Goal: Task Accomplishment & Management: Manage account settings

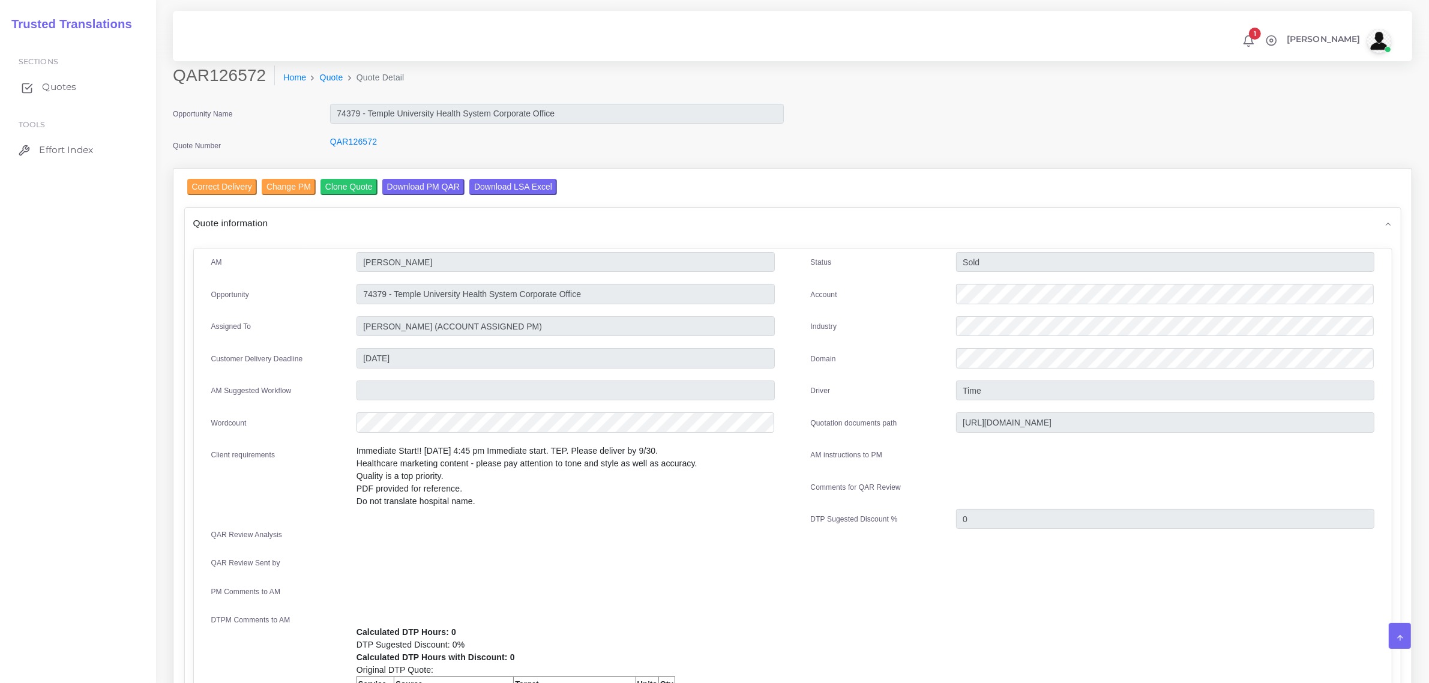
click at [52, 89] on span "Quotes" at bounding box center [59, 86] width 34 height 13
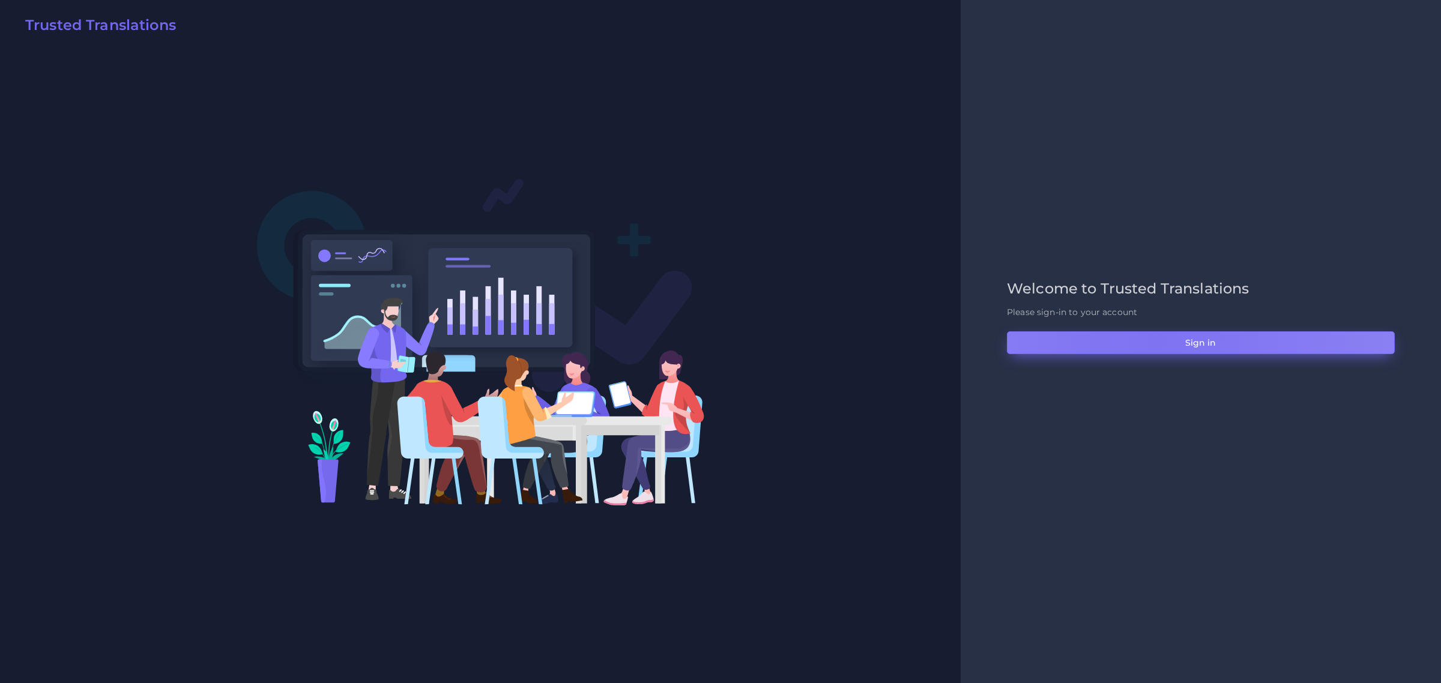
click at [1156, 340] on button "Sign in" at bounding box center [1201, 342] width 388 height 23
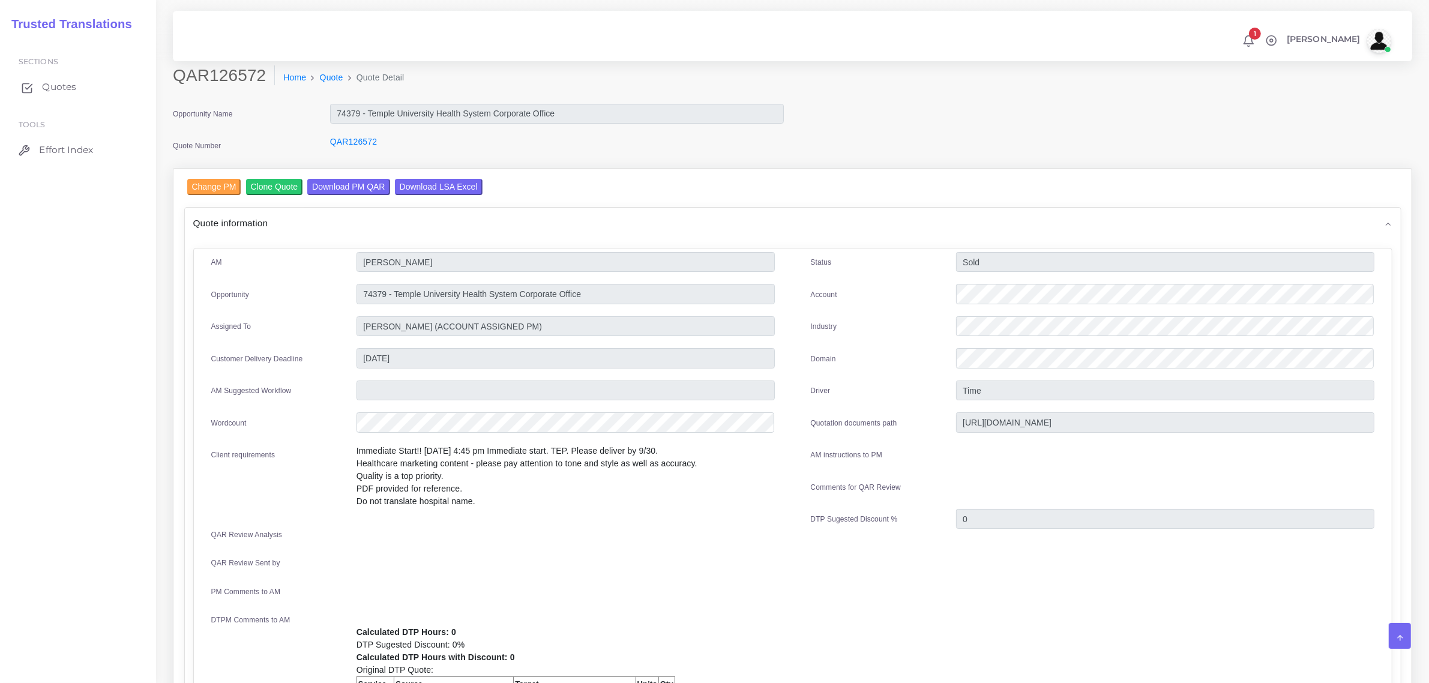
click at [52, 87] on span "Quotes" at bounding box center [59, 86] width 34 height 13
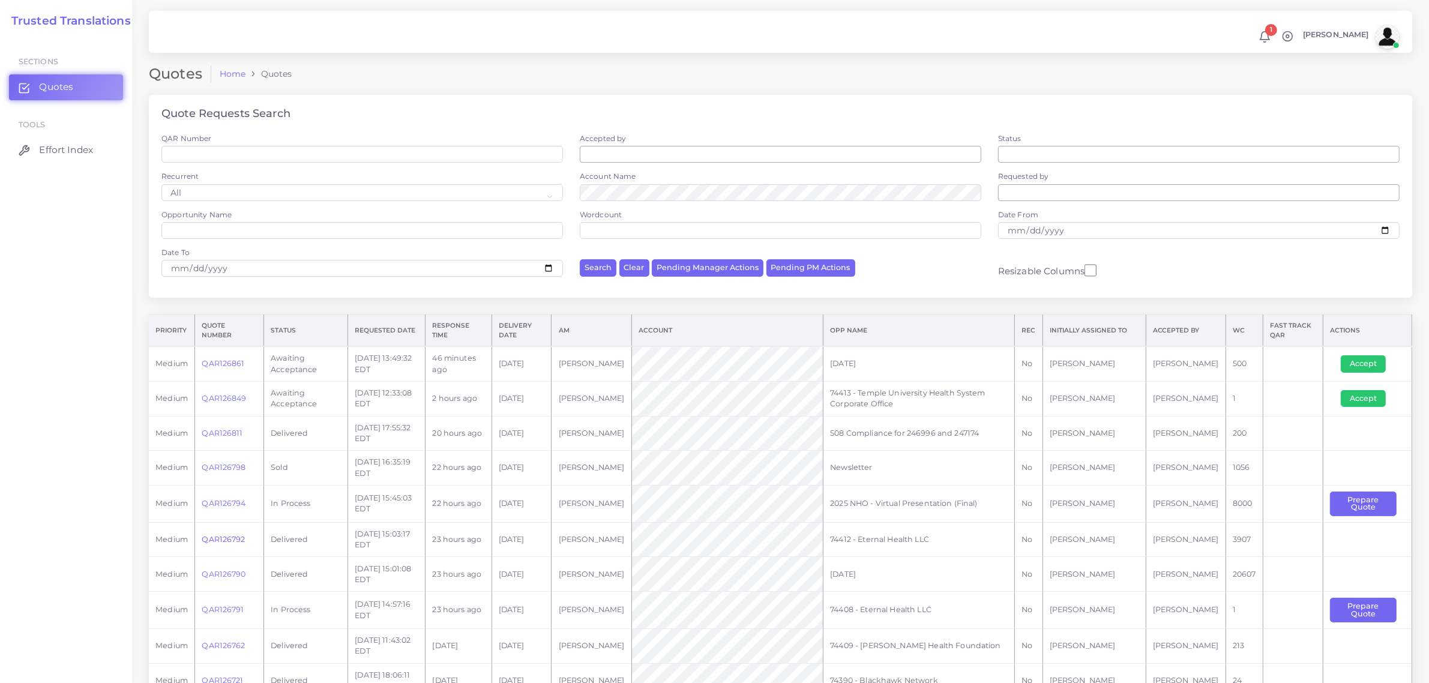
click at [221, 535] on link "QAR126792" at bounding box center [223, 539] width 43 height 9
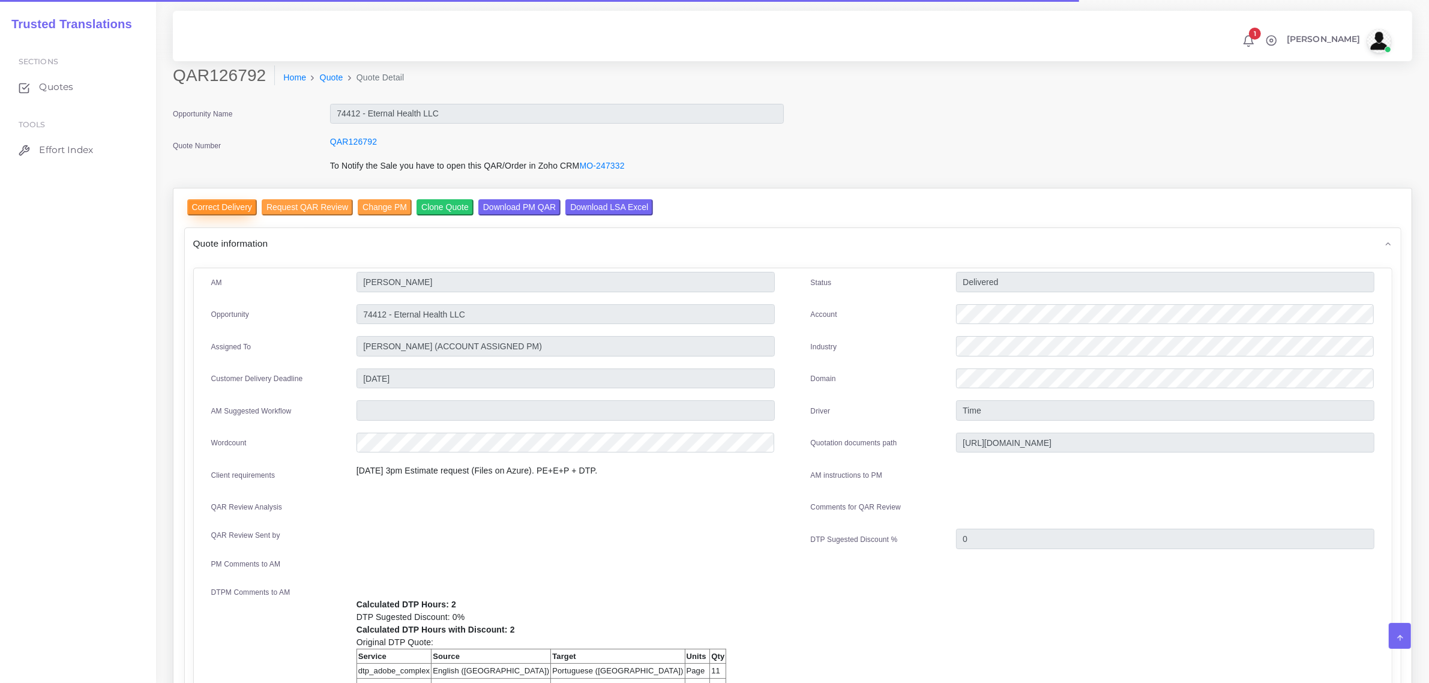
click at [226, 208] on input "Correct Delivery" at bounding box center [222, 207] width 70 height 16
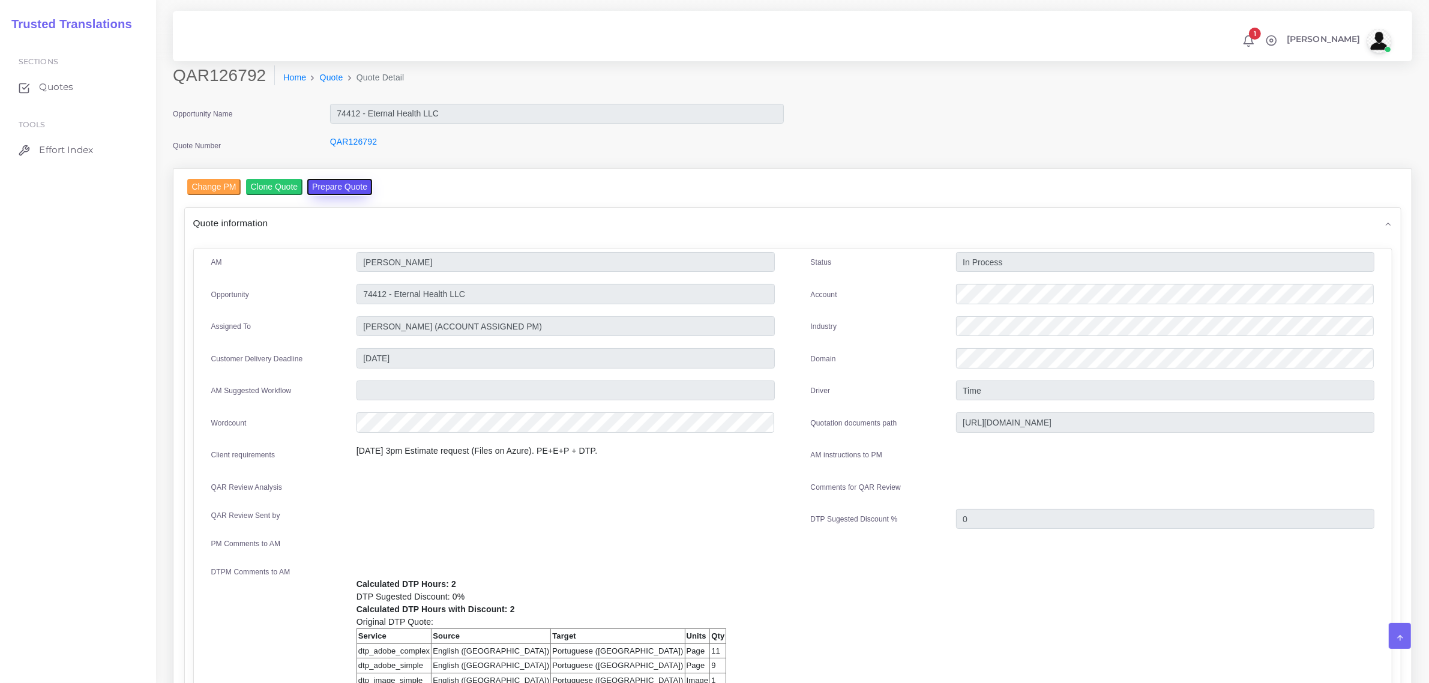
click at [358, 186] on button "Prepare Quote" at bounding box center [339, 187] width 65 height 16
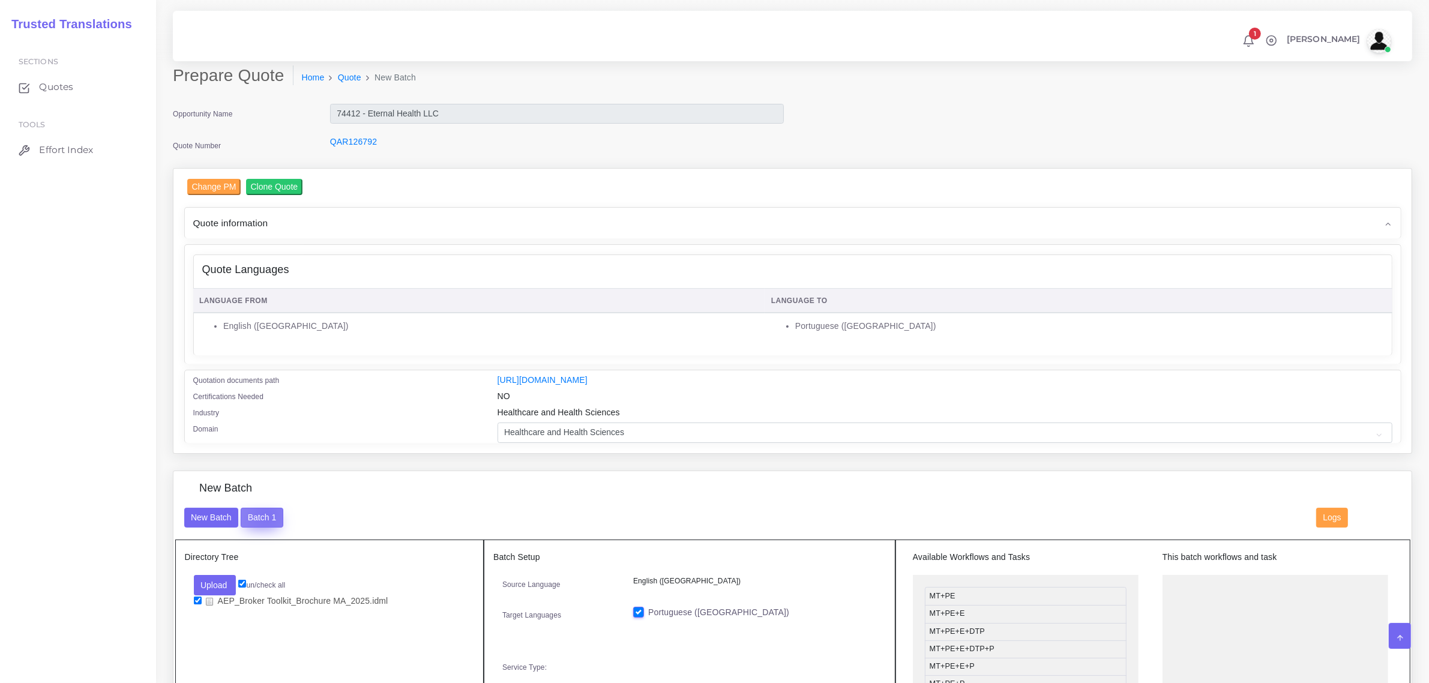
click at [265, 513] on button "Batch 1" at bounding box center [262, 518] width 42 height 20
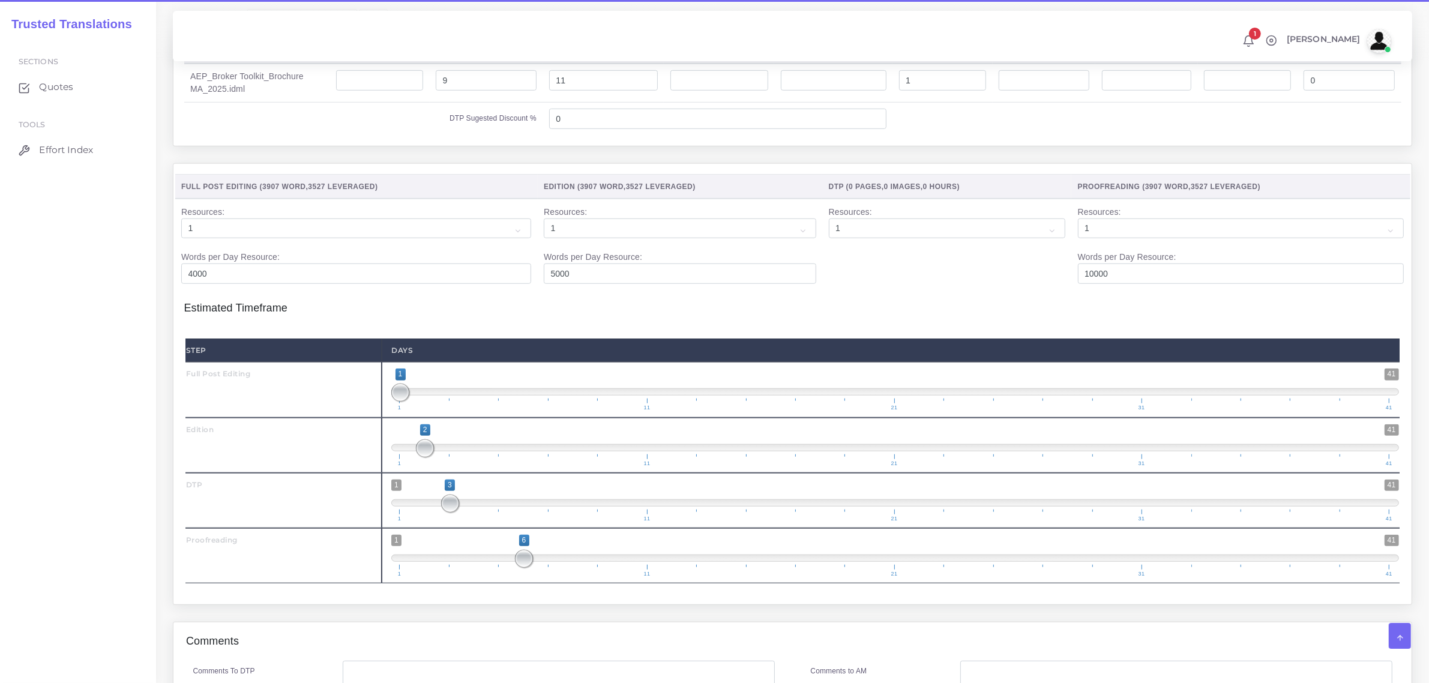
scroll to position [1275, 0]
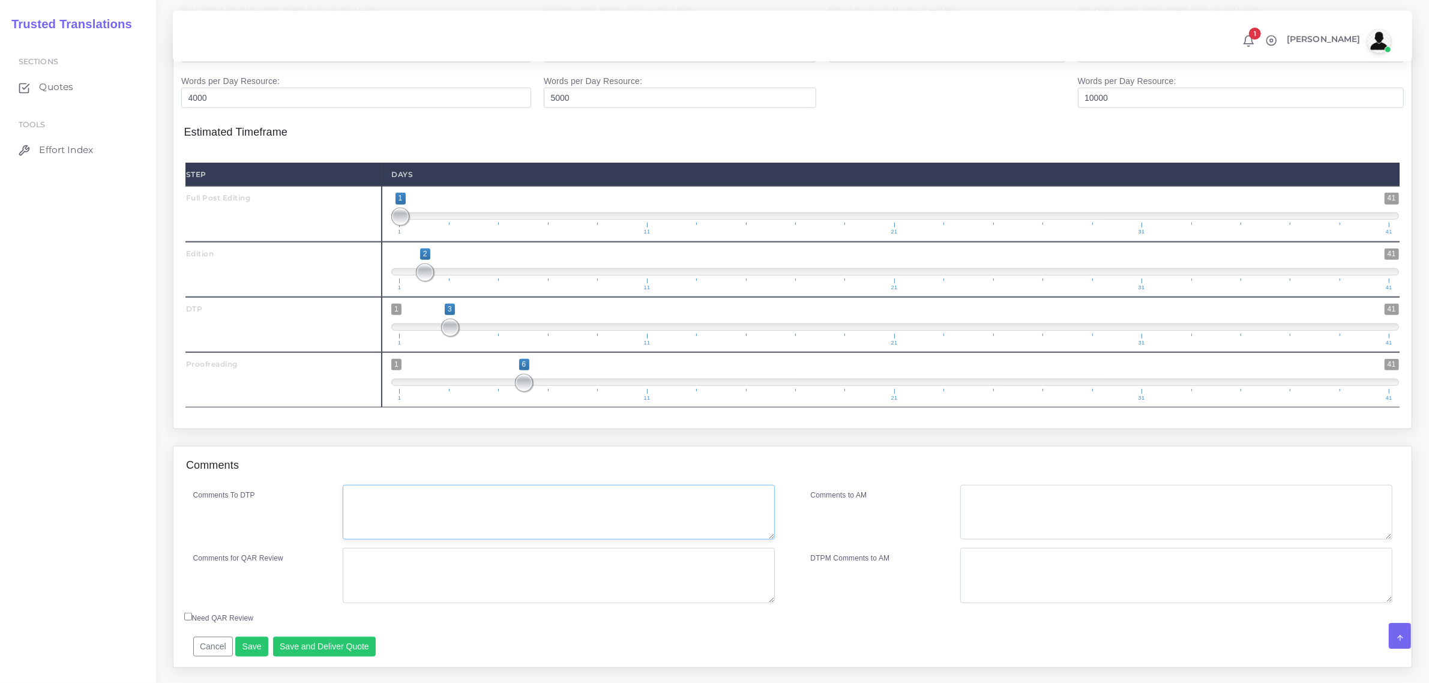
click at [436, 532] on textarea "Comments To DTP" at bounding box center [559, 512] width 432 height 55
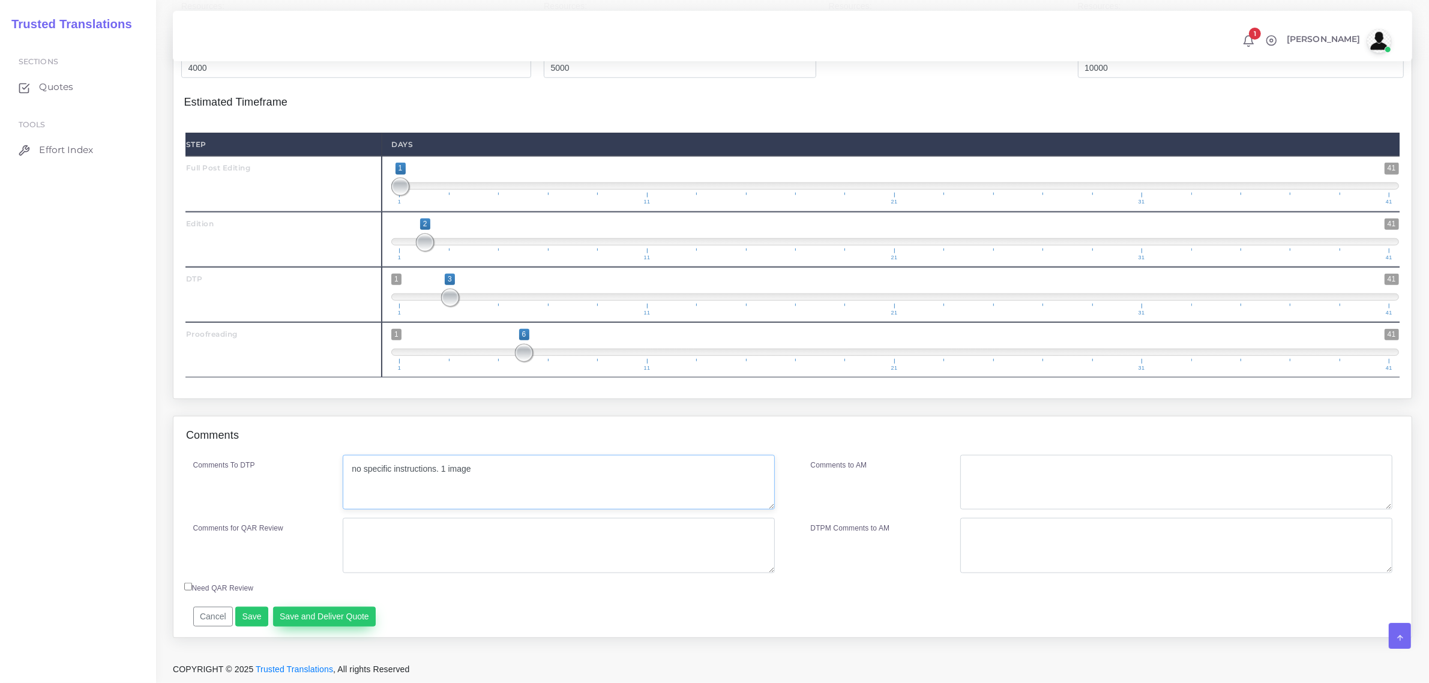
type textarea "no specific instructions. 1 image"
click at [321, 616] on button "Save and Deliver Quote" at bounding box center [324, 617] width 103 height 20
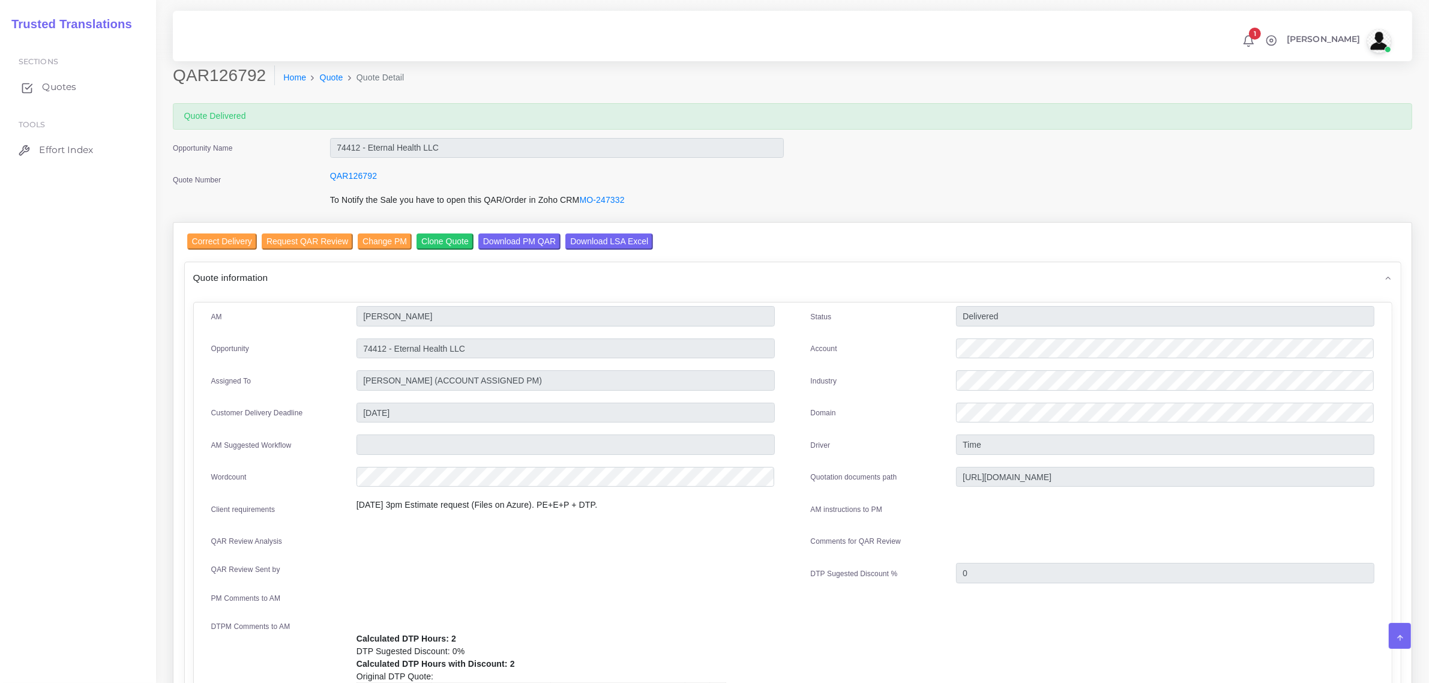
click at [53, 83] on span "Quotes" at bounding box center [59, 86] width 34 height 13
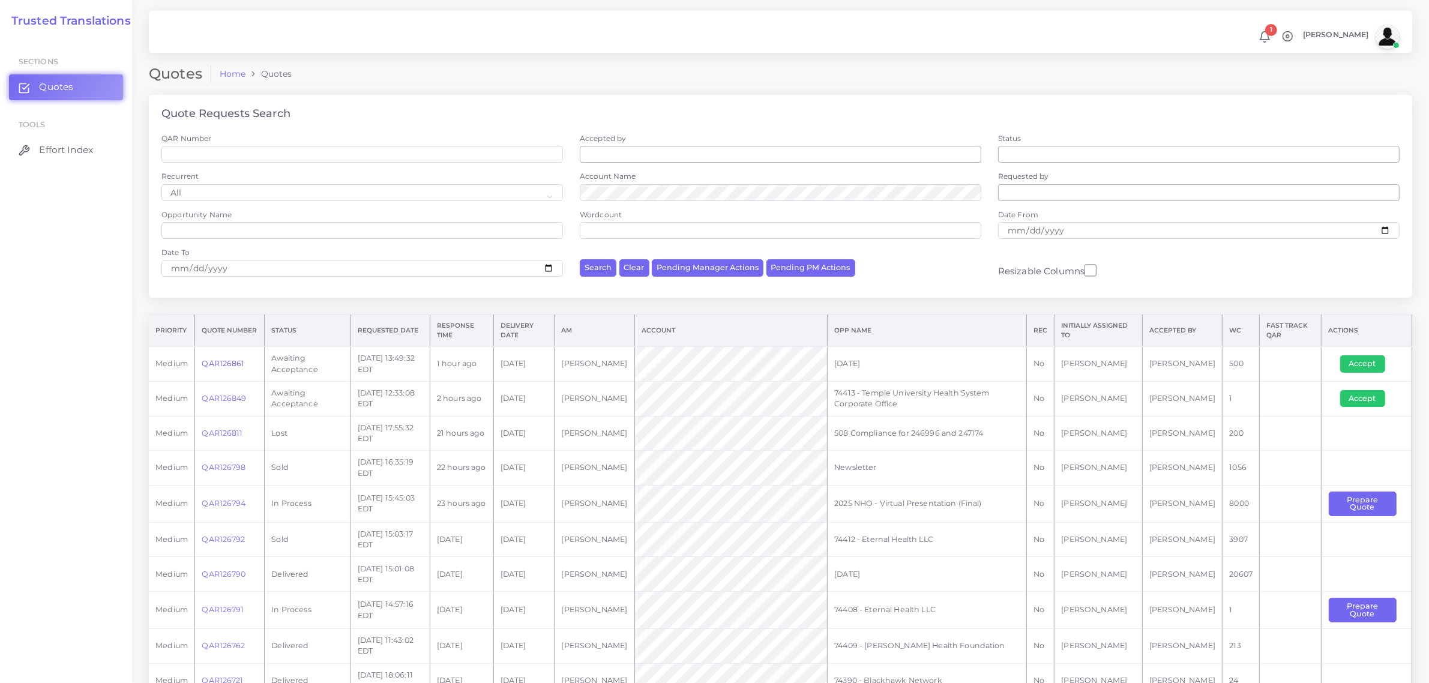
click at [227, 361] on link "QAR126861" at bounding box center [223, 363] width 43 height 9
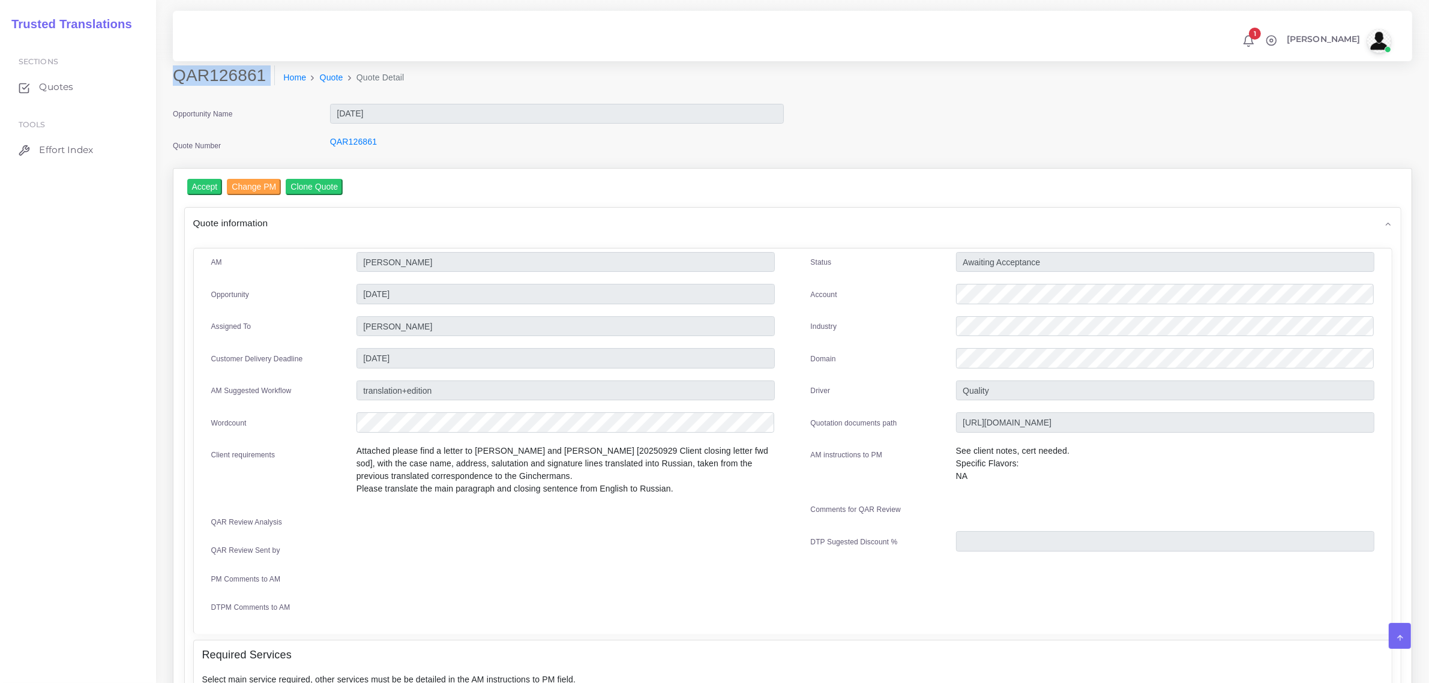
drag, startPoint x: 178, startPoint y: 76, endPoint x: 263, endPoint y: 95, distance: 87.4
click at [263, 94] on div "QAR126861 Home Quote Quote Detail" at bounding box center [635, 82] width 943 height 34
copy div "QAR126861"
click at [951, 296] on div at bounding box center [1165, 296] width 436 height 24
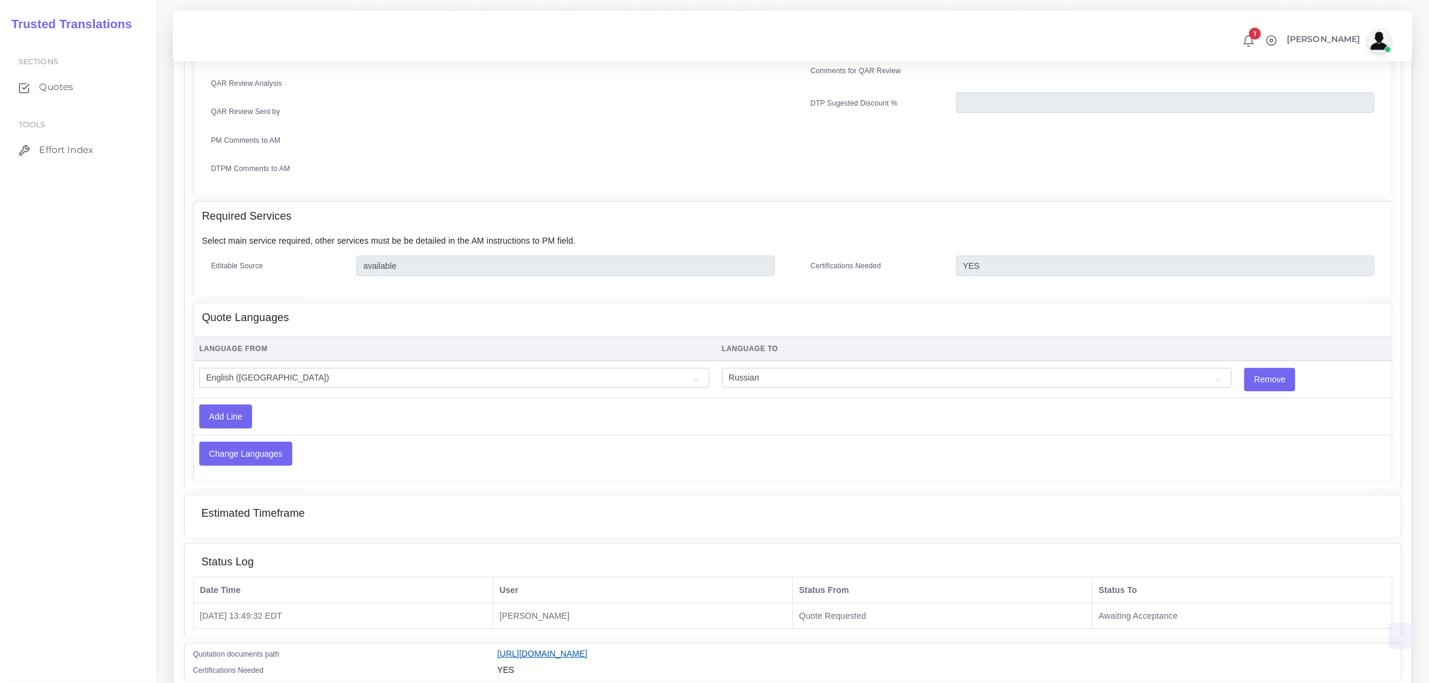
scroll to position [485, 0]
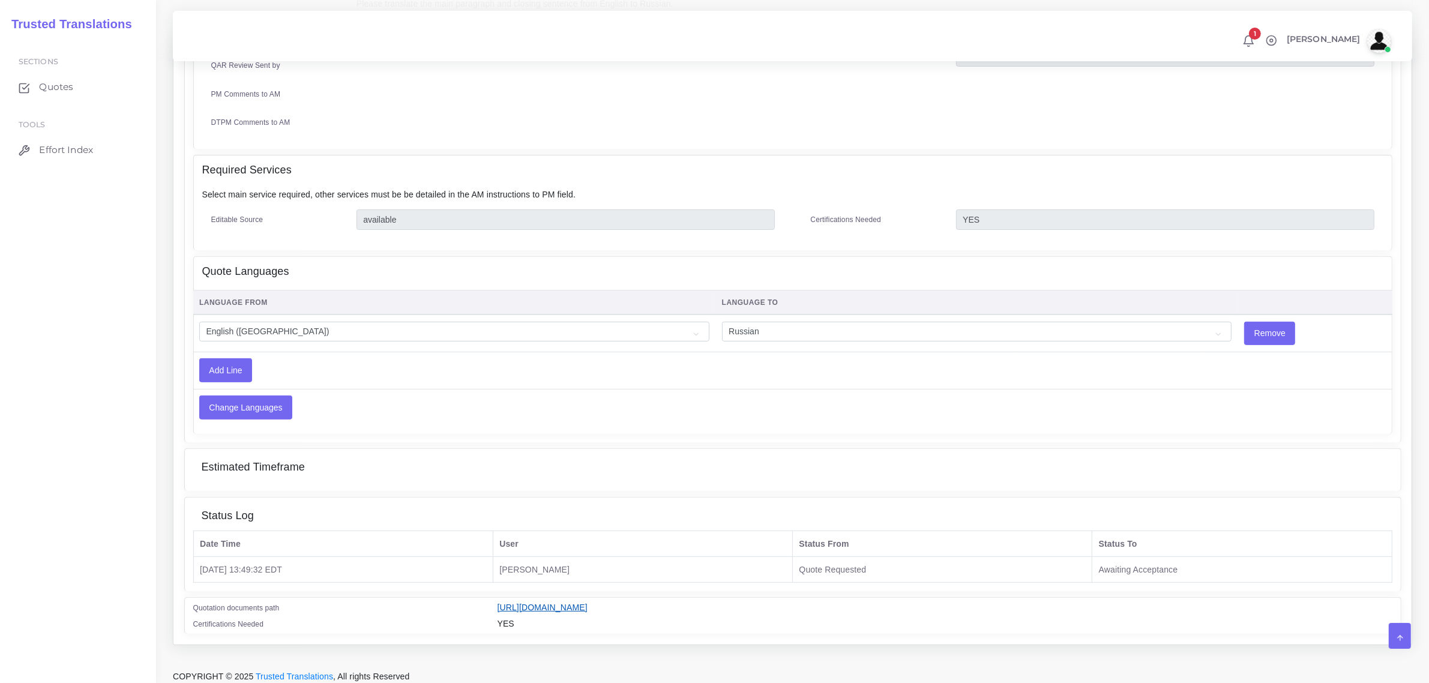
click at [588, 604] on link "https://workdrive.zoho.com/fgoh3e43b1a1fe2124b65bedd7c3c51a0e040/teams/fgoh3e43…" at bounding box center [543, 608] width 90 height 10
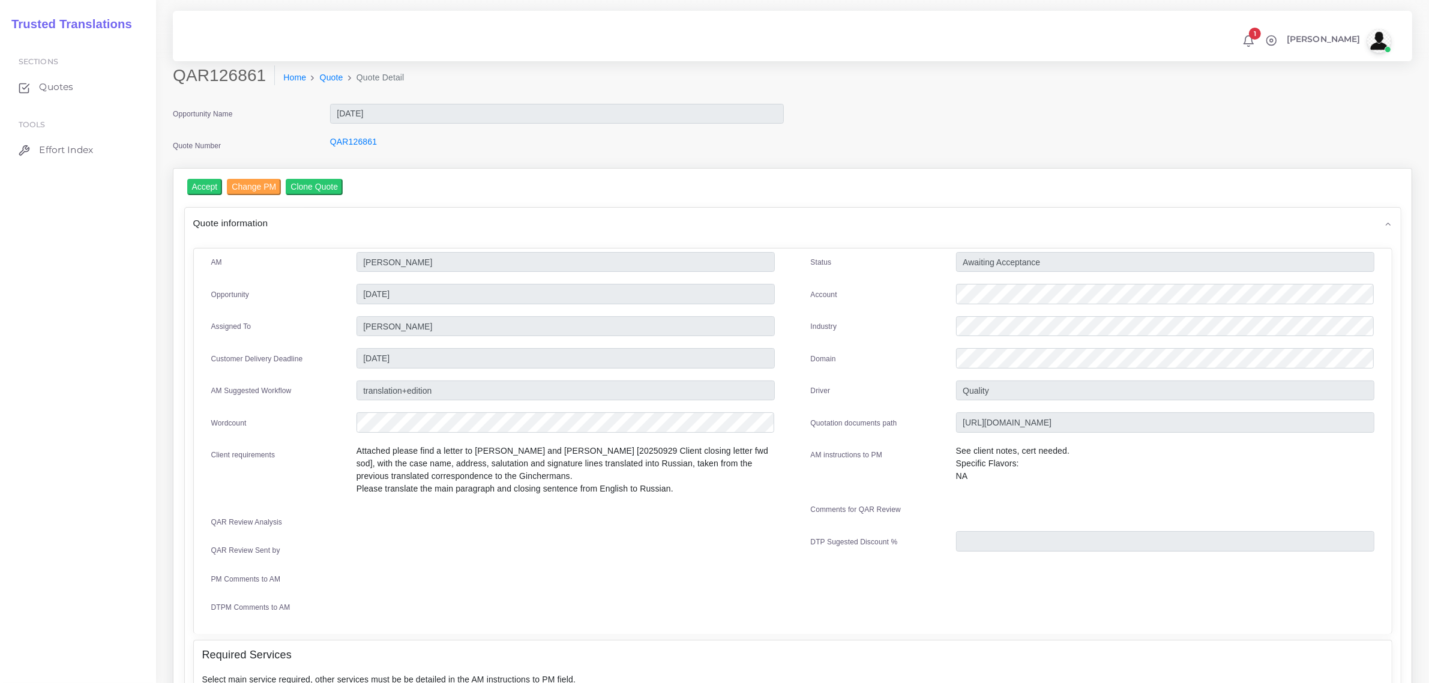
drag, startPoint x: 357, startPoint y: 446, endPoint x: 672, endPoint y: 490, distance: 318.1
click at [672, 490] on p "Attached please find a letter to Gregory and Lyudmila Gincherman [20250929 Clie…" at bounding box center [566, 470] width 418 height 50
copy p "Attached please find a letter to Gregory and Lyudmila Gincherman [20250929 Clie…"
click at [515, 531] on div "AM Kurt Mehdi Opportunity 09-30-25 02-10-2025" at bounding box center [493, 438] width 600 height 373
click at [55, 85] on span "Quotes" at bounding box center [59, 86] width 34 height 13
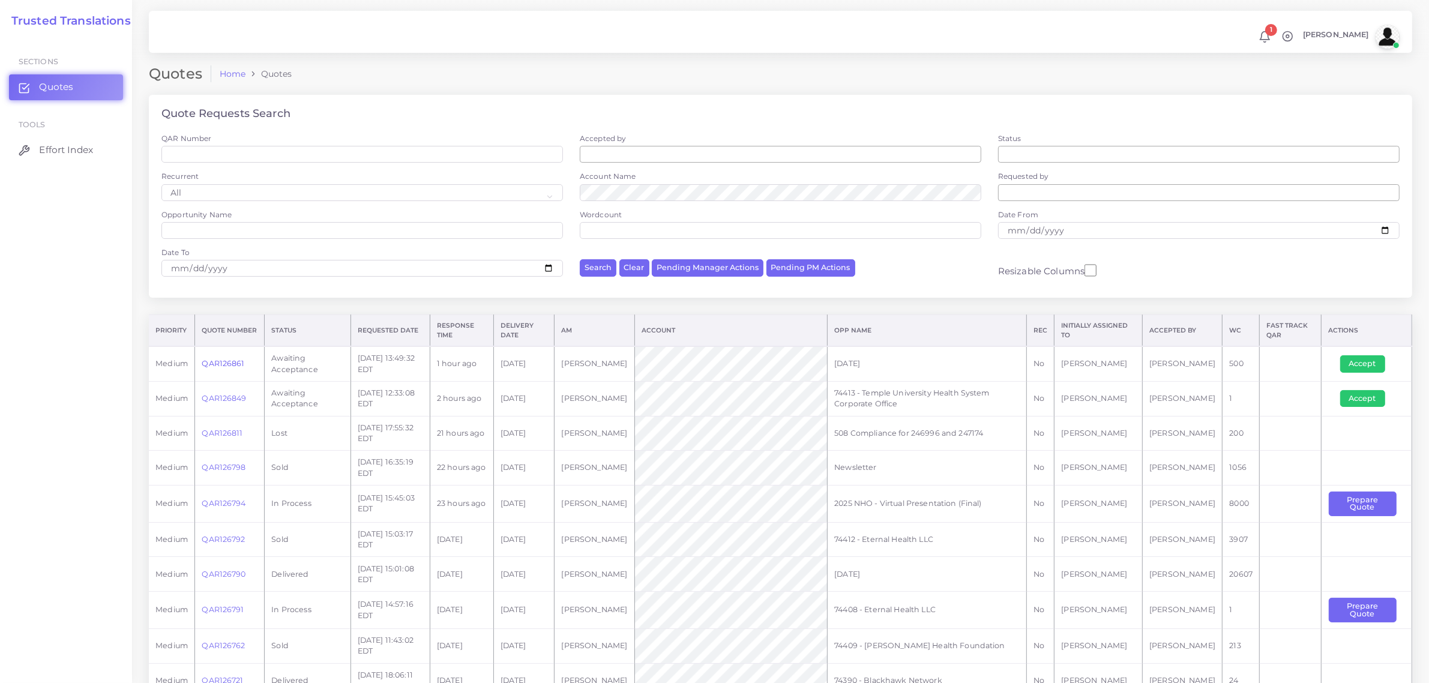
click at [226, 361] on link "QAR126861" at bounding box center [223, 363] width 43 height 9
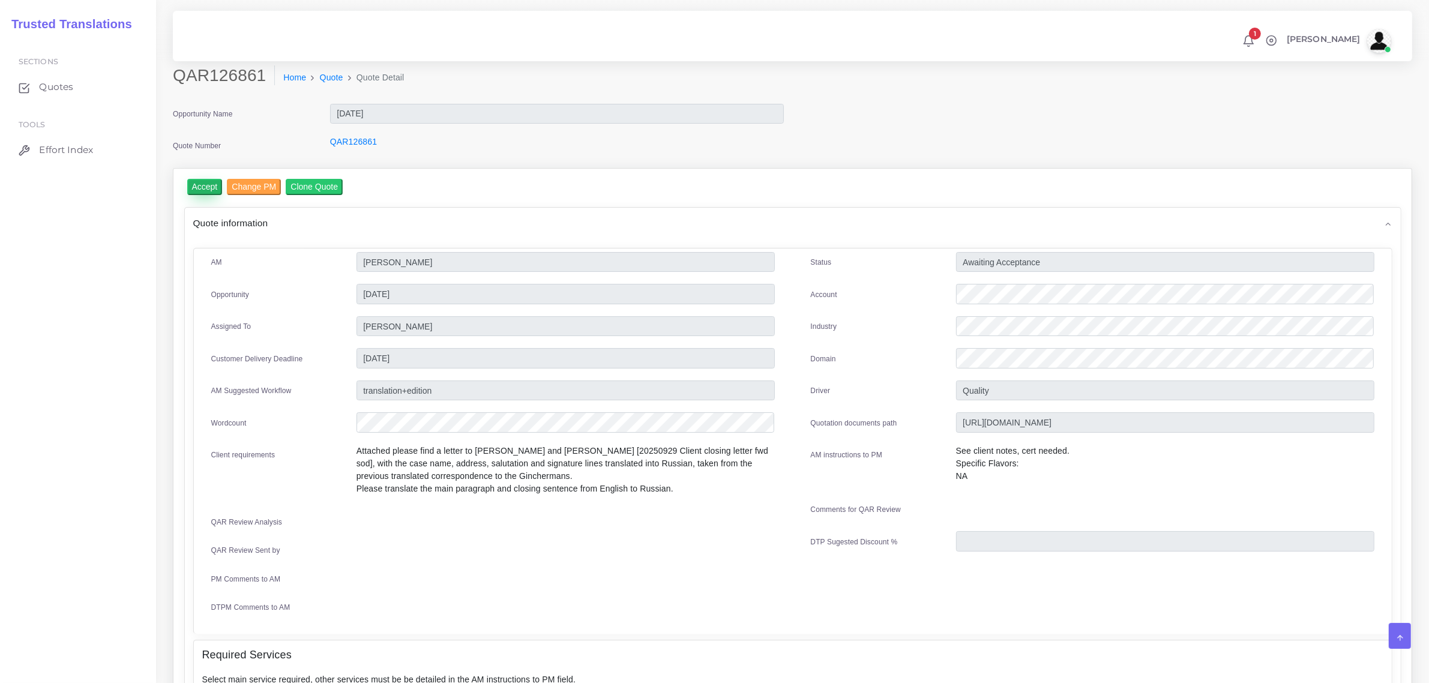
click at [212, 186] on input "Accept" at bounding box center [204, 187] width 35 height 16
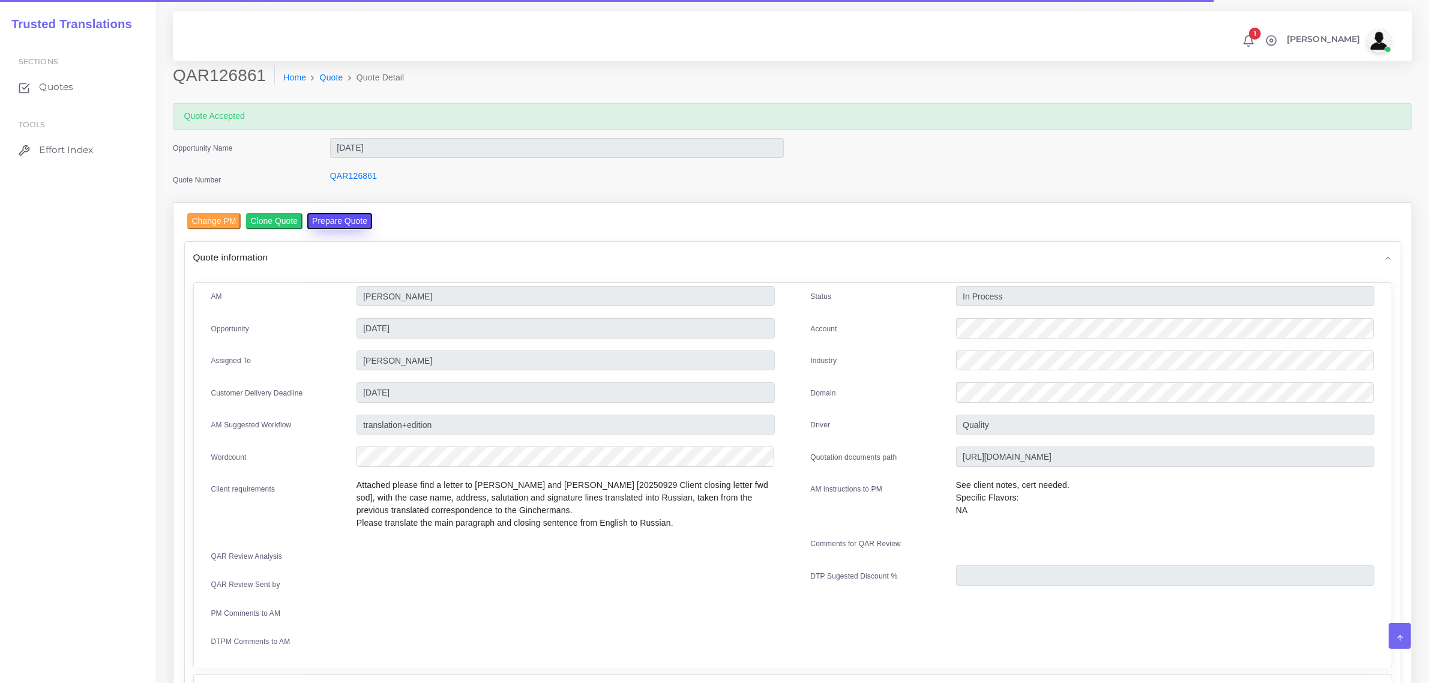
click at [317, 223] on button "Prepare Quote" at bounding box center [339, 221] width 65 height 16
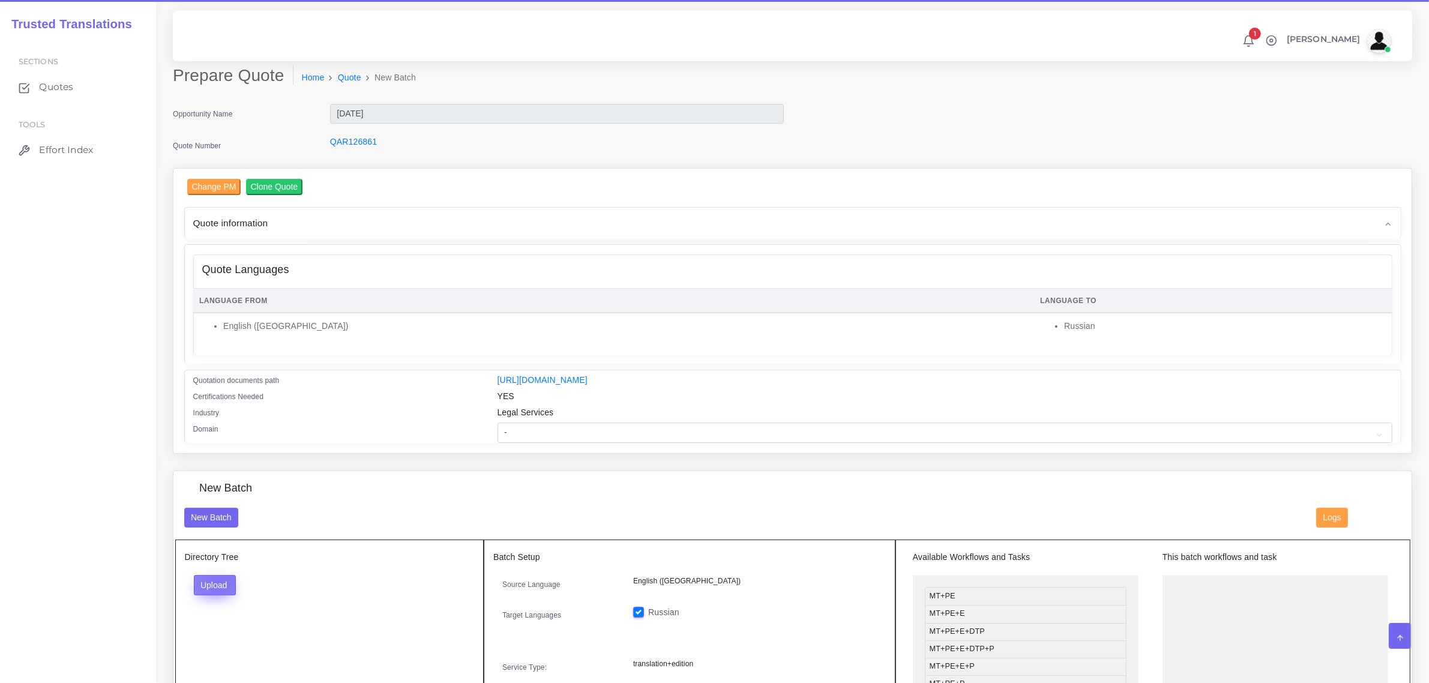
click at [219, 578] on button "Upload" at bounding box center [215, 585] width 43 height 20
click at [226, 625] on label "Files" at bounding box center [235, 630] width 83 height 15
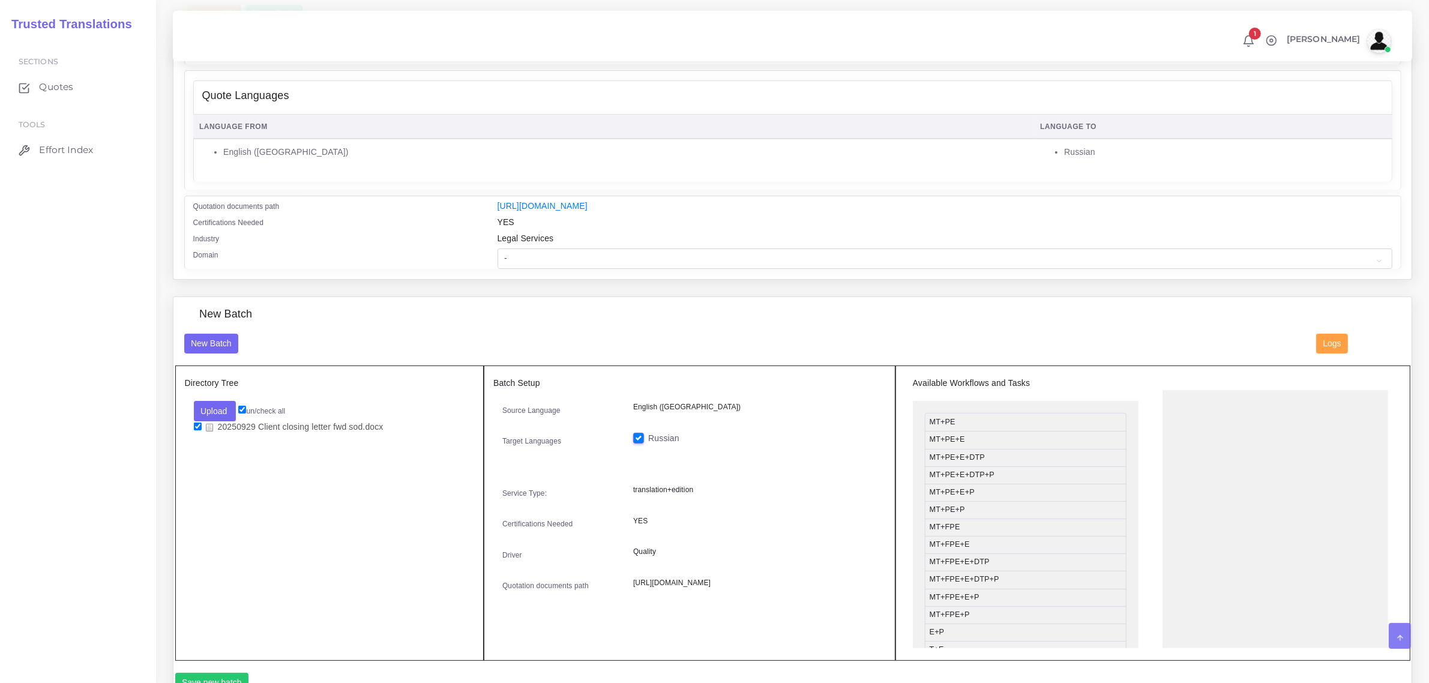
scroll to position [193, 0]
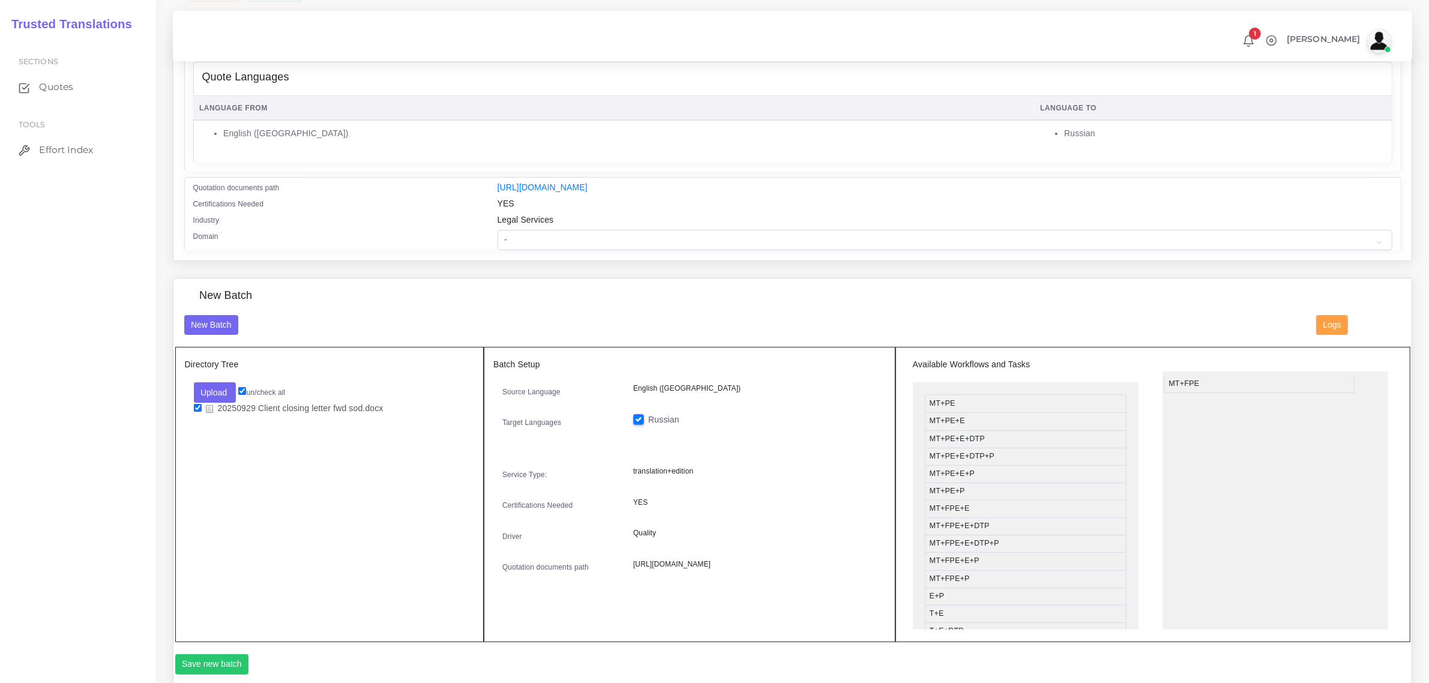
drag, startPoint x: 977, startPoint y: 511, endPoint x: 1214, endPoint y: 382, distance: 269.4
click at [217, 655] on button "Save new batch" at bounding box center [212, 664] width 74 height 20
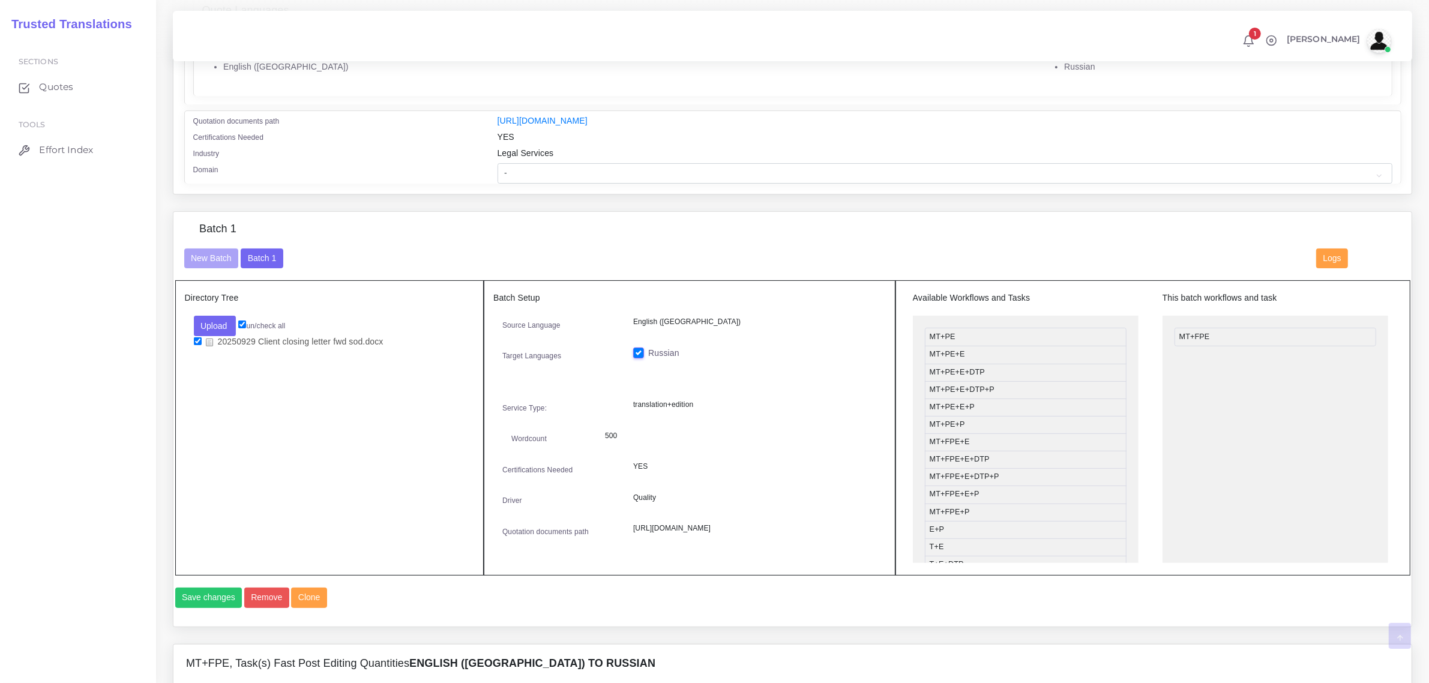
scroll to position [375, 0]
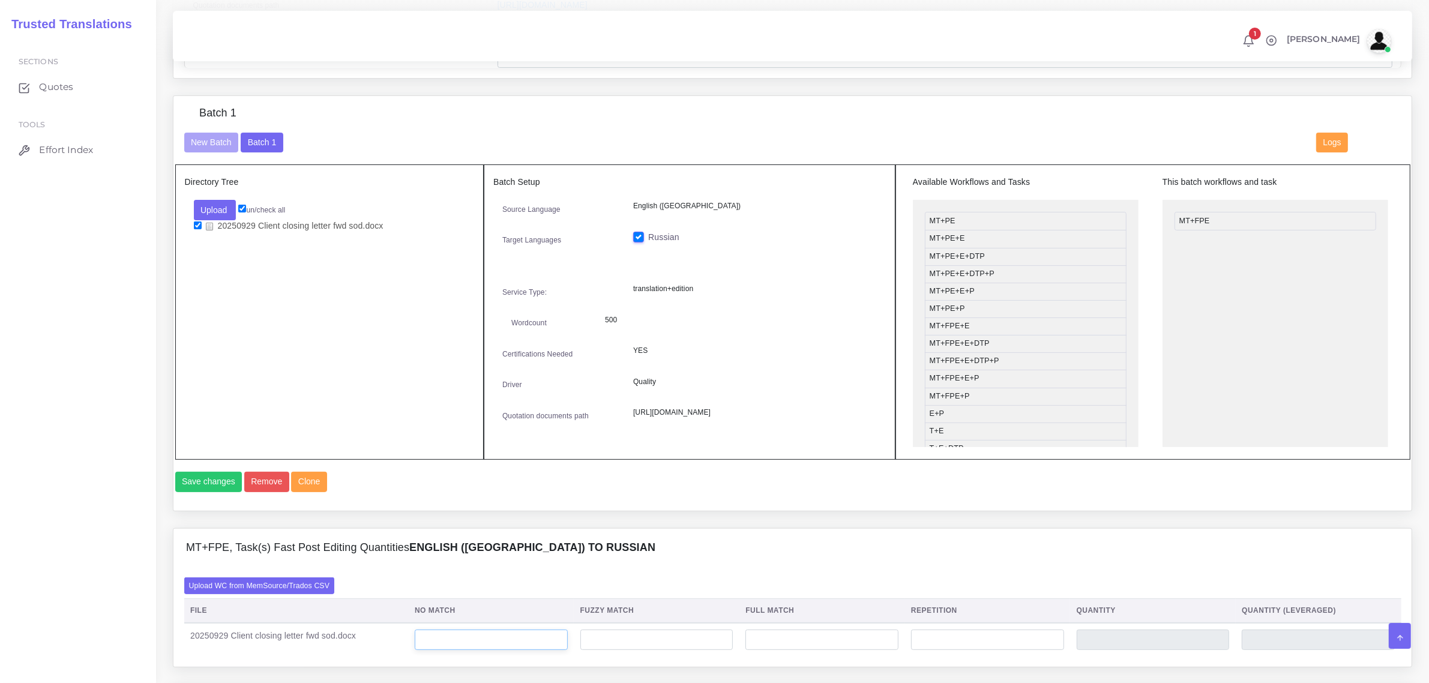
click at [436, 650] on input "number" at bounding box center [491, 640] width 153 height 20
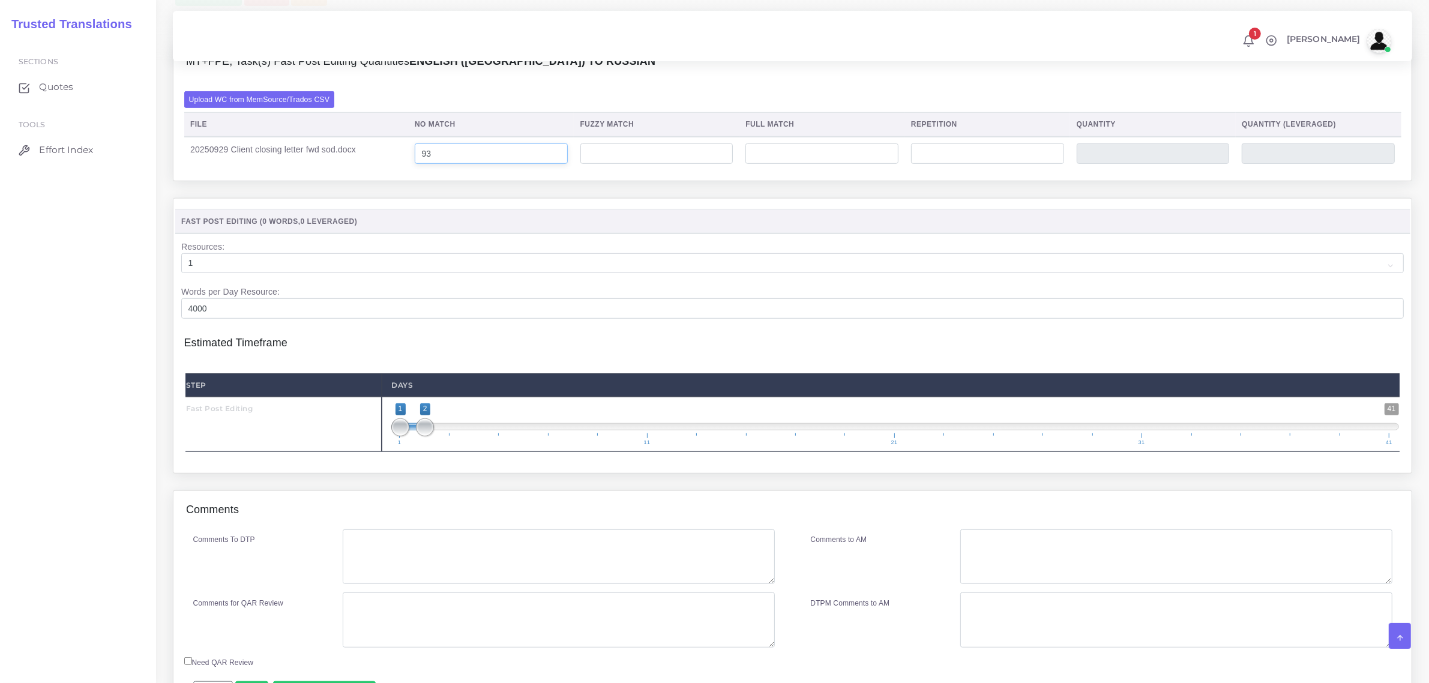
scroll to position [961, 0]
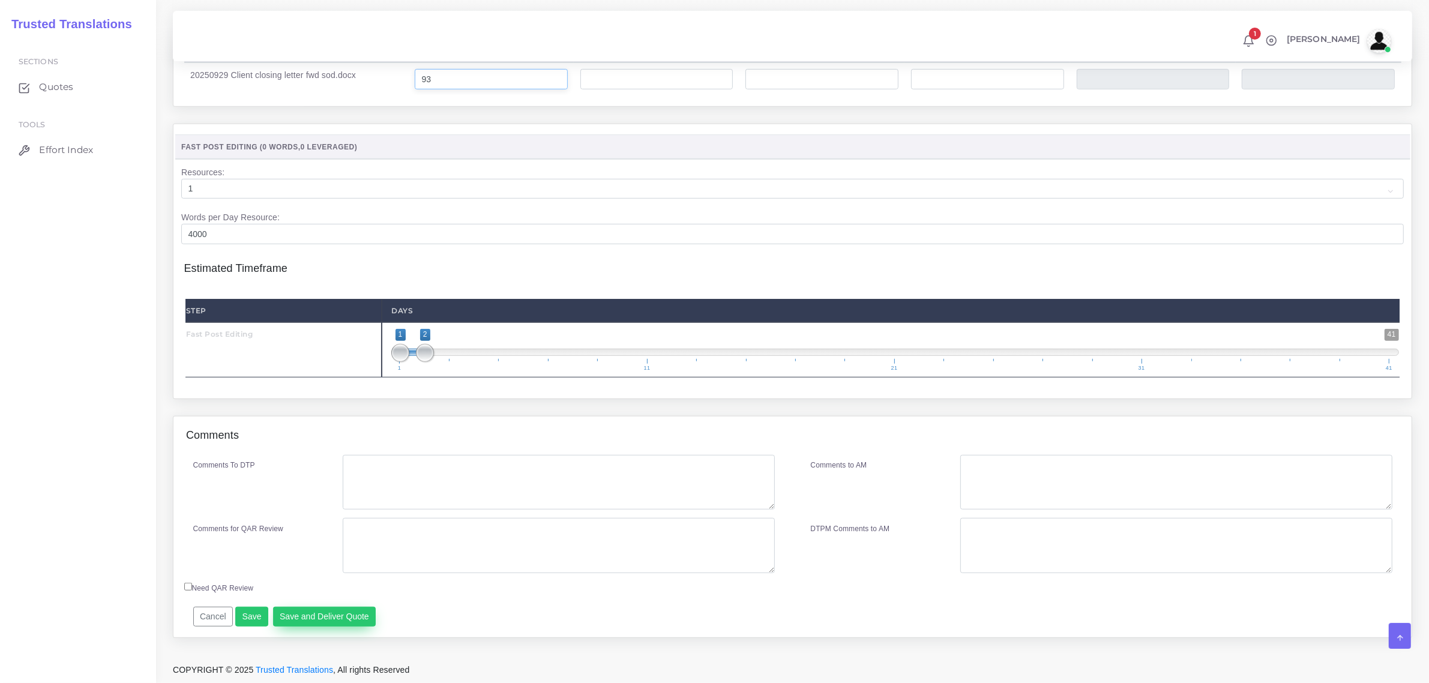
type input "93"
click at [343, 613] on button "Save and Deliver Quote" at bounding box center [324, 617] width 103 height 20
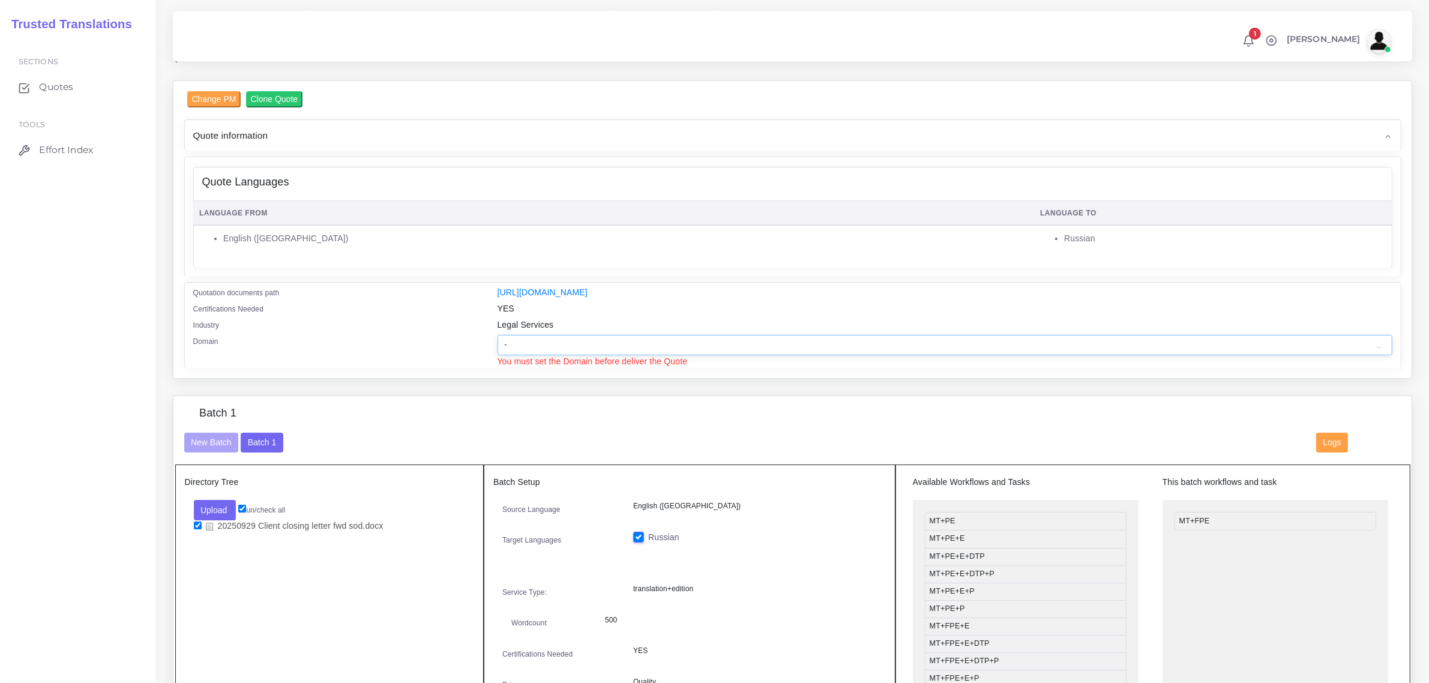
click at [543, 337] on select "- Advertising and Media Agriculture, Forestry and Fishing Architecture, Buildin…" at bounding box center [945, 345] width 895 height 20
select select "Legal Services"
click at [498, 335] on select "- Advertising and Media Agriculture, Forestry and Fishing Architecture, Buildin…" at bounding box center [945, 345] width 895 height 20
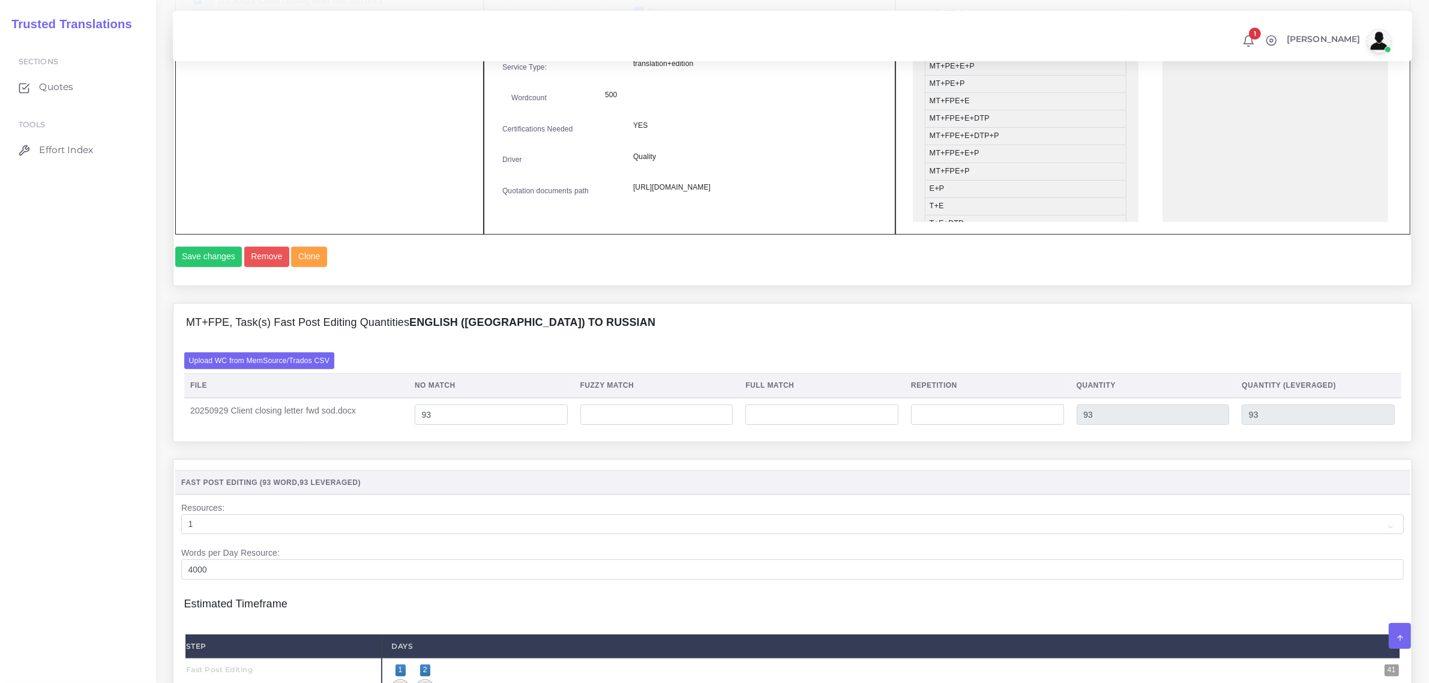
scroll to position [974, 0]
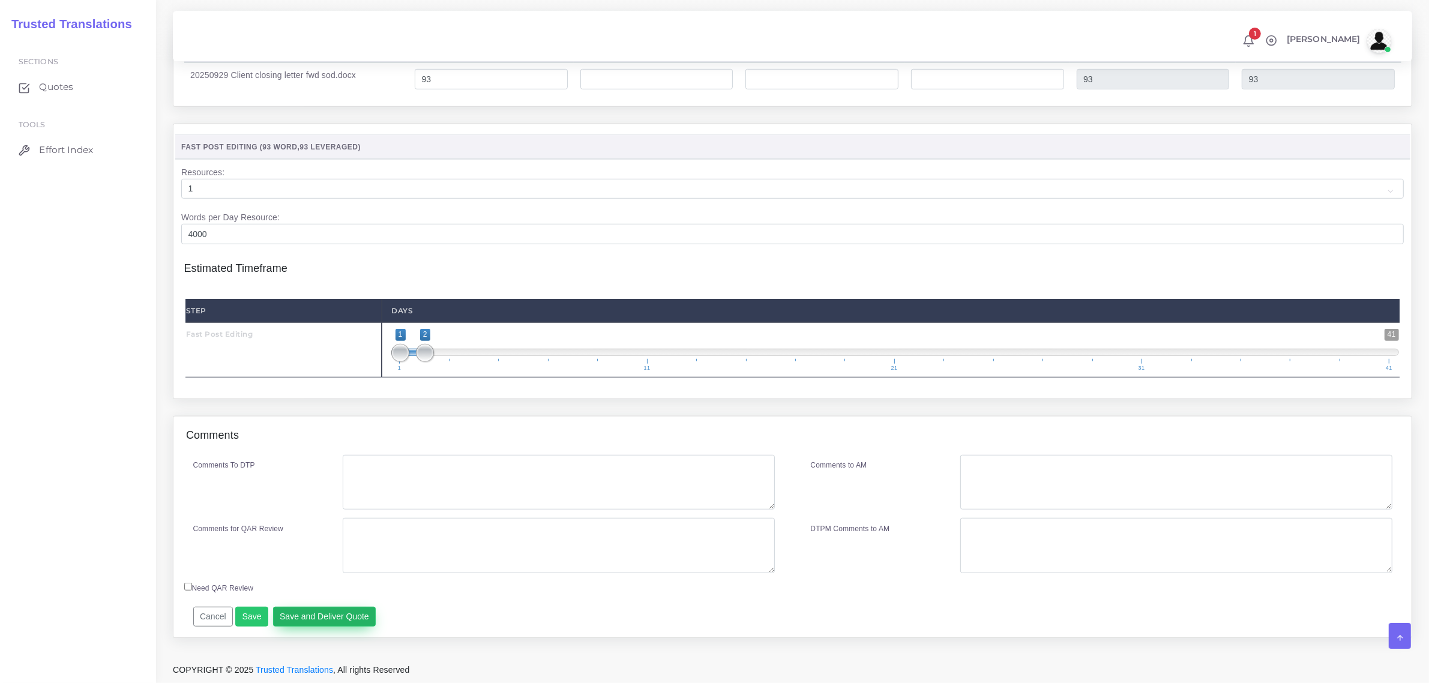
click at [324, 613] on button "Save and Deliver Quote" at bounding box center [324, 617] width 103 height 20
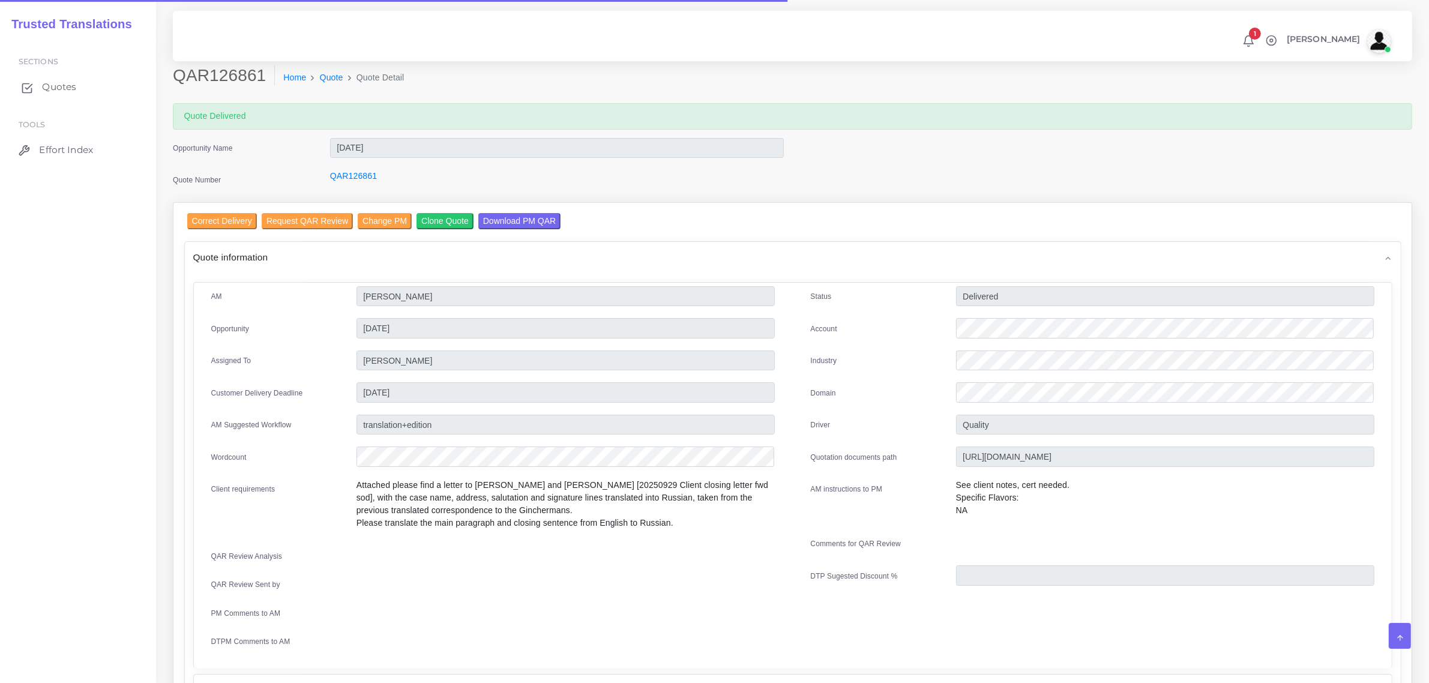
click at [55, 85] on span "Quotes" at bounding box center [59, 86] width 34 height 13
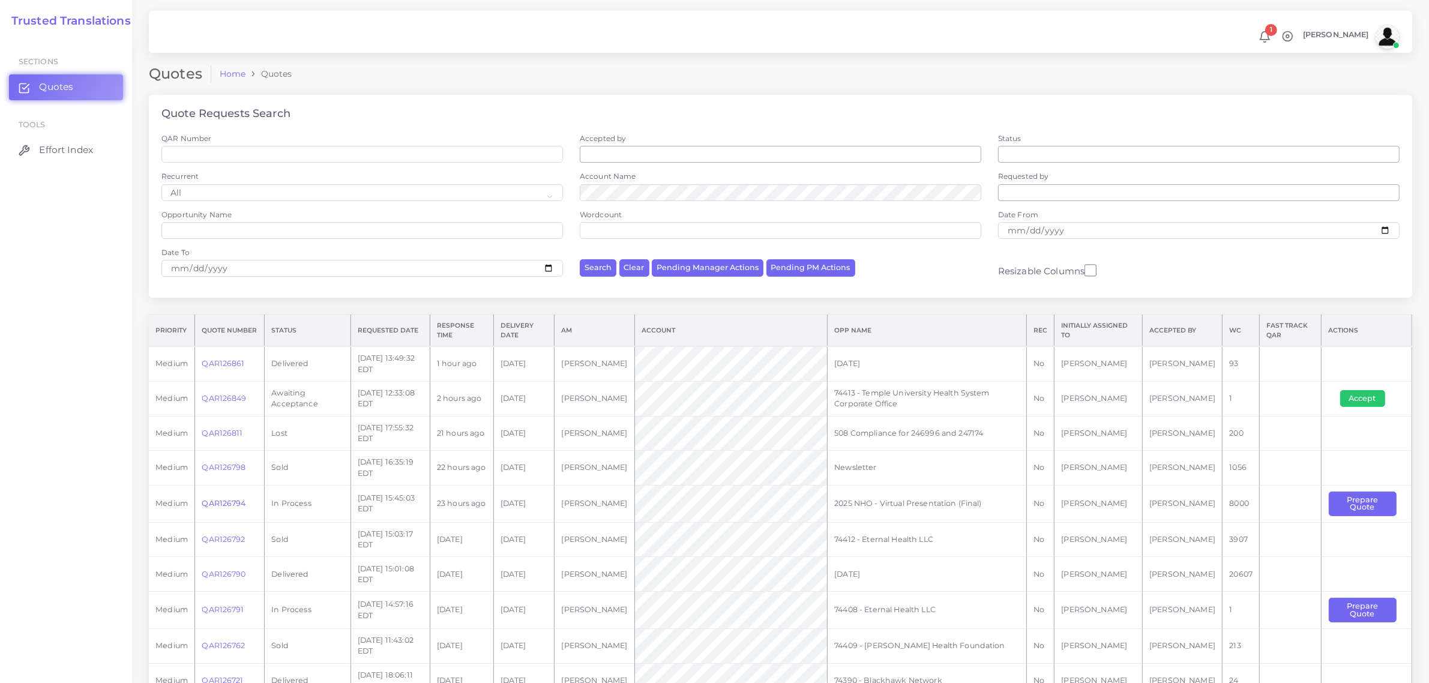
click at [229, 503] on link "QAR126794" at bounding box center [224, 503] width 44 height 9
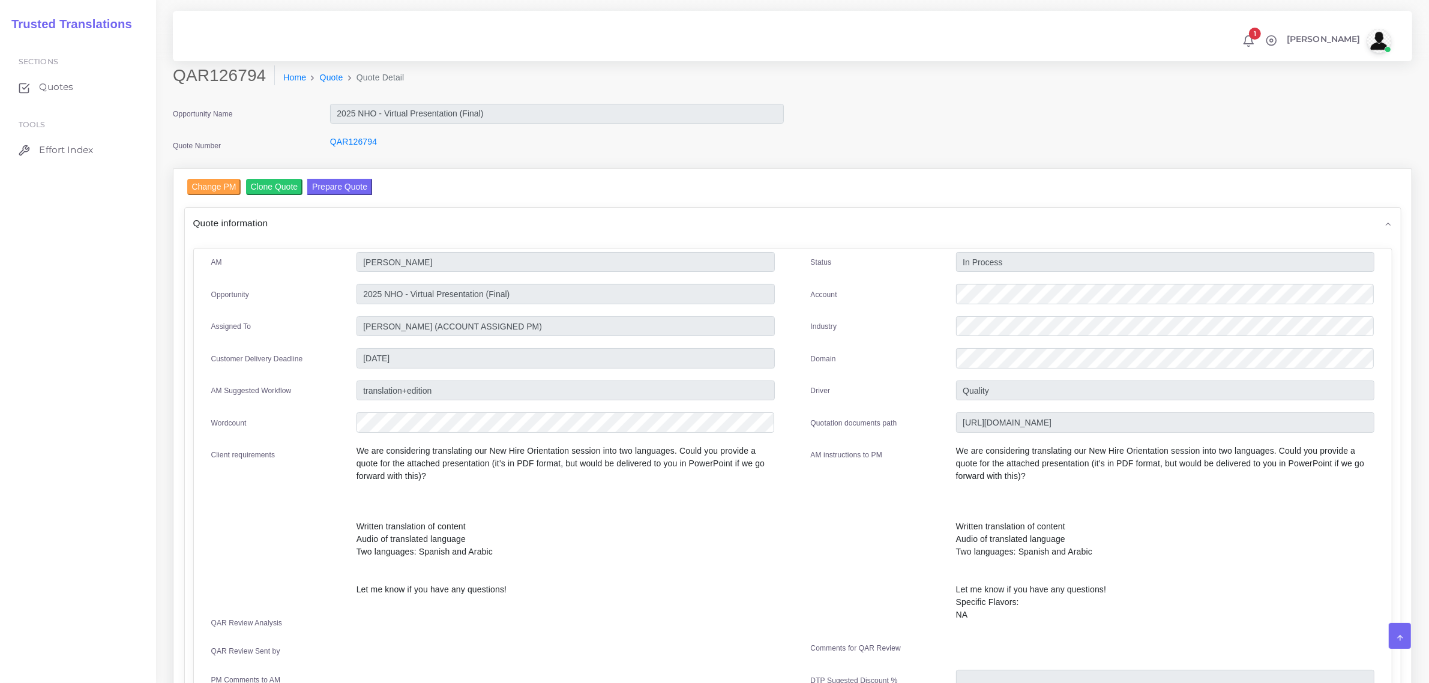
drag, startPoint x: 358, startPoint y: 523, endPoint x: 491, endPoint y: 541, distance: 134.4
click at [491, 541] on p "We are considering translating our New Hire Orientation session into two langua…" at bounding box center [566, 520] width 418 height 151
click at [538, 556] on p "We are considering translating our New Hire Orientation session into two langua…" at bounding box center [566, 520] width 418 height 151
click at [348, 184] on button "Prepare Quote" at bounding box center [339, 187] width 65 height 16
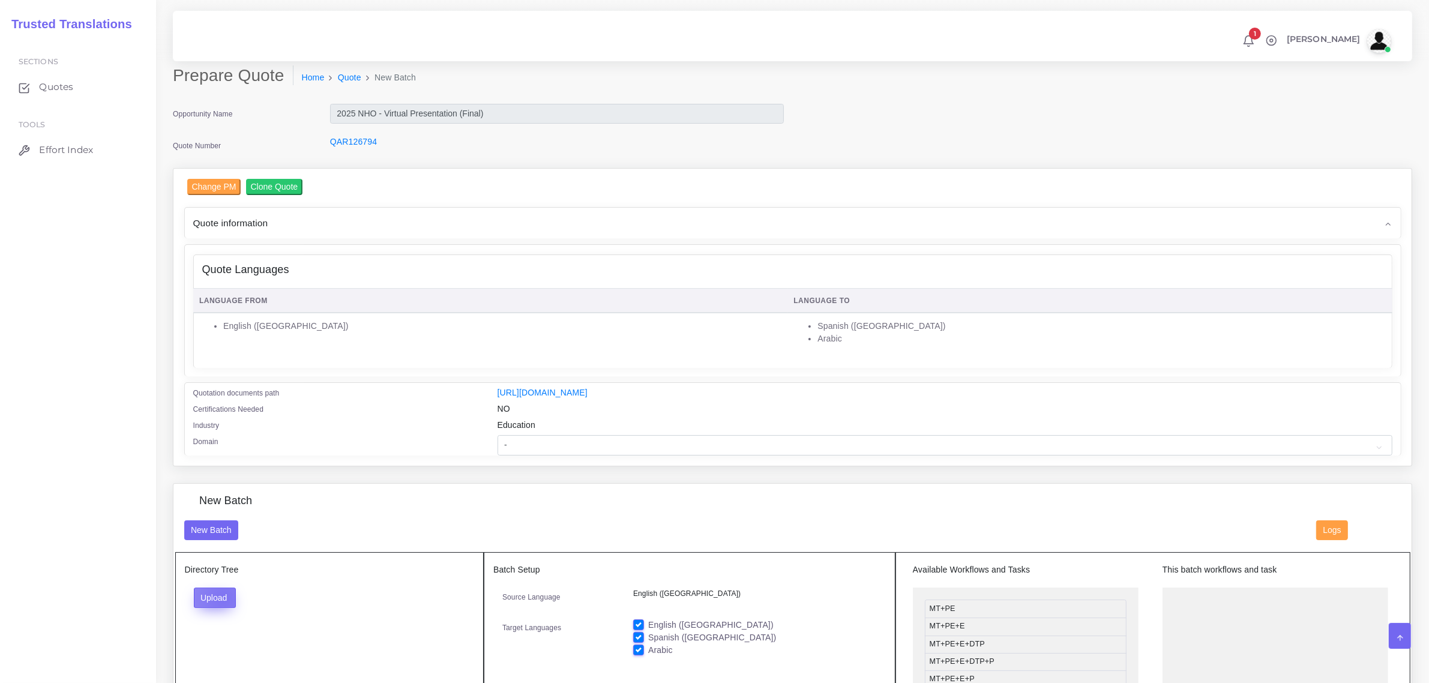
click at [223, 596] on button "Upload" at bounding box center [215, 598] width 43 height 20
click at [223, 641] on label "Files" at bounding box center [235, 643] width 83 height 15
click at [648, 625] on label "English ([GEOGRAPHIC_DATA])" at bounding box center [710, 625] width 125 height 13
click at [634, 625] on input "English ([GEOGRAPHIC_DATA])" at bounding box center [638, 624] width 11 height 11
checkbox input "false"
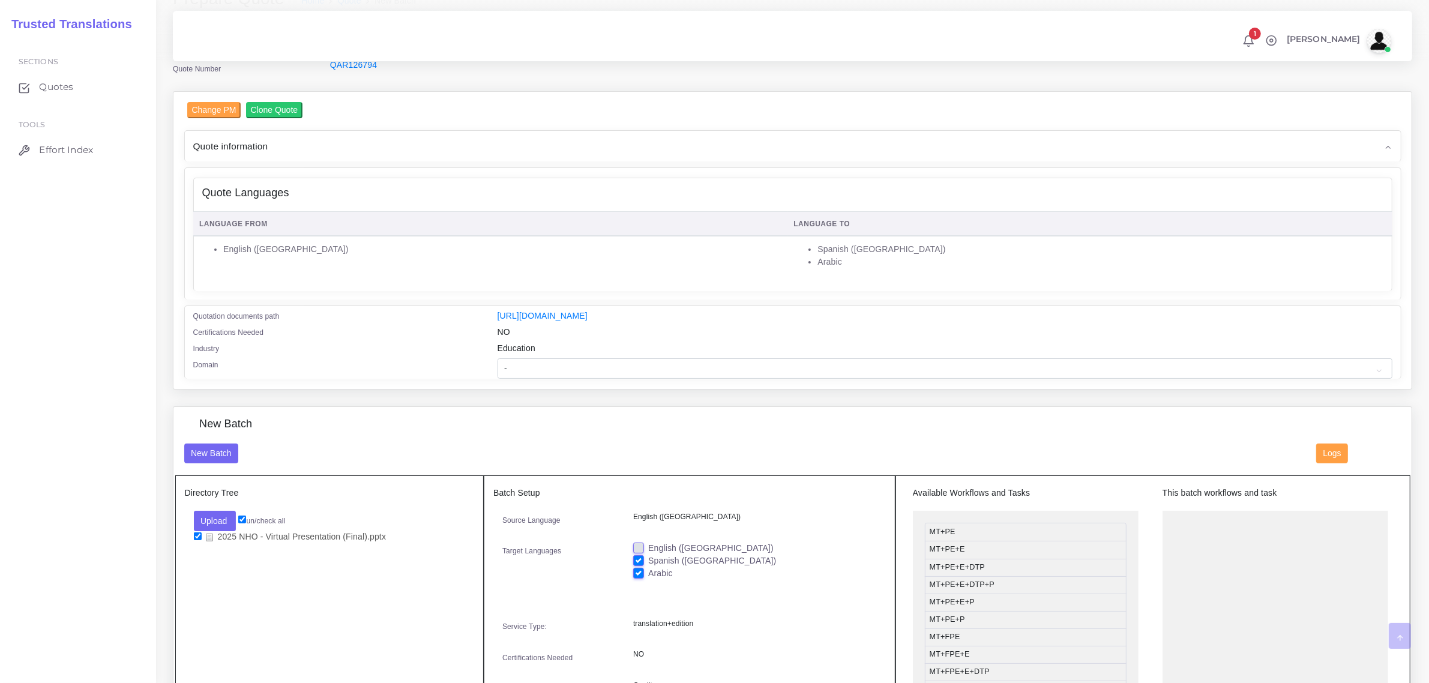
scroll to position [225, 0]
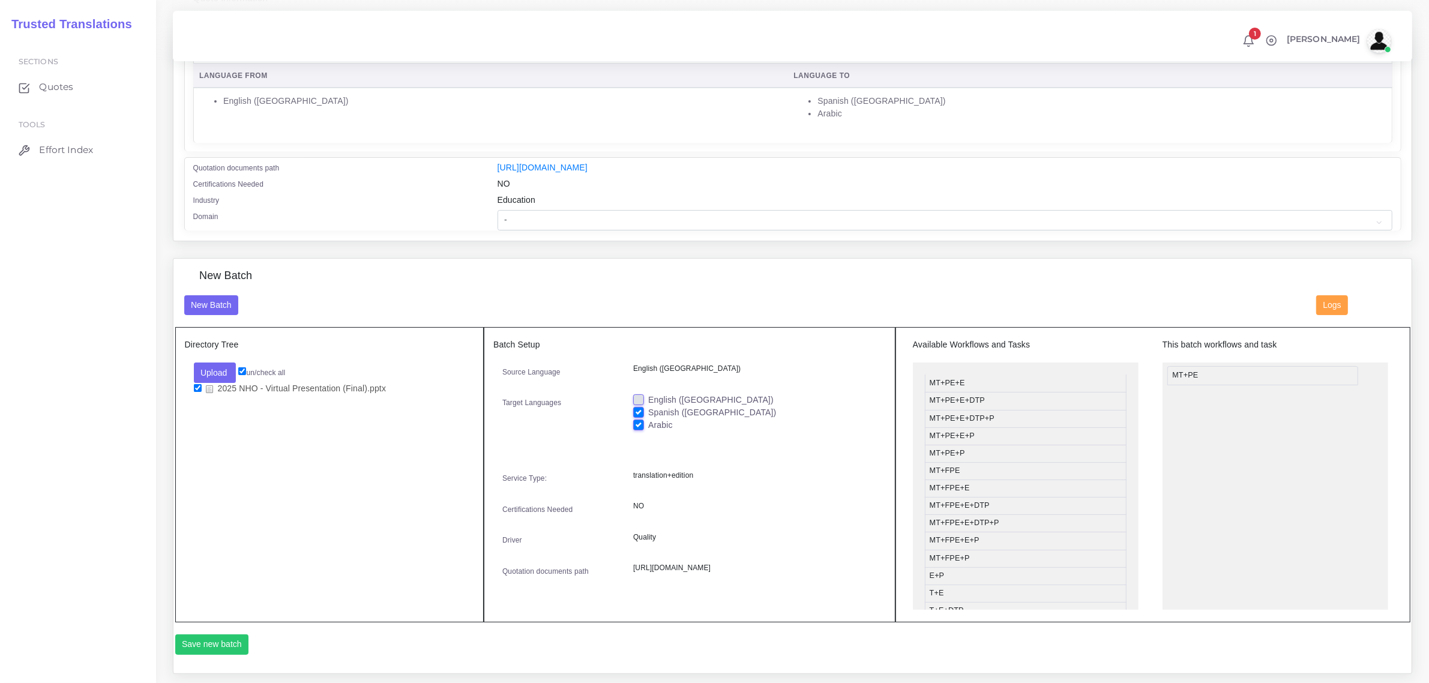
drag, startPoint x: 992, startPoint y: 384, endPoint x: 1235, endPoint y: 376, distance: 243.2
drag, startPoint x: 987, startPoint y: 485, endPoint x: 1236, endPoint y: 401, distance: 262.9
click at [218, 655] on button "Save new batch" at bounding box center [212, 644] width 74 height 20
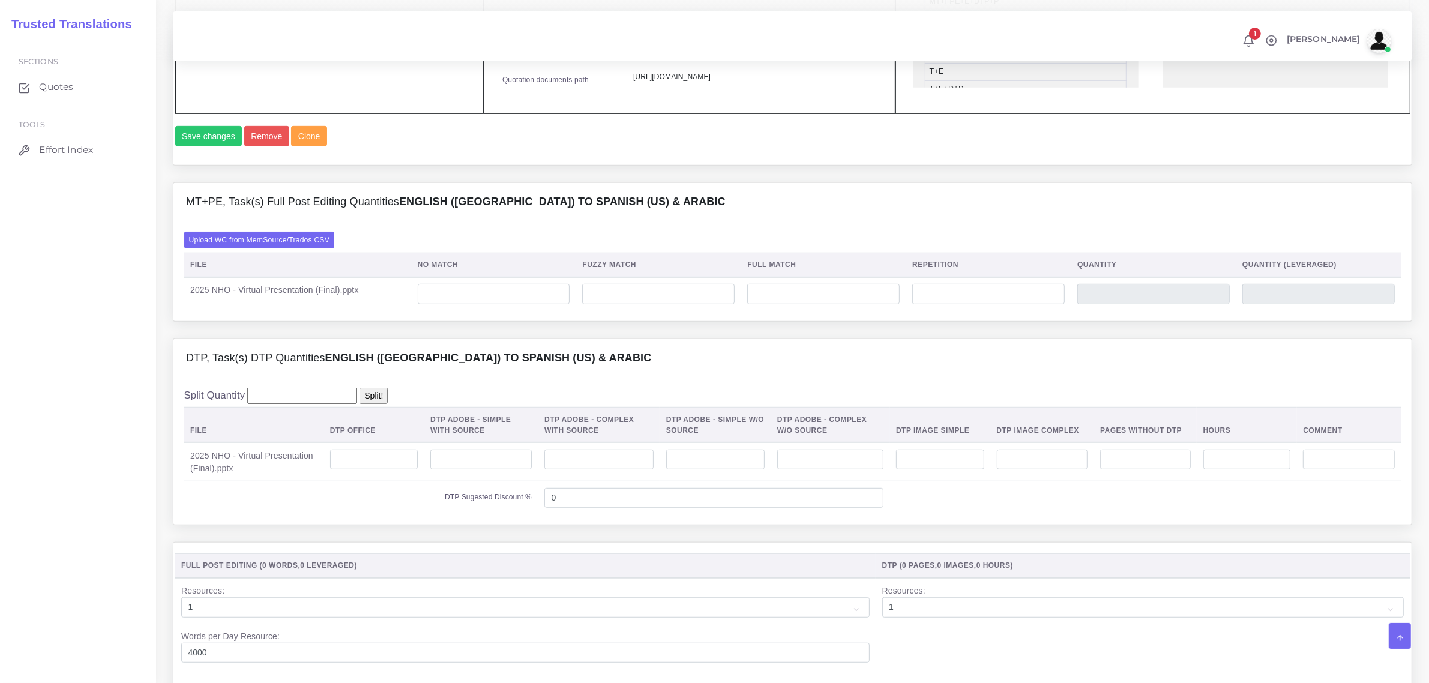
scroll to position [750, 0]
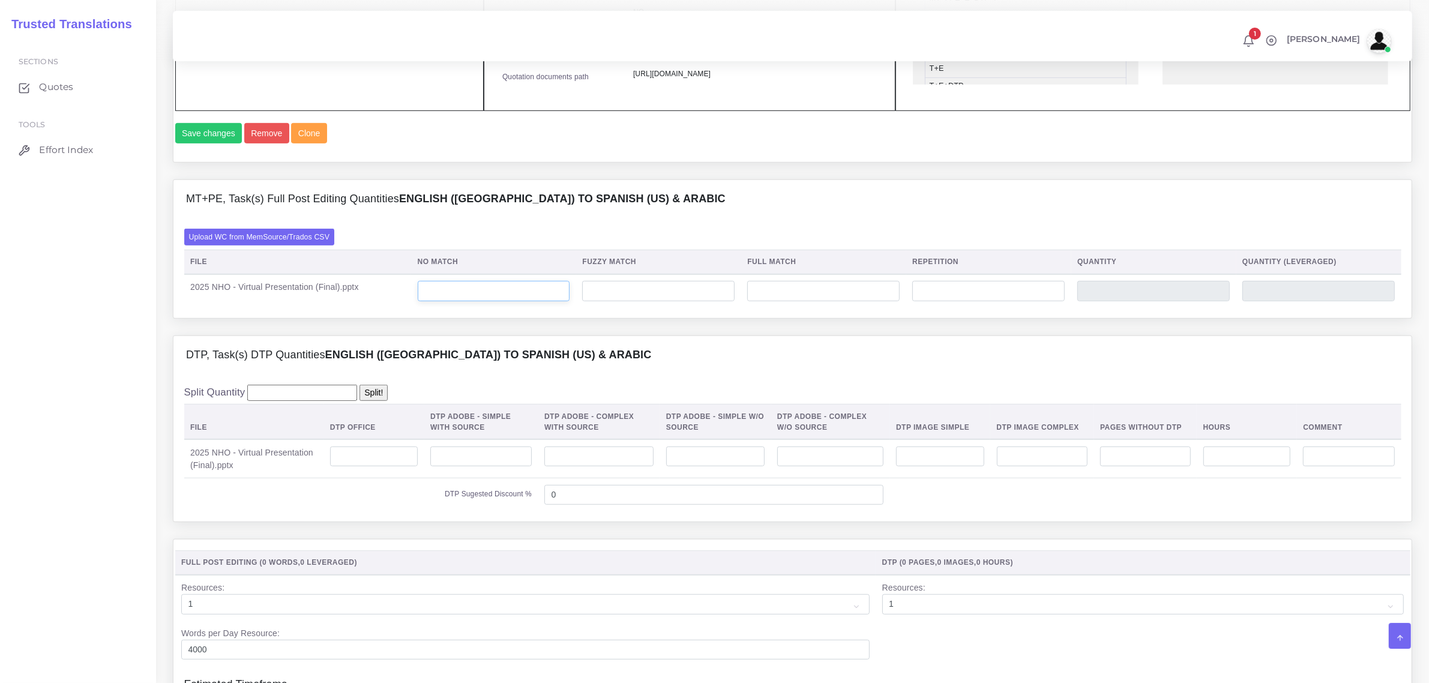
click at [497, 301] on input "number" at bounding box center [494, 291] width 152 height 20
type input "7372"
click at [927, 301] on input "number" at bounding box center [988, 291] width 152 height 20
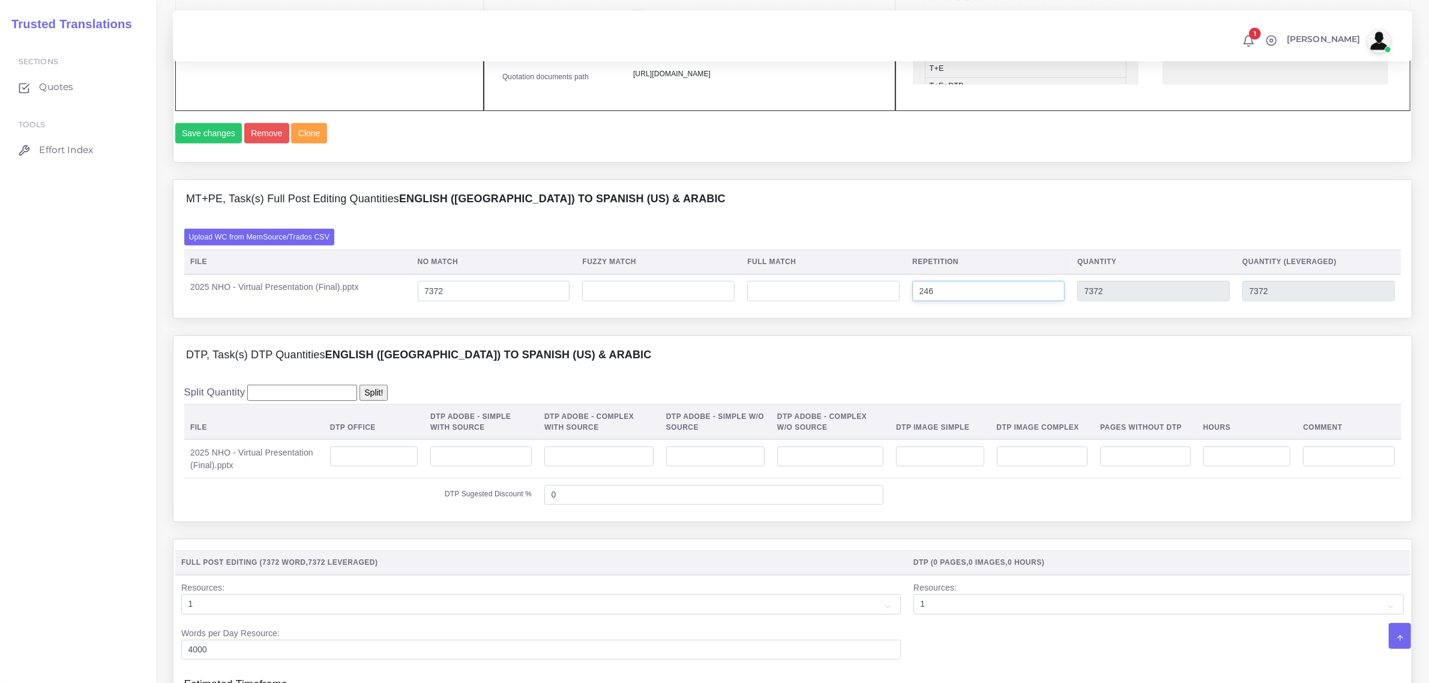
type input "246"
type input "7618"
type input "7433"
click at [730, 616] on td "Resources: 1 2 3 4 5 6 7 8 9 10 Words per Day Resource: 4000" at bounding box center [541, 620] width 732 height 91
click at [399, 467] on input "number" at bounding box center [374, 457] width 88 height 20
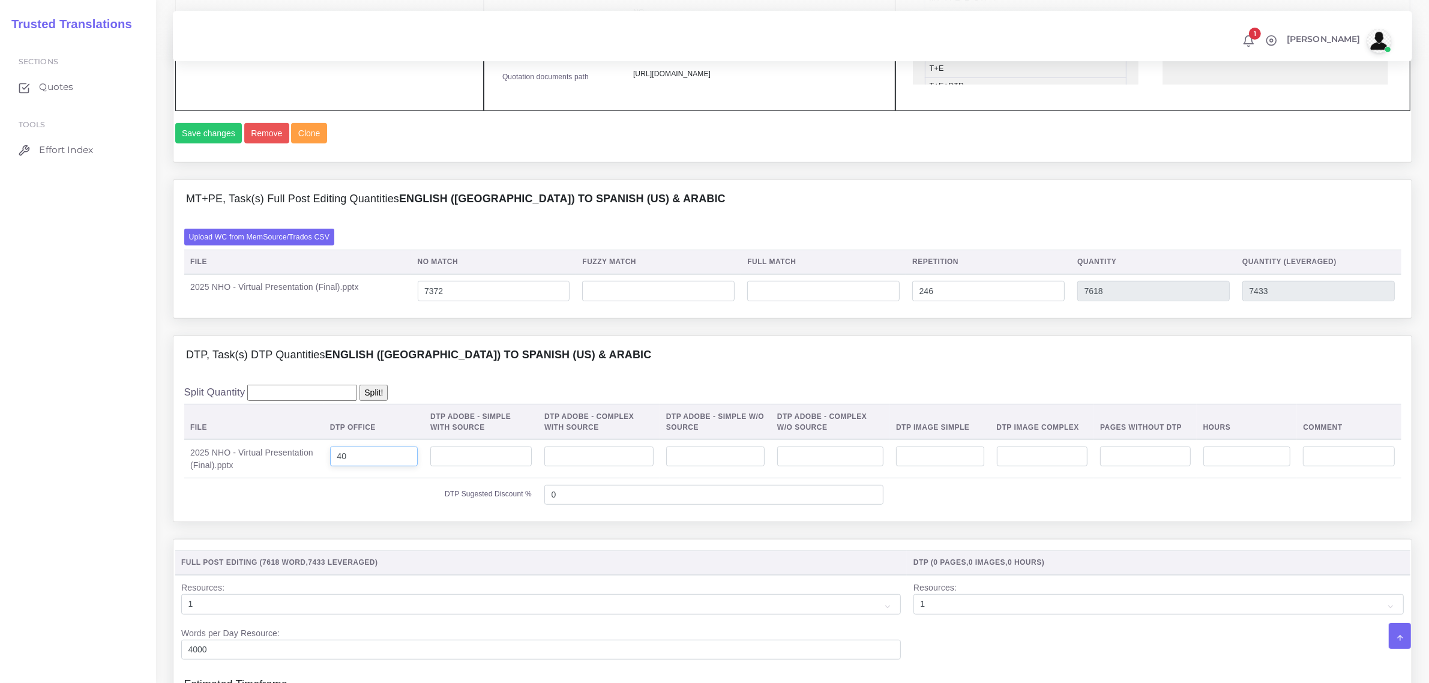
type input "40"
click at [971, 467] on input "number" at bounding box center [940, 457] width 88 height 20
type input "7"
click at [444, 301] on input "7372" at bounding box center [494, 291] width 152 height 20
type input "7602"
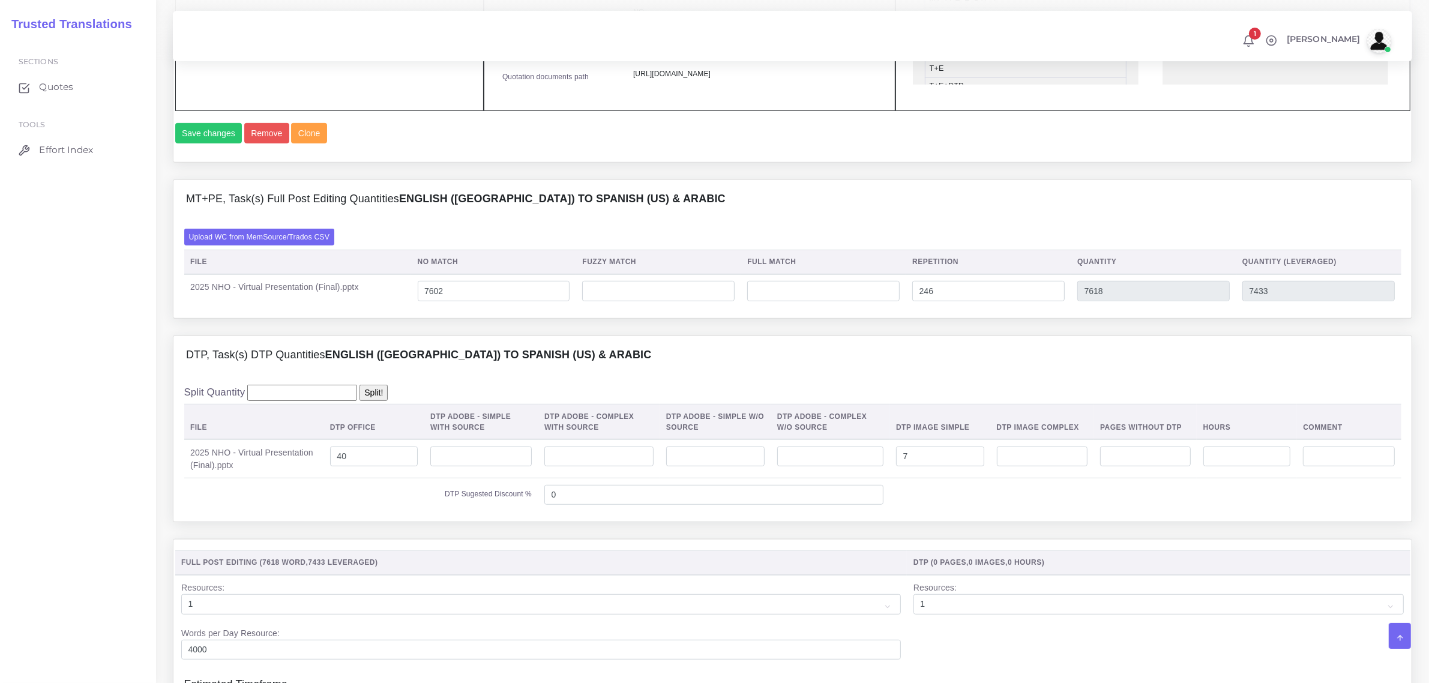
type input "7848"
type input "7663"
click at [586, 335] on div "MT+PE, Task(s) Full Post Editing Quantities English (US) TO Spanish (US) & Arab…" at bounding box center [792, 256] width 1257 height 155
click at [1243, 467] on input "number" at bounding box center [1247, 457] width 88 height 20
type input "0.5"
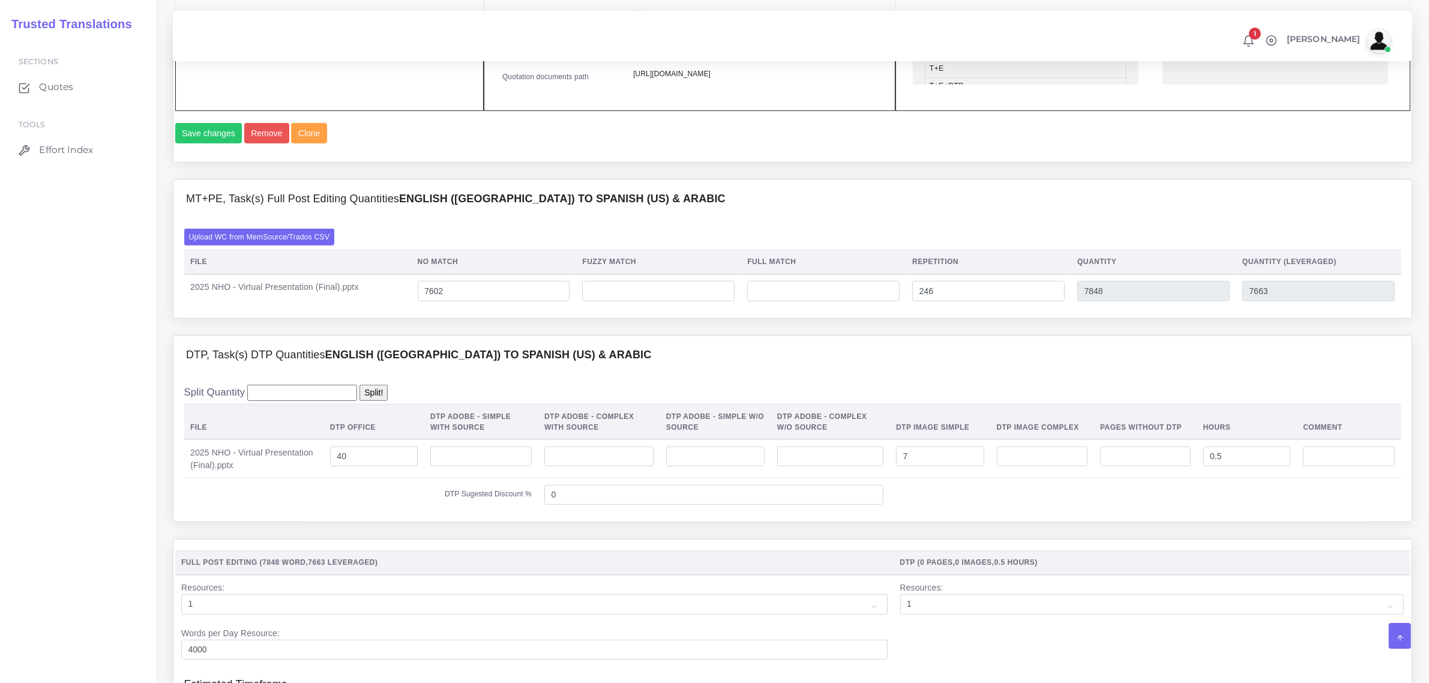
click at [1214, 511] on td at bounding box center [1145, 494] width 511 height 33
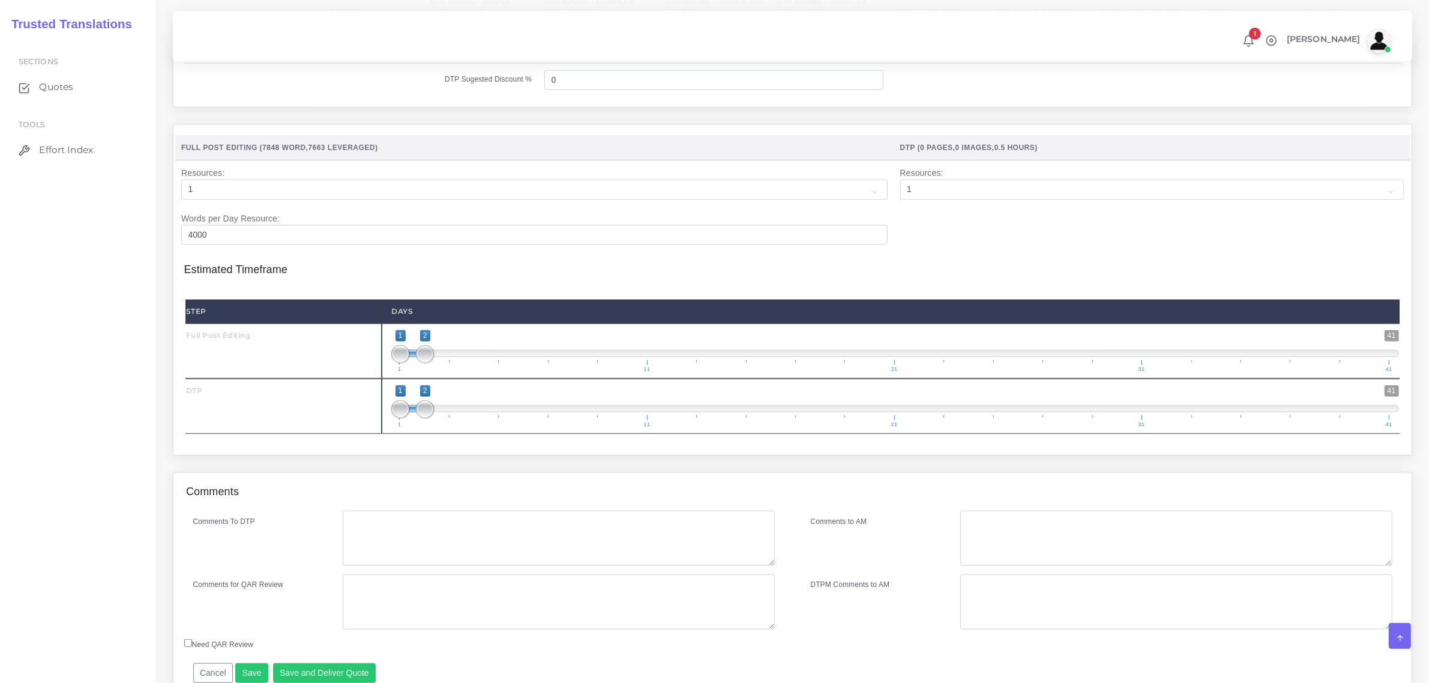
scroll to position [1256, 0]
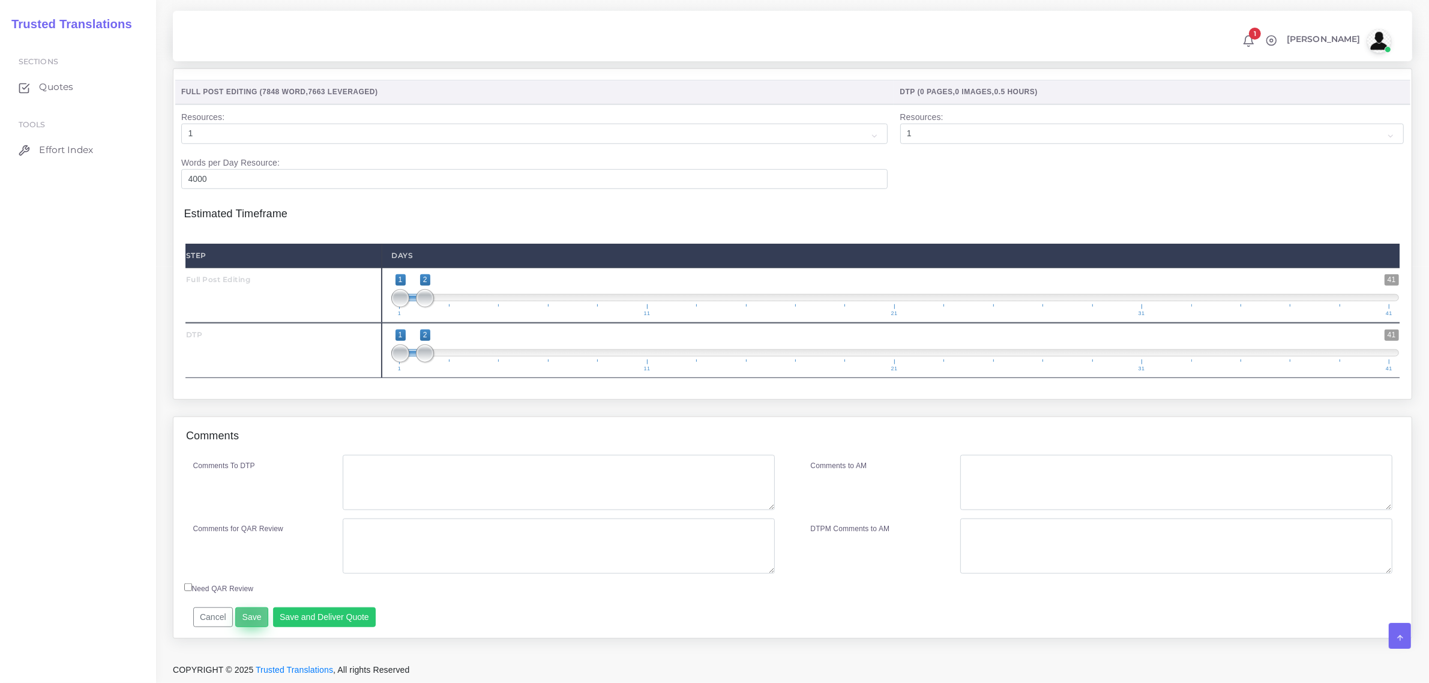
click at [247, 616] on button "Save" at bounding box center [251, 617] width 33 height 20
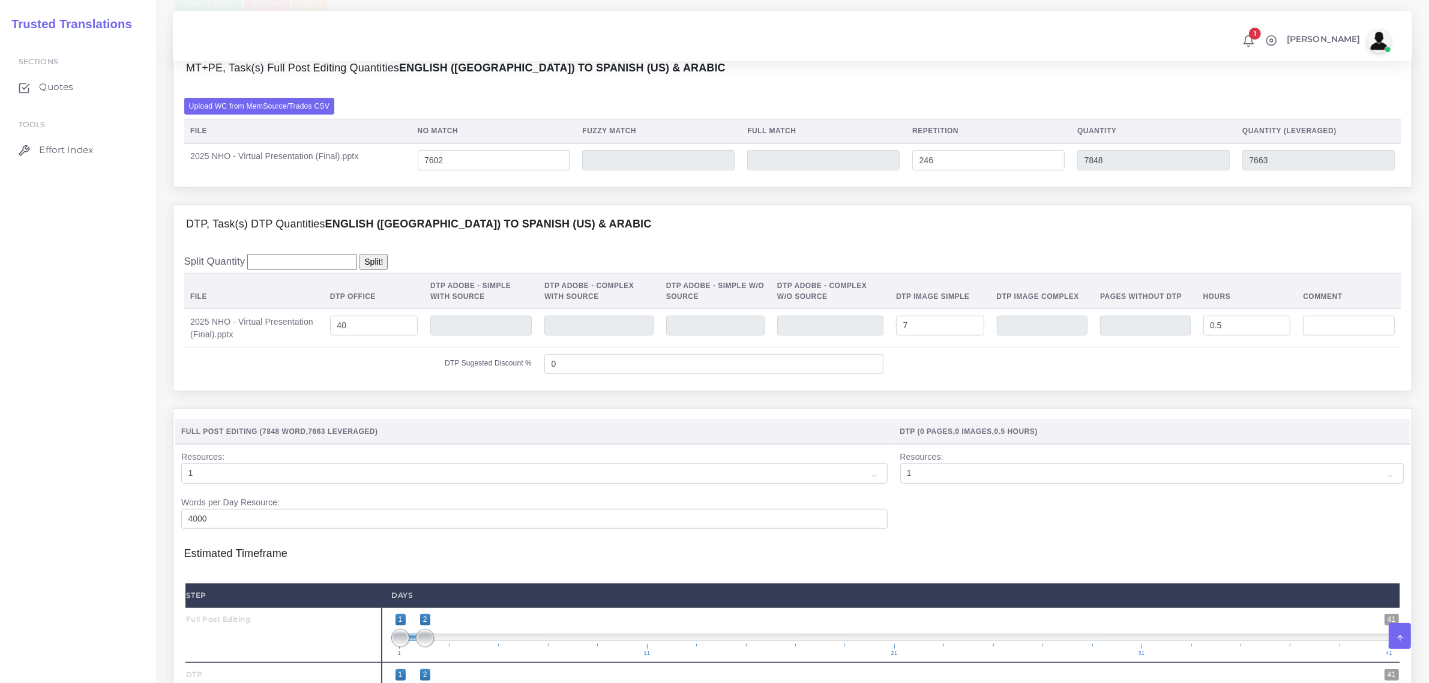
scroll to position [656, 0]
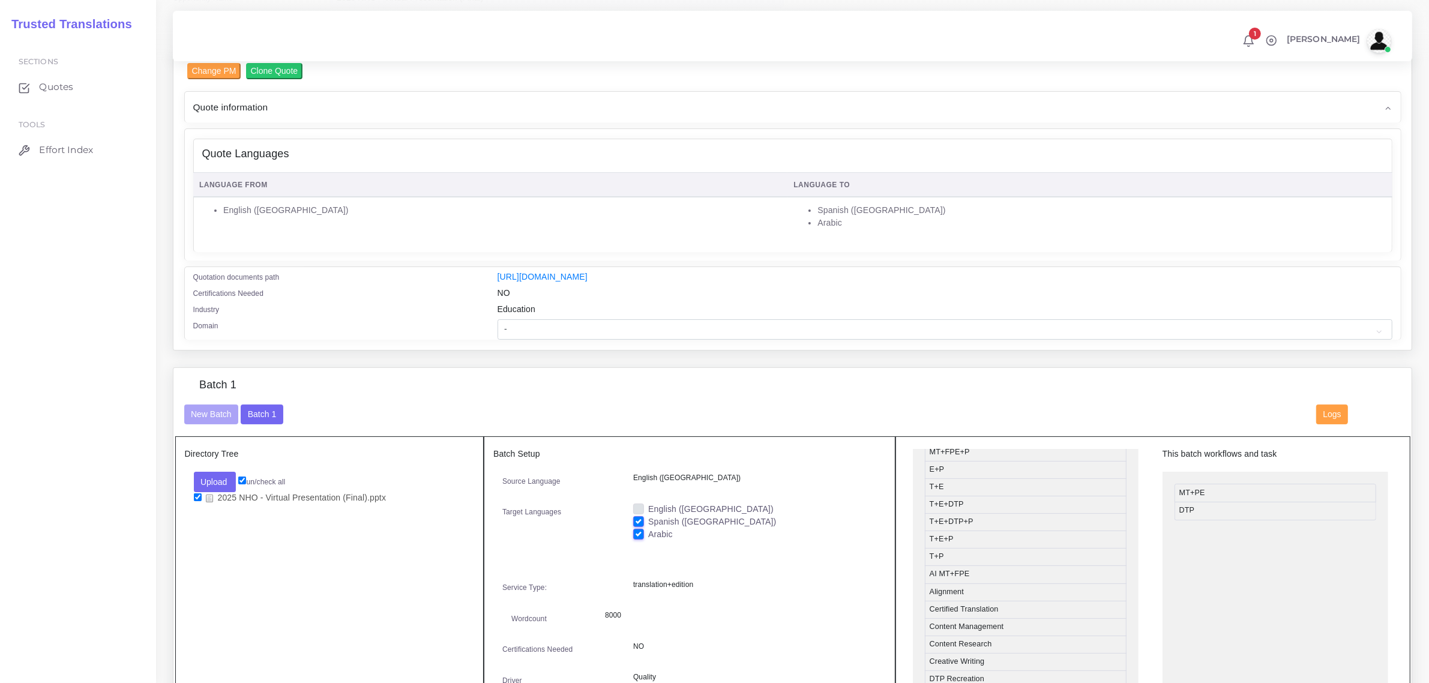
scroll to position [75, 0]
drag, startPoint x: 1009, startPoint y: 487, endPoint x: 1262, endPoint y: 538, distance: 257.8
drag, startPoint x: 1262, startPoint y: 493, endPoint x: 1015, endPoint y: 487, distance: 246.8
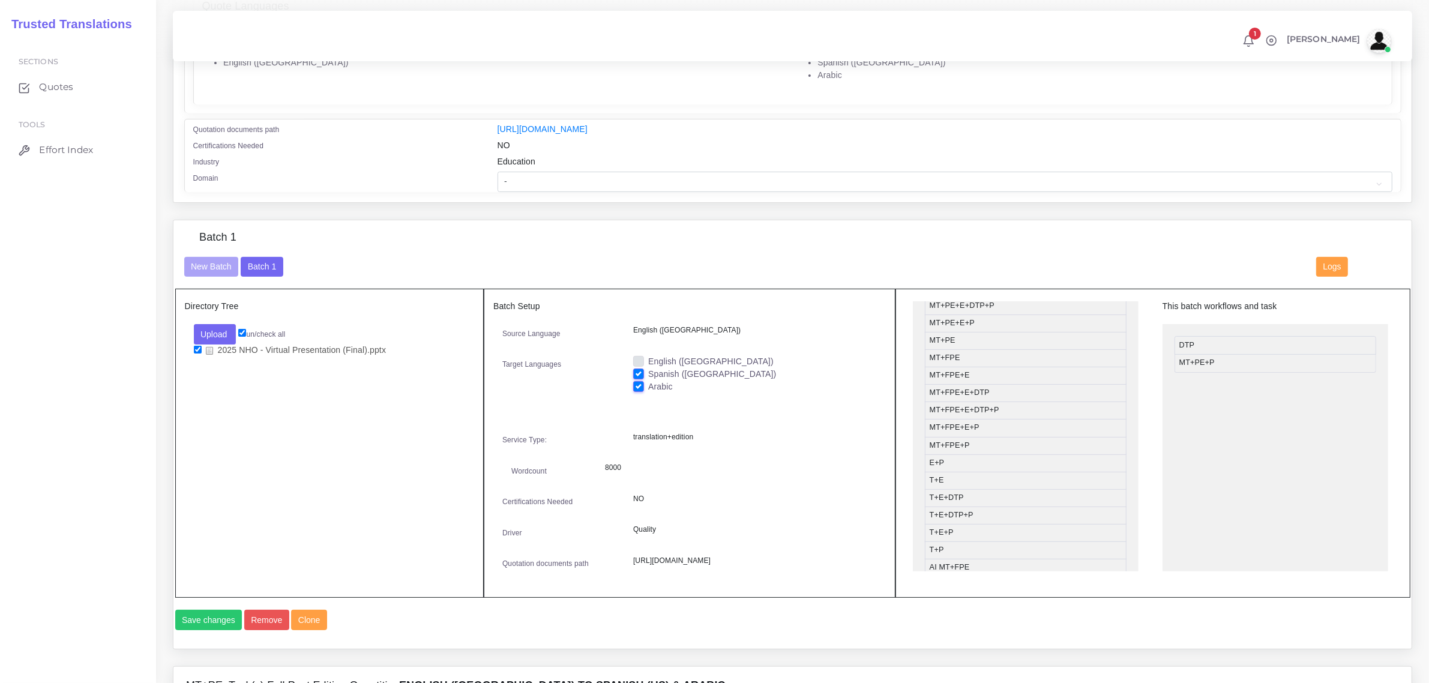
scroll to position [450, 0]
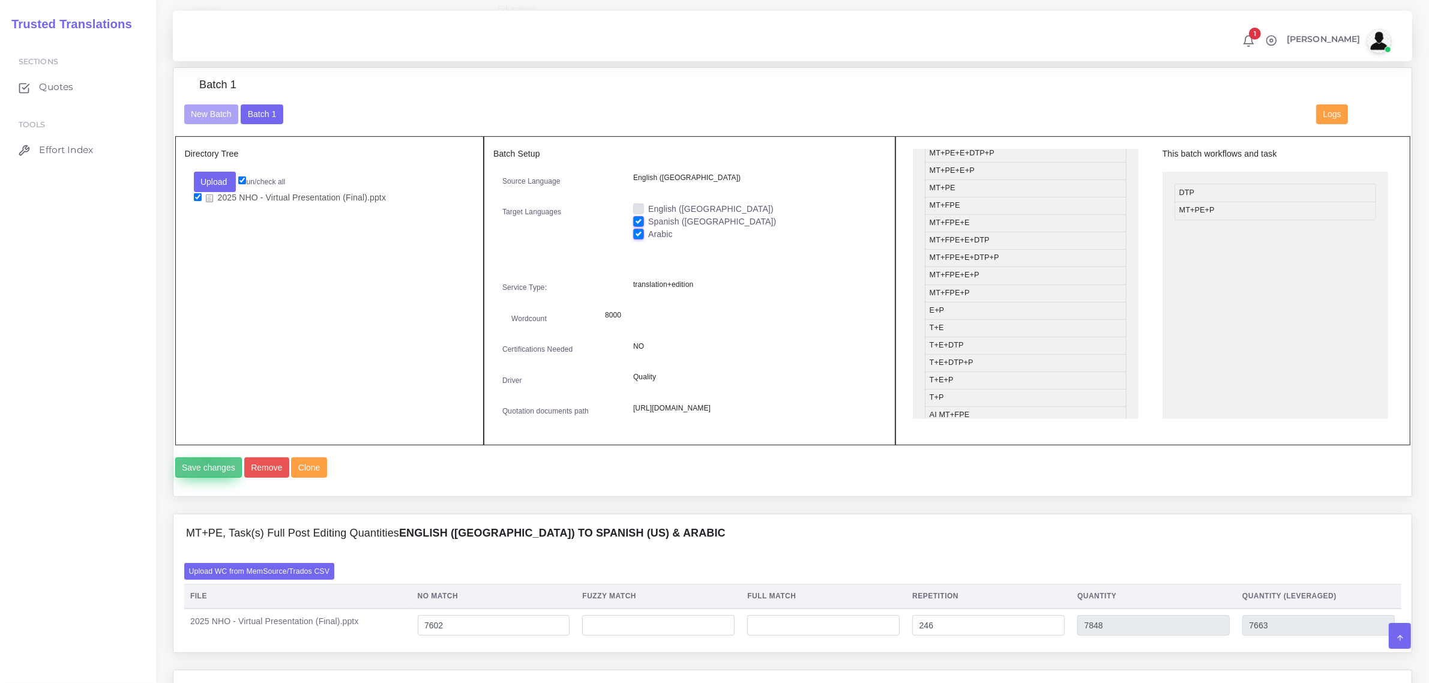
click at [205, 478] on button "Save changes" at bounding box center [208, 467] width 67 height 20
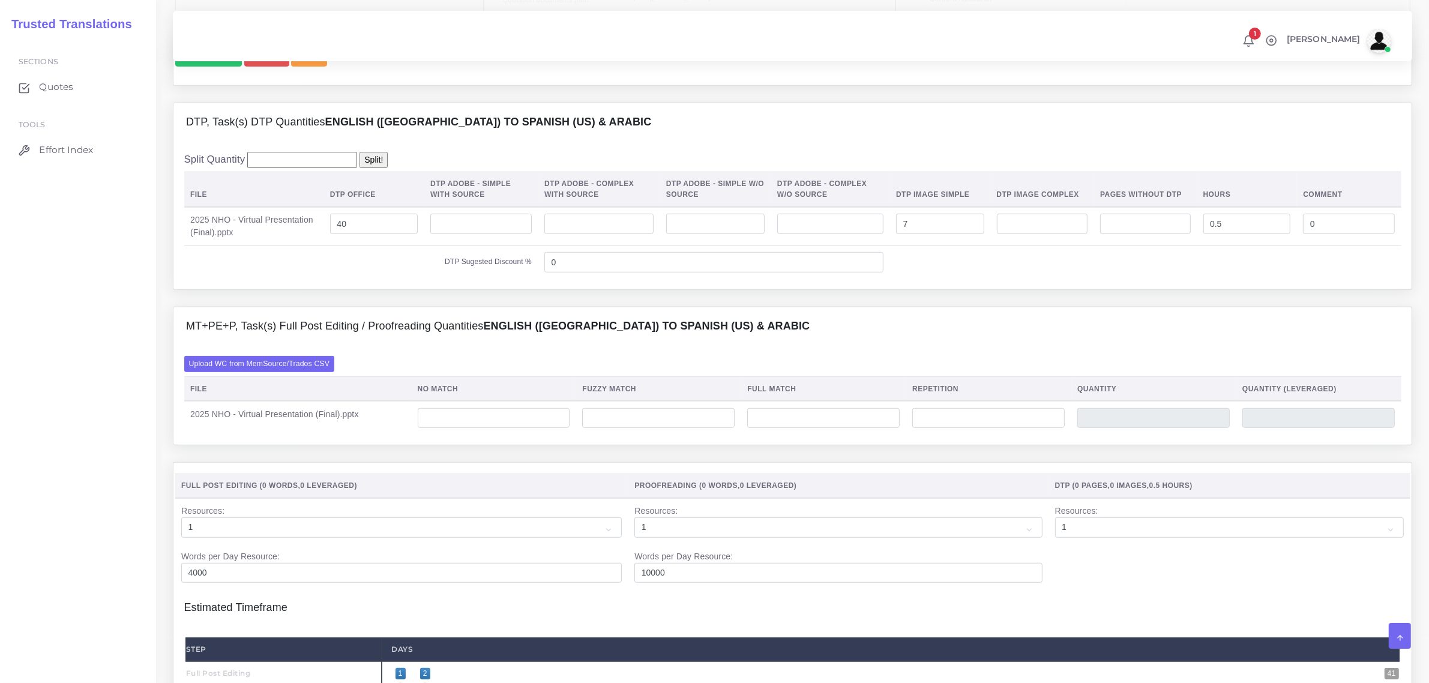
scroll to position [900, 0]
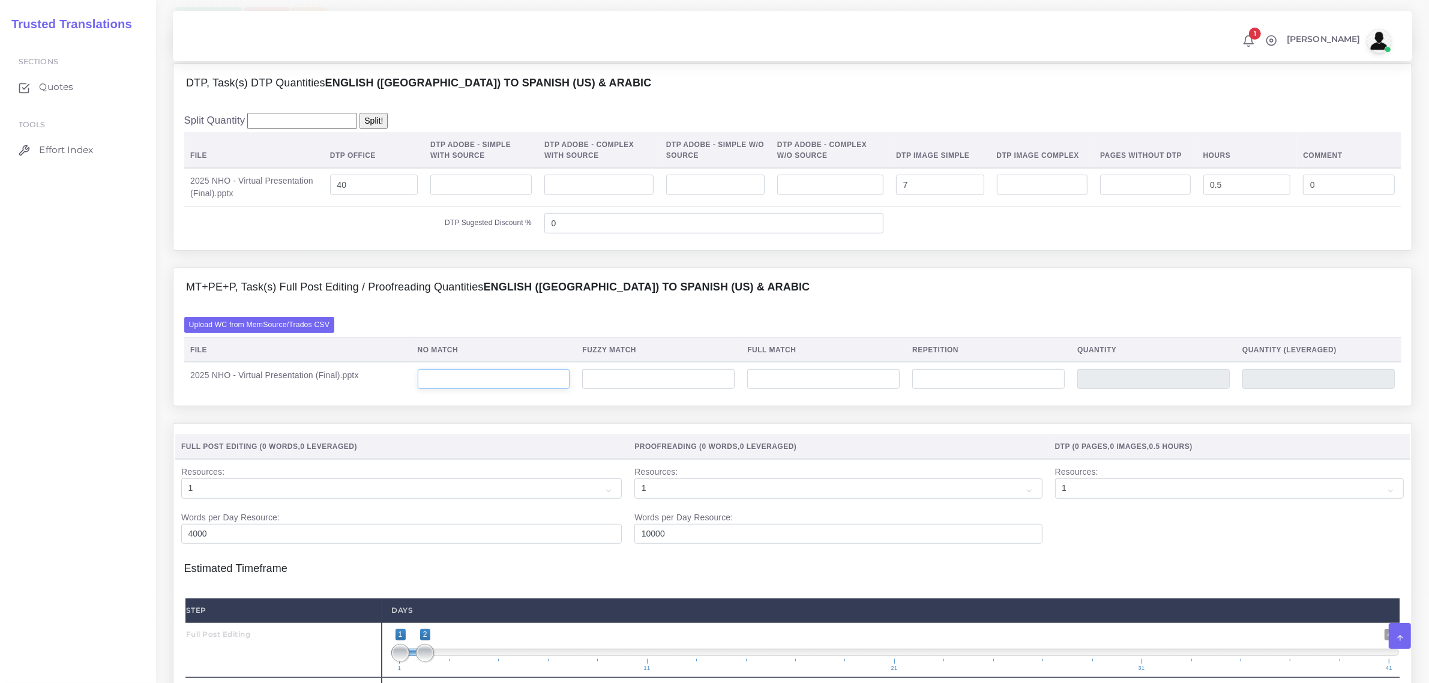
click at [497, 390] on input "number" at bounding box center [494, 379] width 152 height 20
type input "7650"
click at [953, 390] on input "number" at bounding box center [988, 379] width 152 height 20
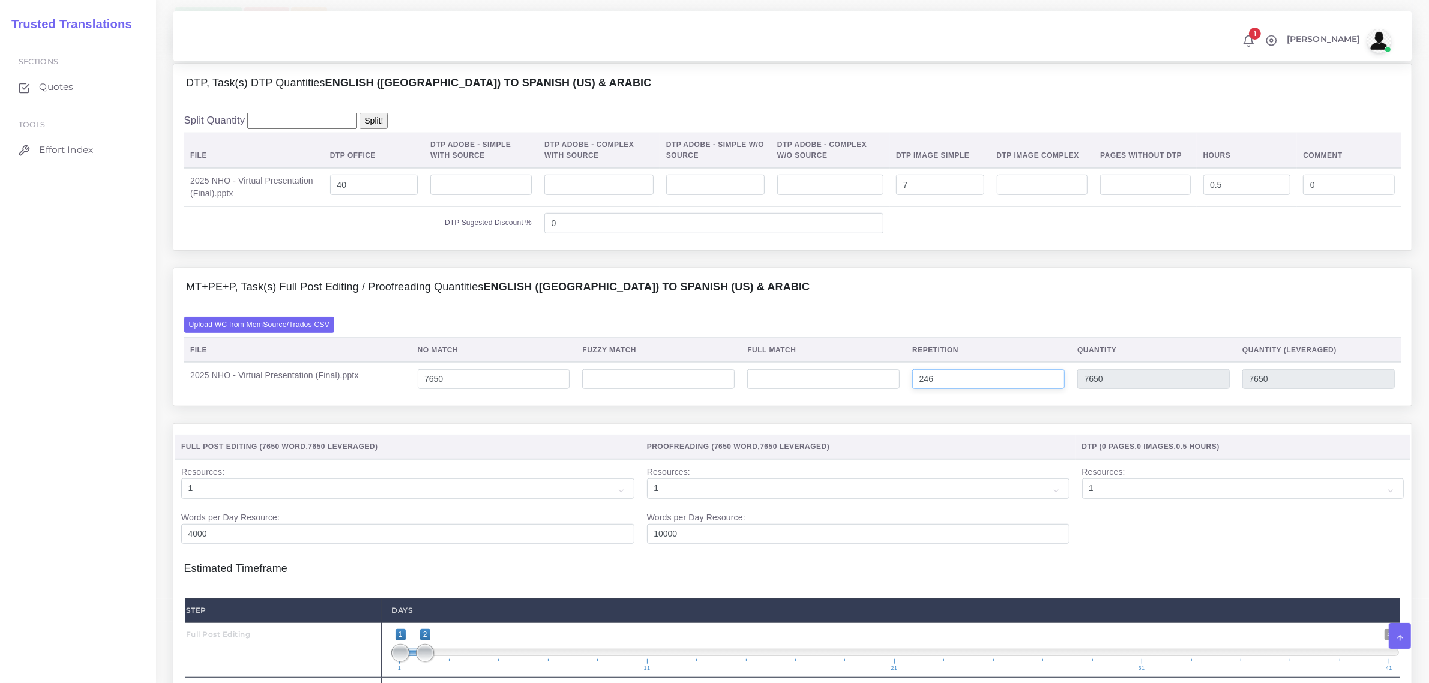
type input "246"
type input "7896"
type input "7711"
click at [1216, 550] on td "Resources: 1 2 3 4 5 6 7 8 9 10" at bounding box center [1243, 504] width 334 height 91
click at [448, 390] on input "7650" at bounding box center [494, 379] width 152 height 20
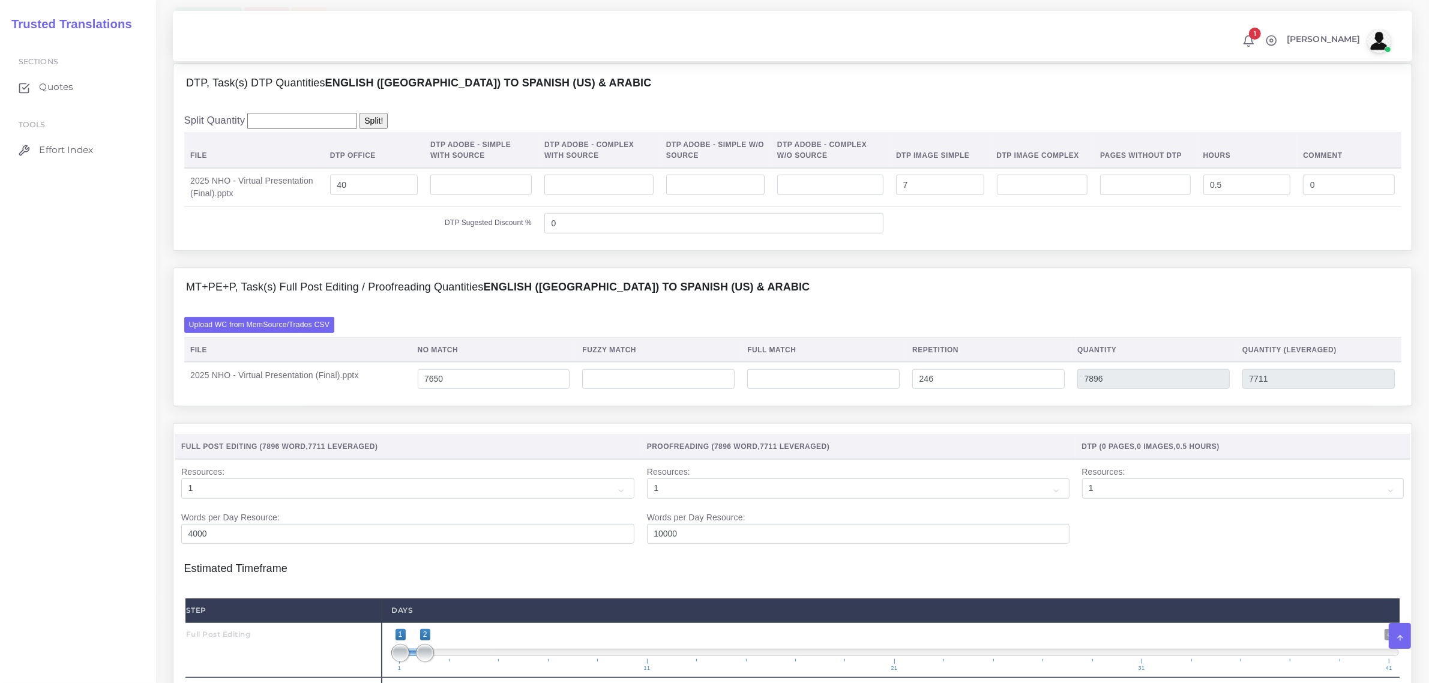
click at [1140, 550] on td "Resources: 1 2 3 4 5 6 7 8 9 10" at bounding box center [1243, 504] width 334 height 91
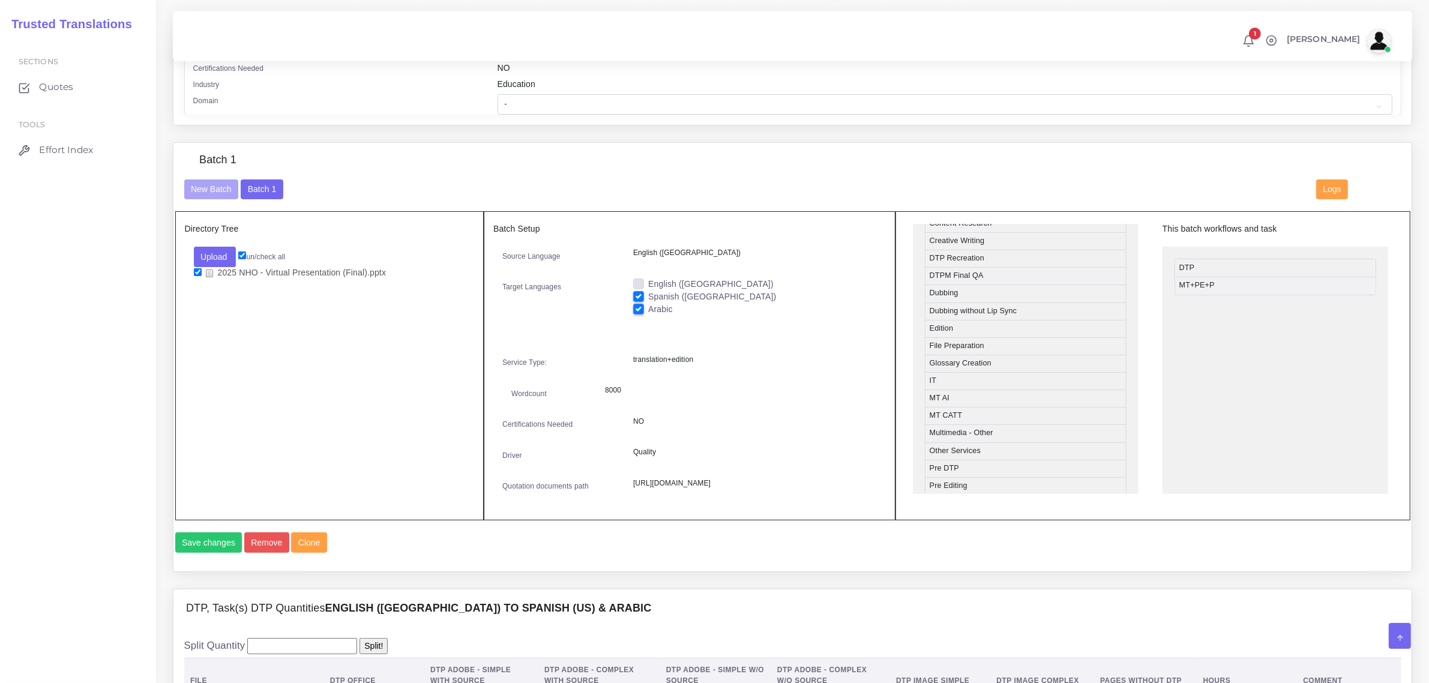
scroll to position [450, 0]
drag, startPoint x: 1005, startPoint y: 395, endPoint x: 1257, endPoint y: 294, distance: 271.5
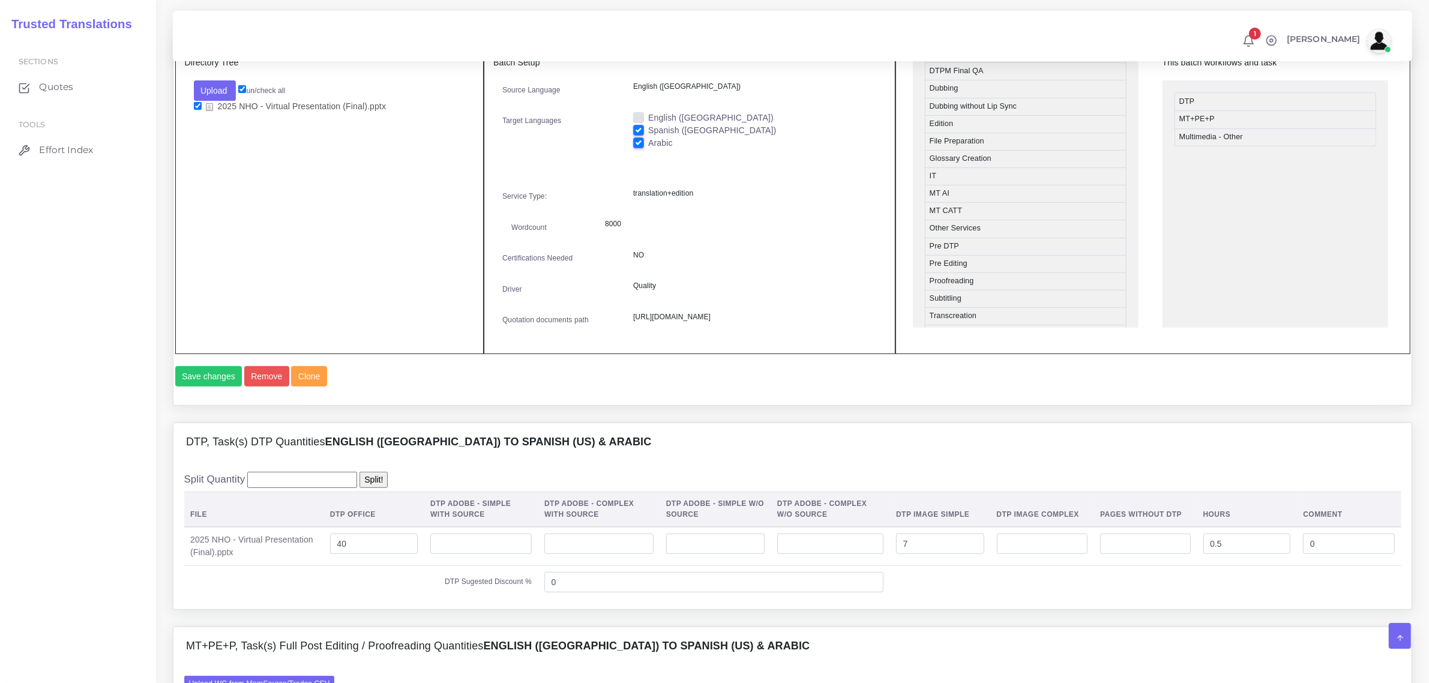
scroll to position [600, 0]
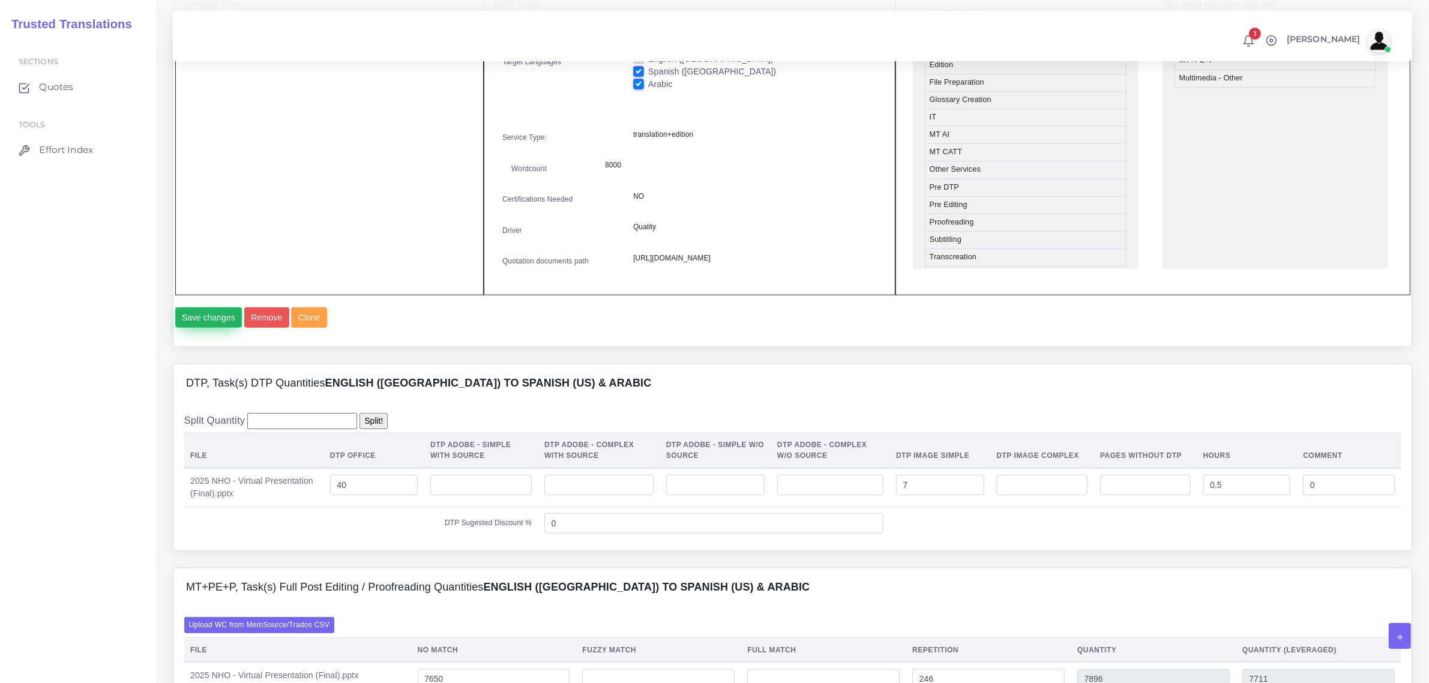
click at [205, 328] on button "Save changes" at bounding box center [208, 317] width 67 height 20
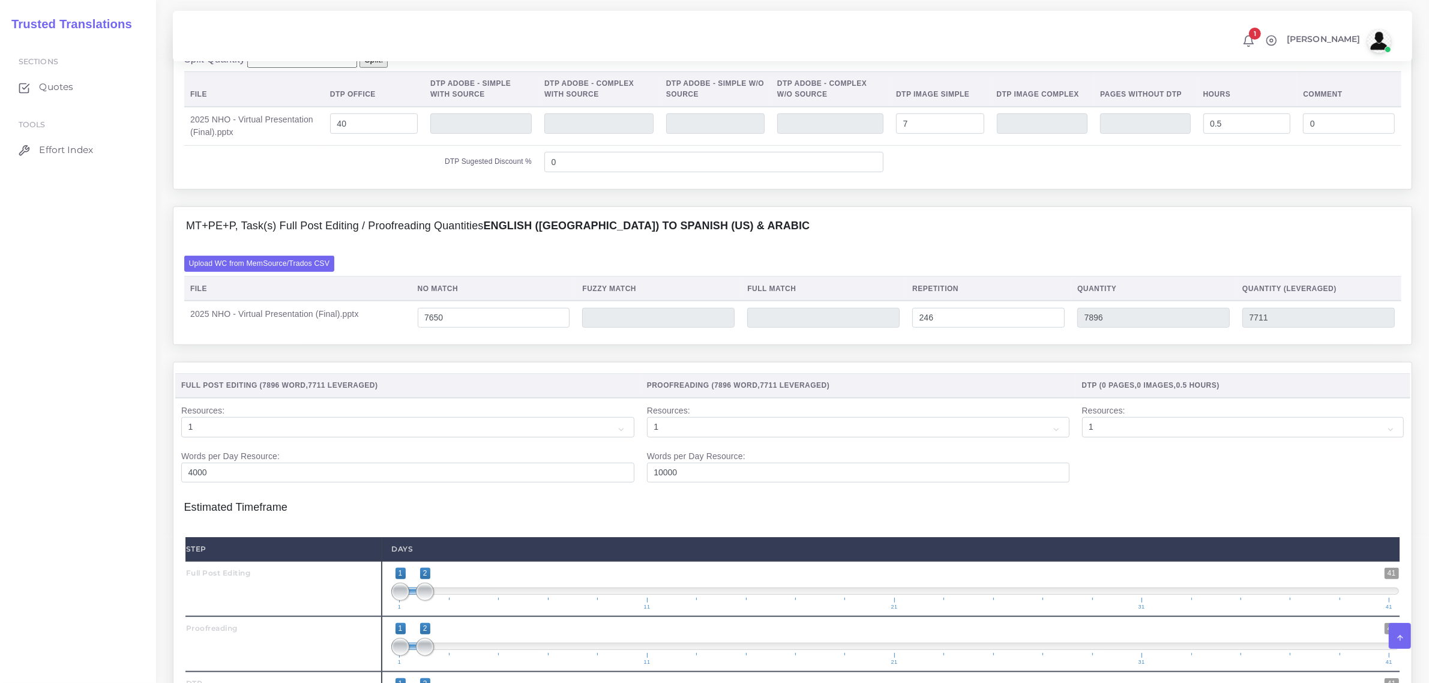
scroll to position [1050, 0]
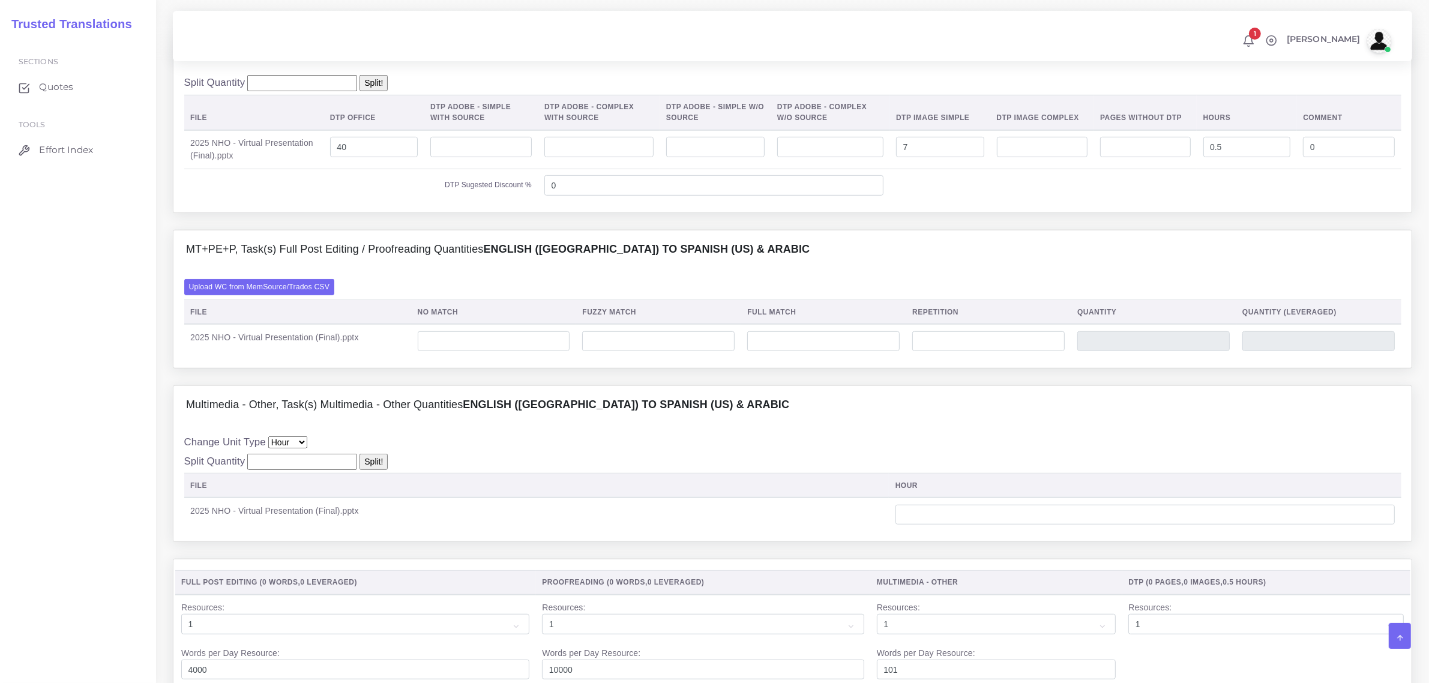
scroll to position [900, 0]
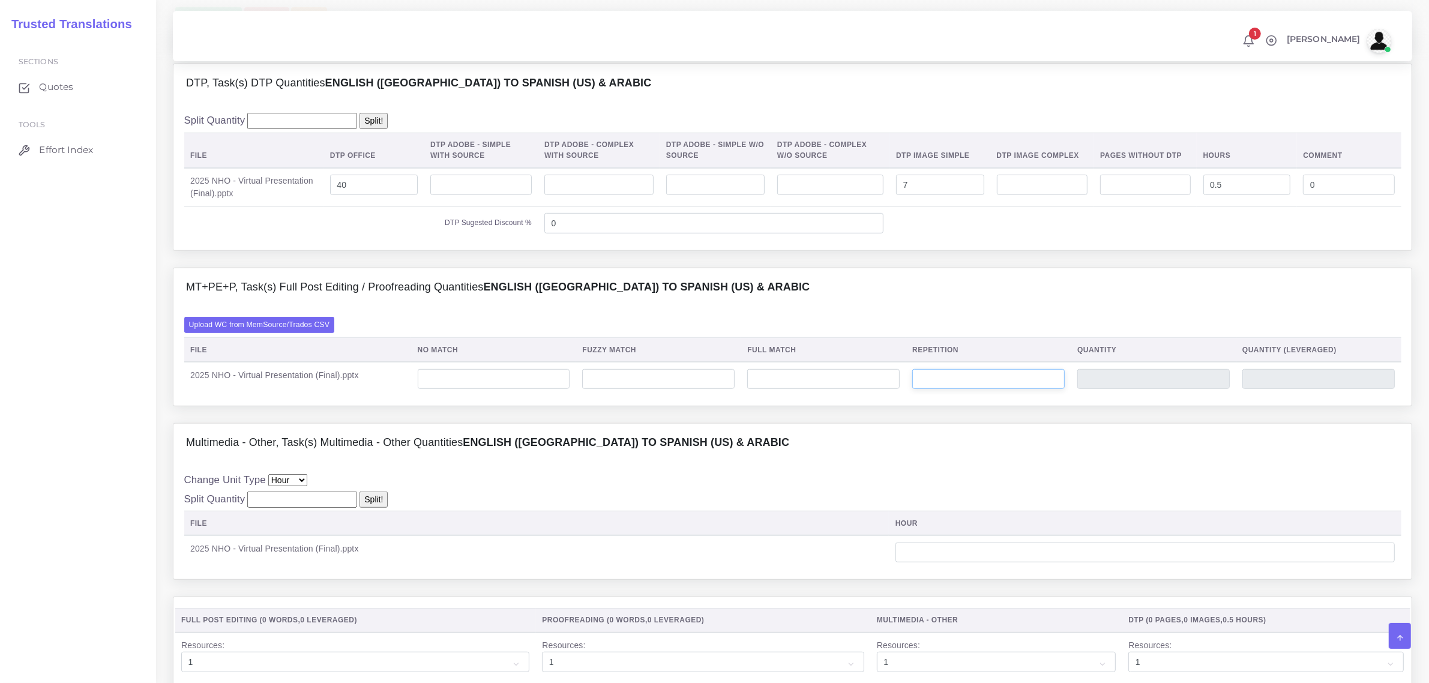
click at [937, 390] on input "number" at bounding box center [988, 379] width 152 height 20
type input "256"
type input "64"
click at [523, 390] on input "number" at bounding box center [494, 379] width 152 height 20
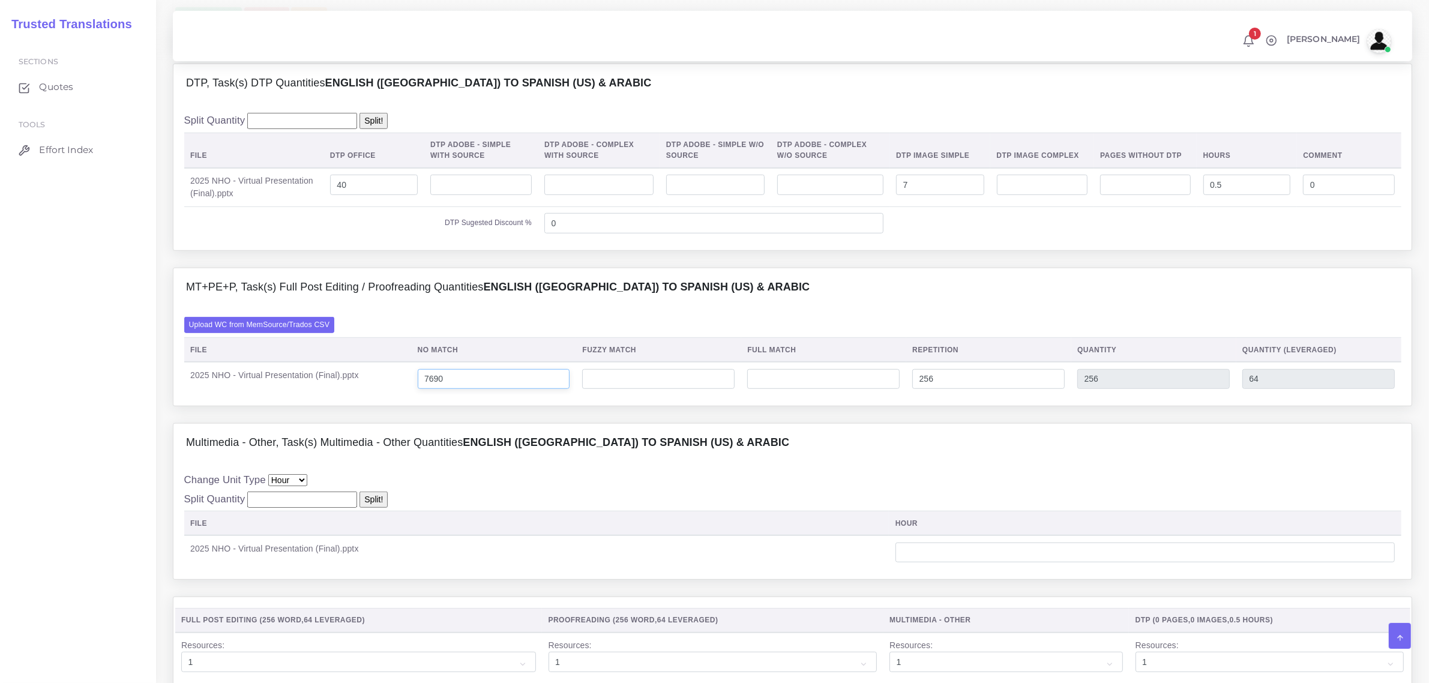
type input "7690"
type input "7946"
type input "7754"
click at [947, 462] on div "Multimedia - Other, Task(s) Multimedia - Other Quantities English ([GEOGRAPHIC_…" at bounding box center [792, 443] width 1238 height 38
click at [451, 390] on input "7690" at bounding box center [494, 379] width 152 height 20
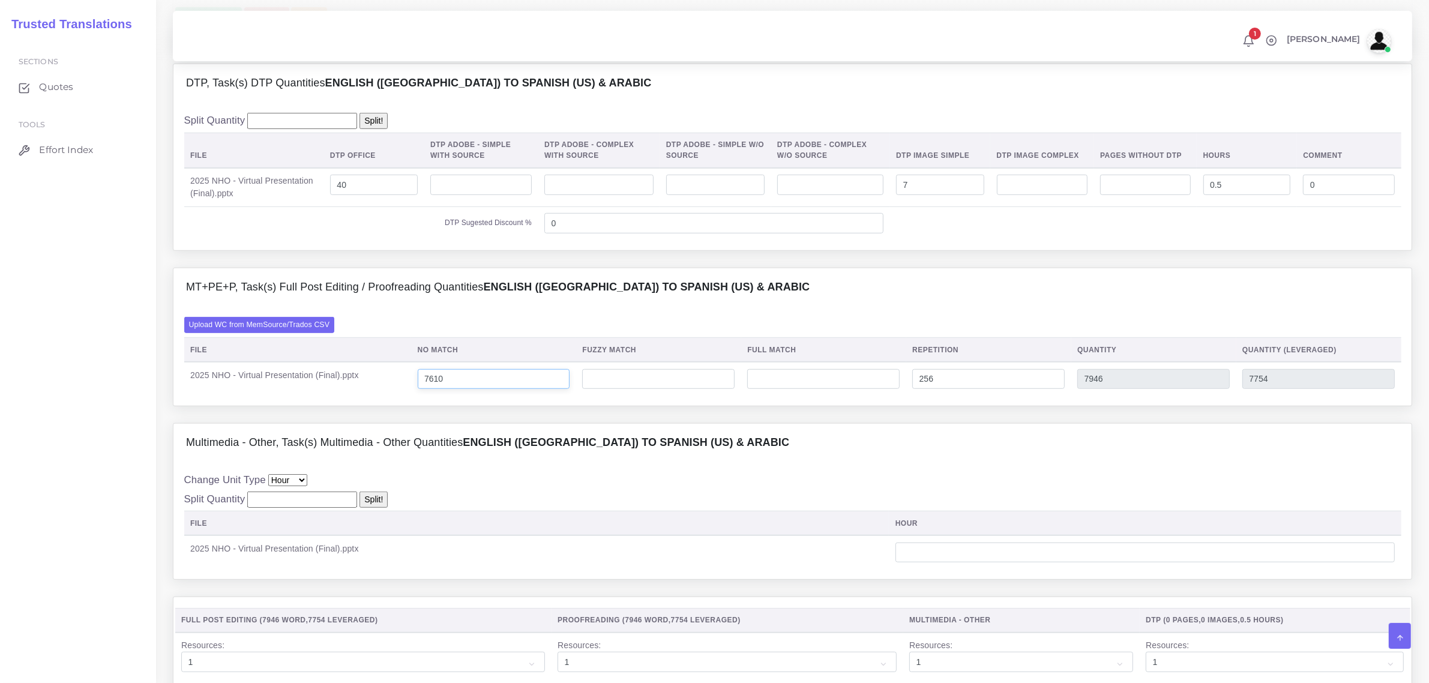
type input "7610"
type input "7866"
type input "7674"
click at [870, 462] on div "Multimedia - Other, Task(s) Multimedia - Other Quantities English (US) TO Spani…" at bounding box center [792, 443] width 1238 height 38
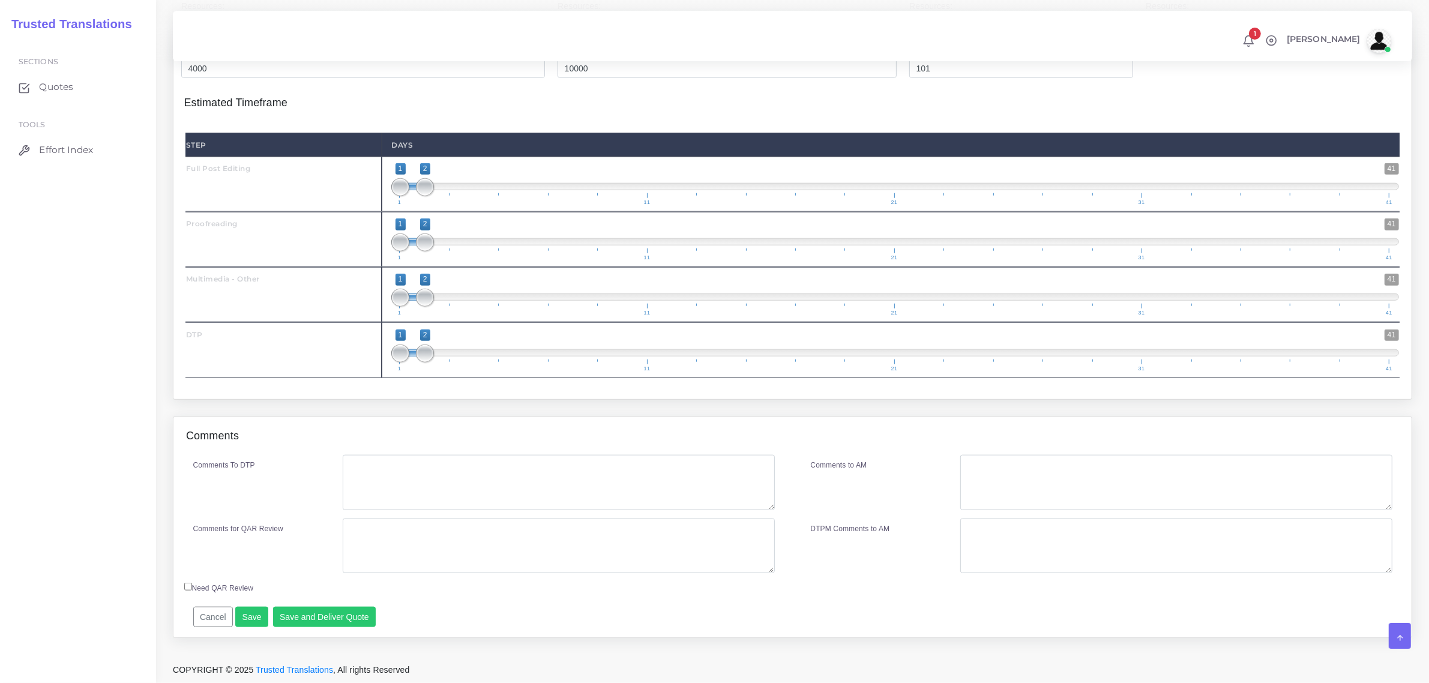
scroll to position [1576, 0]
click at [253, 616] on button "Save" at bounding box center [251, 617] width 33 height 20
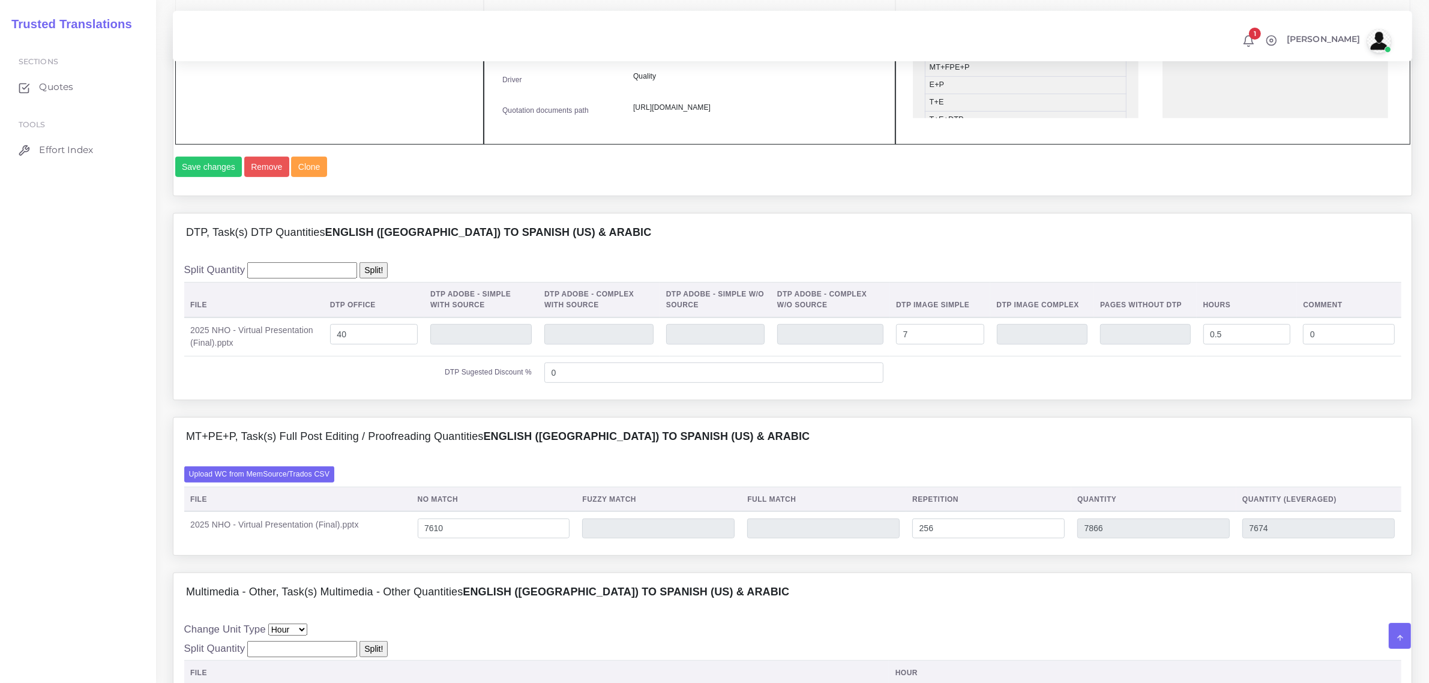
scroll to position [451, 0]
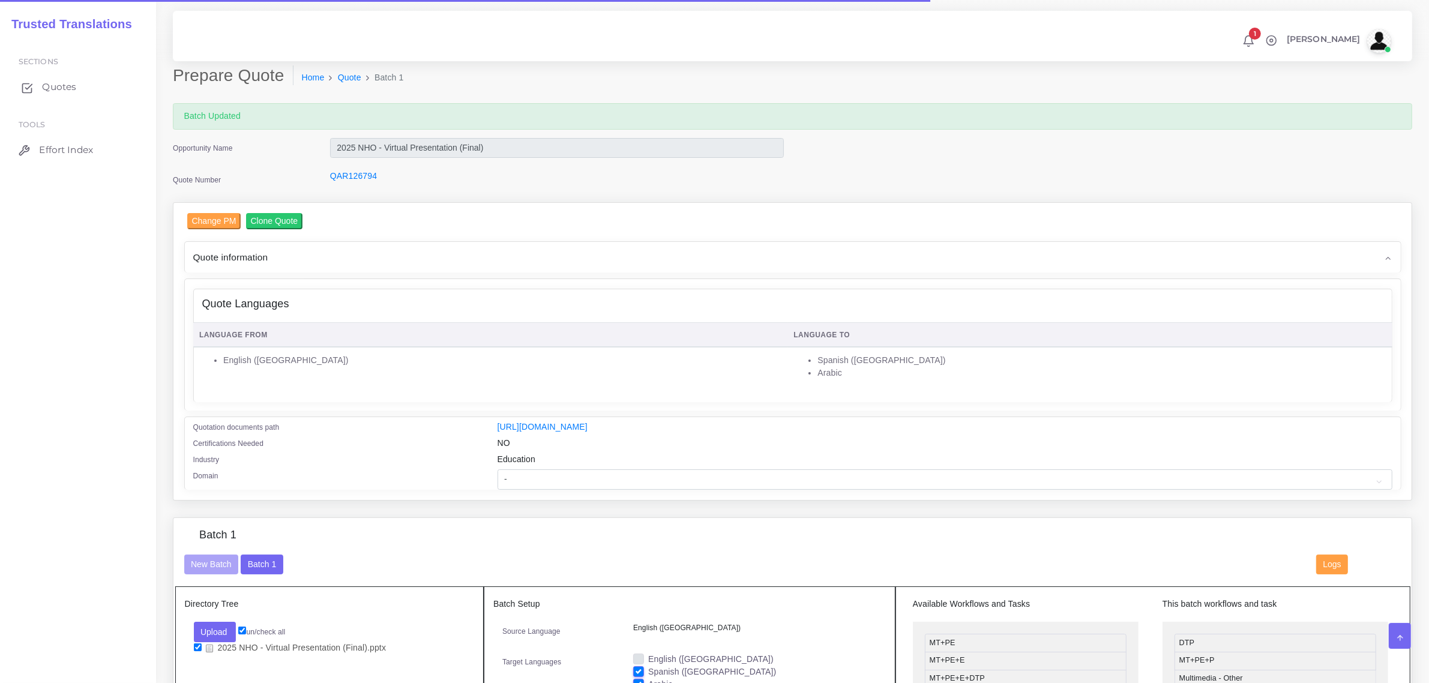
click at [58, 85] on span "Quotes" at bounding box center [59, 86] width 34 height 13
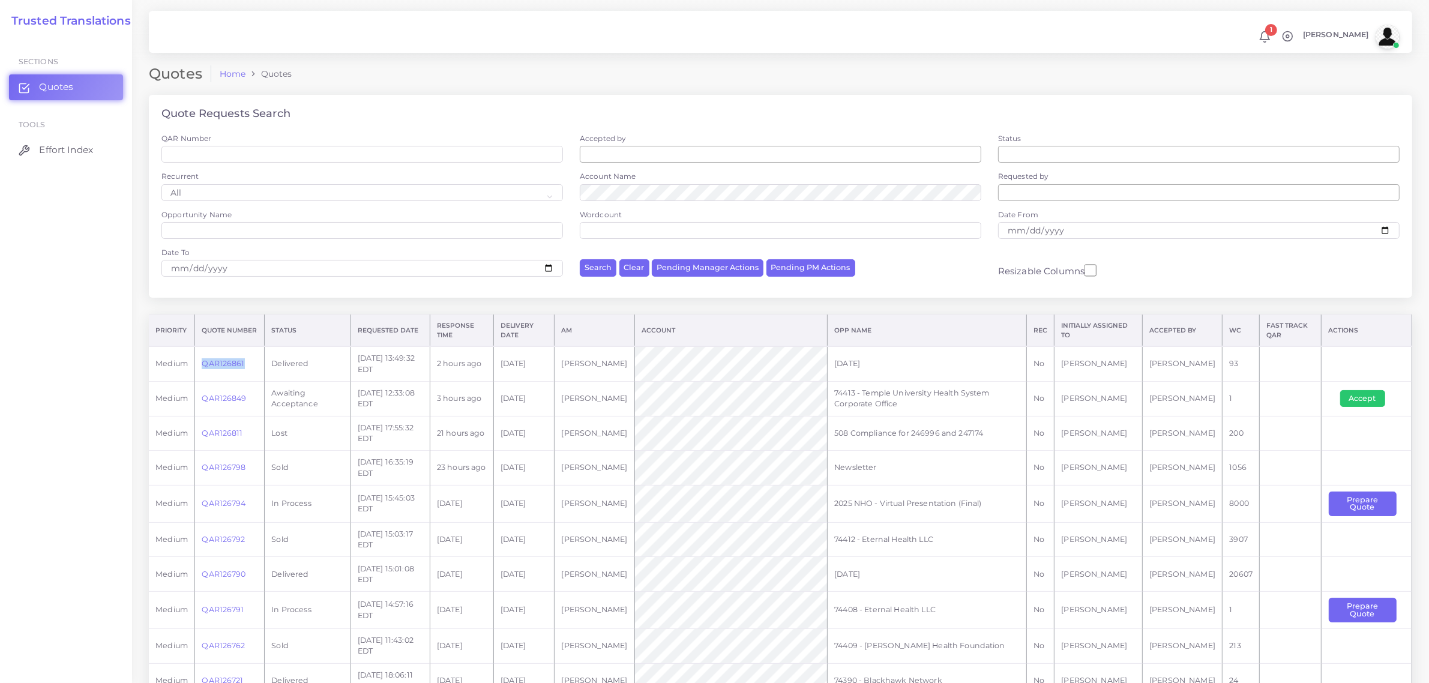
drag, startPoint x: 199, startPoint y: 364, endPoint x: 250, endPoint y: 371, distance: 51.5
click at [250, 371] on td "QAR126861" at bounding box center [230, 363] width 70 height 35
copy link "QAR126861"
click at [64, 87] on span "Quotes" at bounding box center [59, 86] width 34 height 13
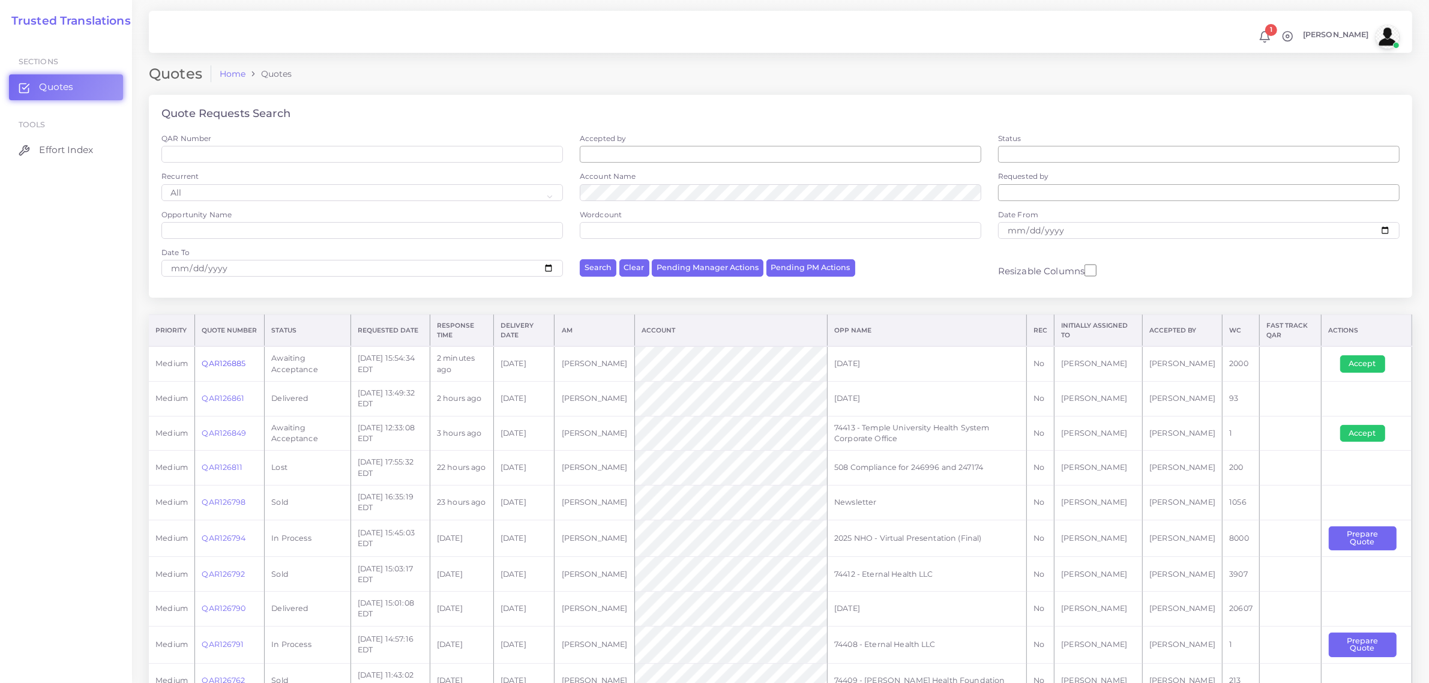
click at [220, 361] on link "QAR126885" at bounding box center [224, 363] width 44 height 9
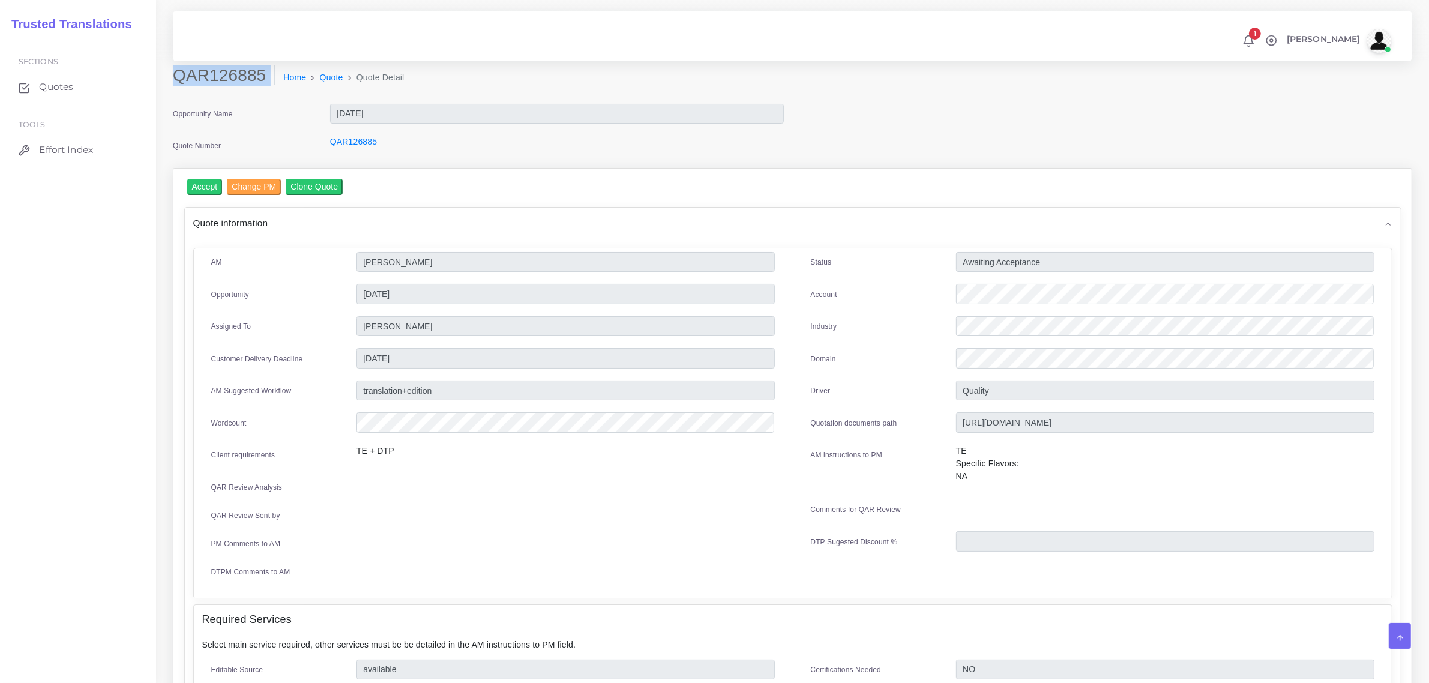
drag, startPoint x: 177, startPoint y: 74, endPoint x: 244, endPoint y: 91, distance: 69.3
click at [244, 91] on div "QAR126885 Home Quote Quote Detail" at bounding box center [635, 82] width 943 height 34
copy div "QAR126885"
click at [1097, 305] on div at bounding box center [1165, 296] width 436 height 24
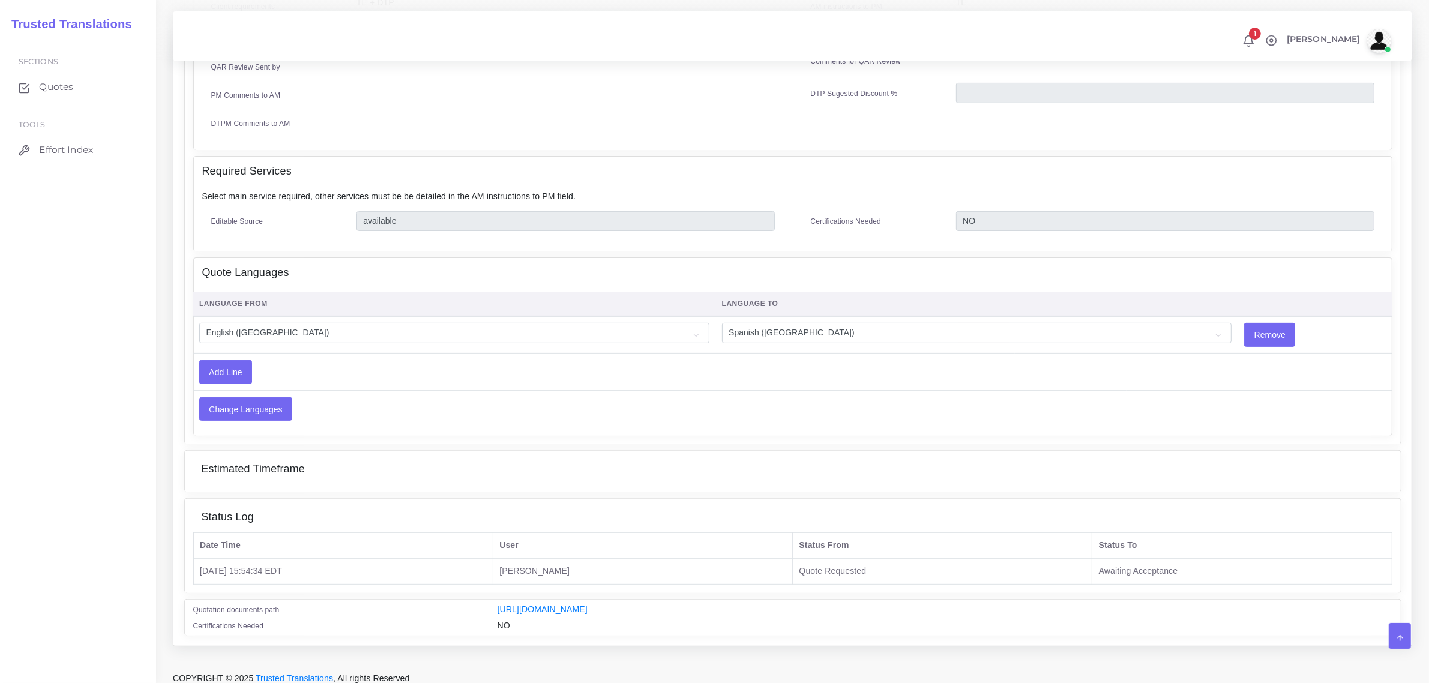
scroll to position [450, 0]
click at [588, 604] on link "[URL][DOMAIN_NAME]" at bounding box center [543, 608] width 90 height 10
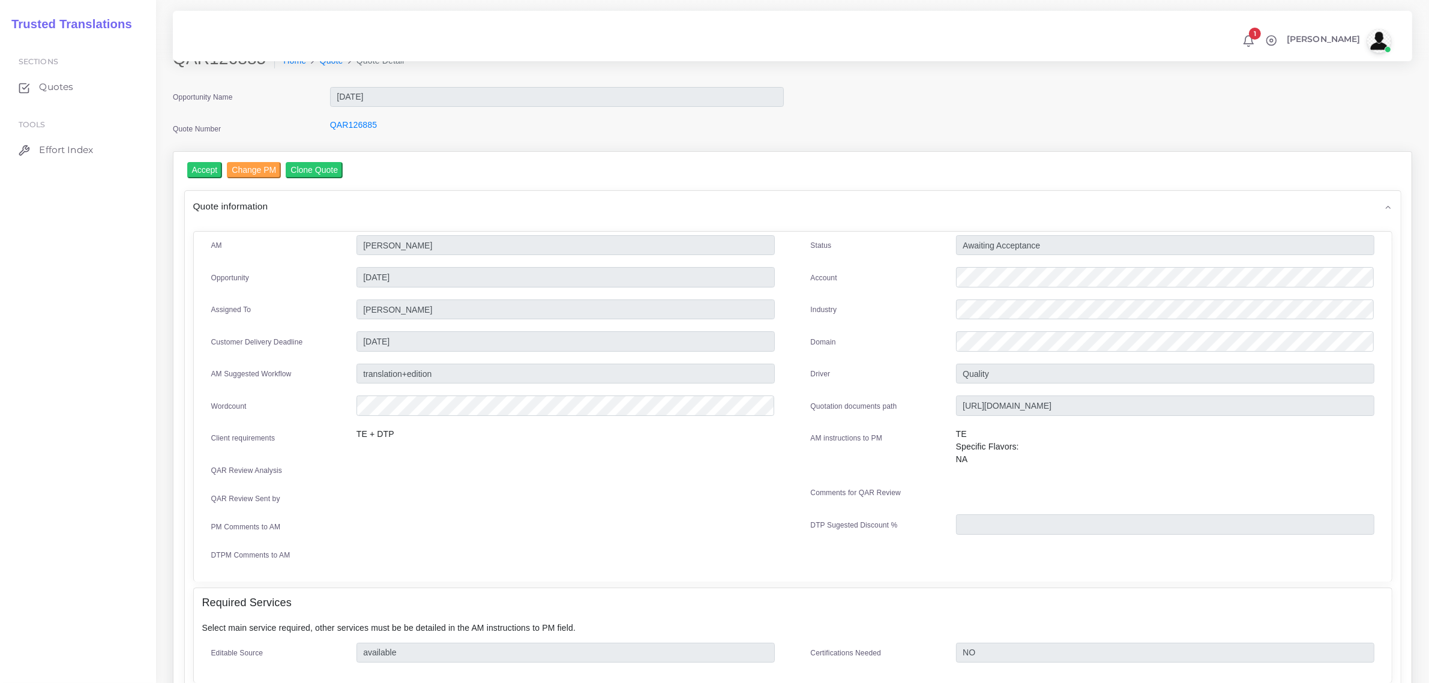
scroll to position [0, 0]
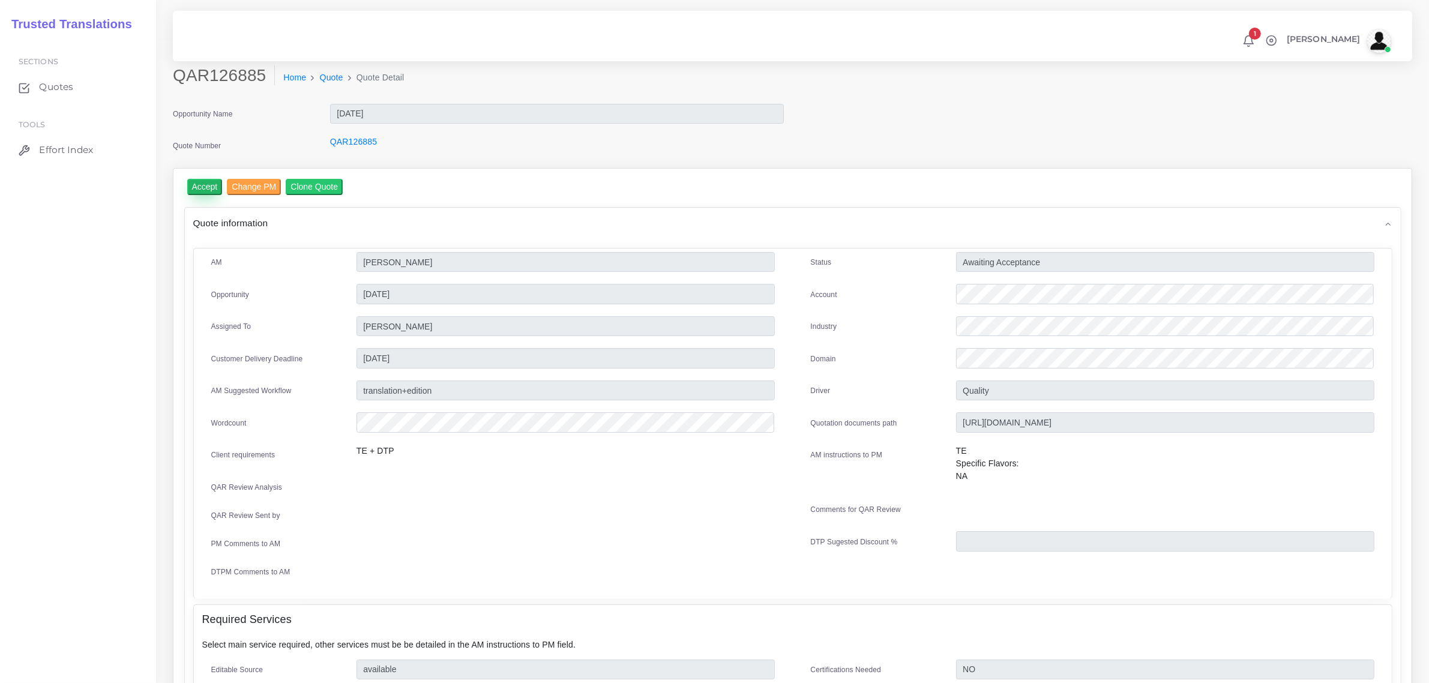
click at [206, 187] on input "Accept" at bounding box center [204, 187] width 35 height 16
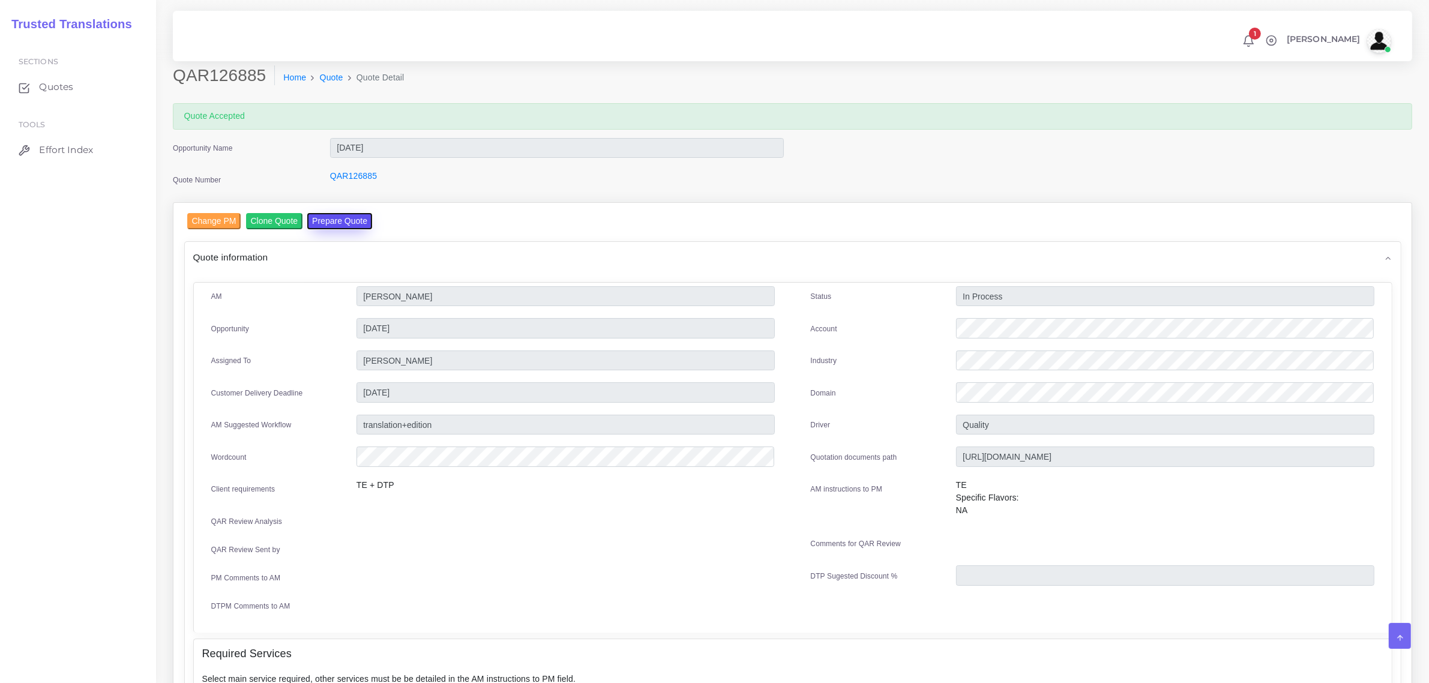
click at [328, 214] on button "Prepare Quote" at bounding box center [339, 221] width 65 height 16
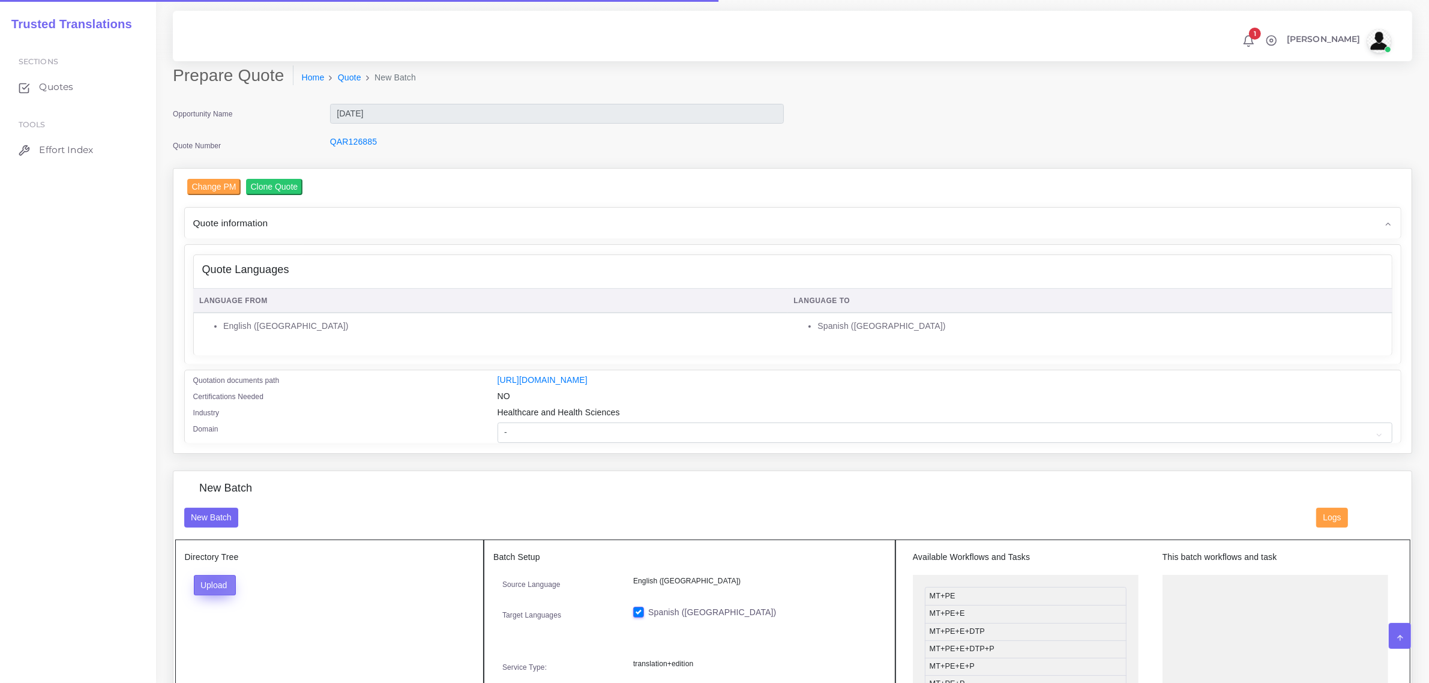
click at [211, 580] on button "Upload" at bounding box center [215, 585] width 43 height 20
click at [226, 635] on label "Files" at bounding box center [235, 630] width 83 height 15
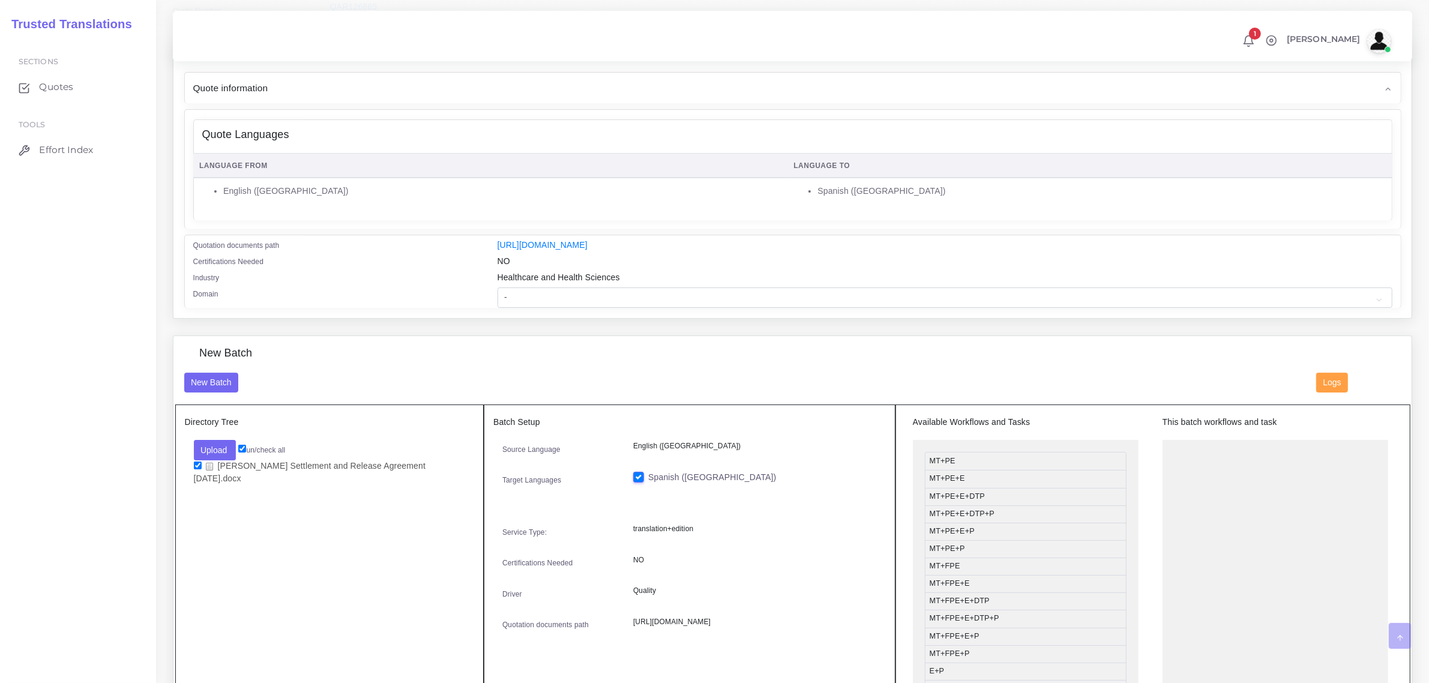
scroll to position [213, 0]
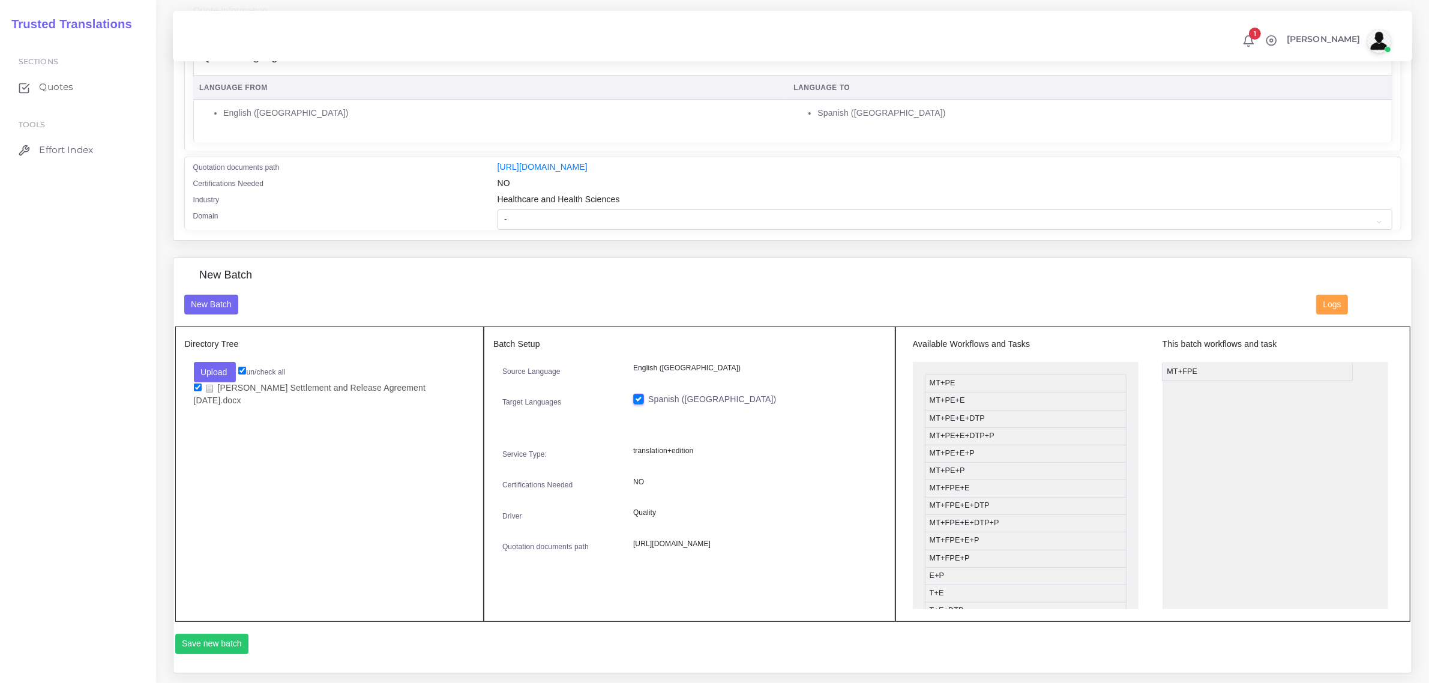
drag, startPoint x: 970, startPoint y: 485, endPoint x: 1208, endPoint y: 367, distance: 265.2
drag, startPoint x: 997, startPoint y: 600, endPoint x: 1234, endPoint y: 409, distance: 304.4
click at [220, 637] on button "Save new batch" at bounding box center [212, 644] width 74 height 20
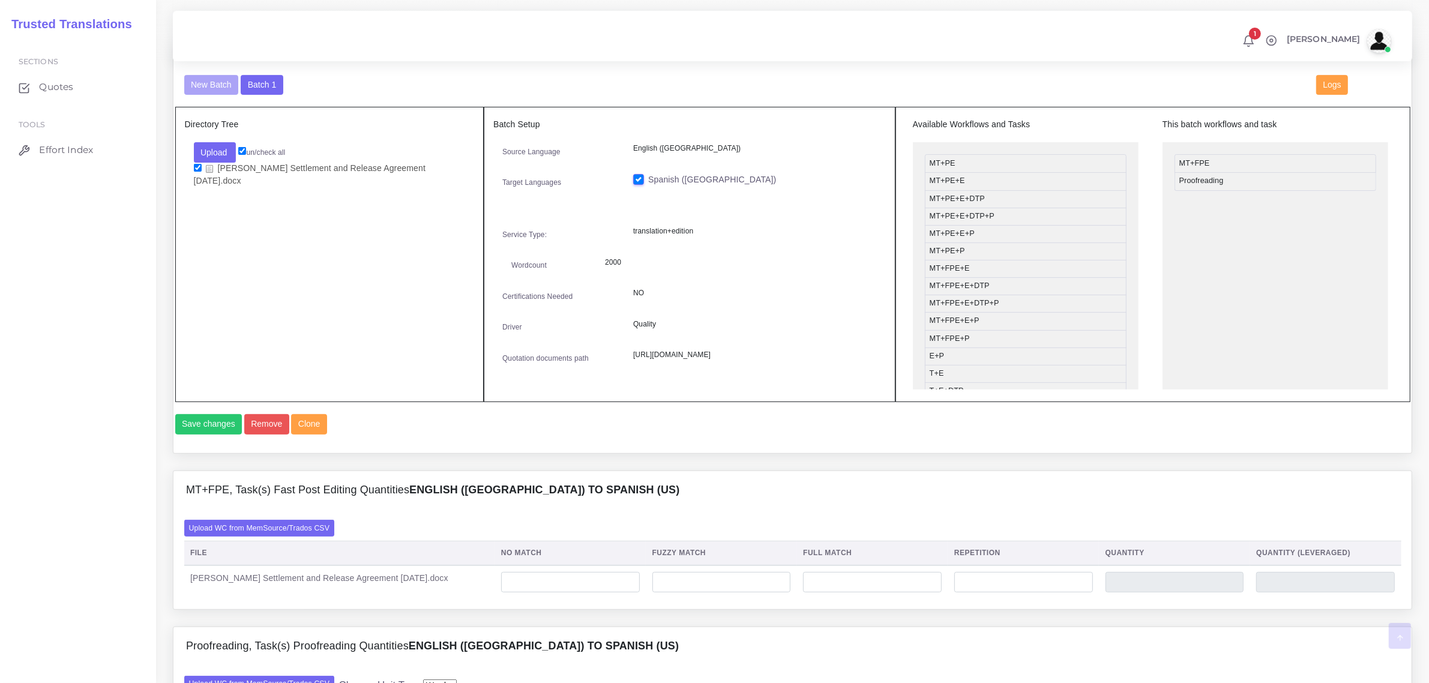
scroll to position [525, 0]
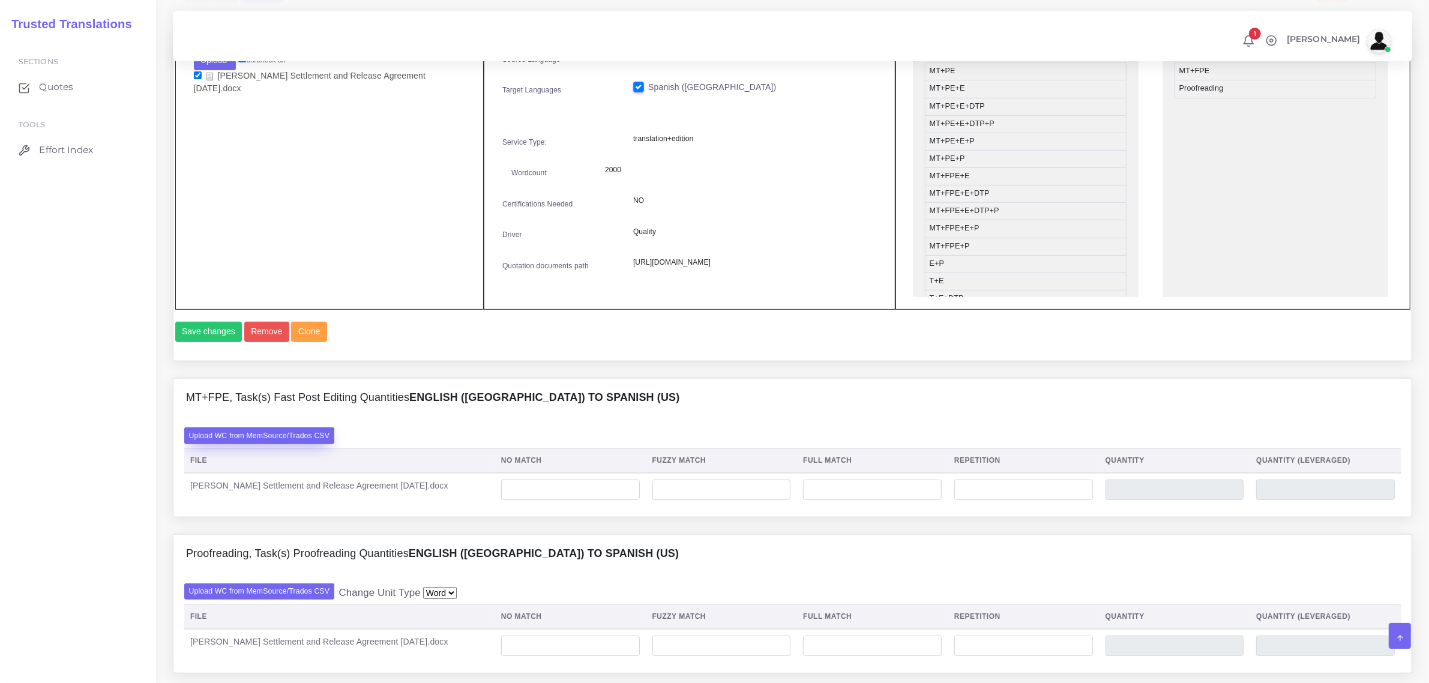
click at [289, 444] on label "Upload WC from MemSource/Trados CSV" at bounding box center [259, 435] width 151 height 16
click at [0, 0] on input "Upload WC from MemSource/Trados CSV" at bounding box center [0, 0] width 0 height 0
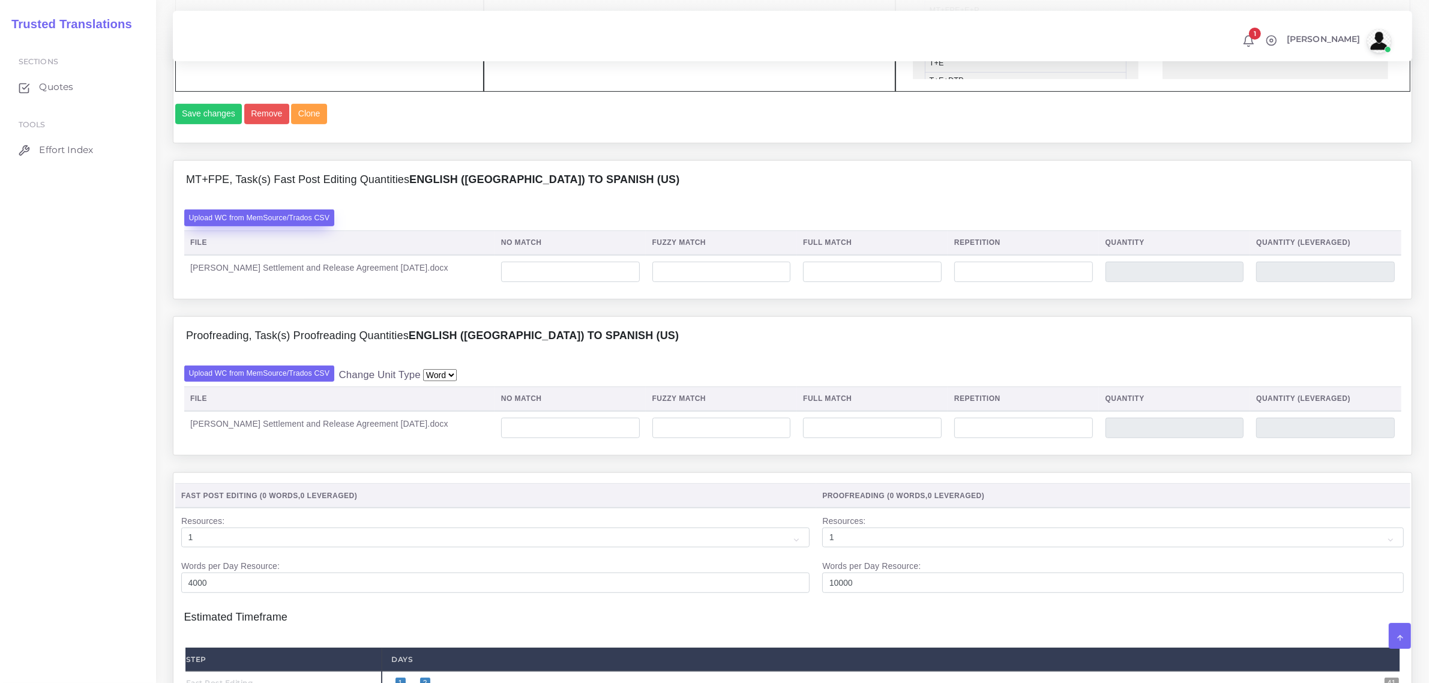
scroll to position [750, 0]
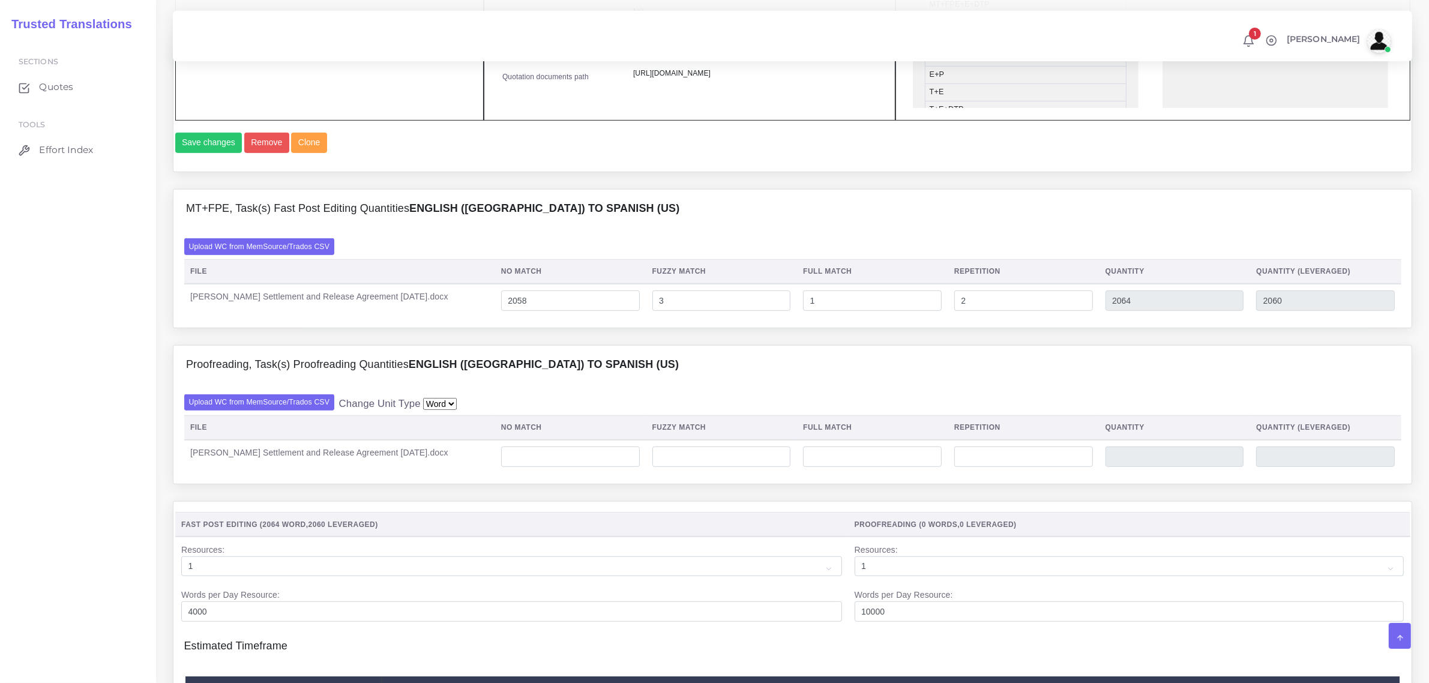
scroll to position [759, 0]
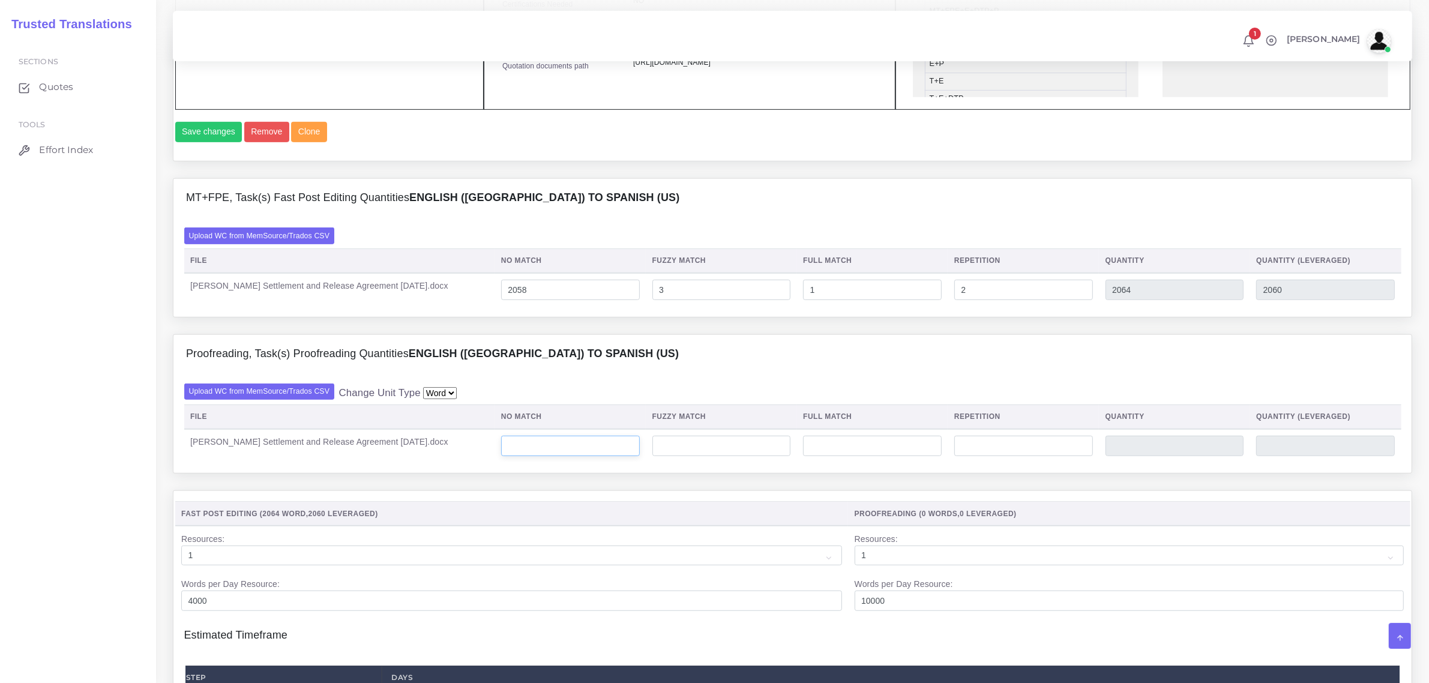
click at [573, 456] on input "number" at bounding box center [570, 446] width 139 height 20
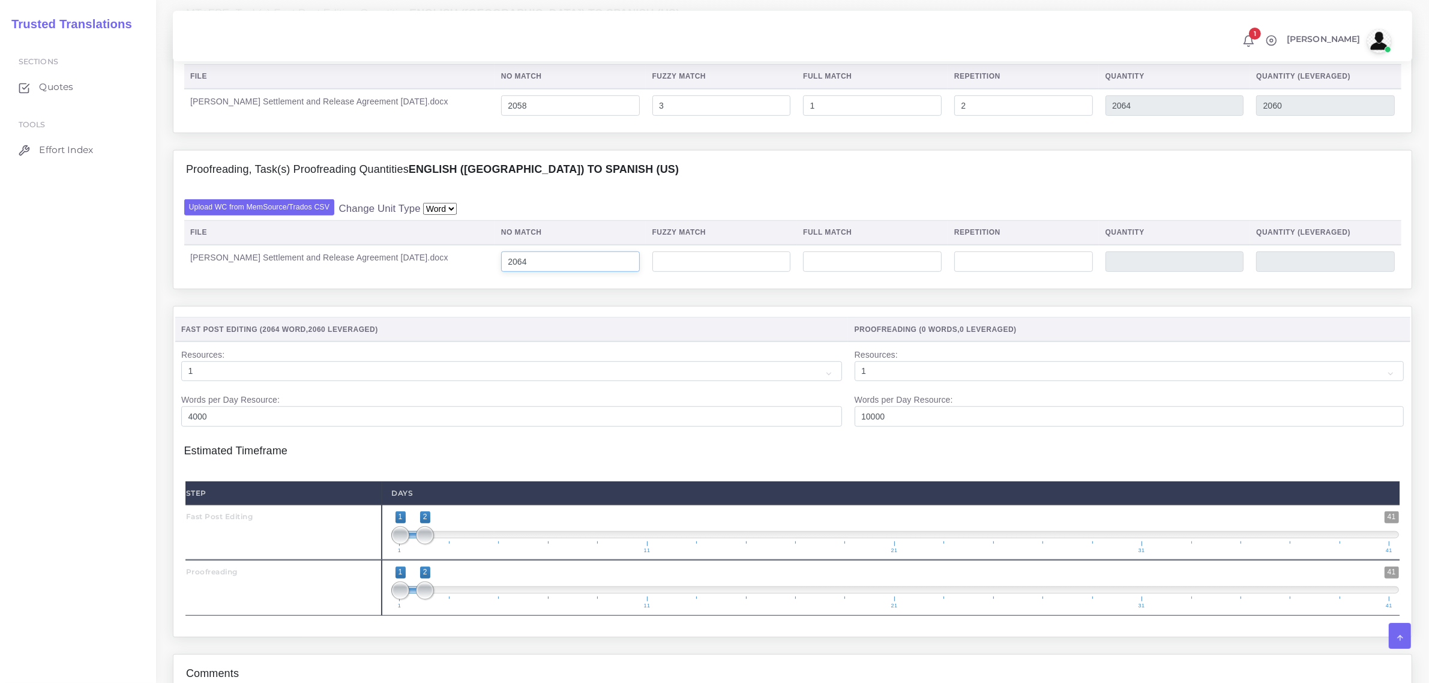
scroll to position [1134, 0]
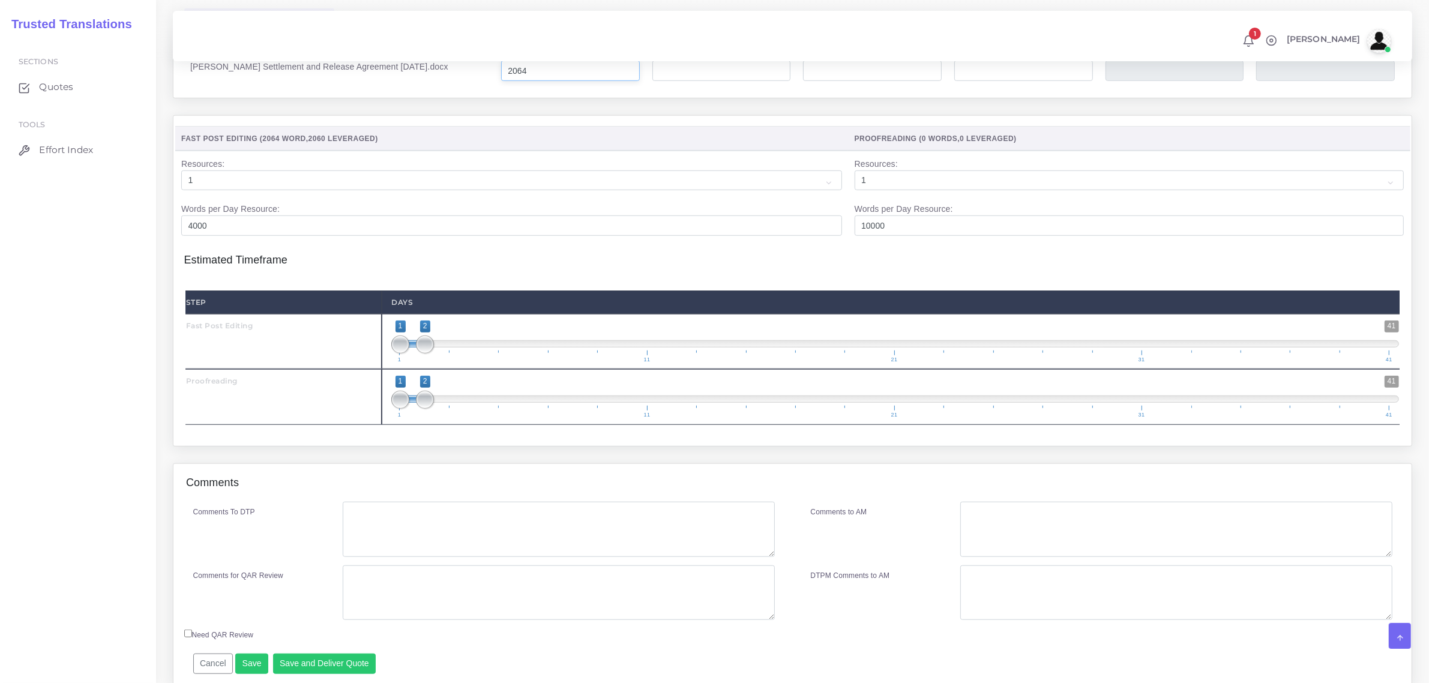
type input "2064"
type input "2;2"
drag, startPoint x: 403, startPoint y: 424, endPoint x: 427, endPoint y: 427, distance: 24.3
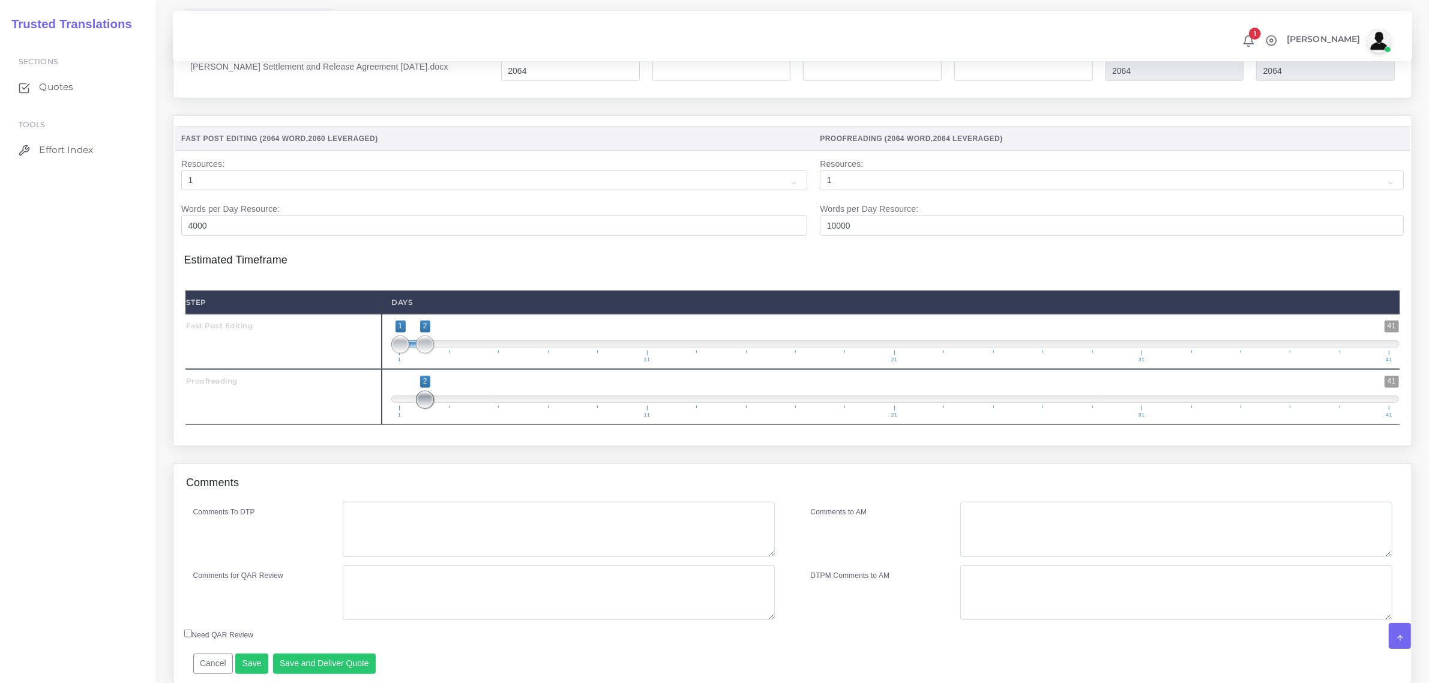
click at [427, 409] on span at bounding box center [425, 400] width 18 height 18
type input "1;1"
drag, startPoint x: 420, startPoint y: 365, endPoint x: 400, endPoint y: 365, distance: 19.8
click at [400, 354] on span at bounding box center [400, 345] width 18 height 18
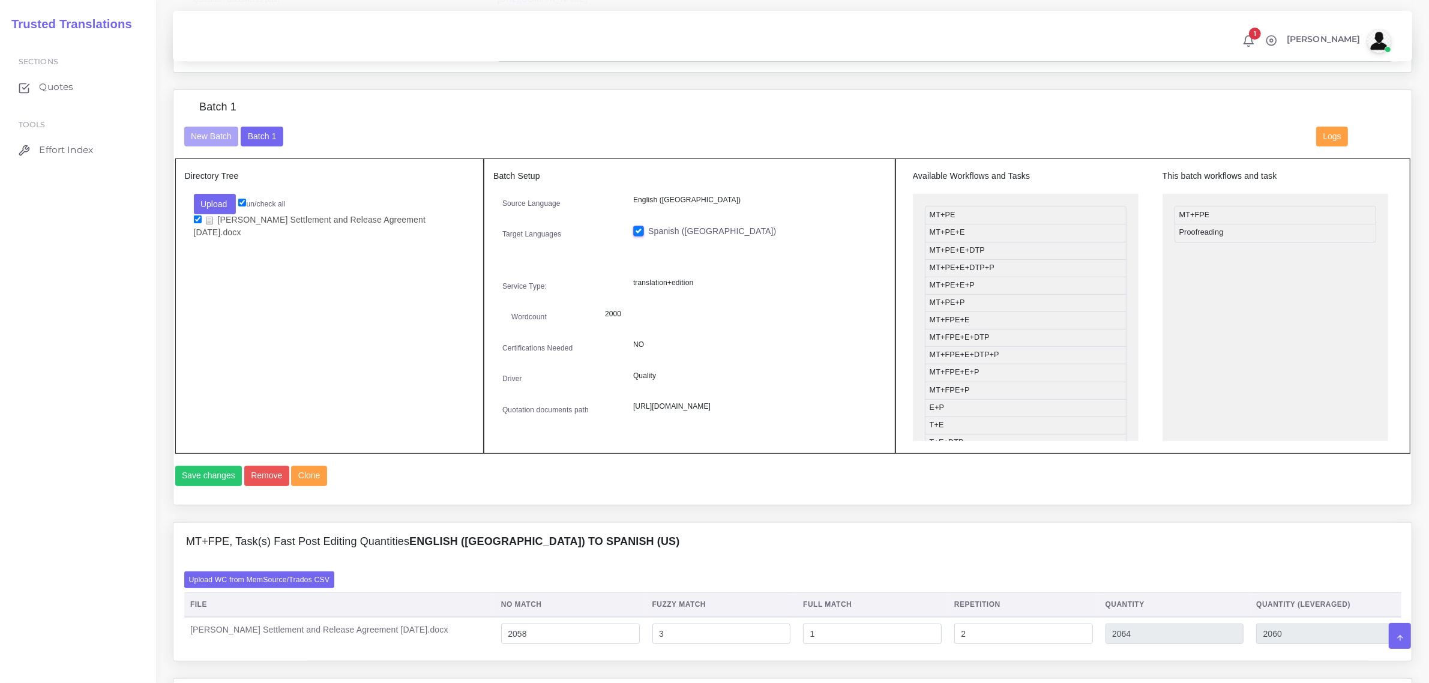
scroll to position [234, 0]
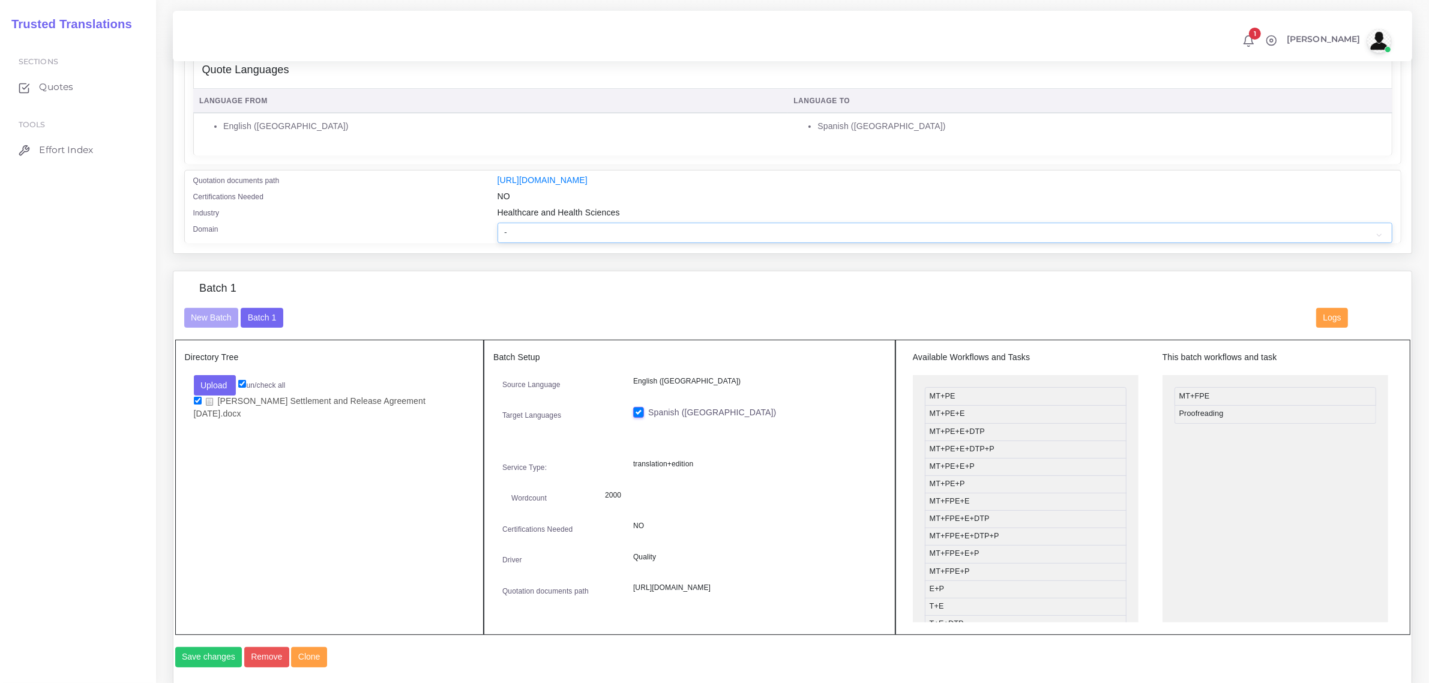
click at [608, 231] on select "- Advertising and Media Agriculture, Forestry and Fishing Architecture, Buildin…" at bounding box center [945, 233] width 895 height 20
select select "Legal Services"
click at [498, 223] on select "- Advertising and Media Agriculture, Forestry and Fishing Architecture, Buildin…" at bounding box center [945, 233] width 895 height 20
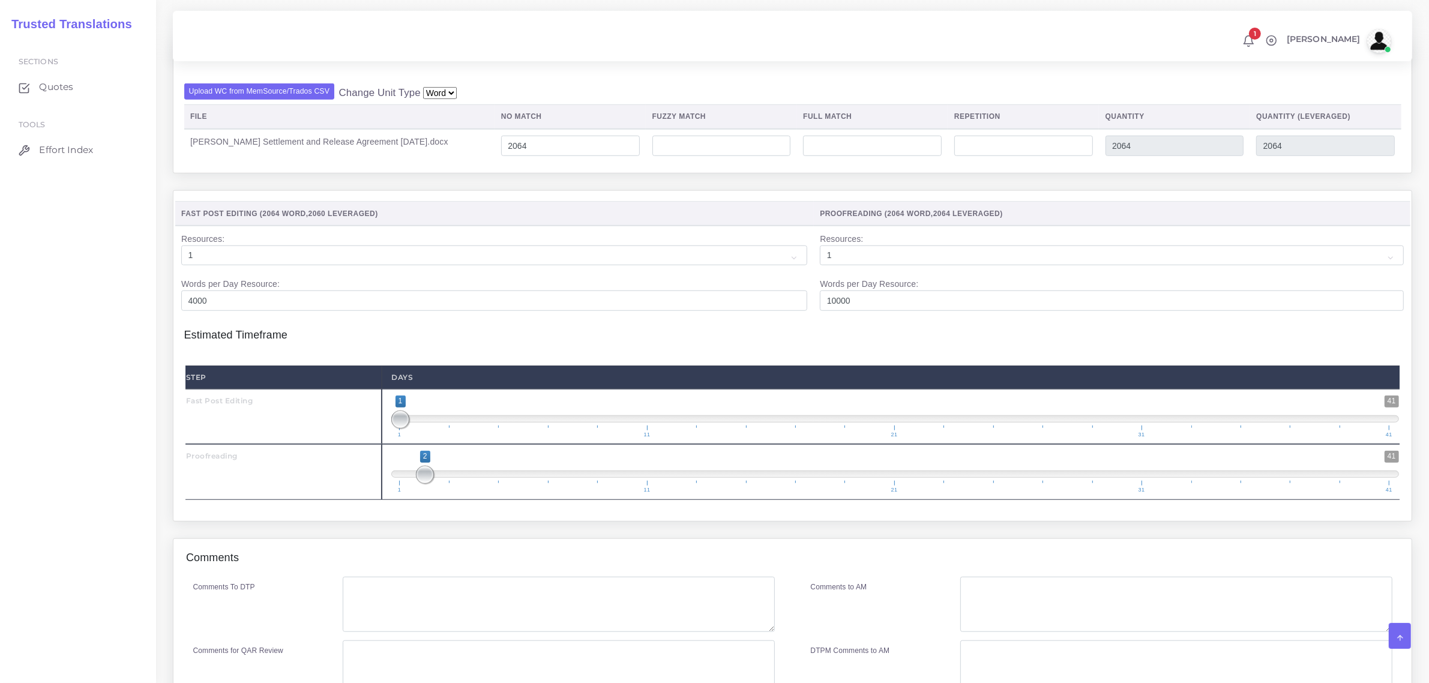
scroll to position [1207, 0]
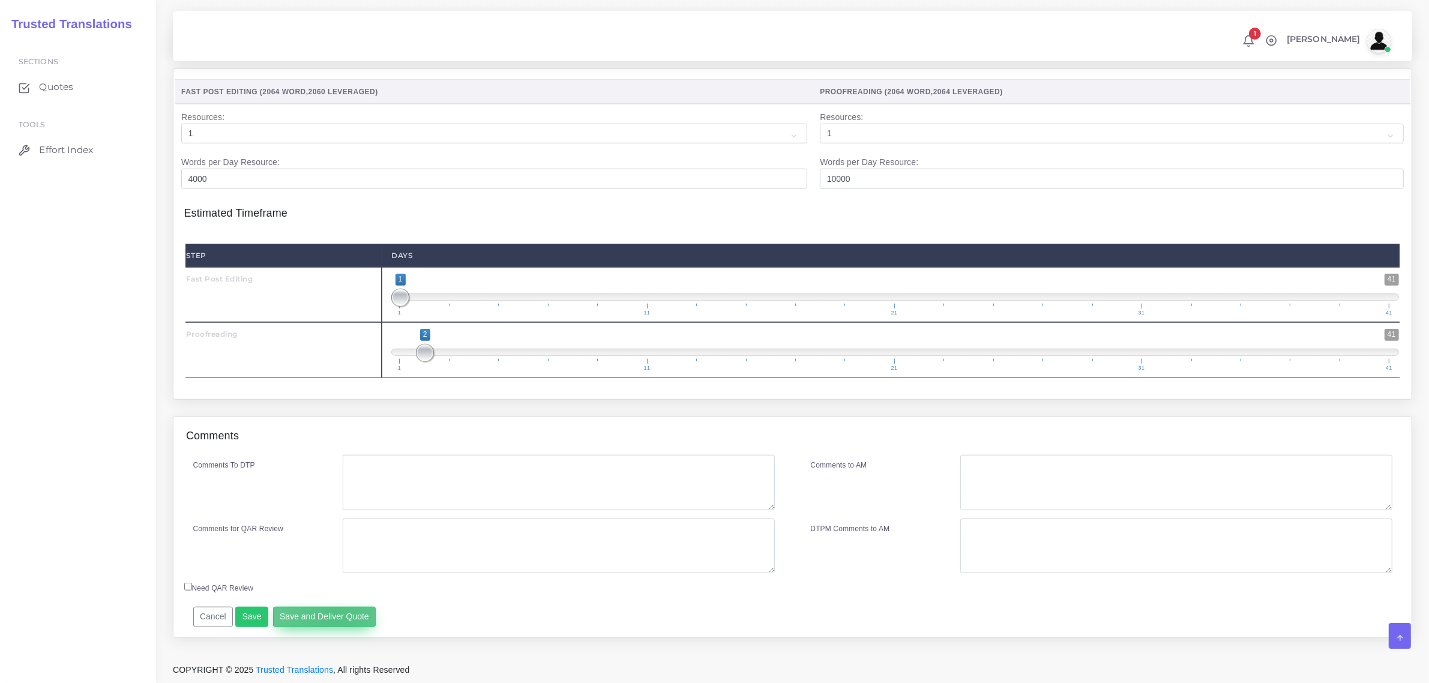
click at [331, 619] on button "Save and Deliver Quote" at bounding box center [324, 617] width 103 height 20
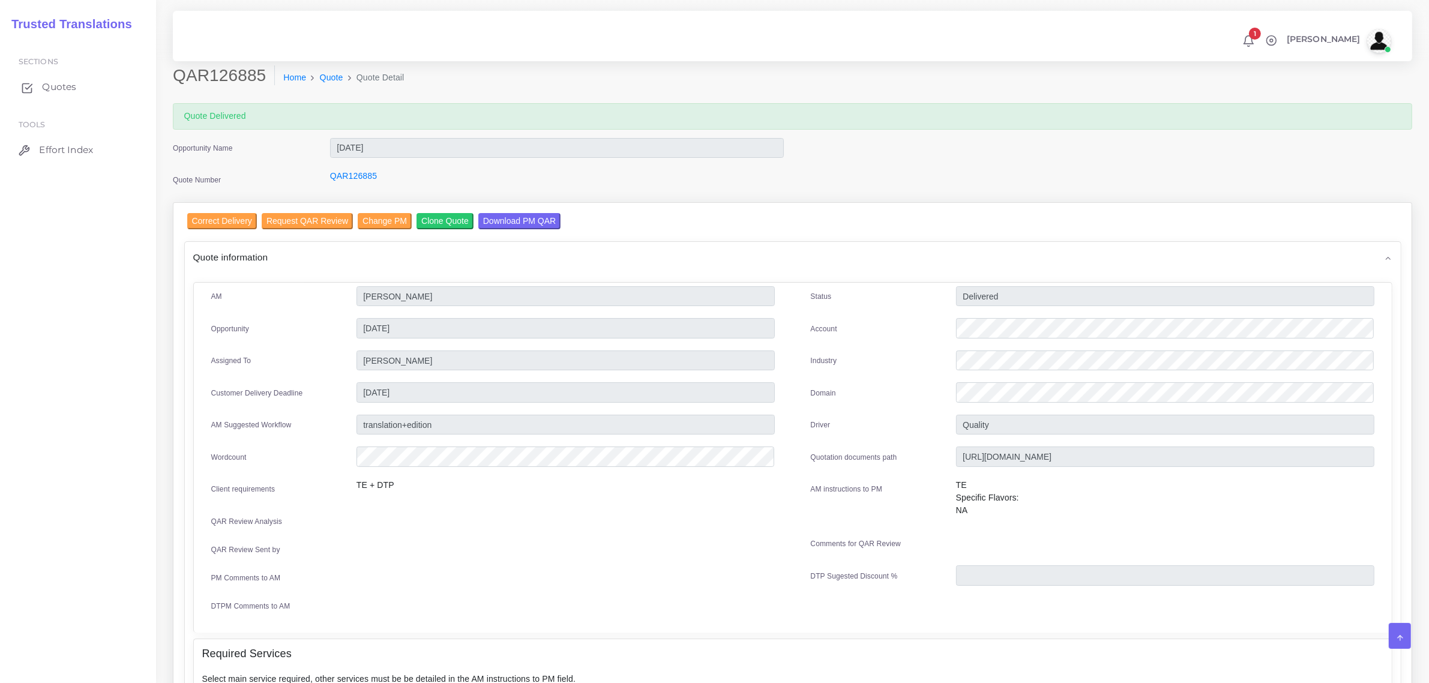
click at [54, 85] on span "Quotes" at bounding box center [59, 86] width 34 height 13
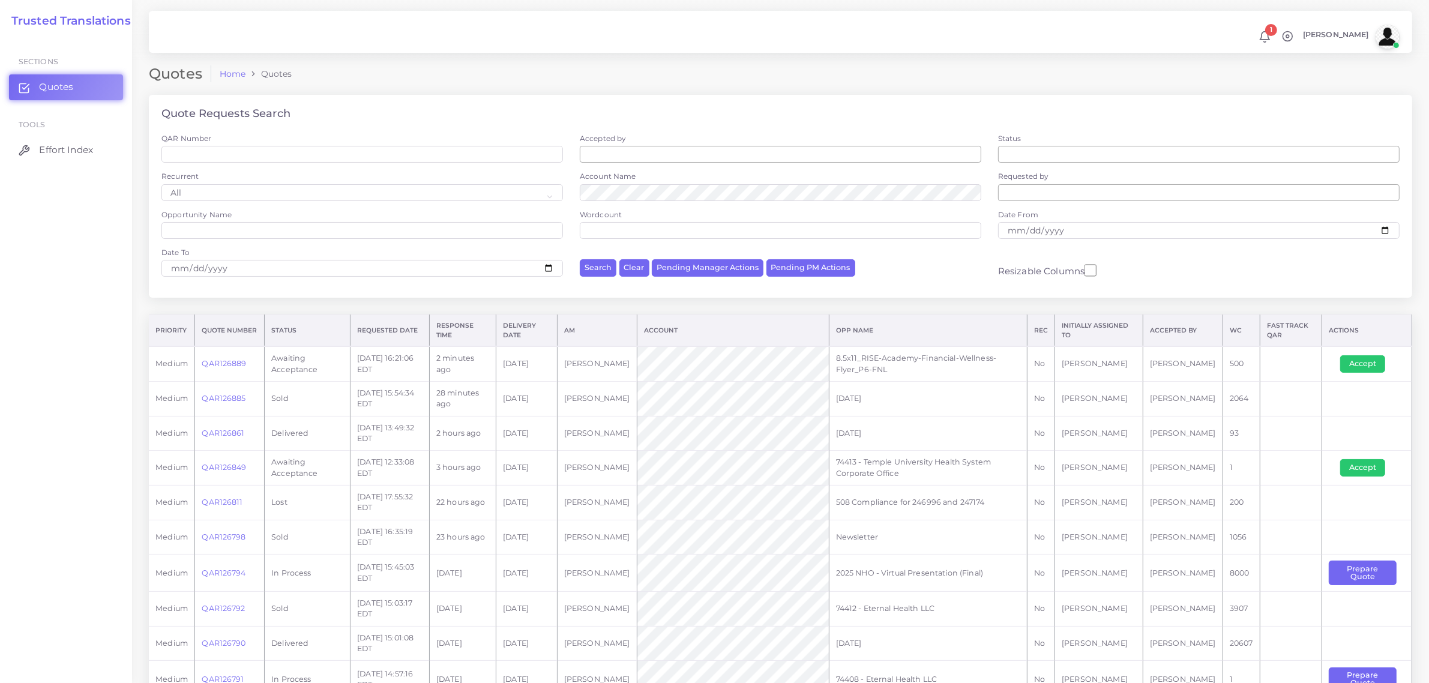
scroll to position [75, 0]
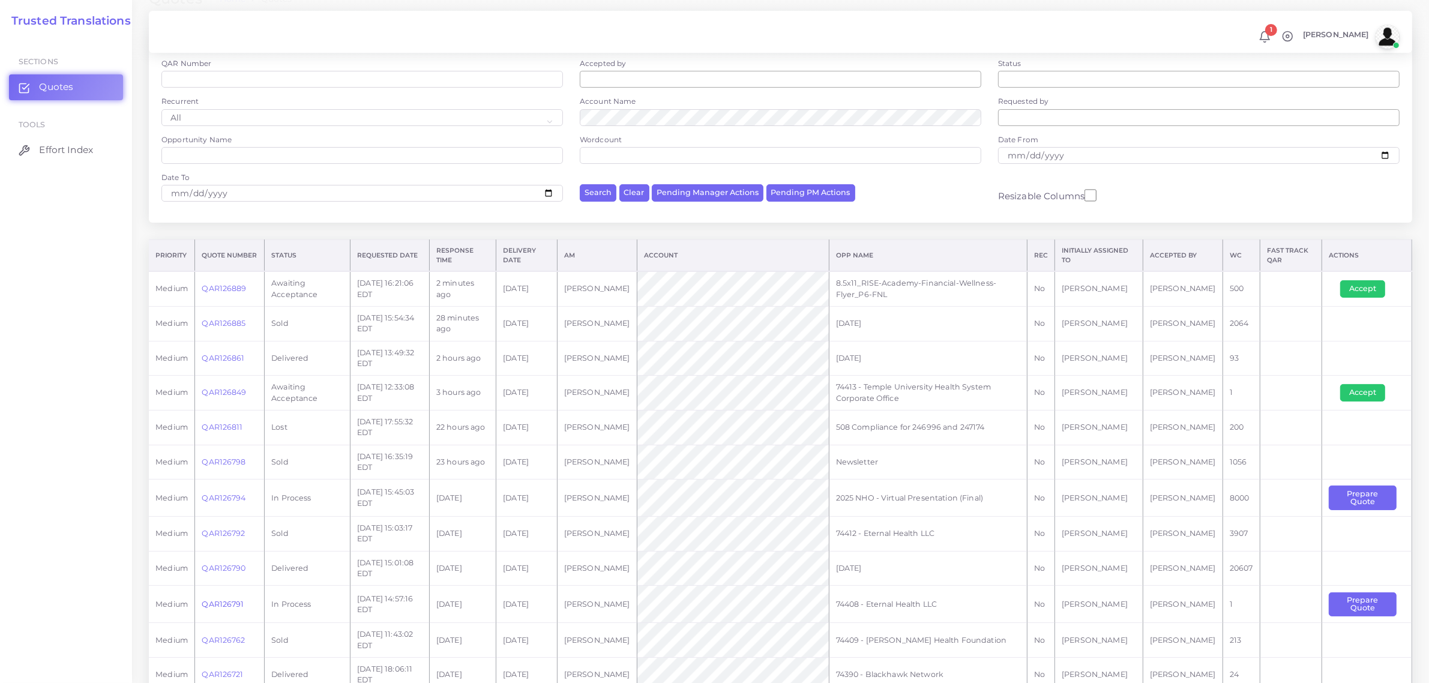
click at [223, 606] on link "QAR126791" at bounding box center [223, 604] width 42 height 9
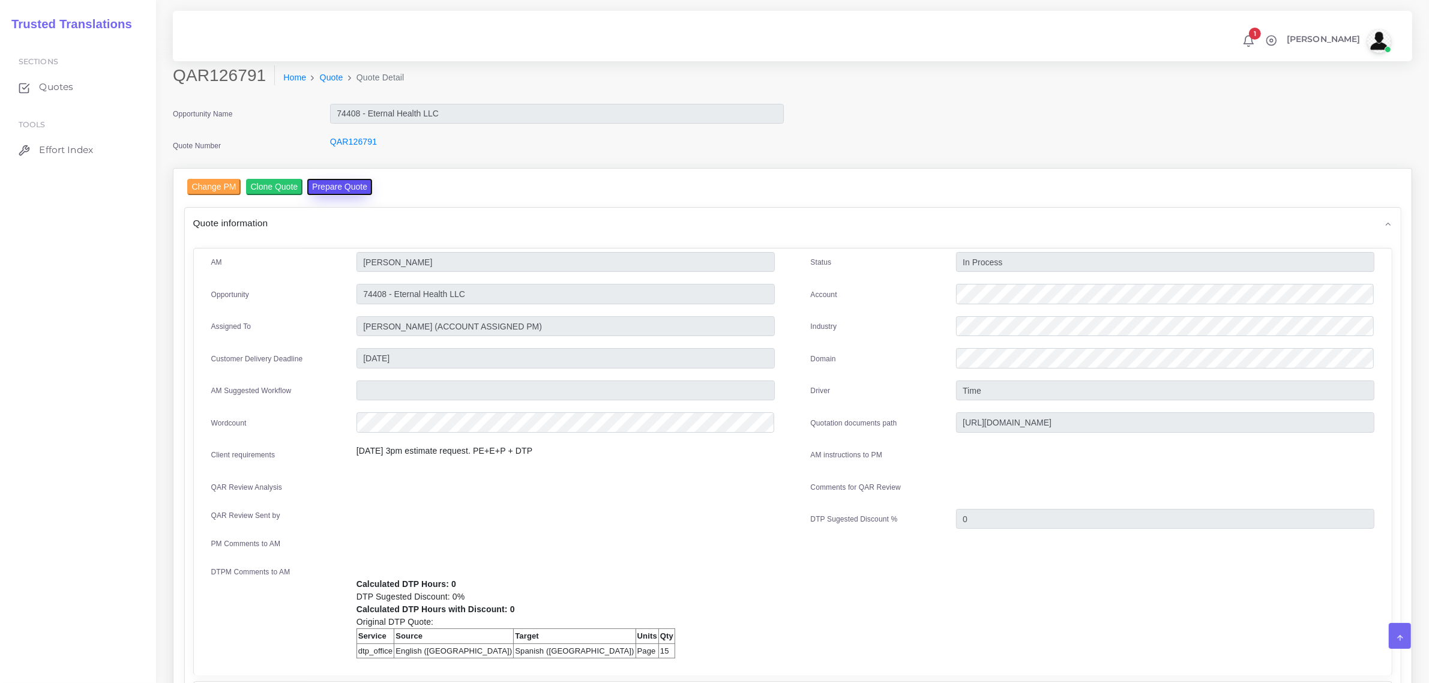
click at [327, 187] on button "Prepare Quote" at bounding box center [339, 187] width 65 height 16
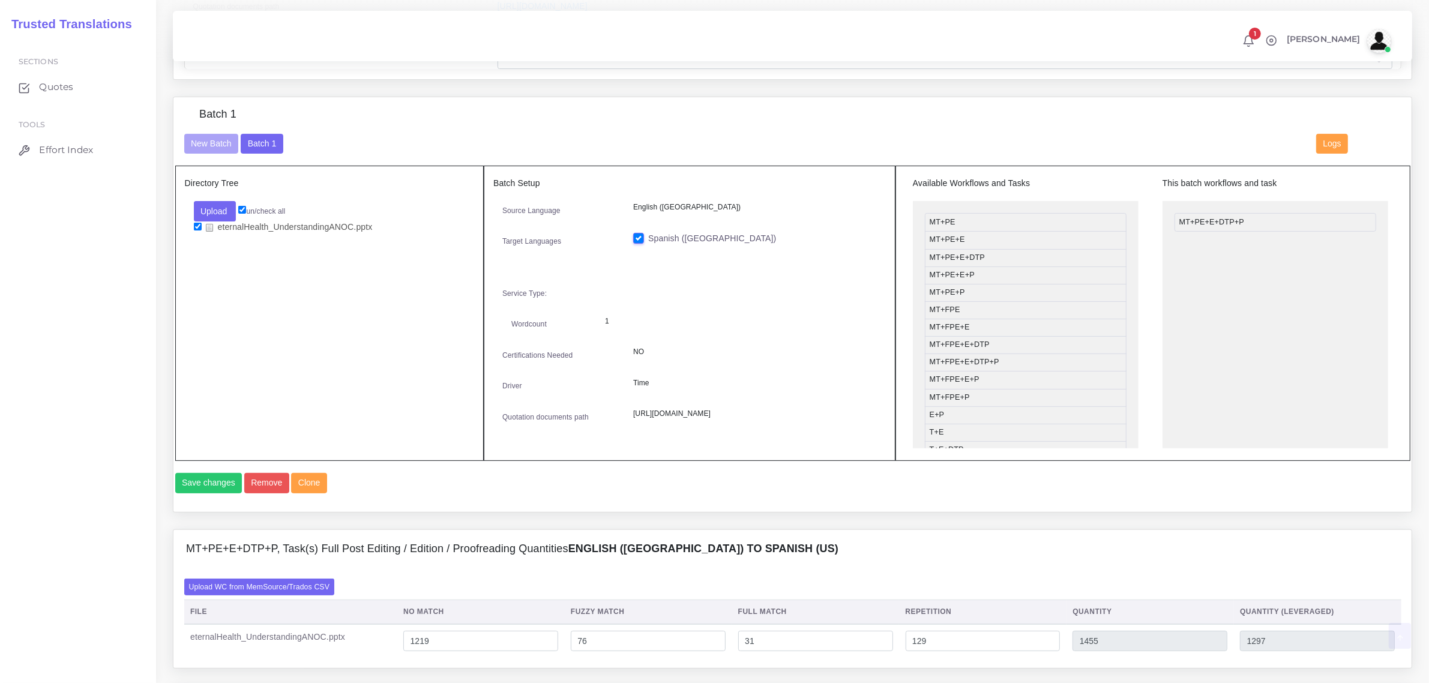
scroll to position [375, 0]
click at [258, 138] on button "Batch 1" at bounding box center [262, 143] width 42 height 20
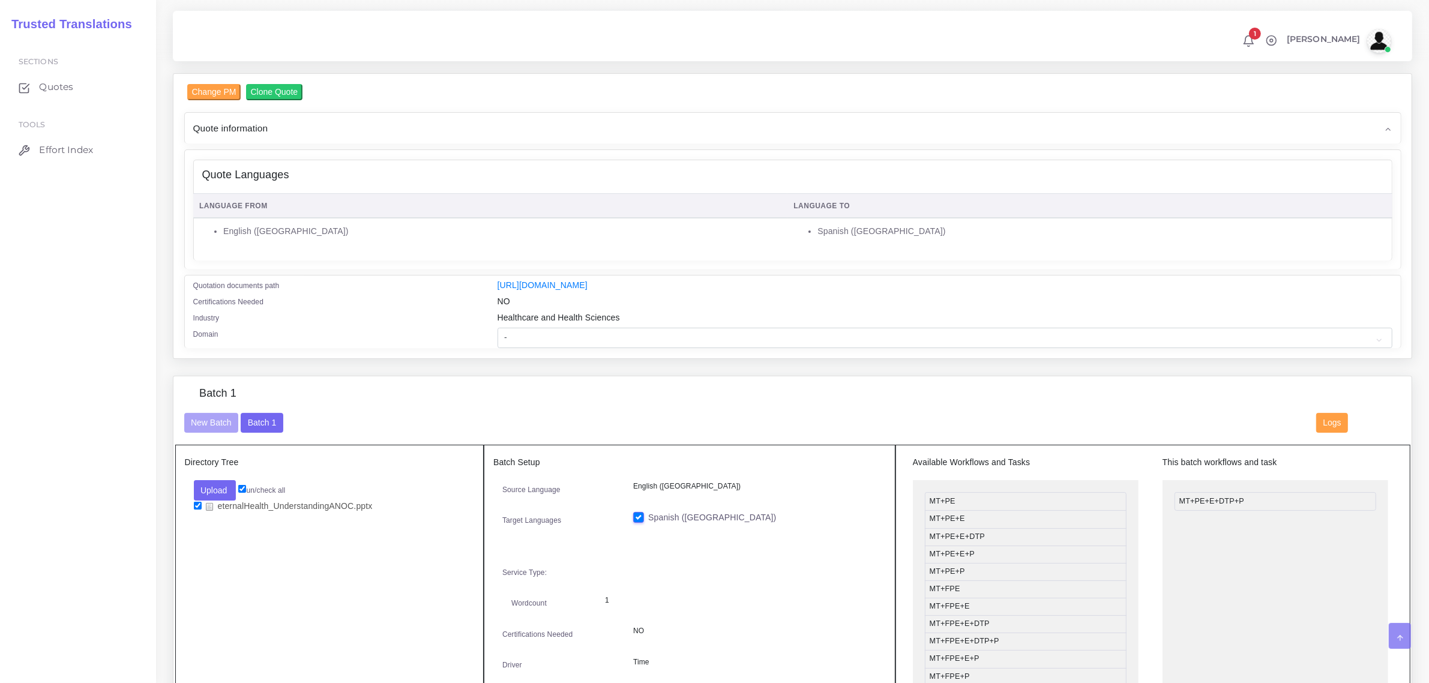
scroll to position [51, 0]
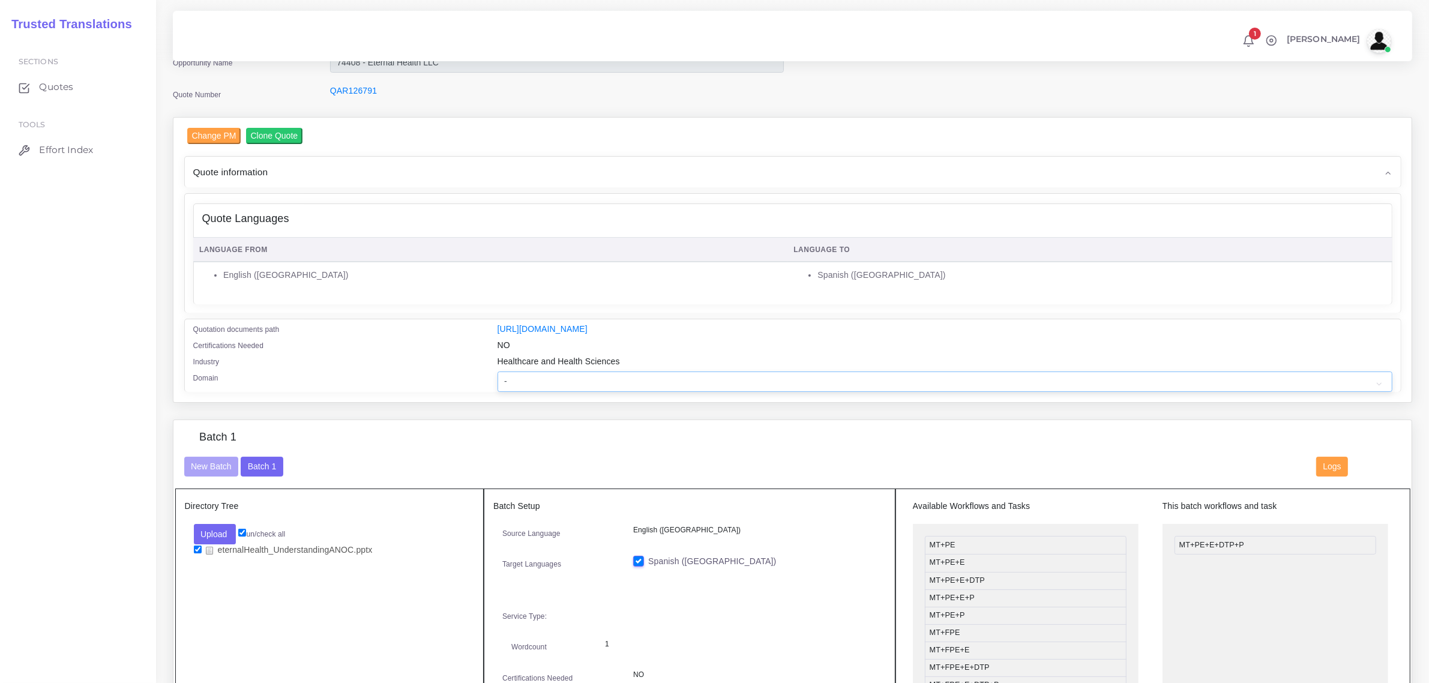
click at [632, 373] on select "- Advertising and Media Agriculture, Forestry and Fishing Architecture, Buildin…" at bounding box center [945, 382] width 895 height 20
select select "Healthcare and Health Sciences"
click at [498, 372] on select "- Advertising and Media Agriculture, Forestry and Fishing Architecture, Buildin…" at bounding box center [945, 382] width 895 height 20
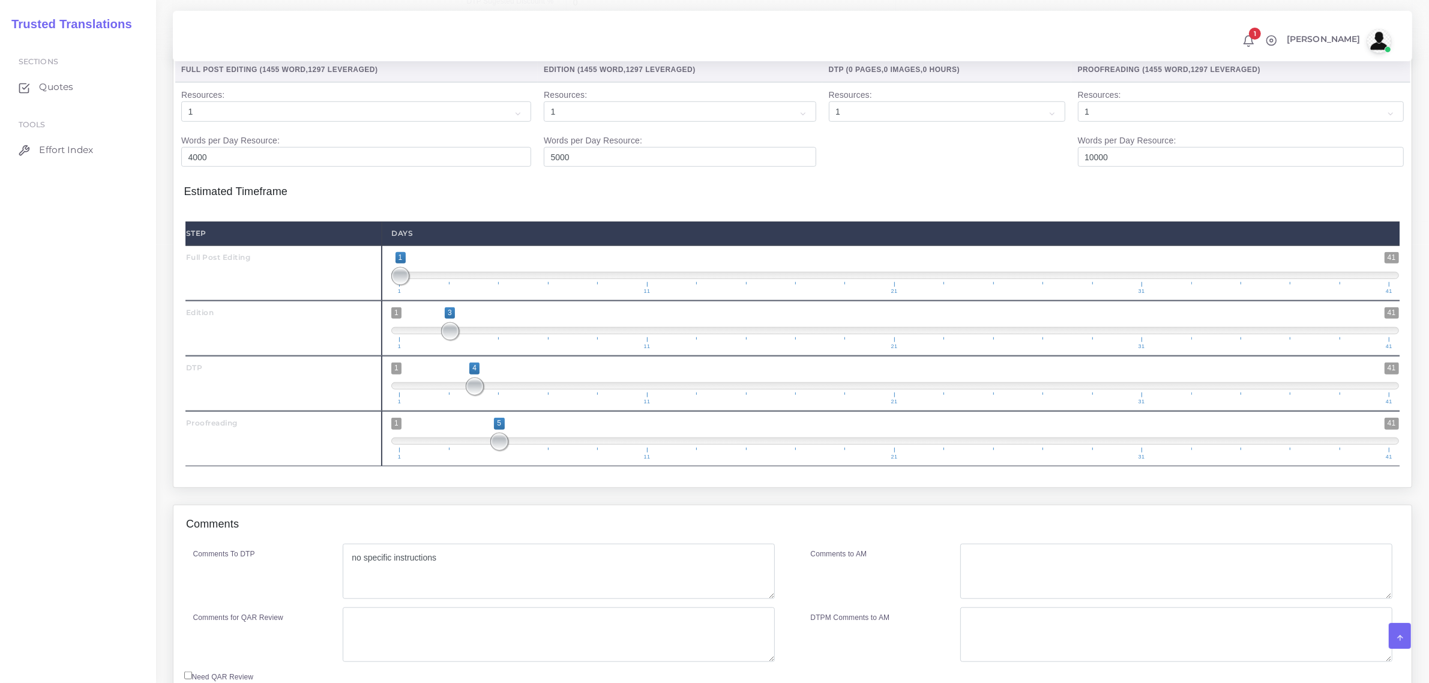
scroll to position [1326, 0]
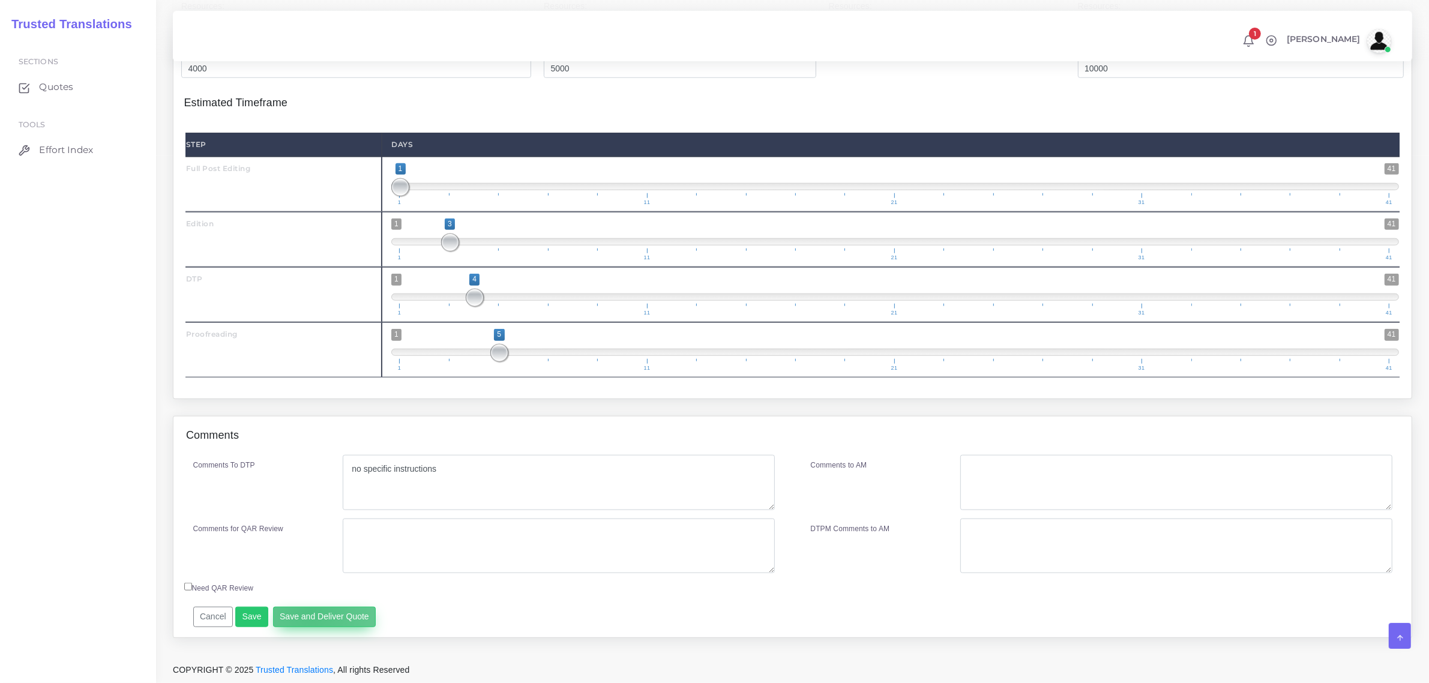
click at [307, 612] on button "Save and Deliver Quote" at bounding box center [324, 617] width 103 height 20
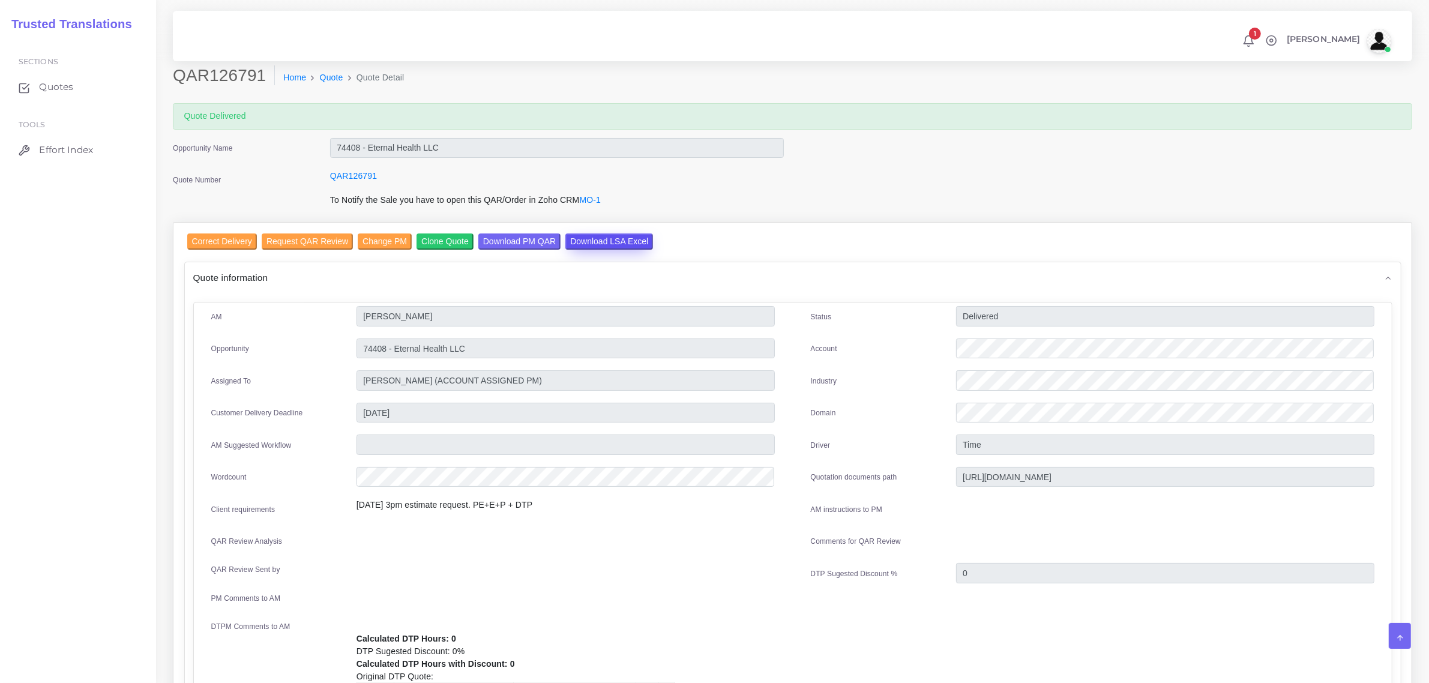
click at [586, 241] on input "Download LSA Excel" at bounding box center [609, 241] width 88 height 16
click at [209, 244] on input "Correct Delivery" at bounding box center [222, 241] width 70 height 16
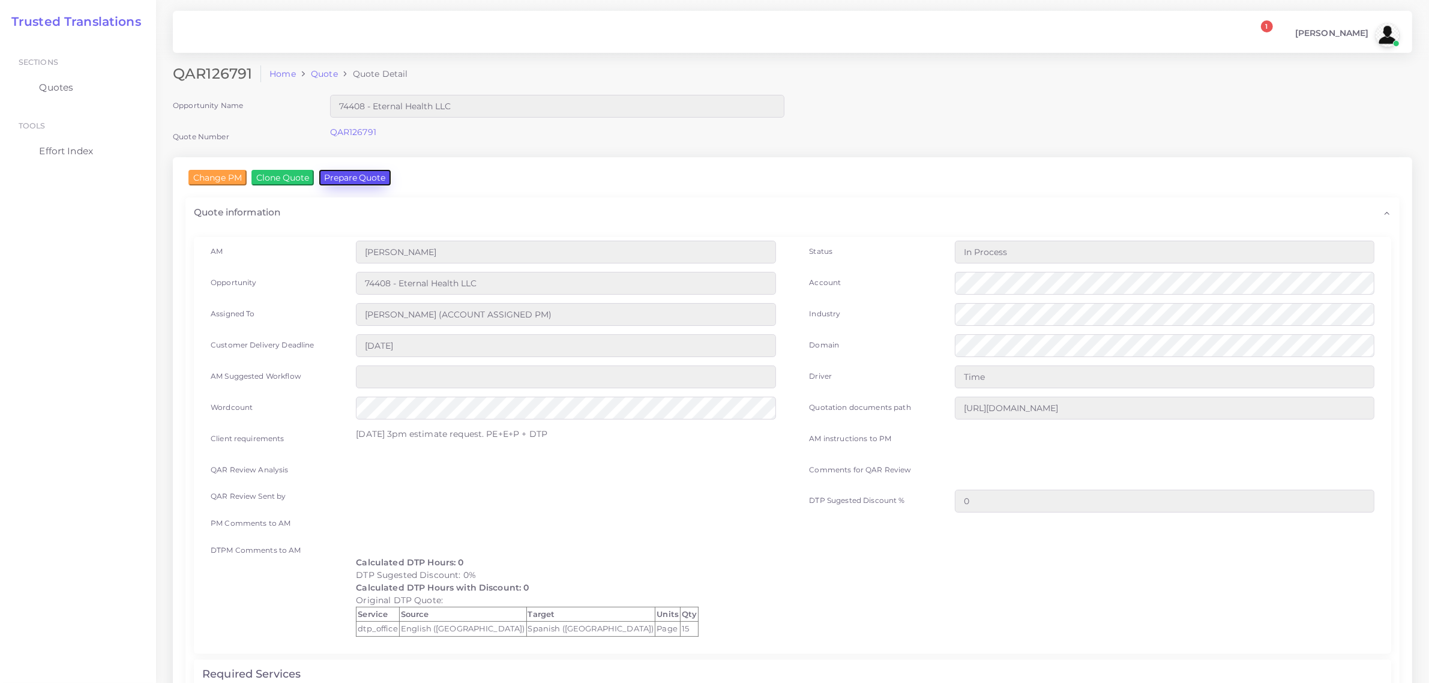
click at [360, 172] on button "Prepare Quote" at bounding box center [354, 178] width 71 height 16
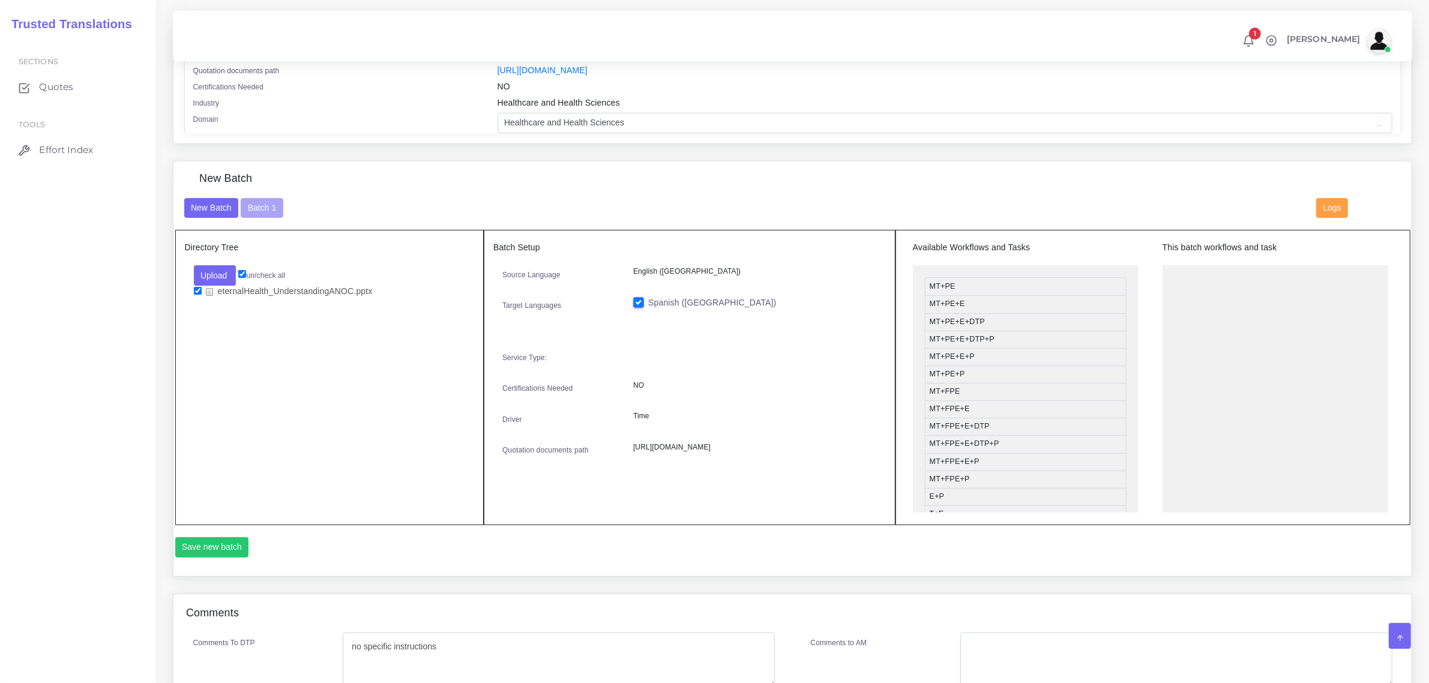
scroll to position [225, 0]
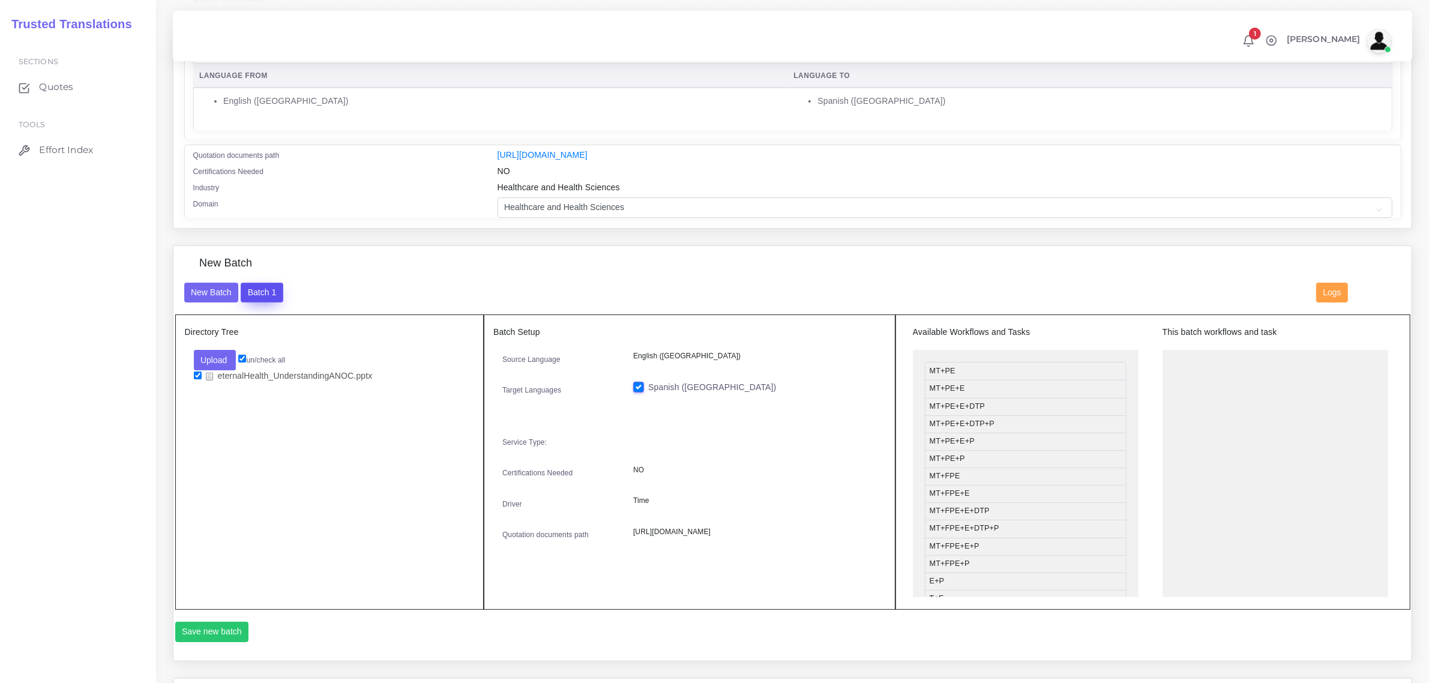
click at [268, 292] on button "Batch 1" at bounding box center [262, 293] width 42 height 20
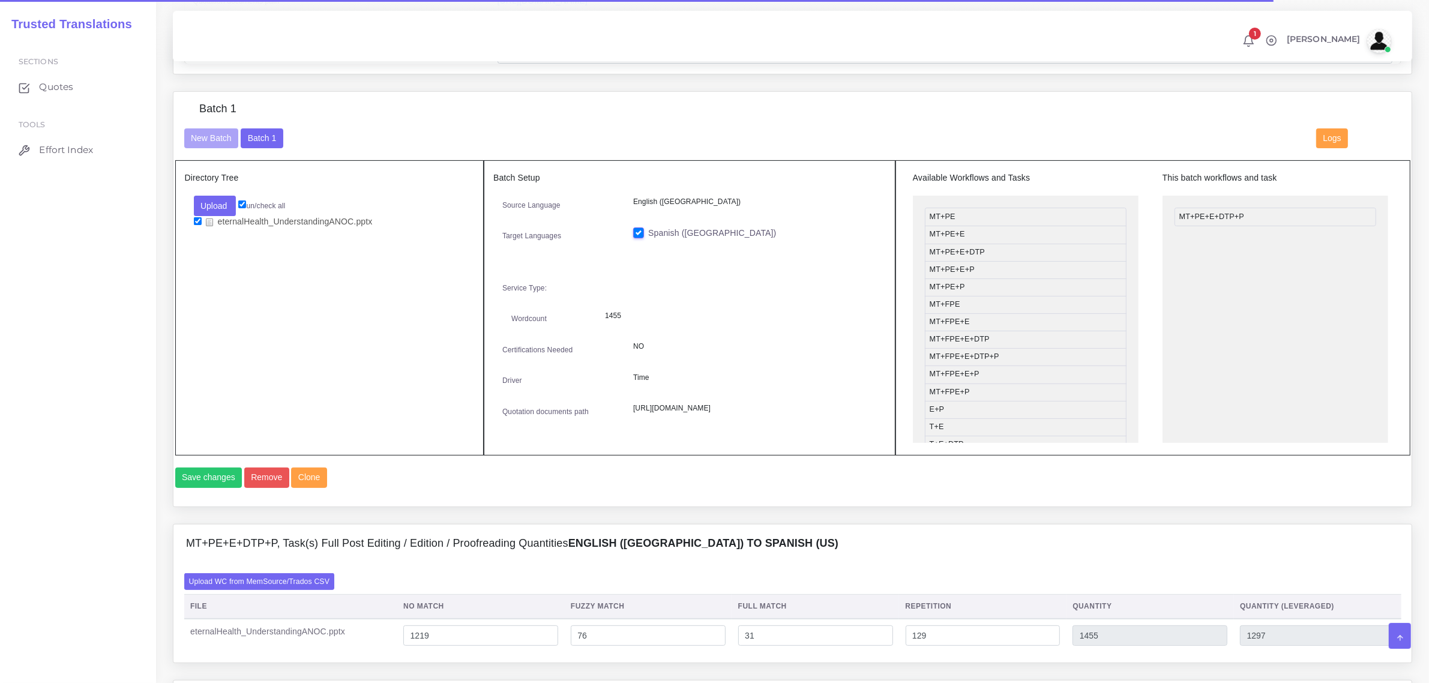
scroll to position [675, 0]
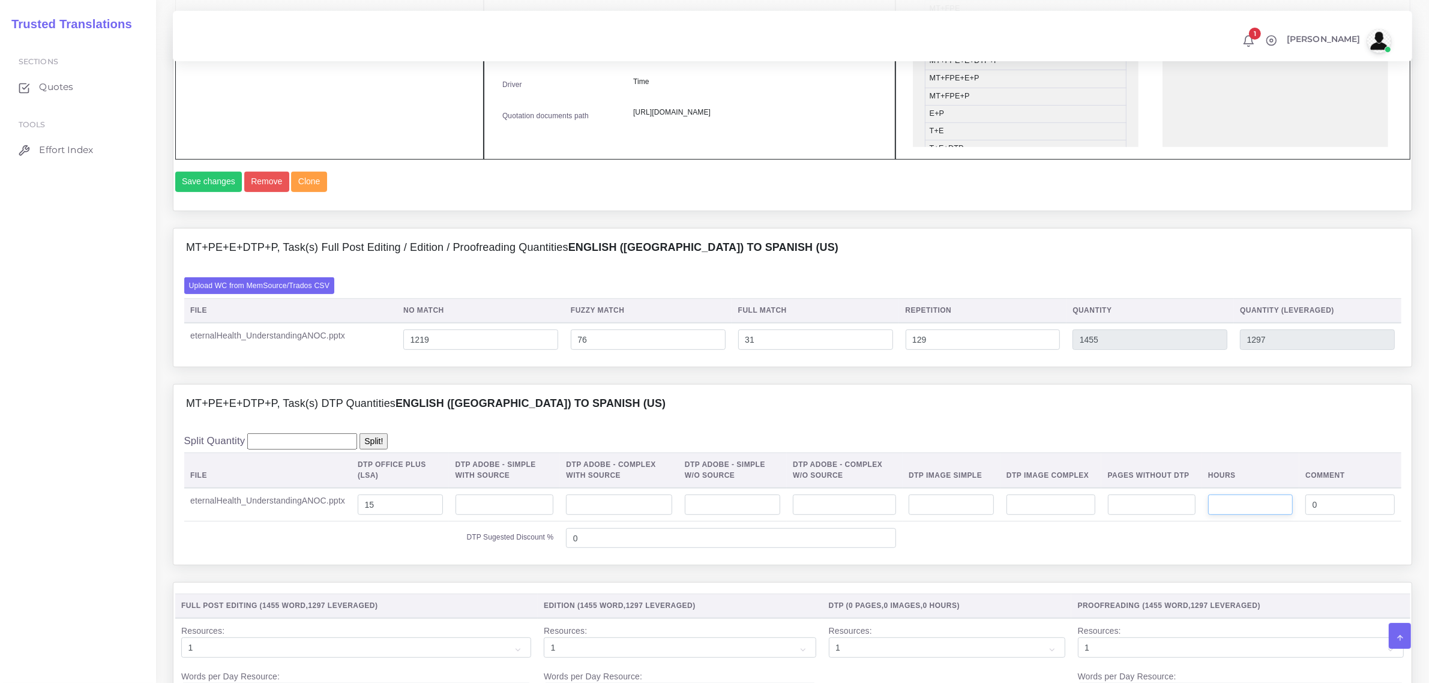
click at [1229, 515] on input "number" at bounding box center [1250, 505] width 85 height 20
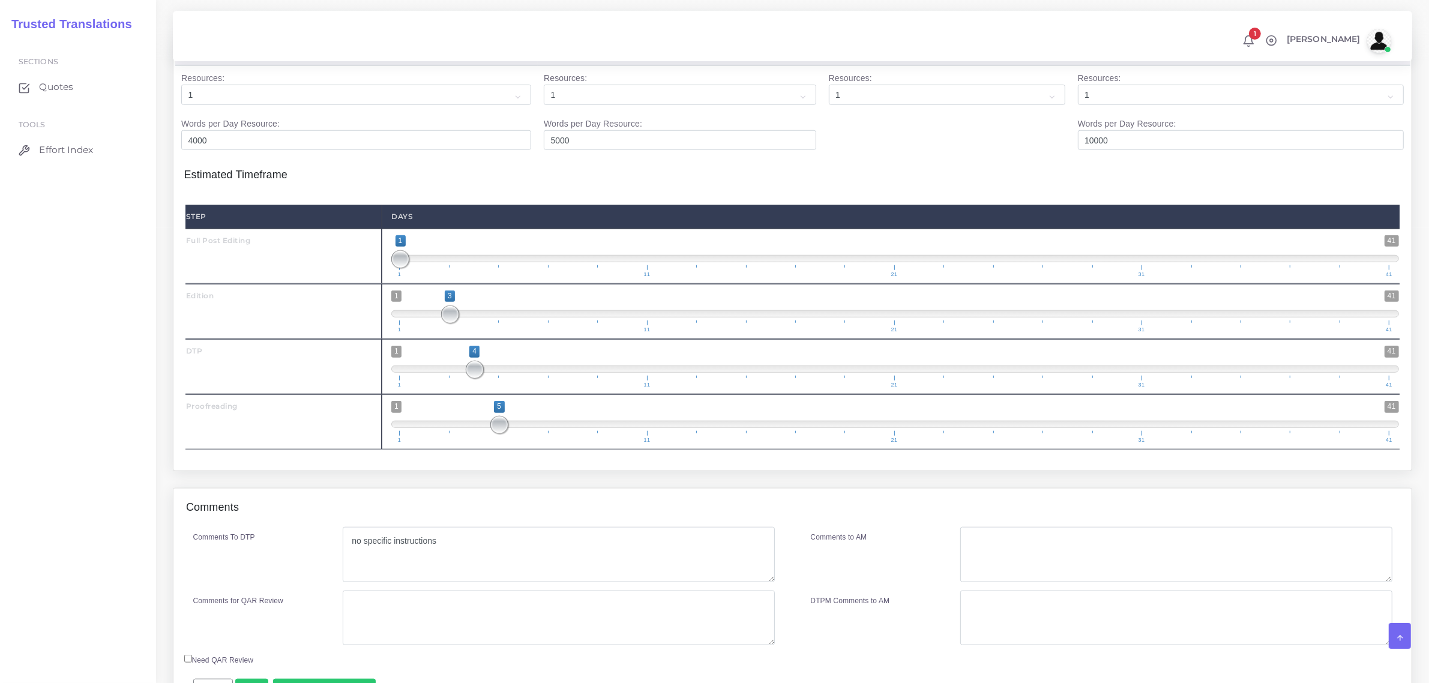
scroll to position [1326, 0]
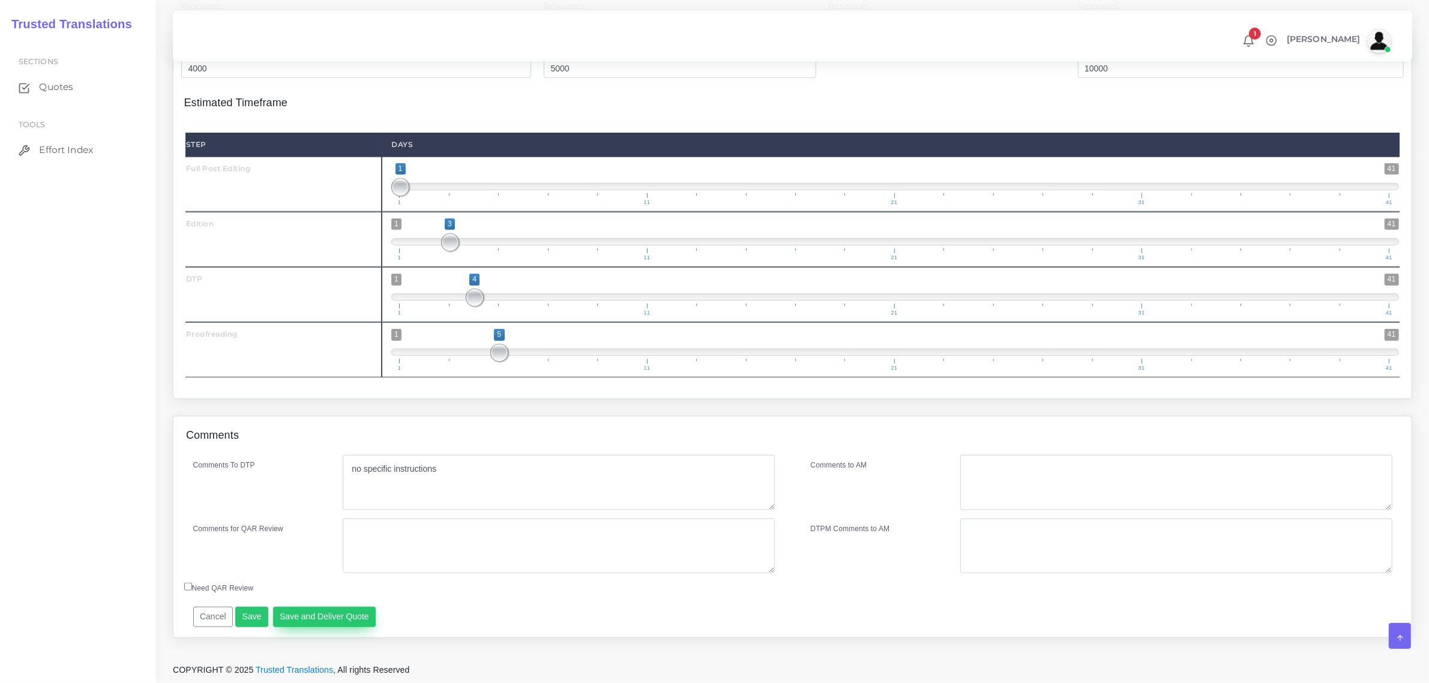
type input "0.5"
click at [296, 622] on button "Save and Deliver Quote" at bounding box center [324, 617] width 103 height 20
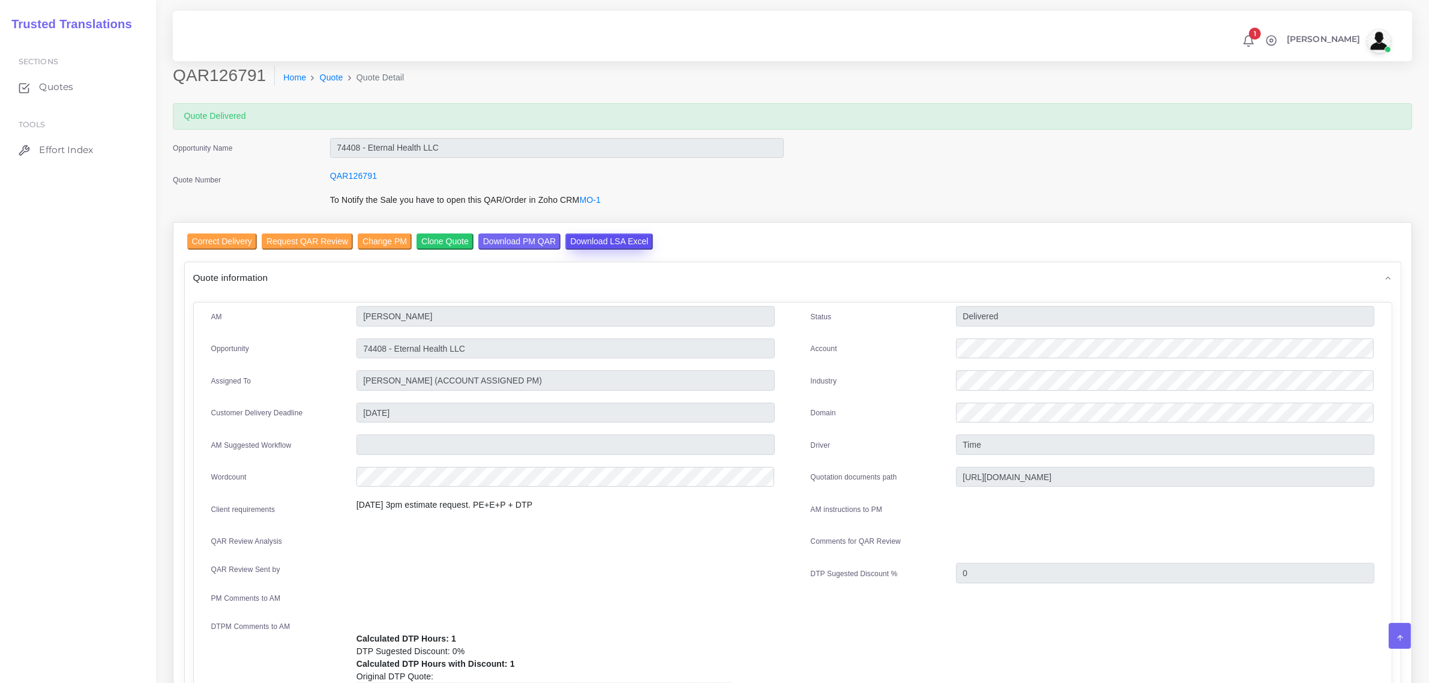
click at [586, 241] on input "Download LSA Excel" at bounding box center [609, 241] width 88 height 16
click at [222, 238] on input "Correct Delivery" at bounding box center [222, 241] width 70 height 16
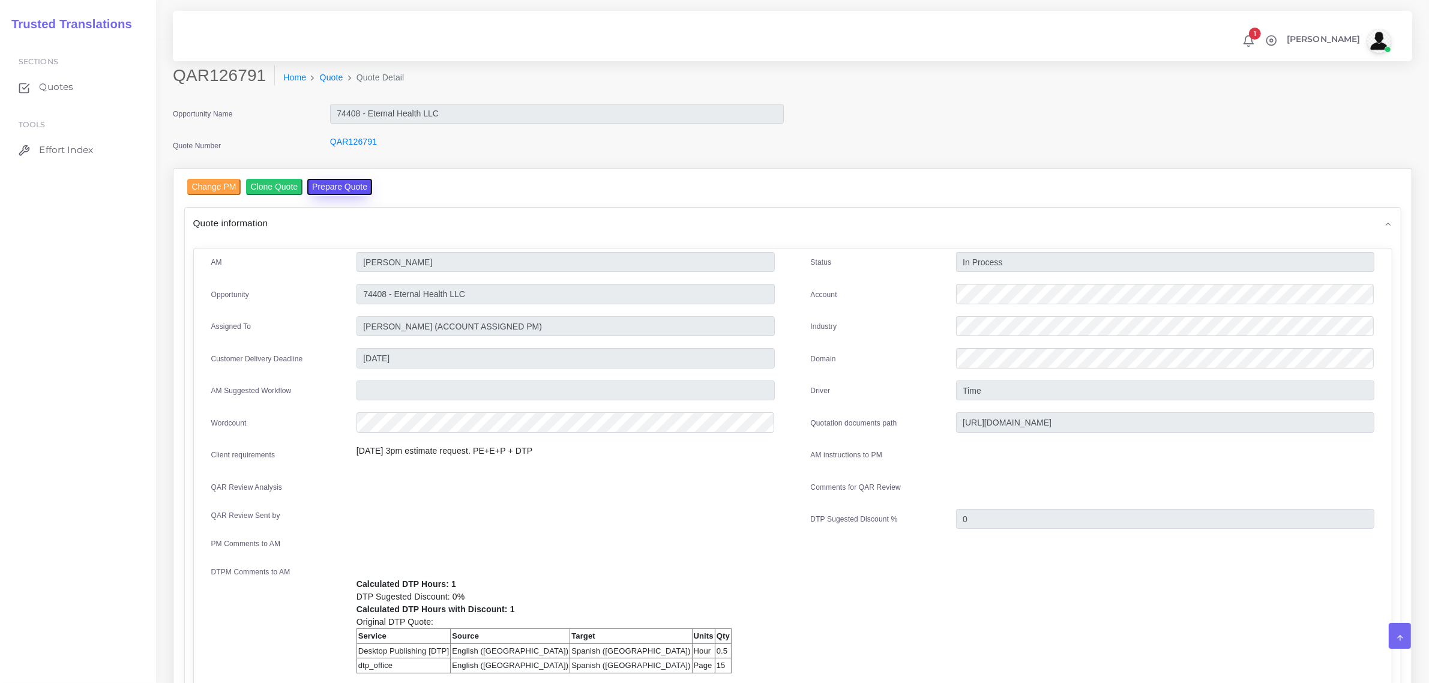
click at [343, 183] on button "Prepare Quote" at bounding box center [339, 187] width 65 height 16
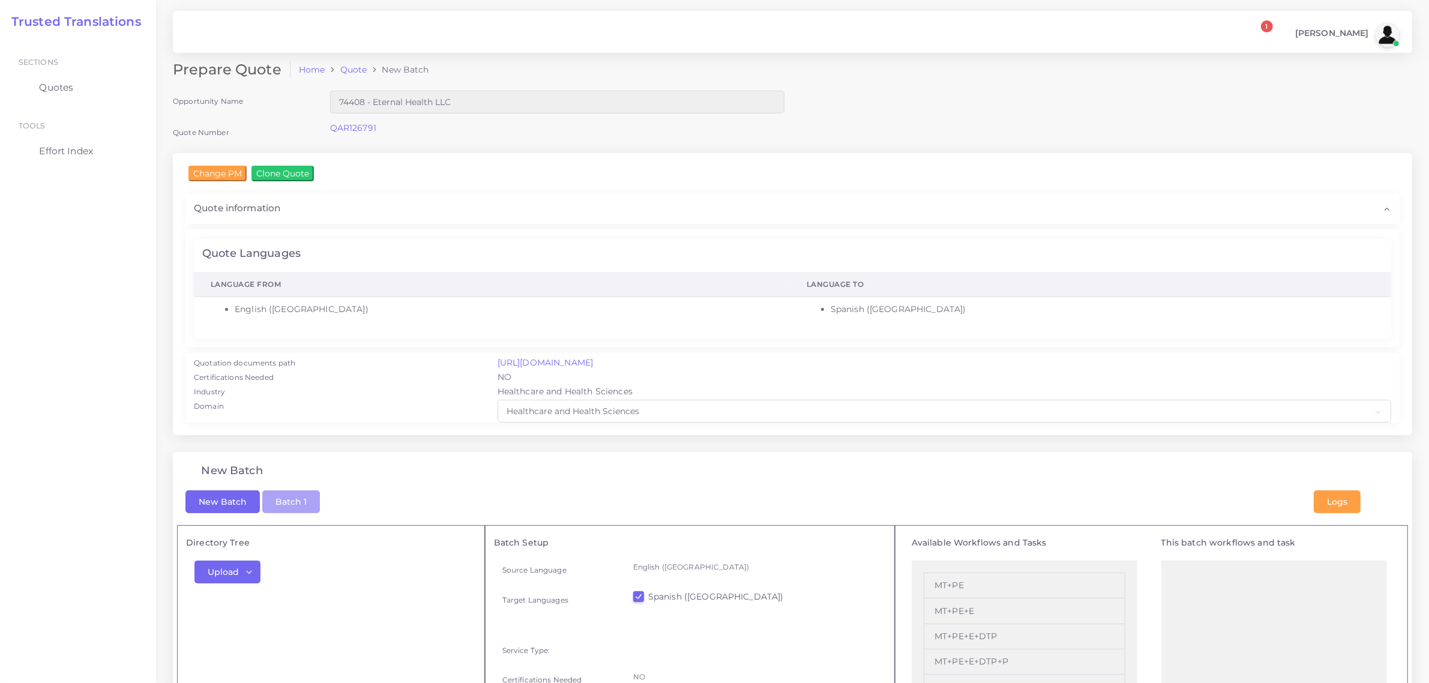
scroll to position [225, 0]
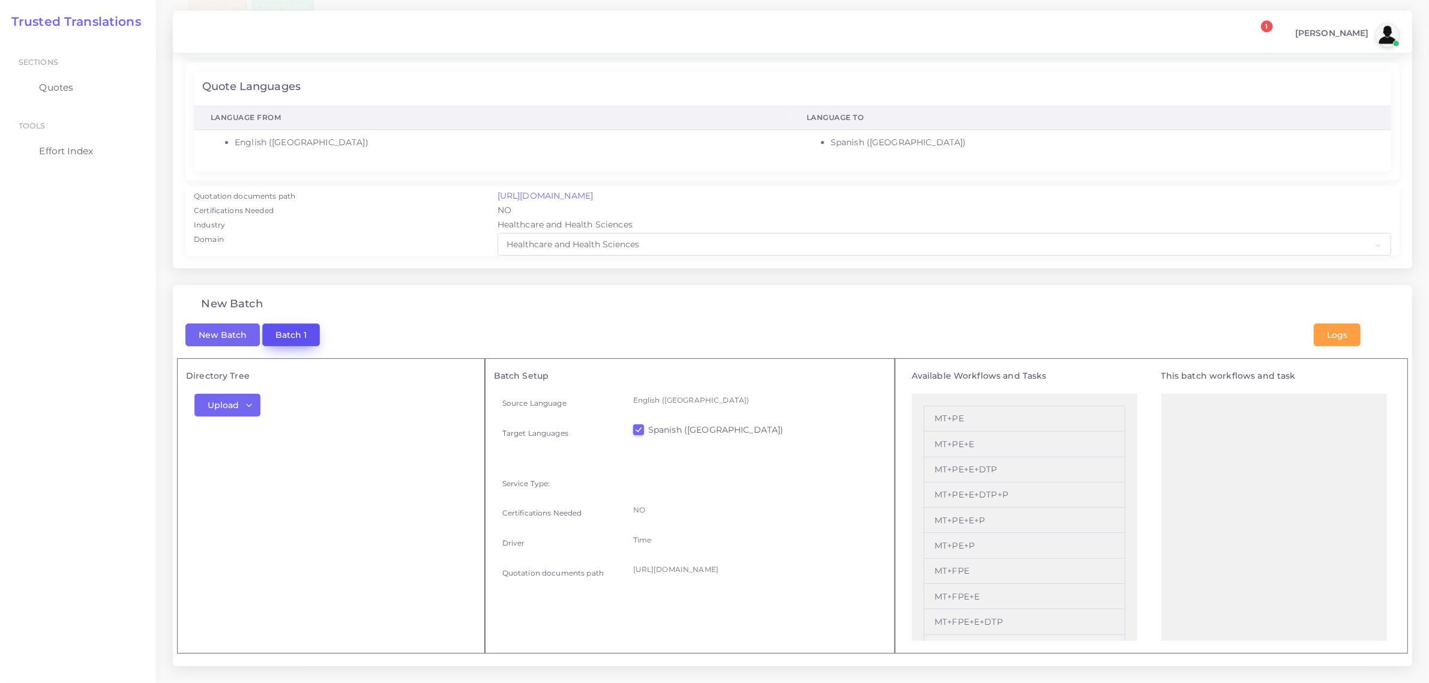
click at [289, 324] on button "Batch 1" at bounding box center [291, 335] width 58 height 23
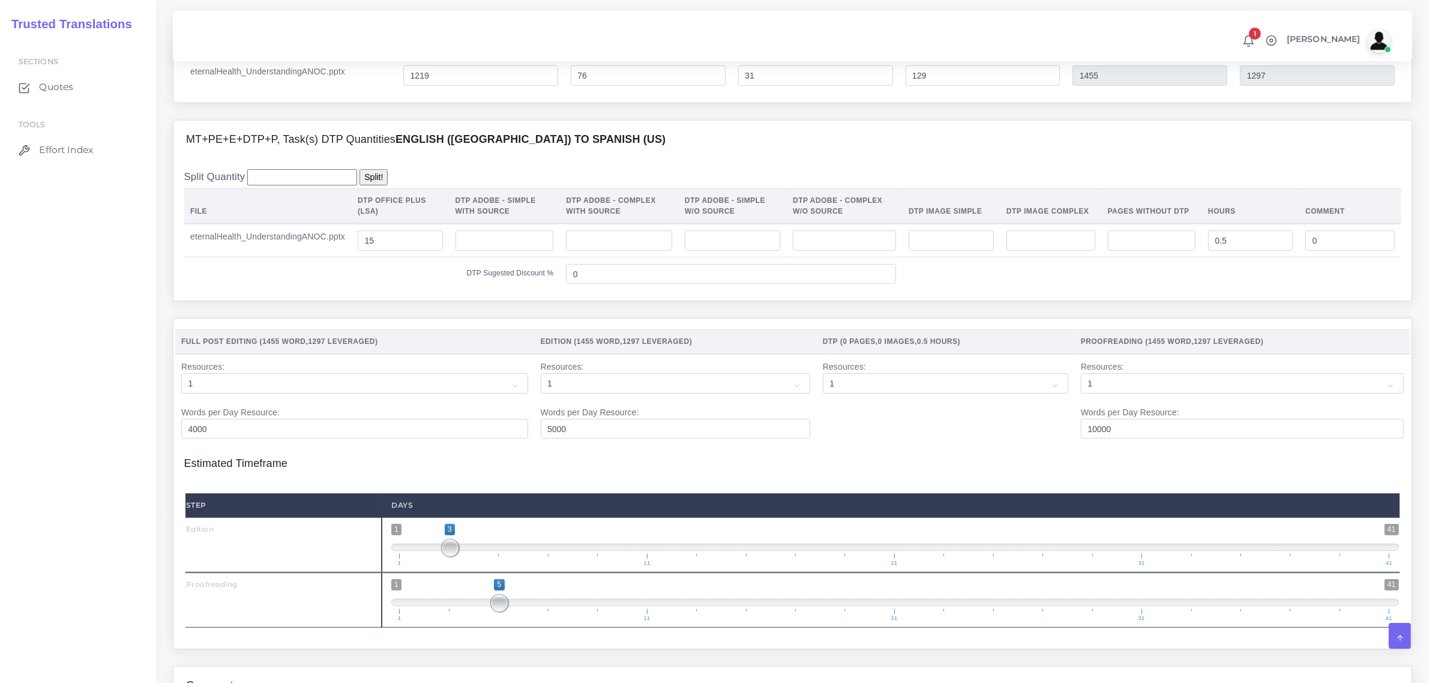
scroll to position [980, 0]
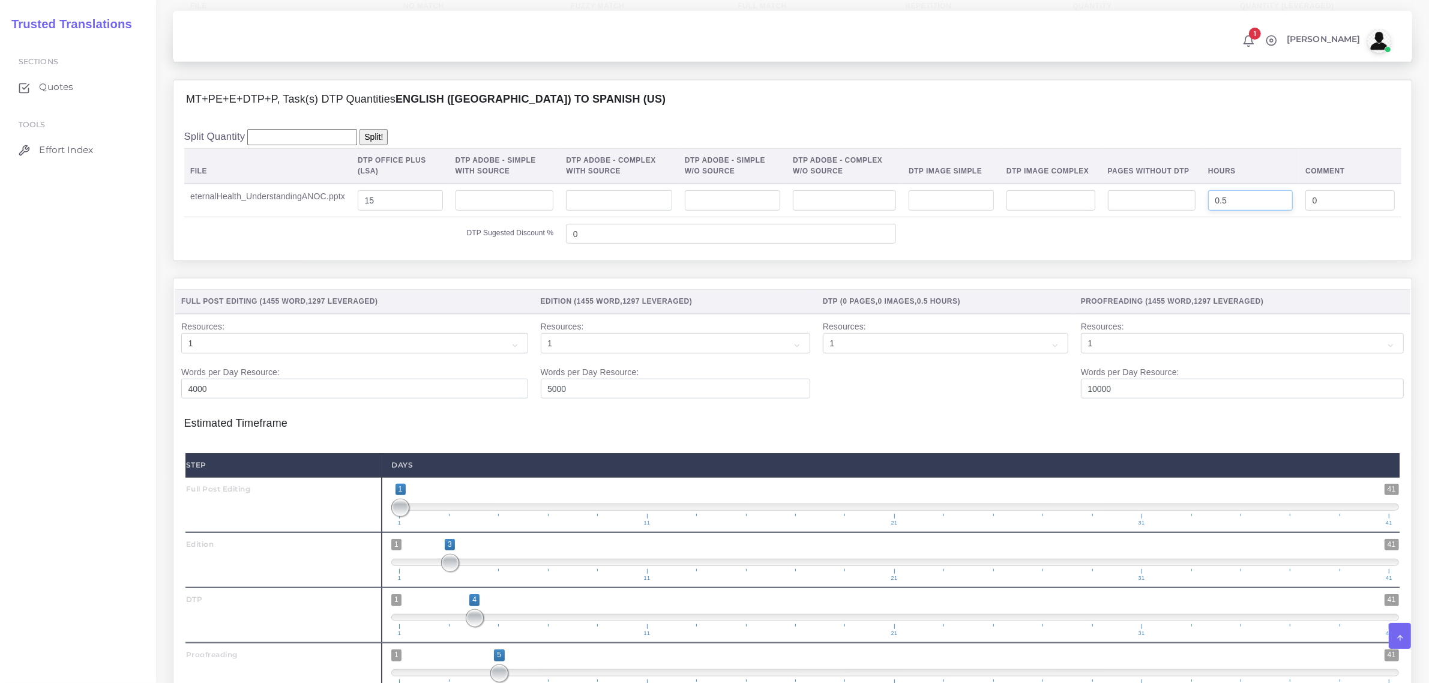
drag, startPoint x: 1234, startPoint y: 223, endPoint x: 1214, endPoint y: 229, distance: 21.3
click at [1214, 211] on input "0.5" at bounding box center [1250, 200] width 85 height 20
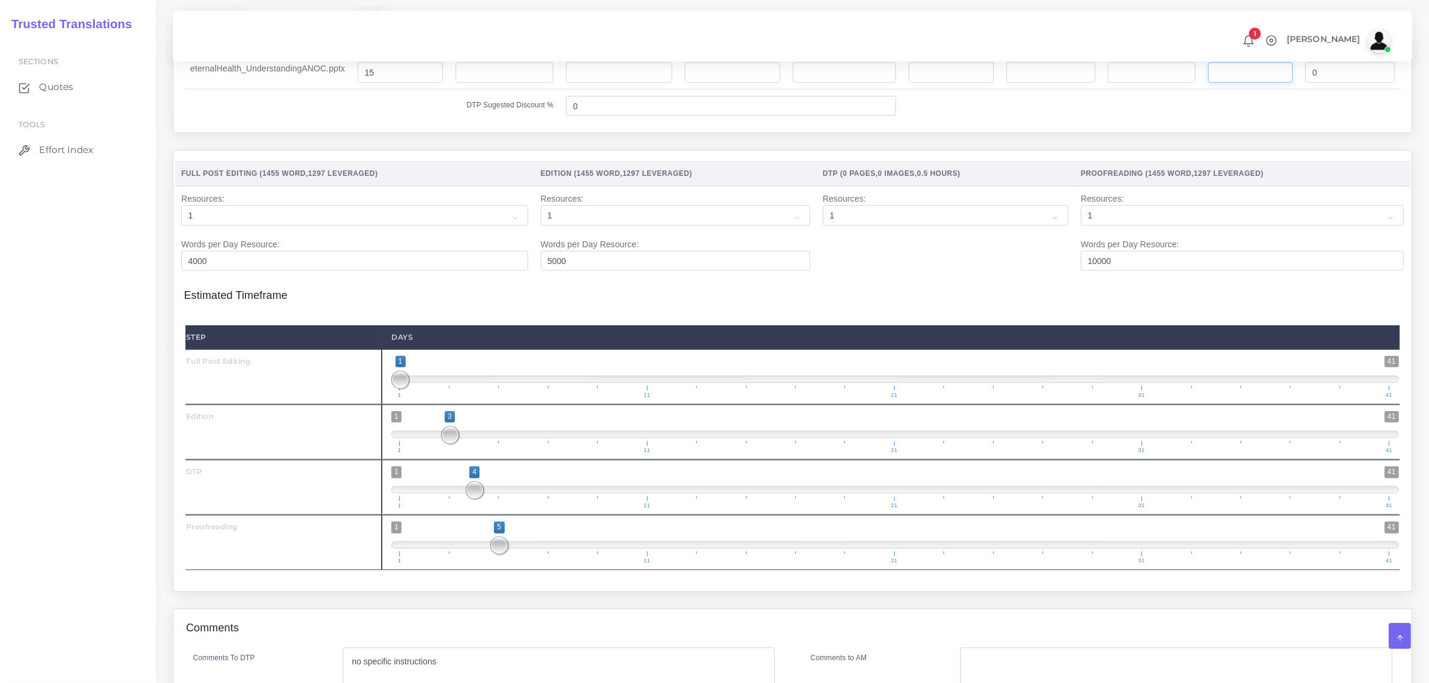
scroll to position [1326, 0]
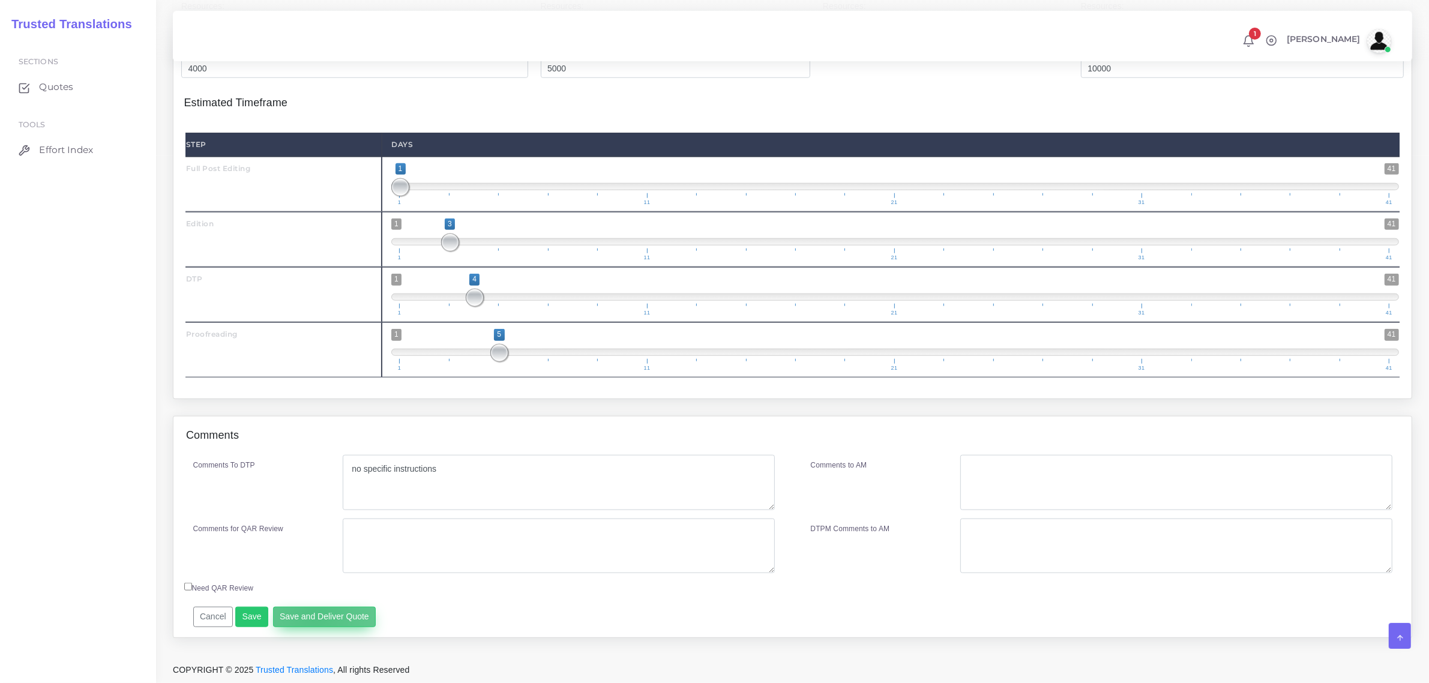
click at [312, 616] on button "Save and Deliver Quote" at bounding box center [324, 617] width 103 height 20
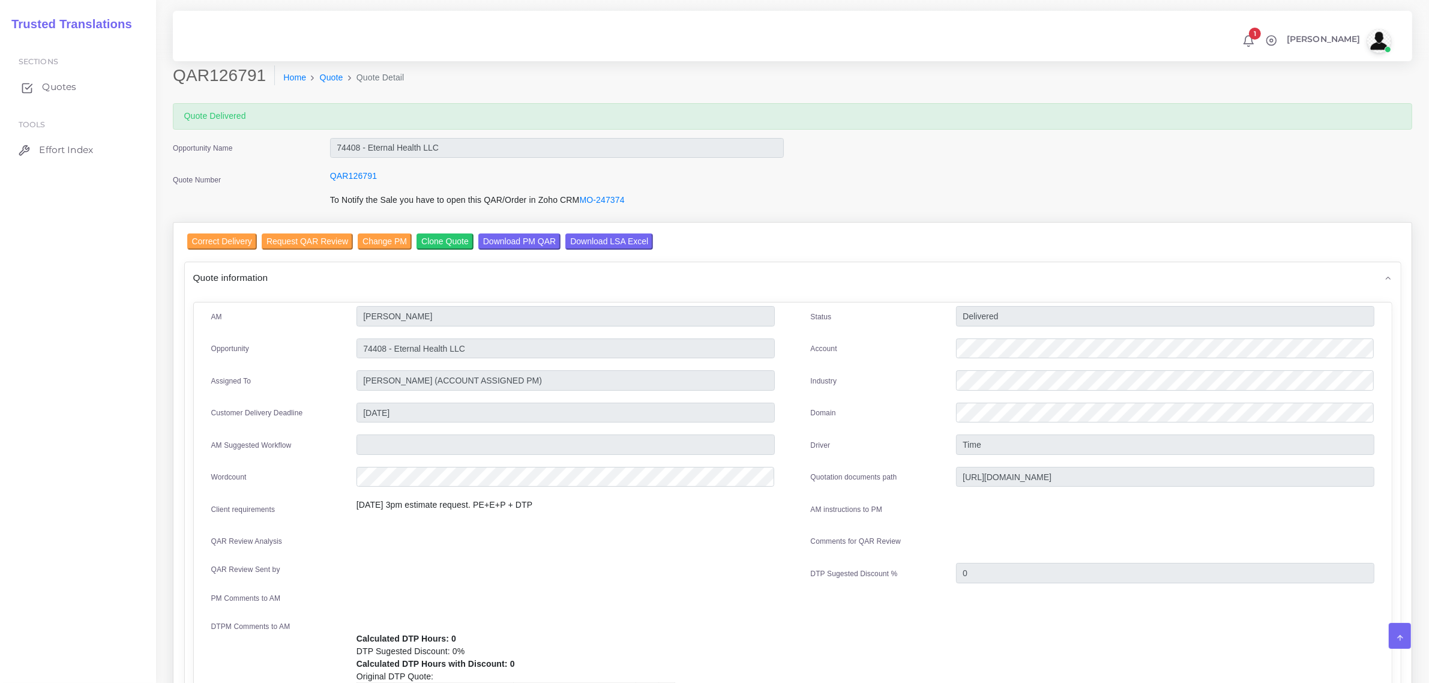
click at [55, 85] on span "Quotes" at bounding box center [59, 86] width 34 height 13
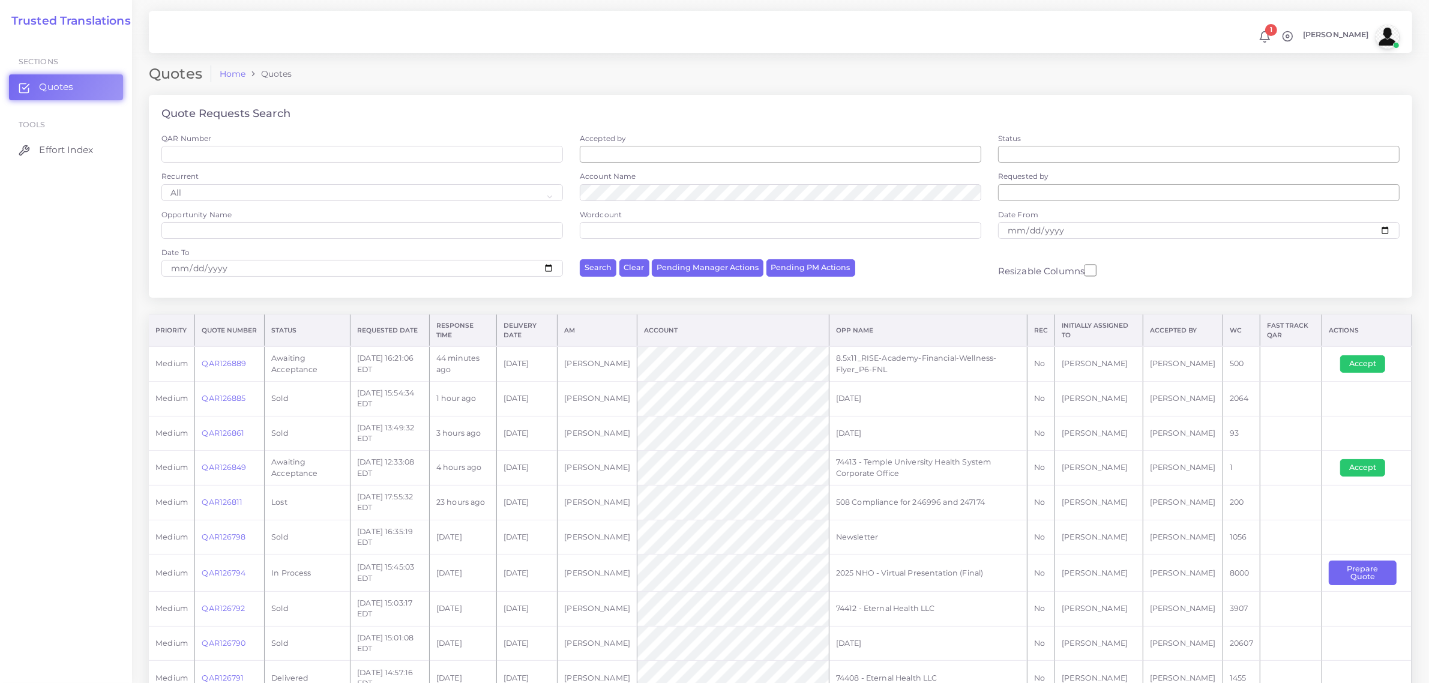
scroll to position [75, 0]
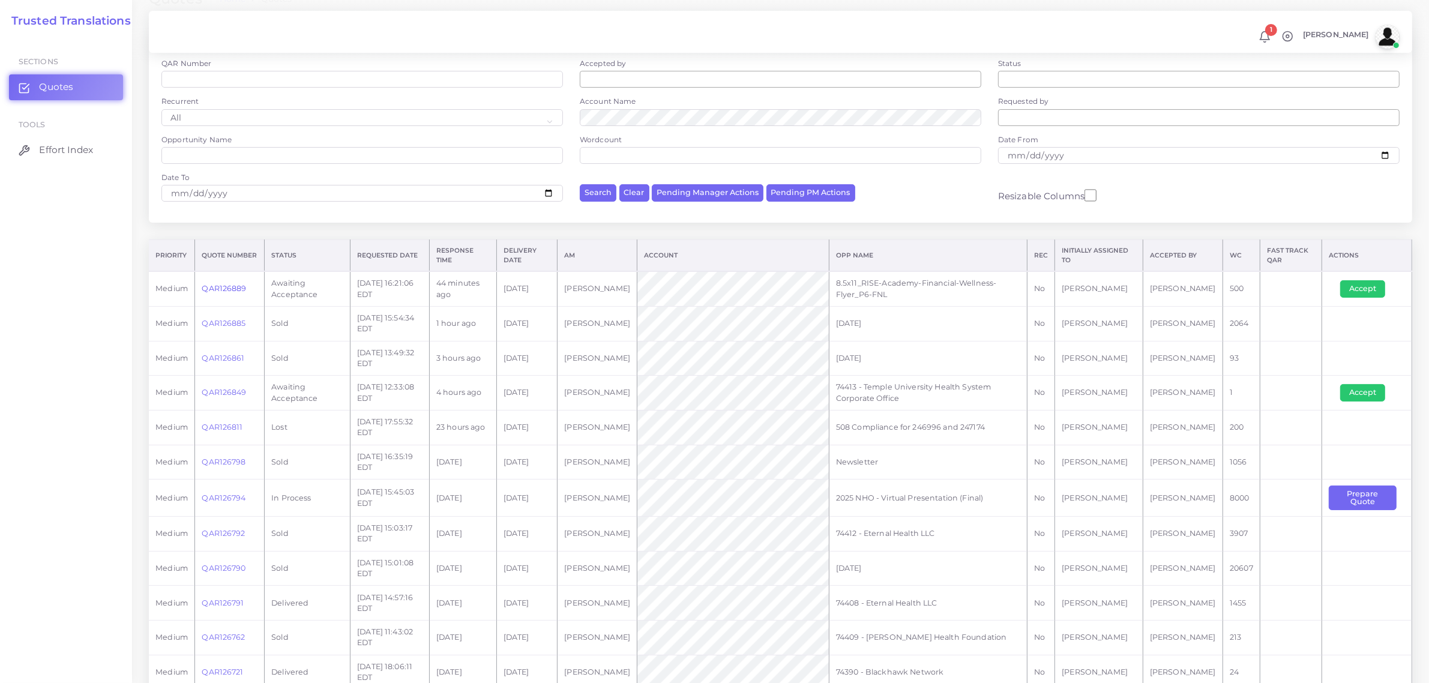
click at [226, 284] on link "QAR126889" at bounding box center [224, 288] width 44 height 9
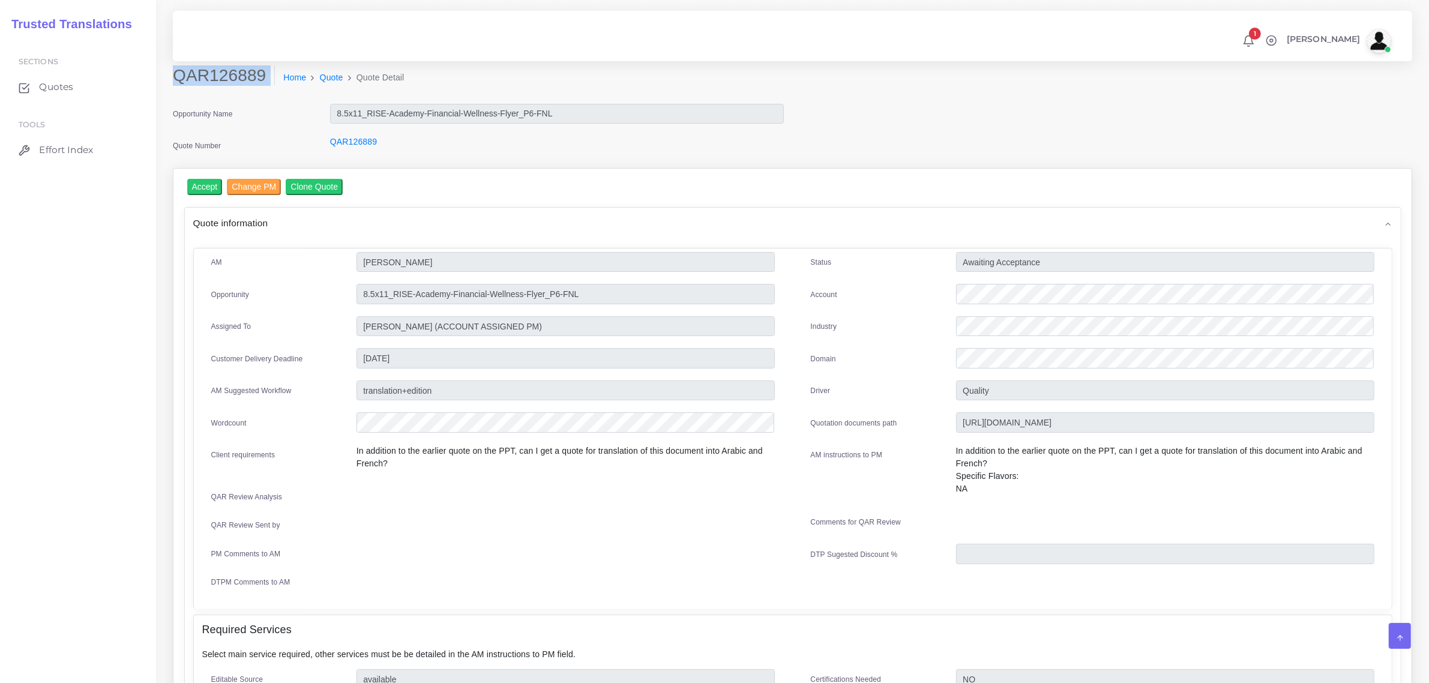
drag, startPoint x: 176, startPoint y: 76, endPoint x: 266, endPoint y: 90, distance: 91.2
click at [266, 90] on div "QAR126889 Home Quote Quote Detail" at bounding box center [635, 82] width 943 height 34
copy div "QAR126889"
click at [953, 303] on div at bounding box center [1165, 296] width 436 height 24
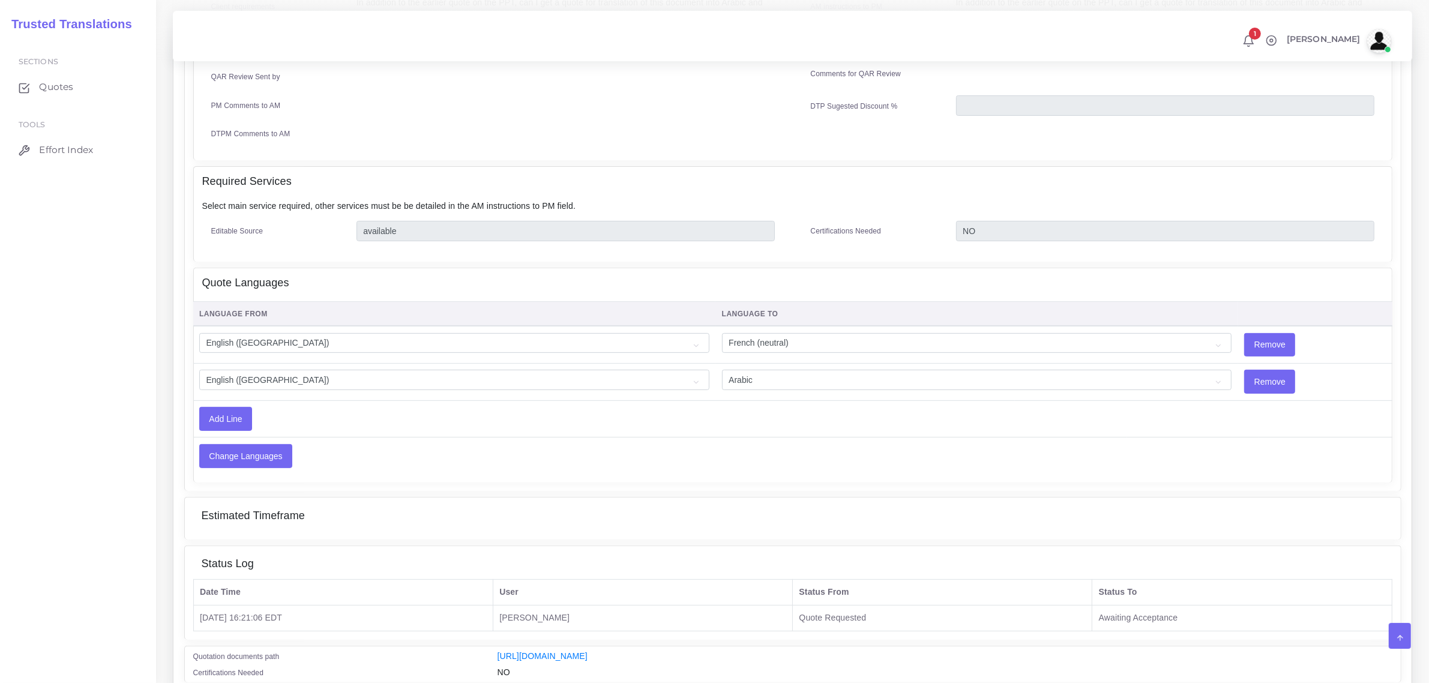
scroll to position [498, 0]
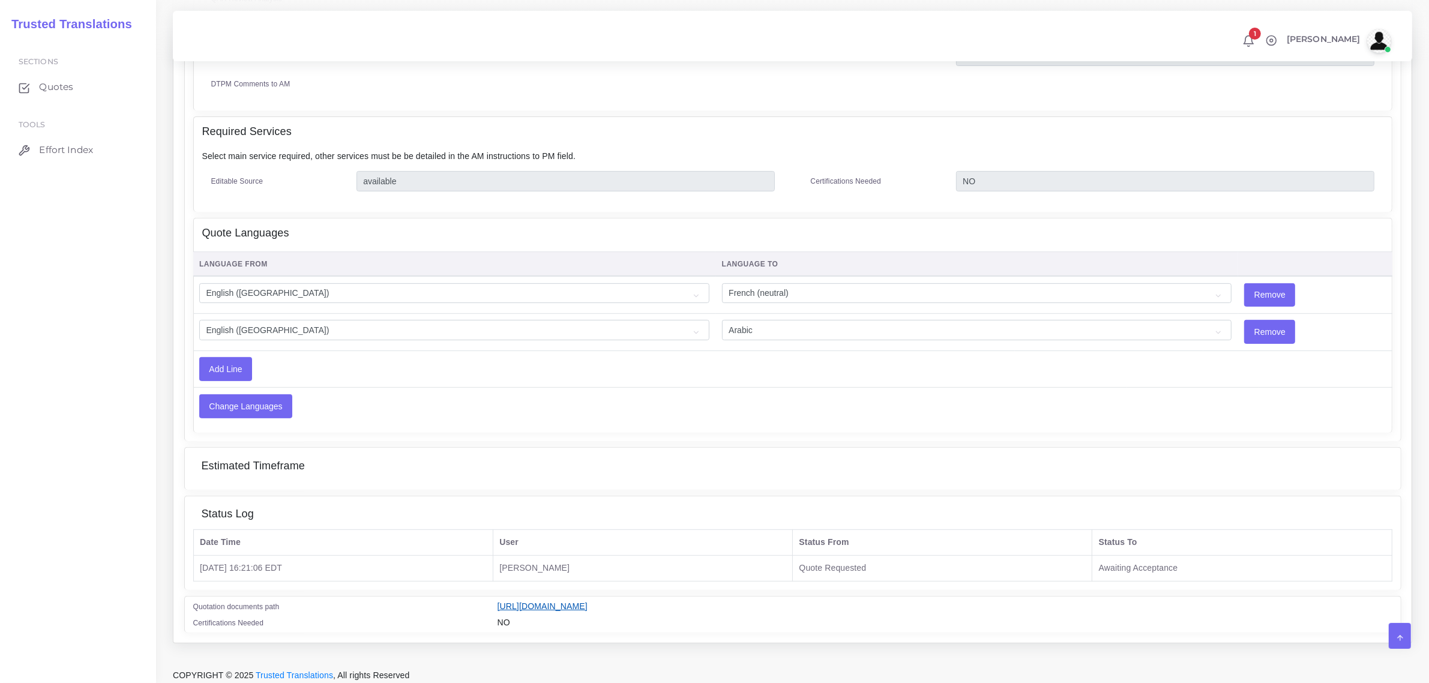
click at [588, 601] on link "[URL][DOMAIN_NAME]" at bounding box center [543, 606] width 90 height 10
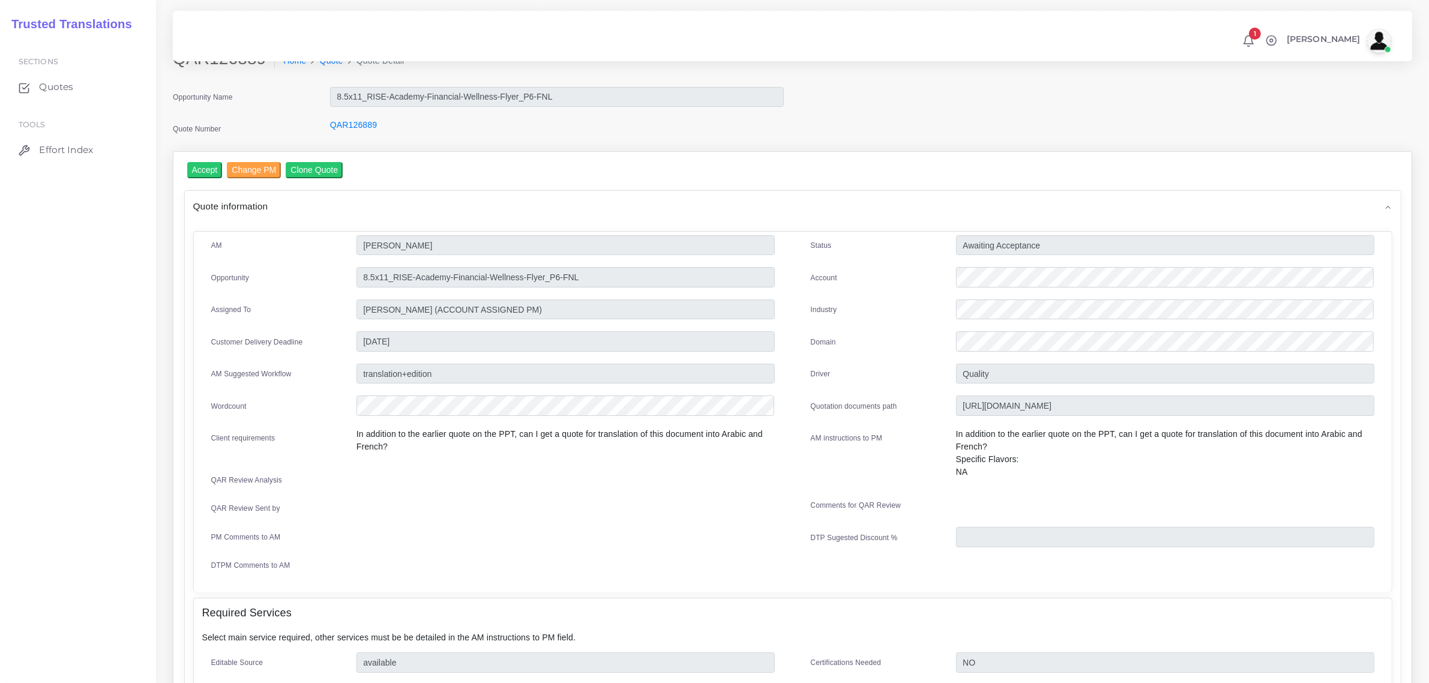
scroll to position [0, 0]
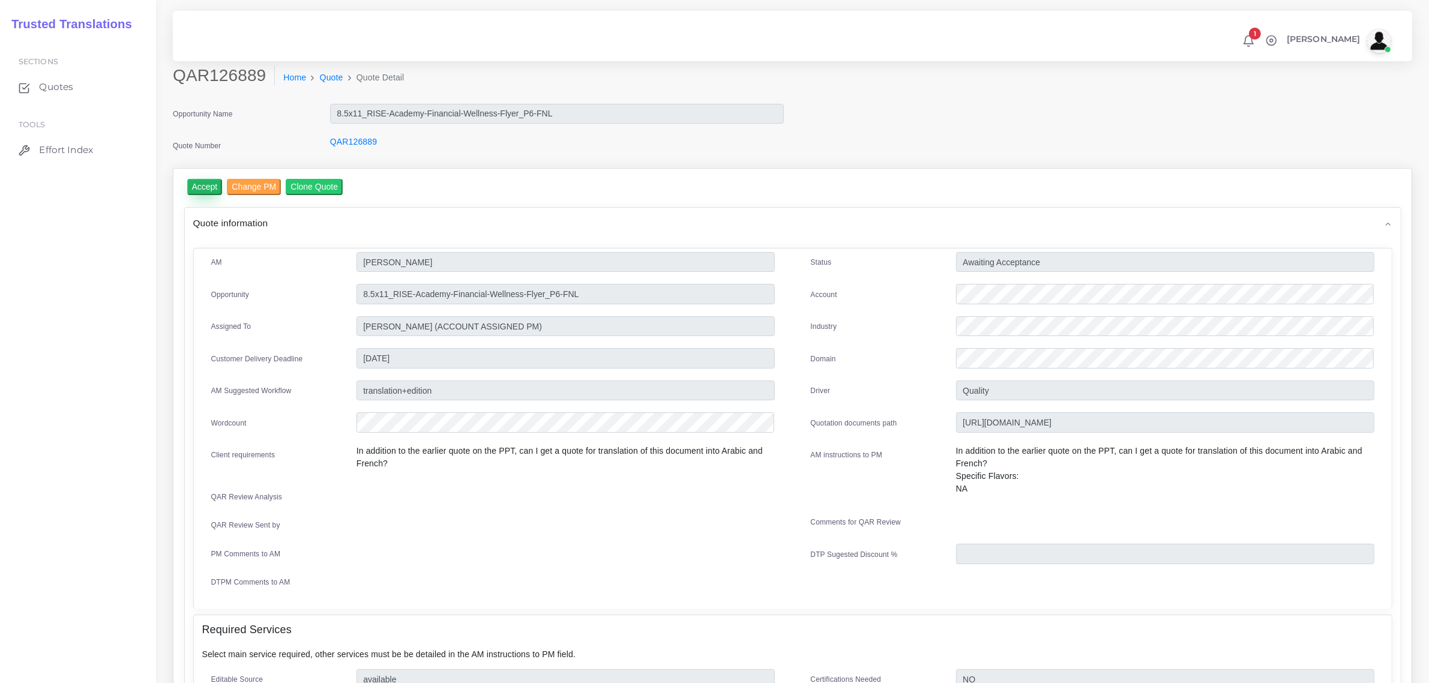
click at [200, 185] on input "Accept" at bounding box center [204, 187] width 35 height 16
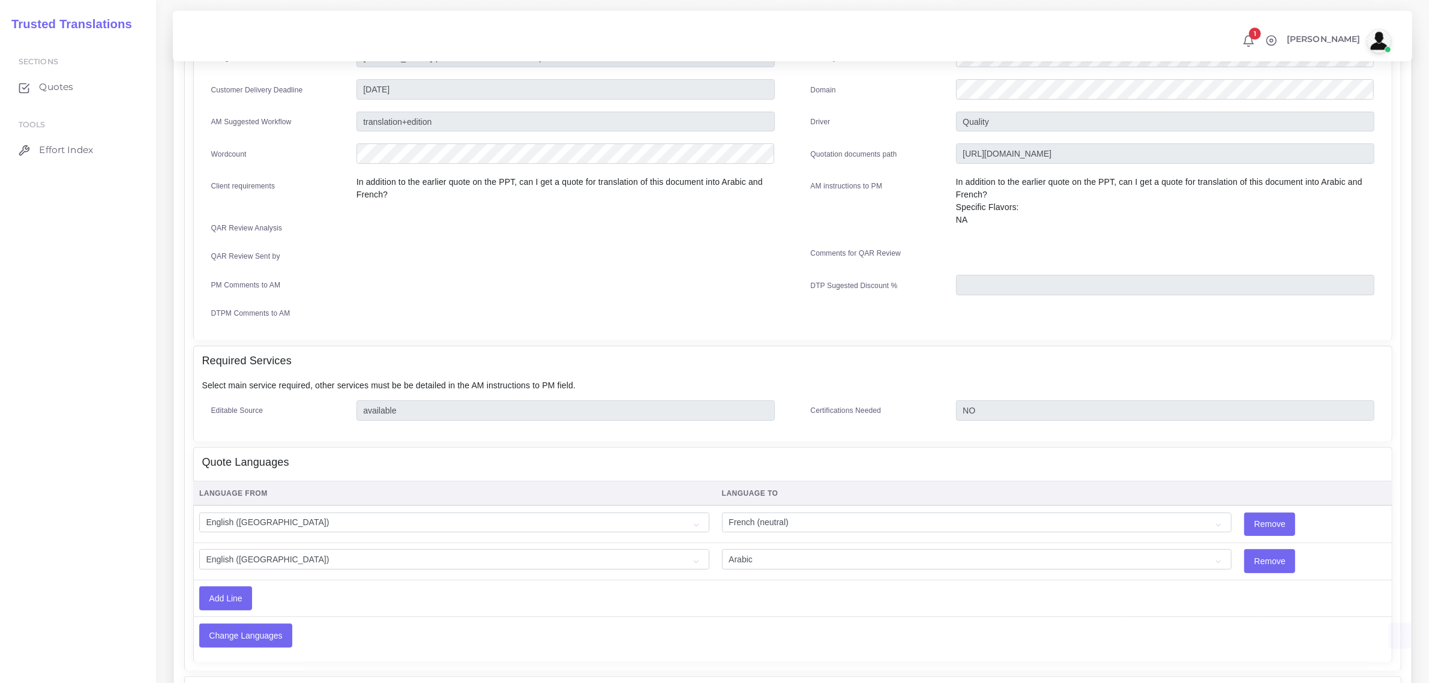
scroll to position [375, 0]
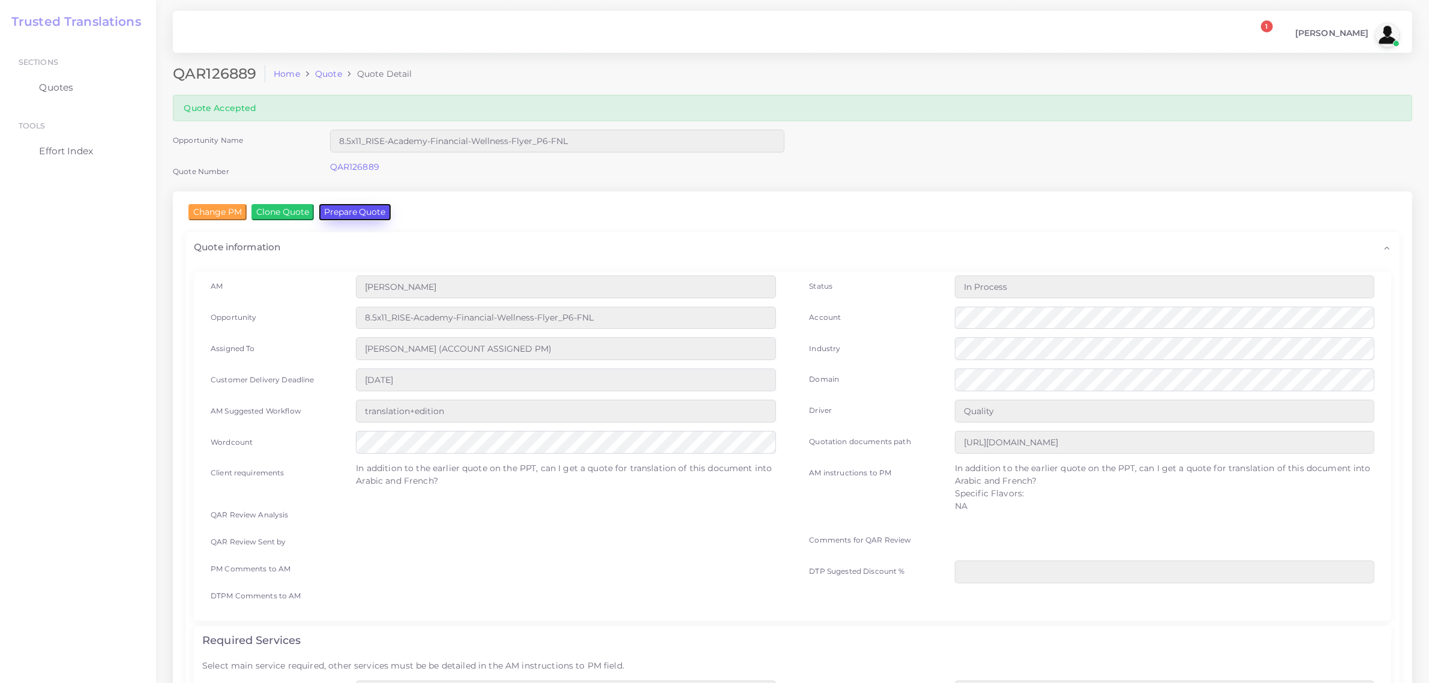
click at [358, 214] on button "Prepare Quote" at bounding box center [354, 212] width 71 height 16
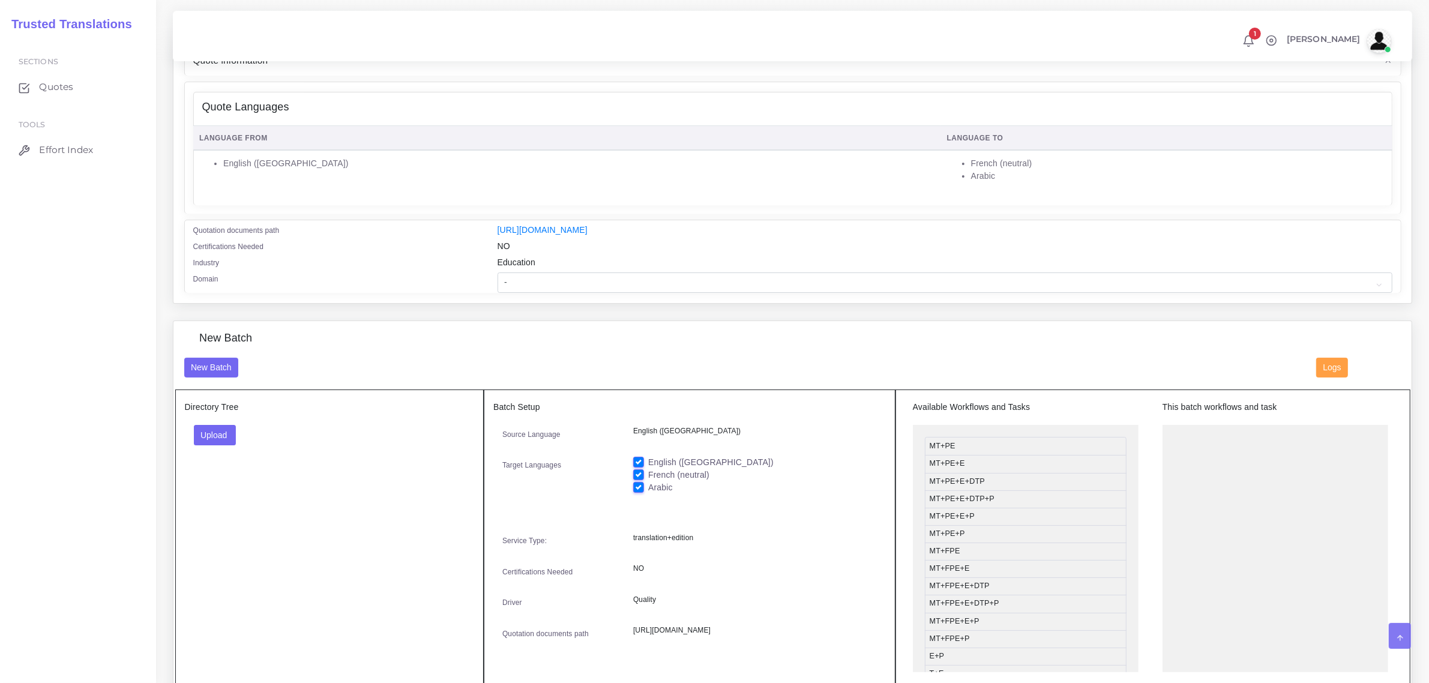
scroll to position [300, 0]
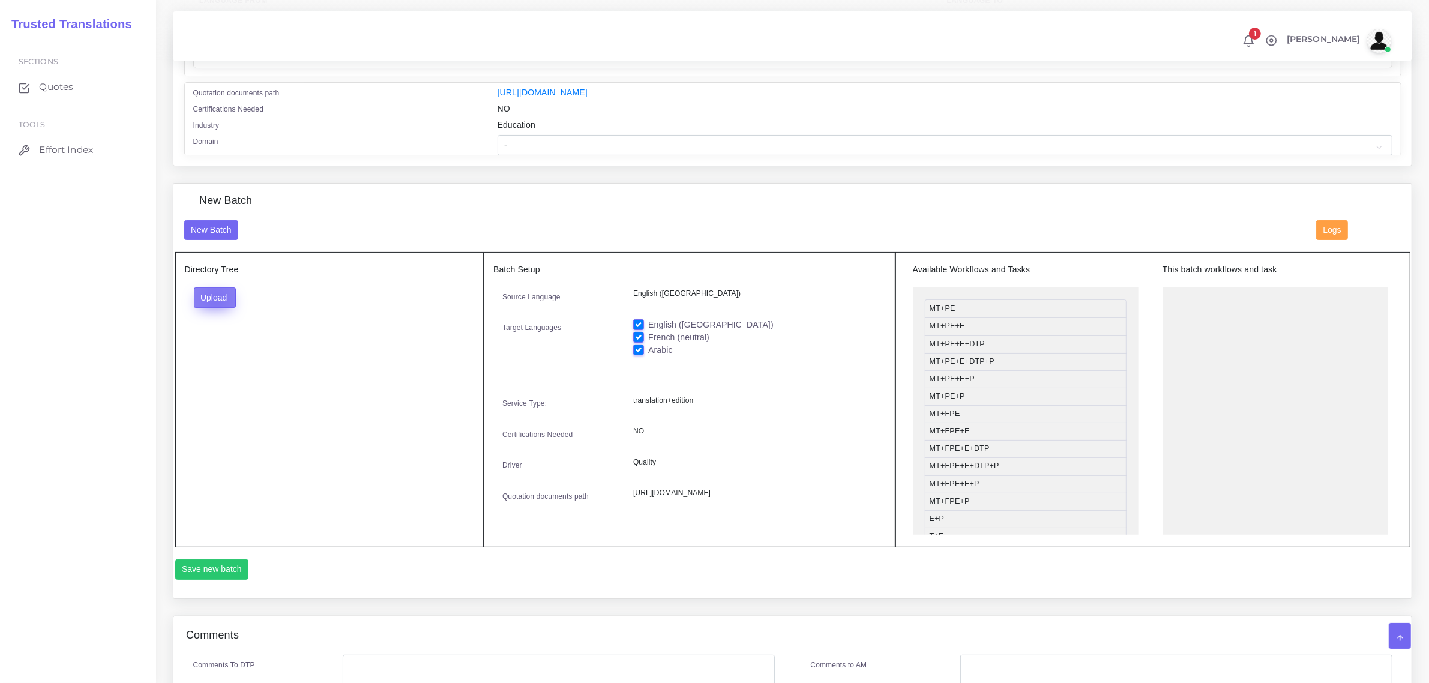
click at [215, 298] on button "Upload" at bounding box center [215, 298] width 43 height 20
click at [223, 344] on label "Files" at bounding box center [235, 343] width 83 height 15
drag, startPoint x: 977, startPoint y: 309, endPoint x: 1214, endPoint y: 303, distance: 237.8
drag, startPoint x: 980, startPoint y: 375, endPoint x: 1238, endPoint y: 337, distance: 260.3
drag, startPoint x: 1219, startPoint y: 309, endPoint x: 983, endPoint y: 310, distance: 236.5
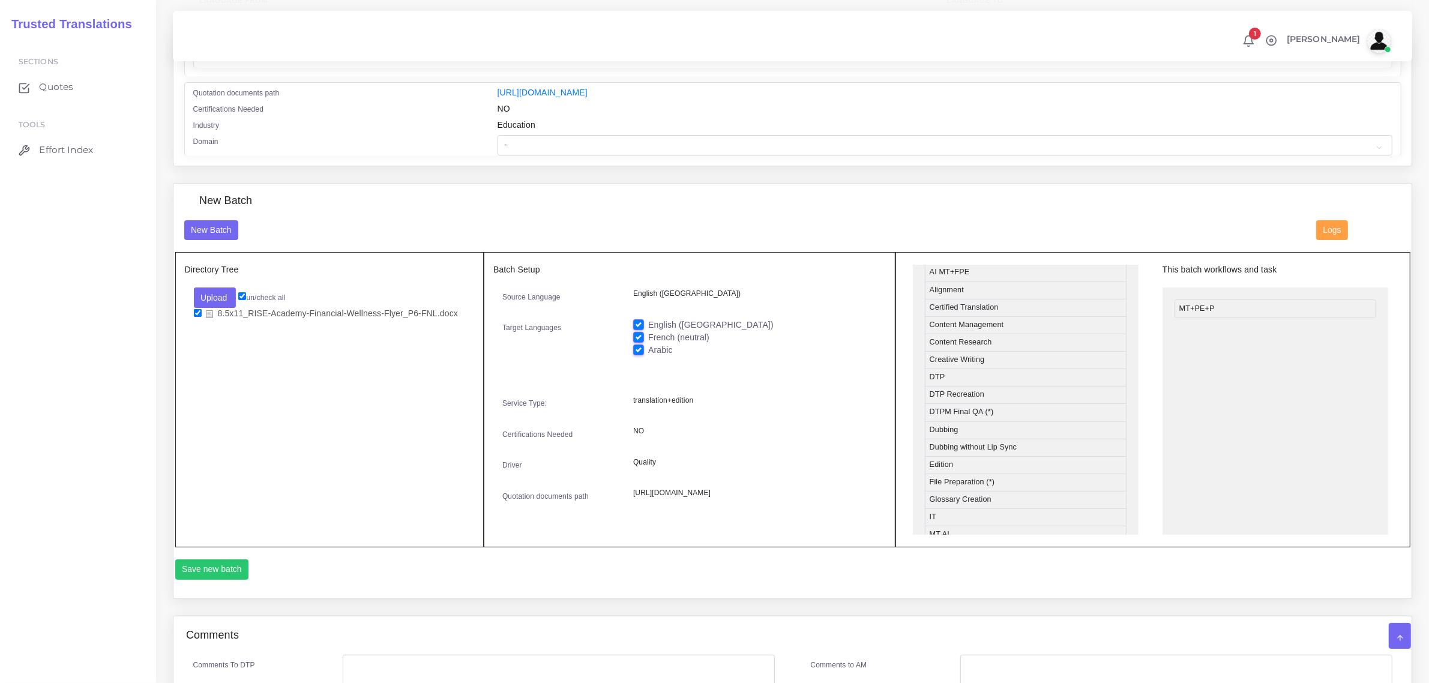
scroll to position [375, 0]
click at [648, 321] on label "English ([GEOGRAPHIC_DATA])" at bounding box center [710, 325] width 125 height 13
click at [640, 321] on input "English ([GEOGRAPHIC_DATA])" at bounding box center [638, 324] width 11 height 11
checkbox input "false"
click at [200, 580] on button "Save new batch" at bounding box center [212, 569] width 74 height 20
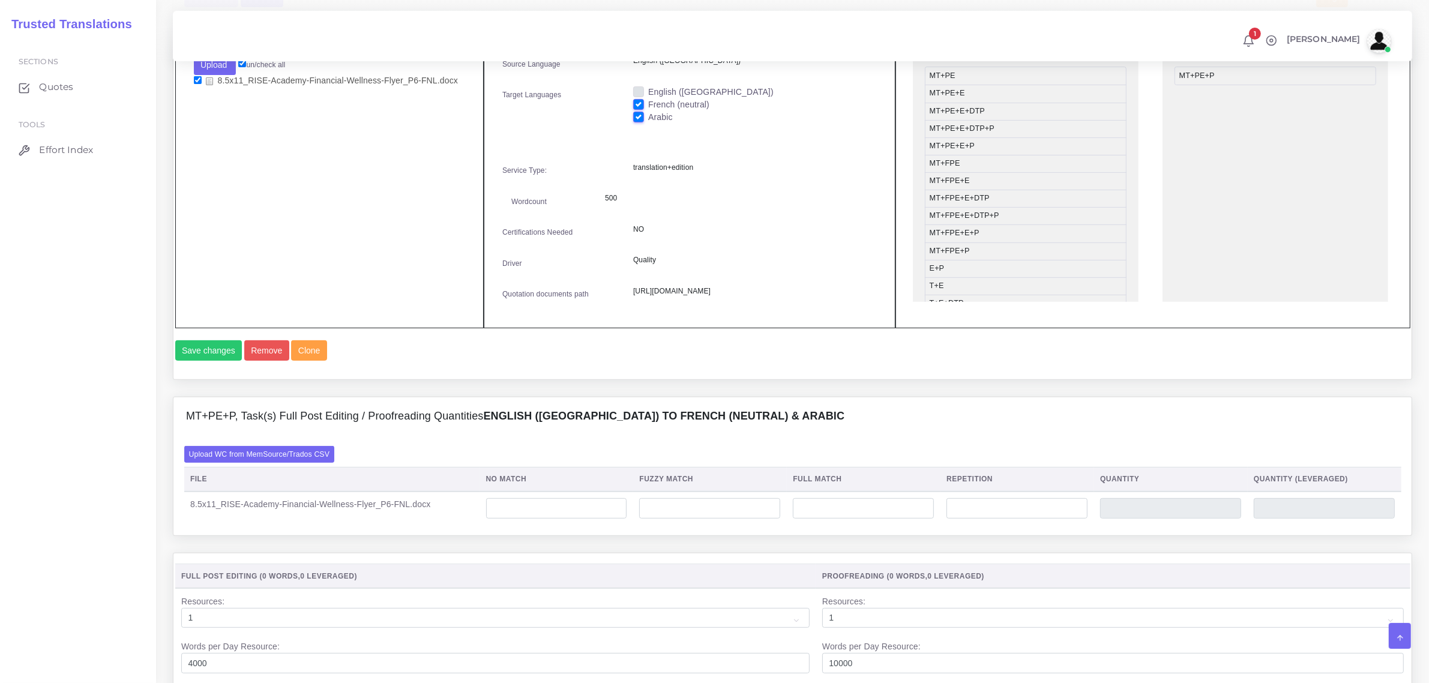
scroll to position [727, 0]
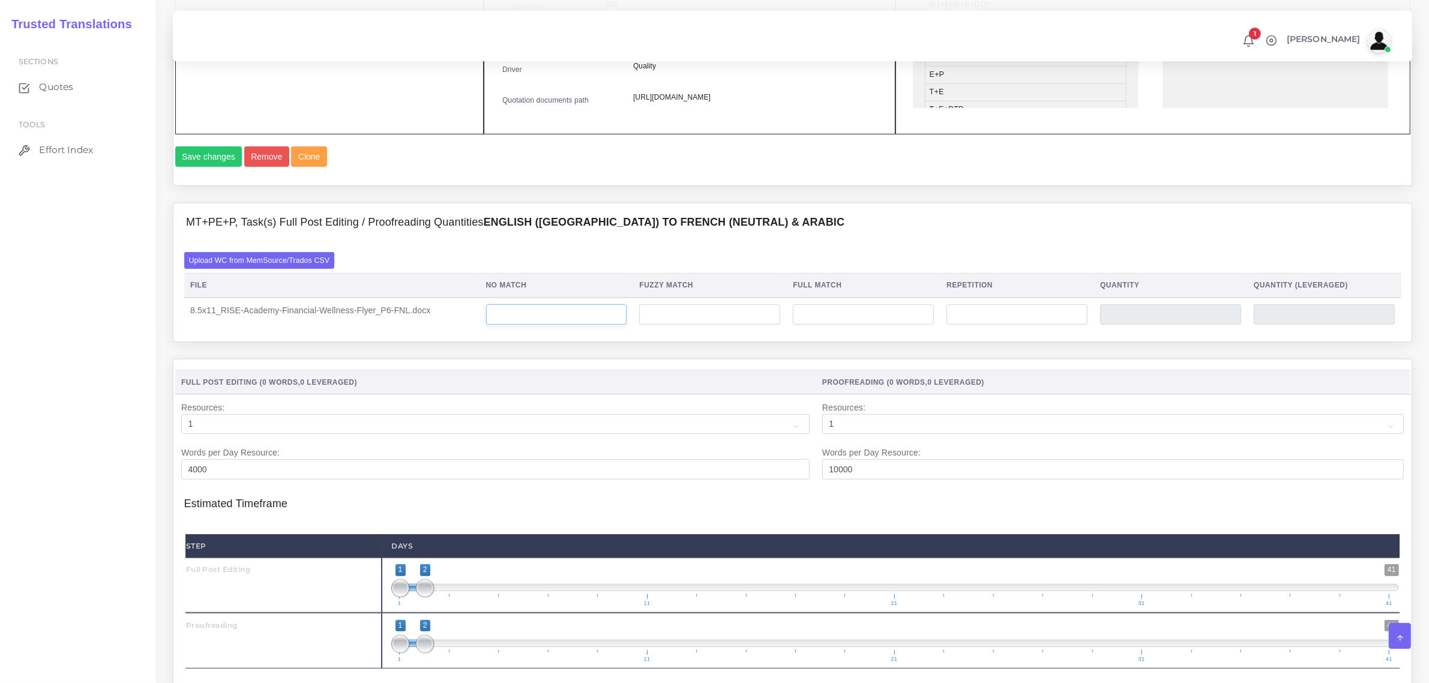
click at [502, 325] on input "number" at bounding box center [556, 314] width 141 height 20
type input "0"
click at [968, 325] on input "number" at bounding box center [1017, 314] width 141 height 20
type input "6"
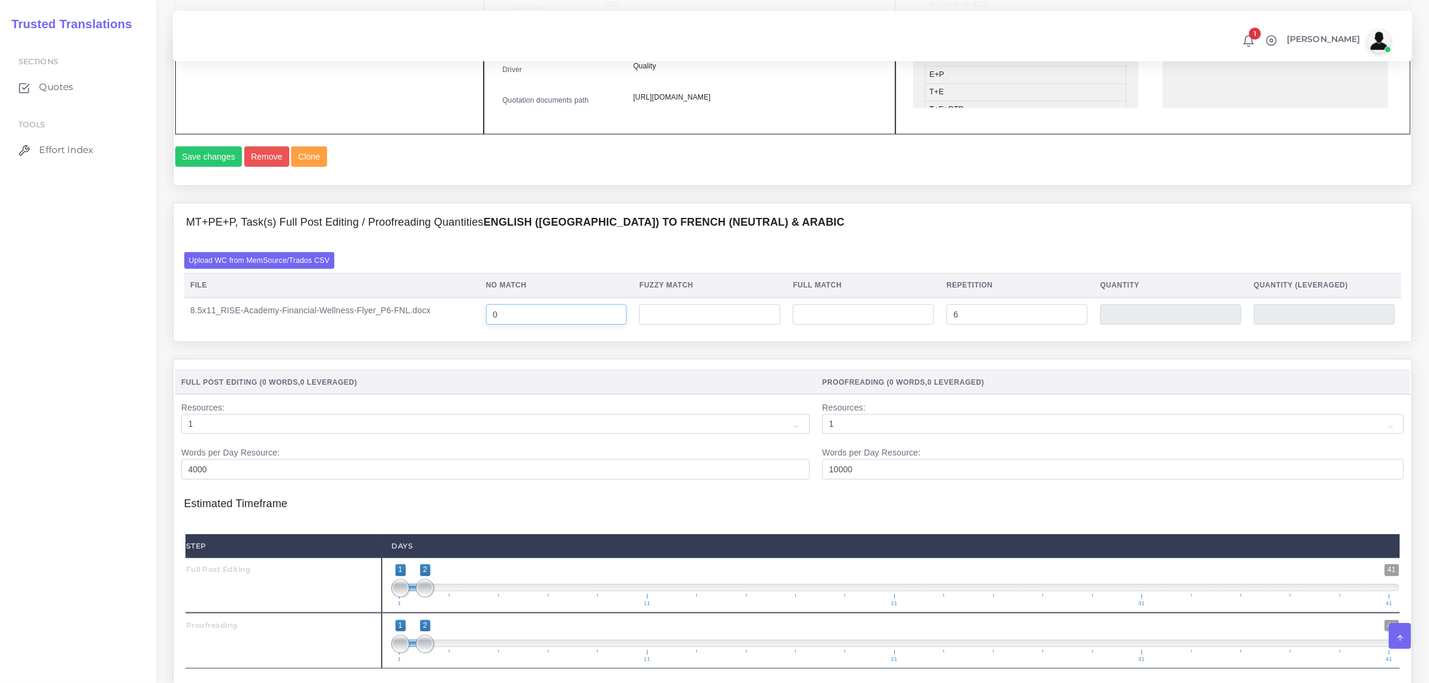
type input "1"
click at [531, 325] on input "0" at bounding box center [556, 314] width 141 height 20
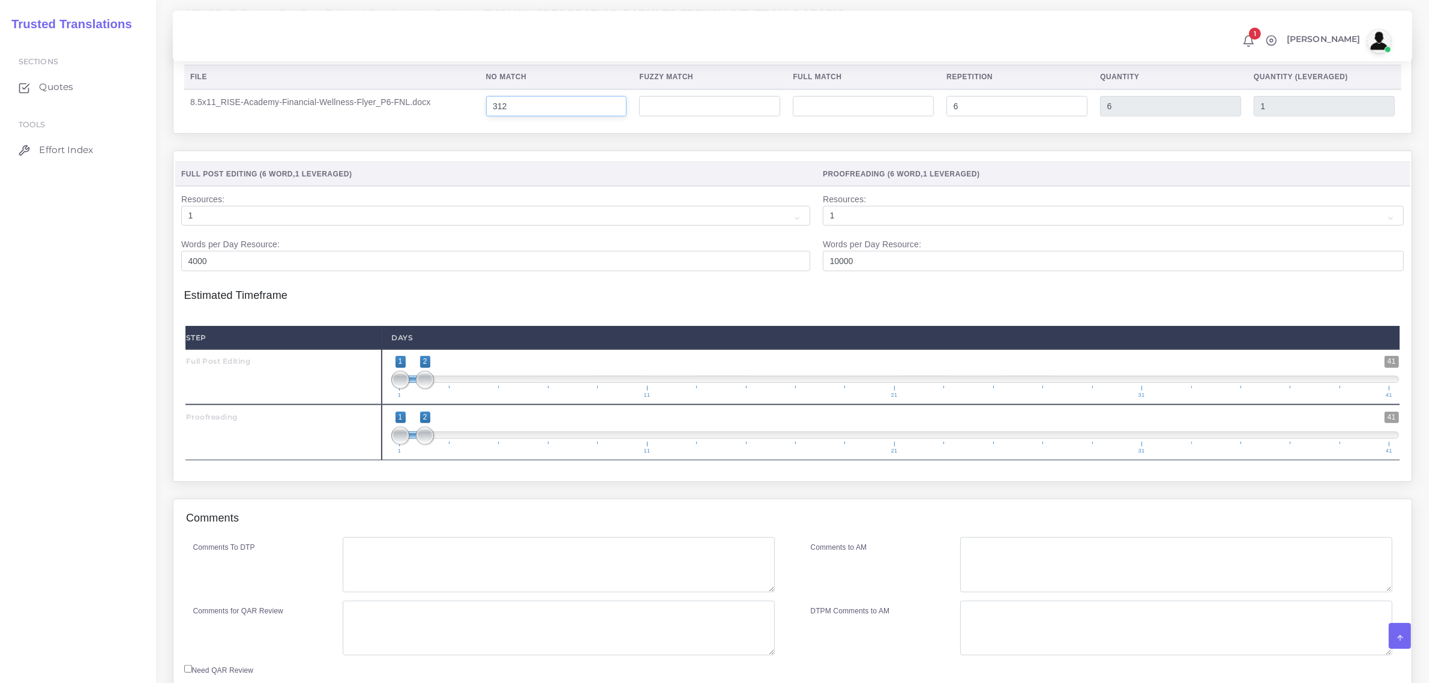
scroll to position [952, 0]
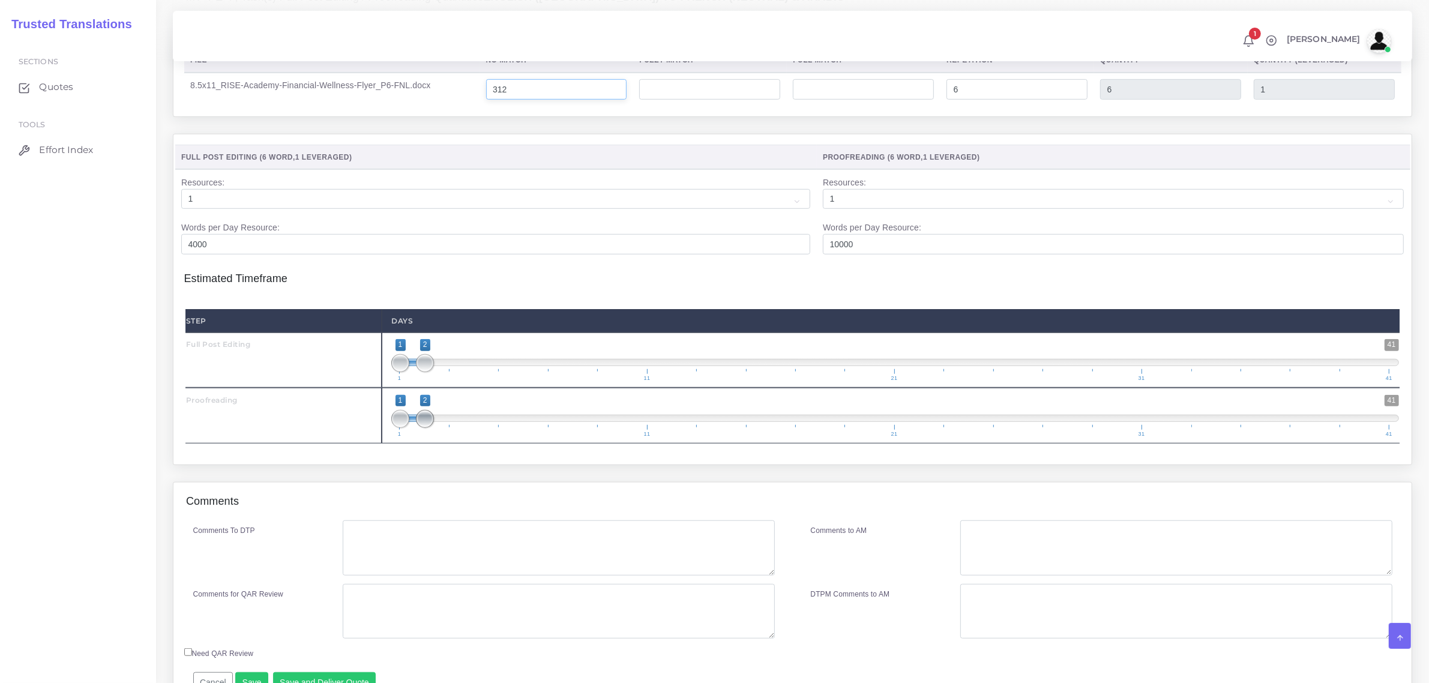
type input "312"
type input "318"
type input "313"
click at [430, 428] on span at bounding box center [425, 419] width 18 height 18
type input "2;2"
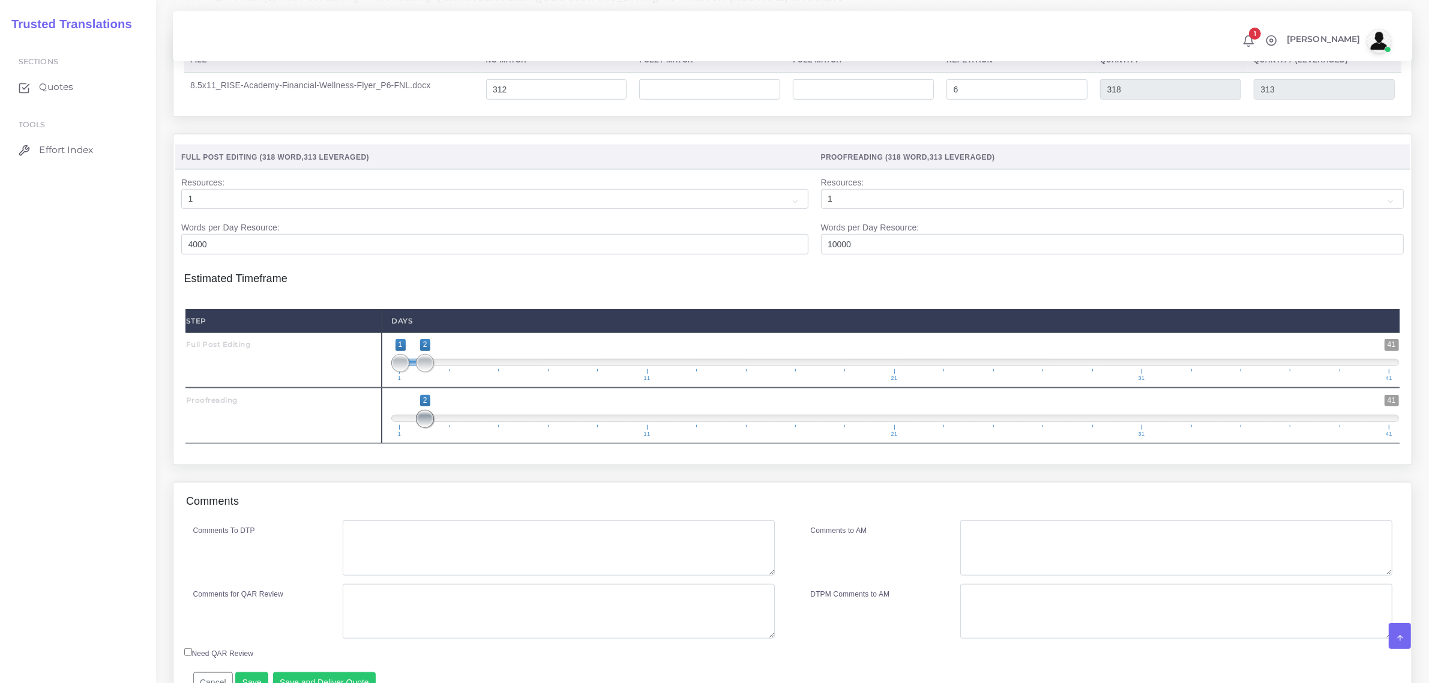
drag, startPoint x: 401, startPoint y: 453, endPoint x: 442, endPoint y: 444, distance: 42.4
click at [447, 437] on span "1 41 2 2 2 — 2 1 11 21 31 41" at bounding box center [895, 416] width 1008 height 42
type input "1;1"
drag, startPoint x: 427, startPoint y: 400, endPoint x: 400, endPoint y: 391, distance: 28.3
click at [400, 372] on span at bounding box center [400, 363] width 18 height 18
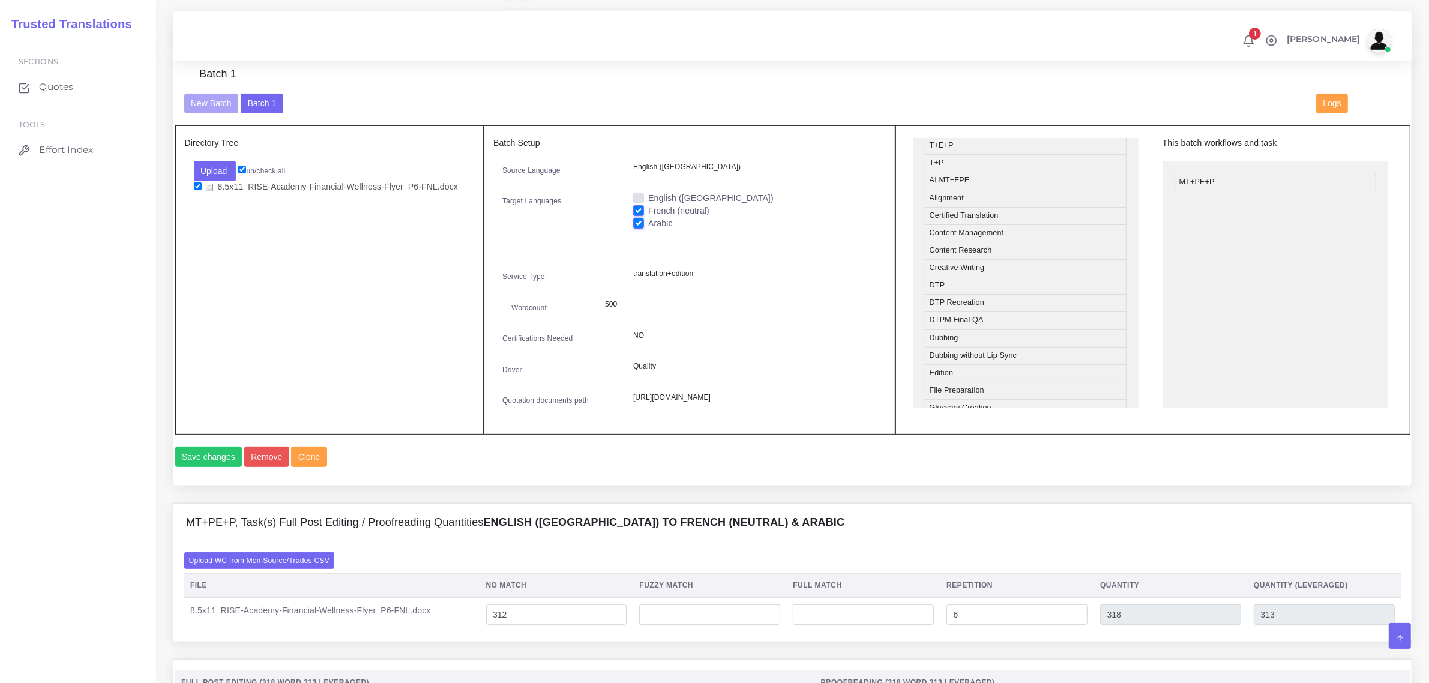
scroll to position [300, 0]
drag, startPoint x: 989, startPoint y: 289, endPoint x: 1238, endPoint y: 205, distance: 262.9
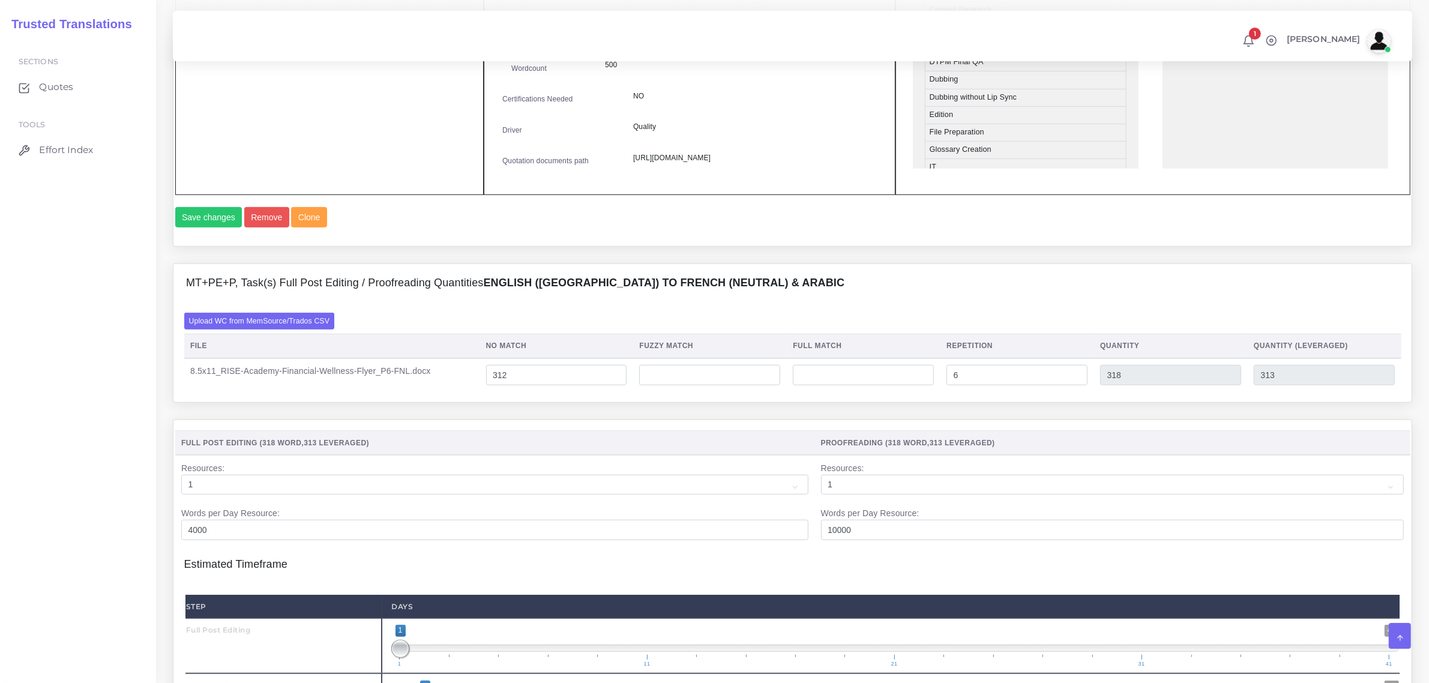
scroll to position [802, 0]
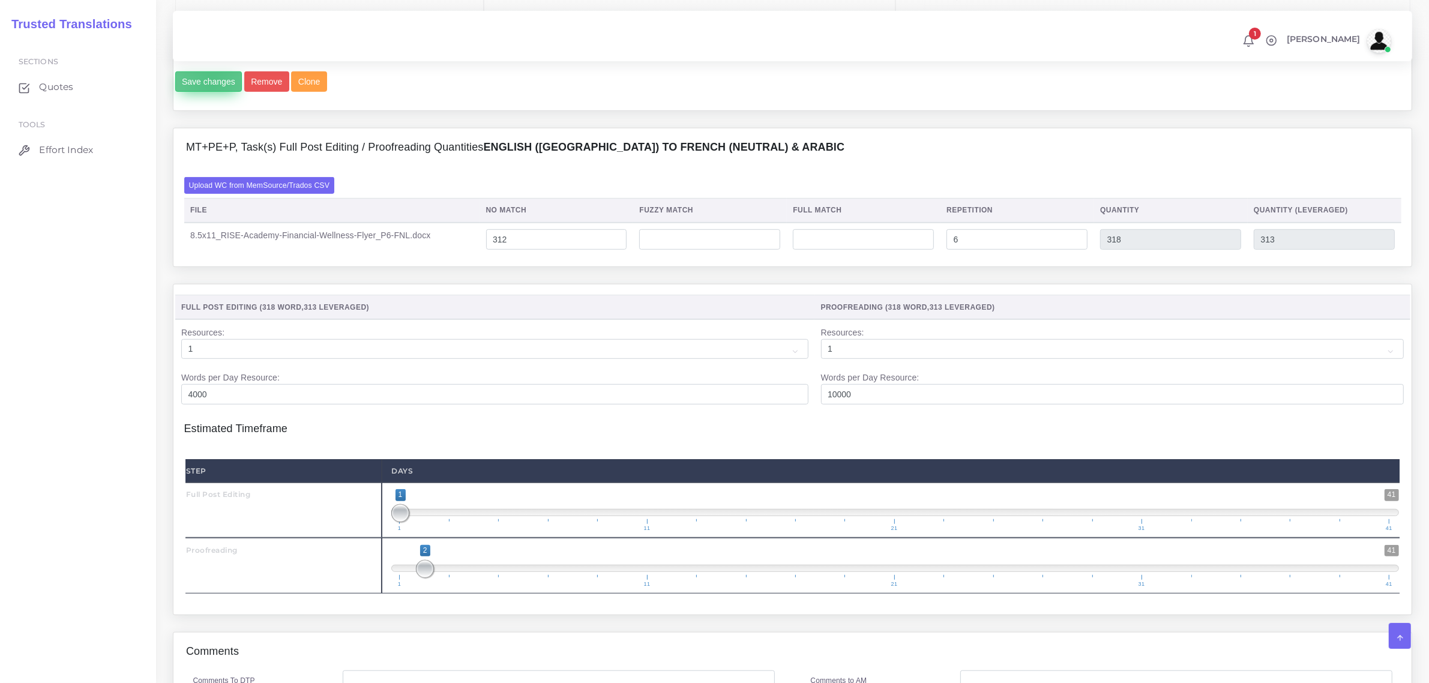
click at [211, 92] on button "Save changes" at bounding box center [208, 81] width 67 height 20
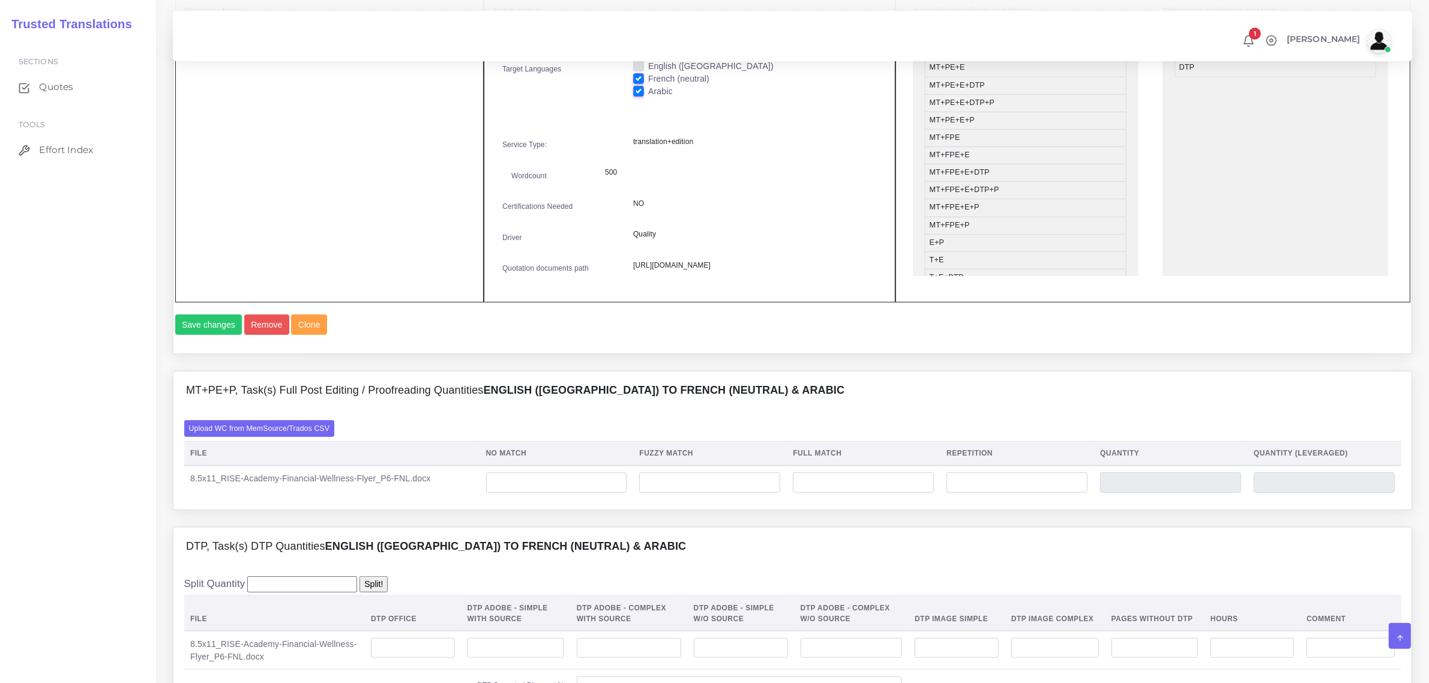
scroll to position [750, 0]
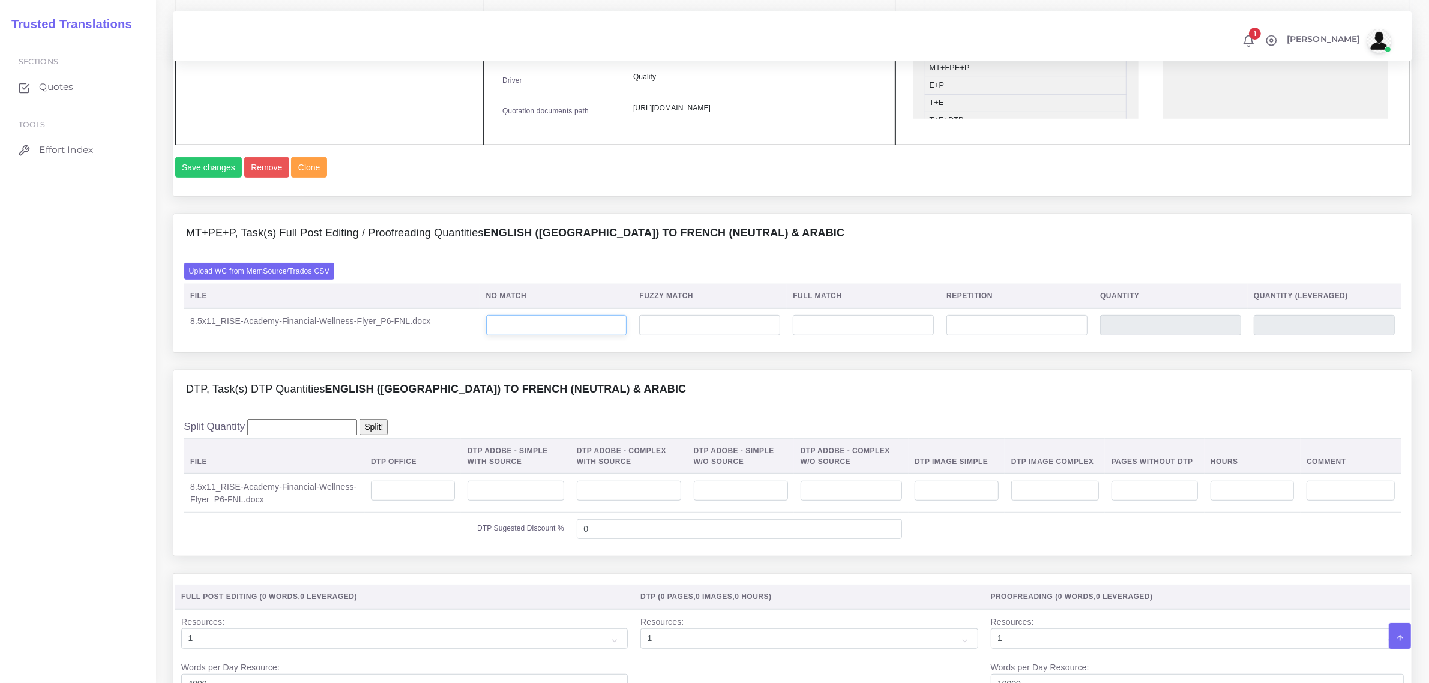
click at [571, 336] on input "number" at bounding box center [556, 325] width 141 height 20
type input "312"
click at [967, 342] on td at bounding box center [1018, 326] width 154 height 34
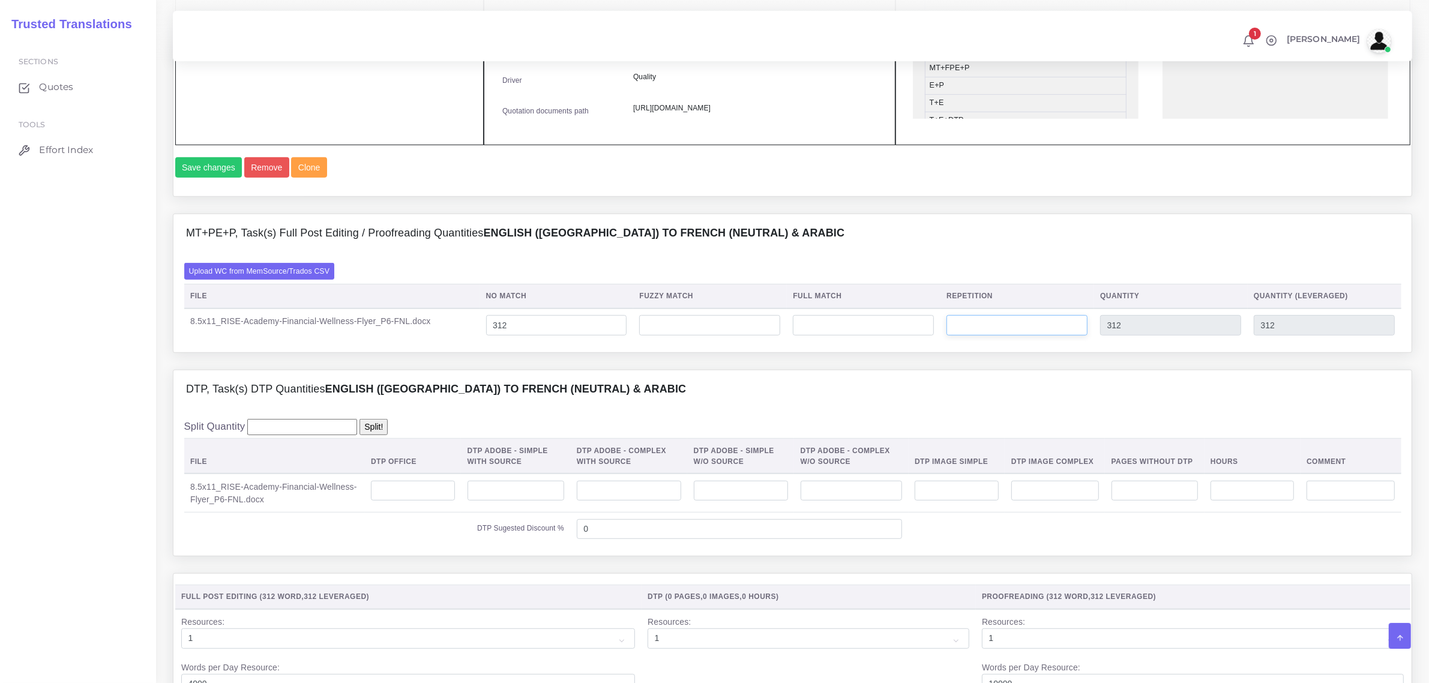
click at [965, 336] on input "number" at bounding box center [1017, 325] width 141 height 20
type input "6"
type input "318"
type input "313"
click at [421, 501] on input "number" at bounding box center [413, 491] width 84 height 20
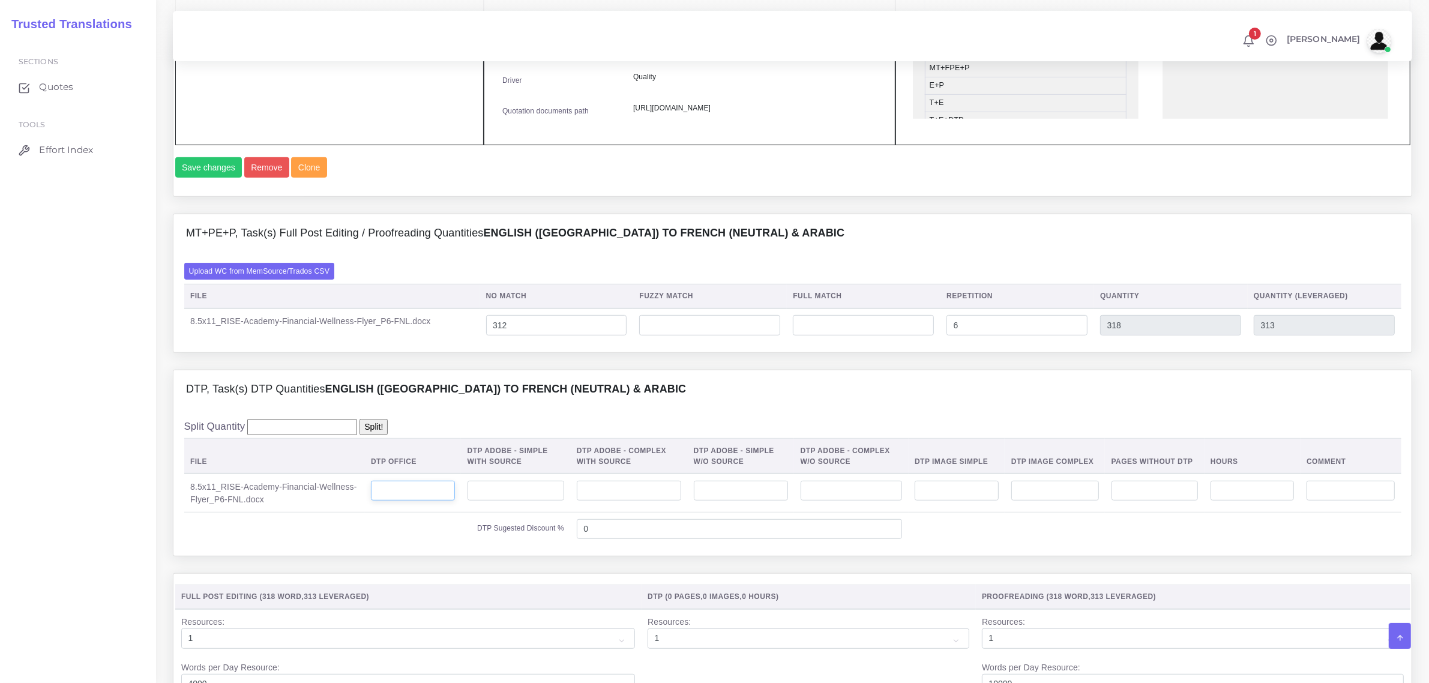
type input "2"
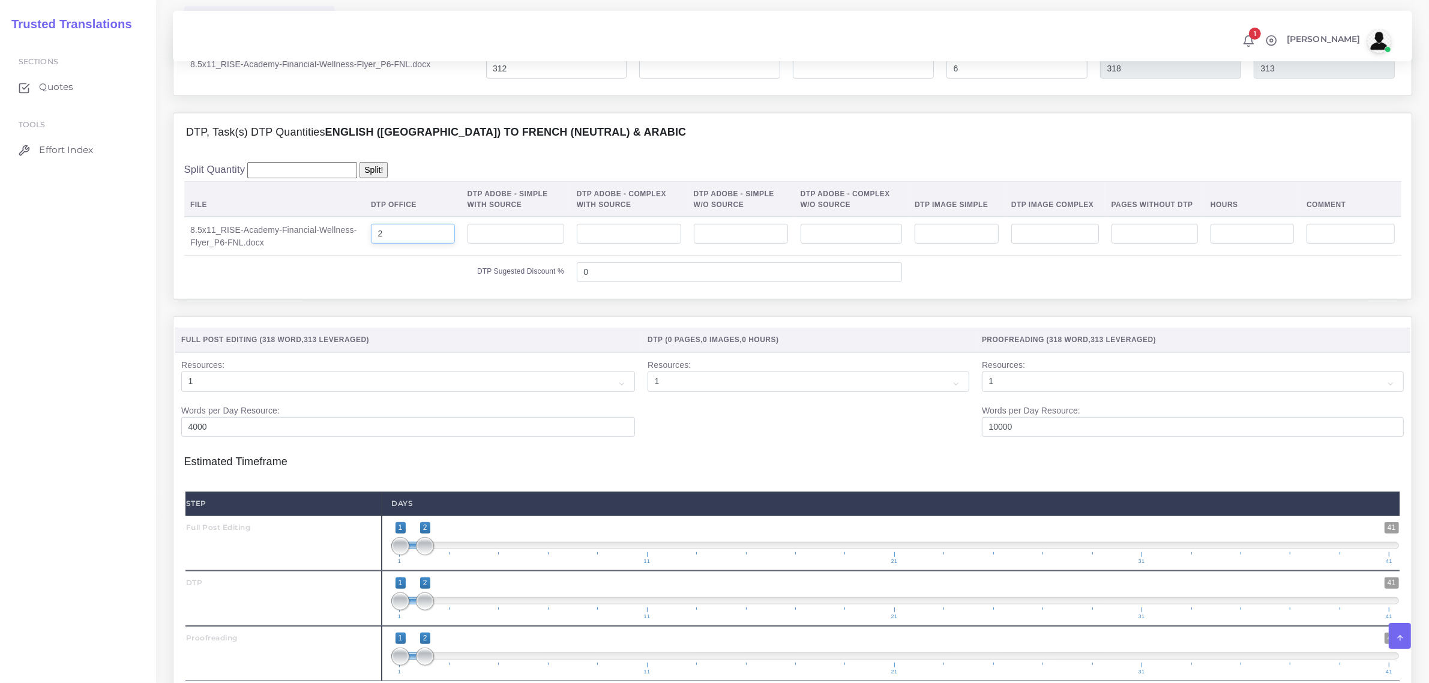
scroll to position [1125, 0]
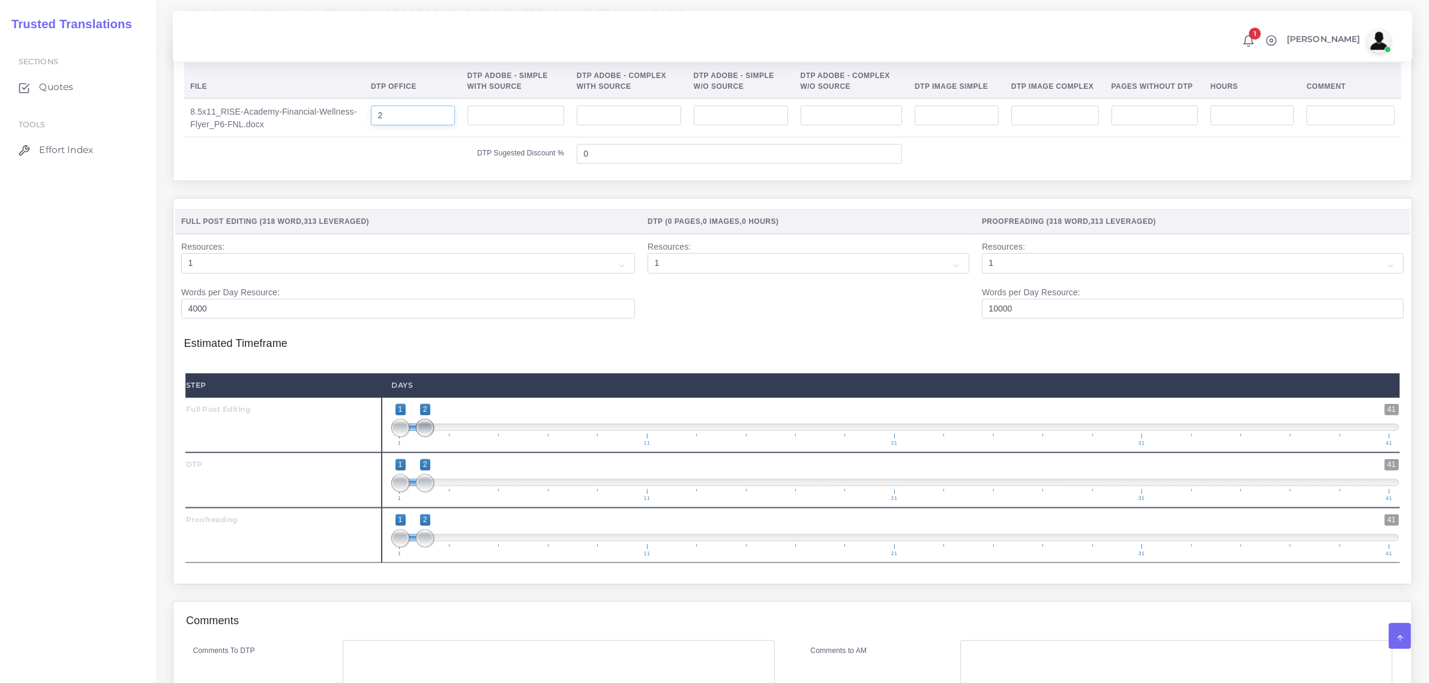
type input "2"
type input "1;1"
drag, startPoint x: 420, startPoint y: 465, endPoint x: 394, endPoint y: 472, distance: 27.4
click at [394, 446] on span "1 41 1 1 1 — 1 1 11 21 31 41" at bounding box center [895, 425] width 1008 height 42
type input "2;2"
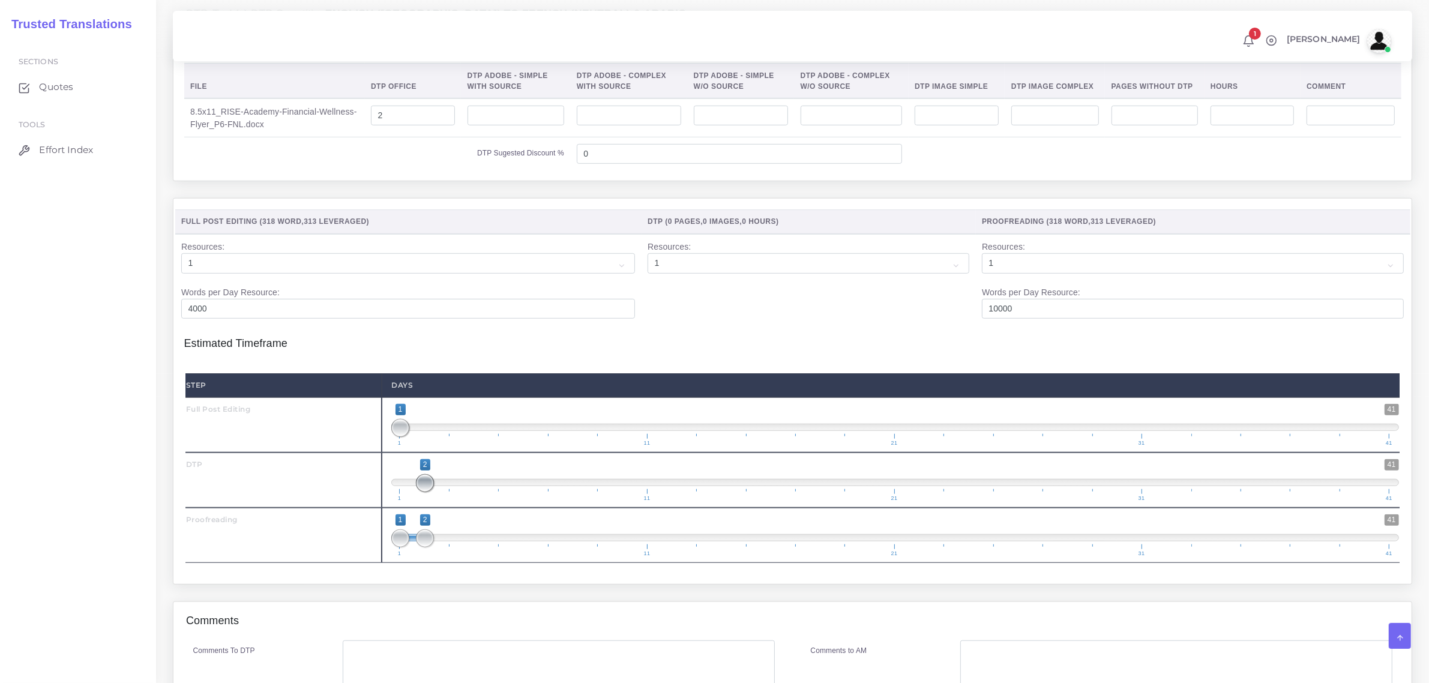
drag, startPoint x: 399, startPoint y: 520, endPoint x: 422, endPoint y: 526, distance: 23.6
click at [422, 492] on span at bounding box center [425, 483] width 18 height 18
drag, startPoint x: 421, startPoint y: 578, endPoint x: 421, endPoint y: 568, distance: 9.6
click at [434, 556] on span "1 41 1 3 1 — 3 1 11 21 31 41" at bounding box center [895, 535] width 1008 height 42
type input "3;3"
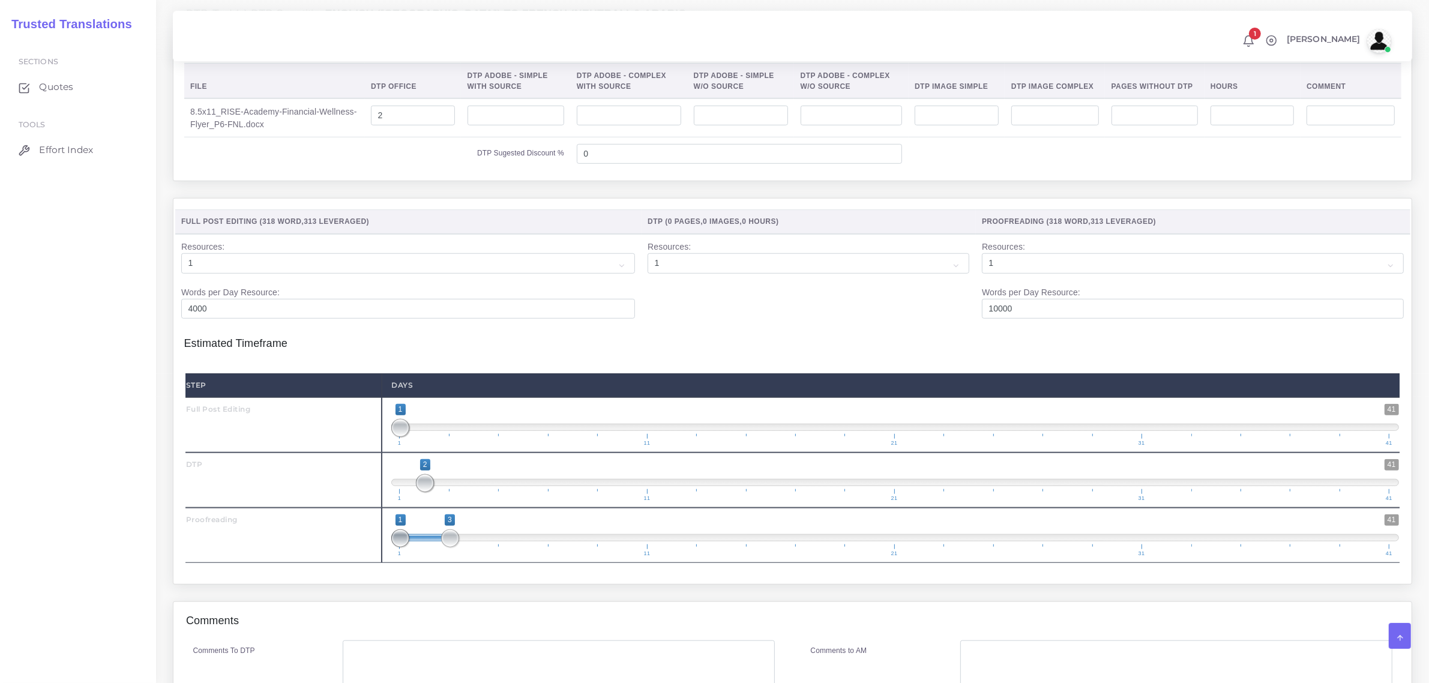
drag, startPoint x: 400, startPoint y: 573, endPoint x: 481, endPoint y: 565, distance: 81.4
click at [472, 556] on span "1 41 1 3 1 — 3 1 11 21 31 41" at bounding box center [895, 535] width 1008 height 42
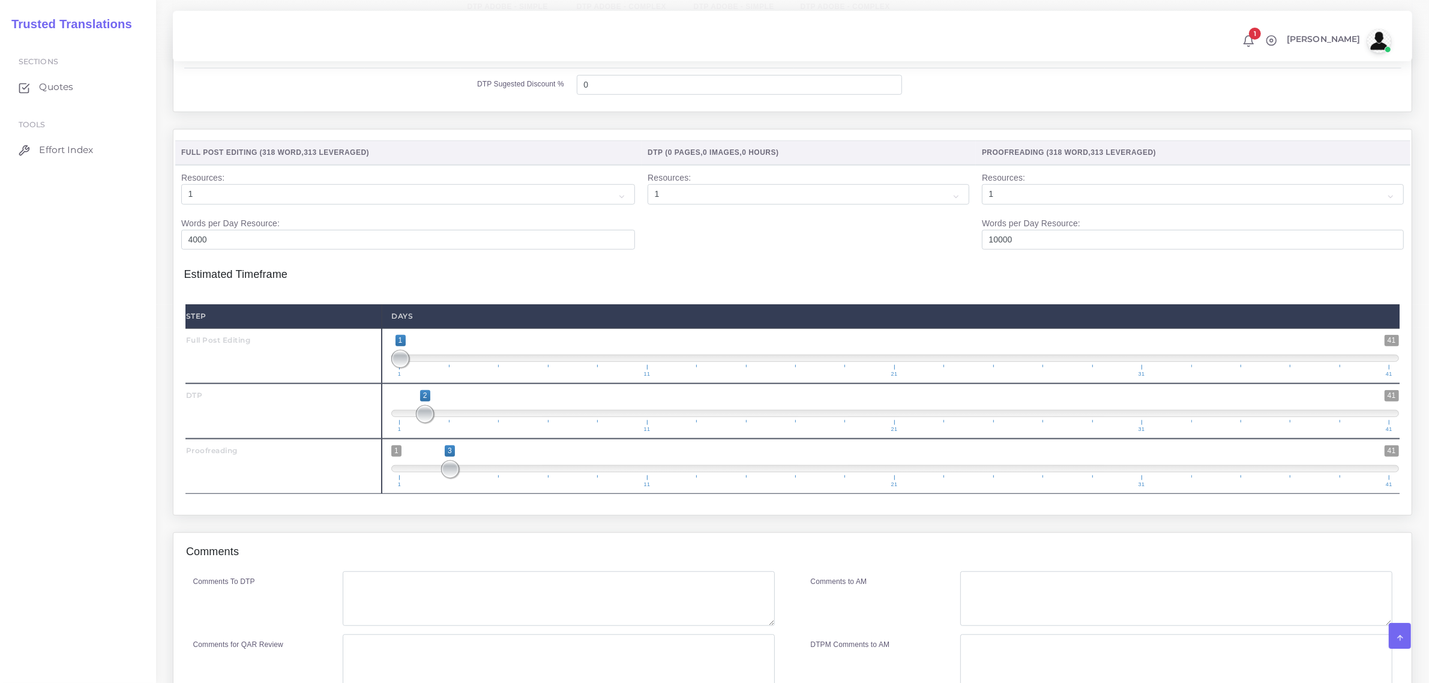
scroll to position [1275, 0]
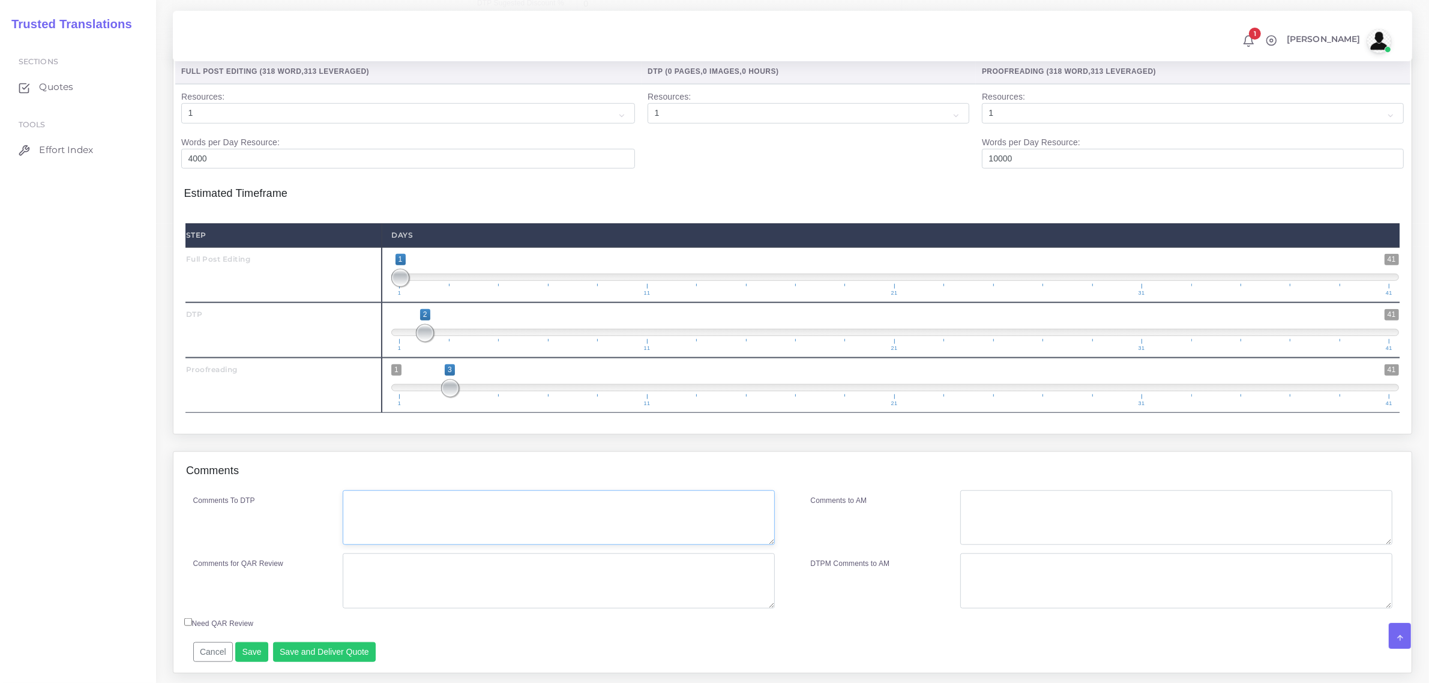
click at [420, 546] on textarea "Comments To DTP" at bounding box center [559, 517] width 432 height 55
type textarea "m"
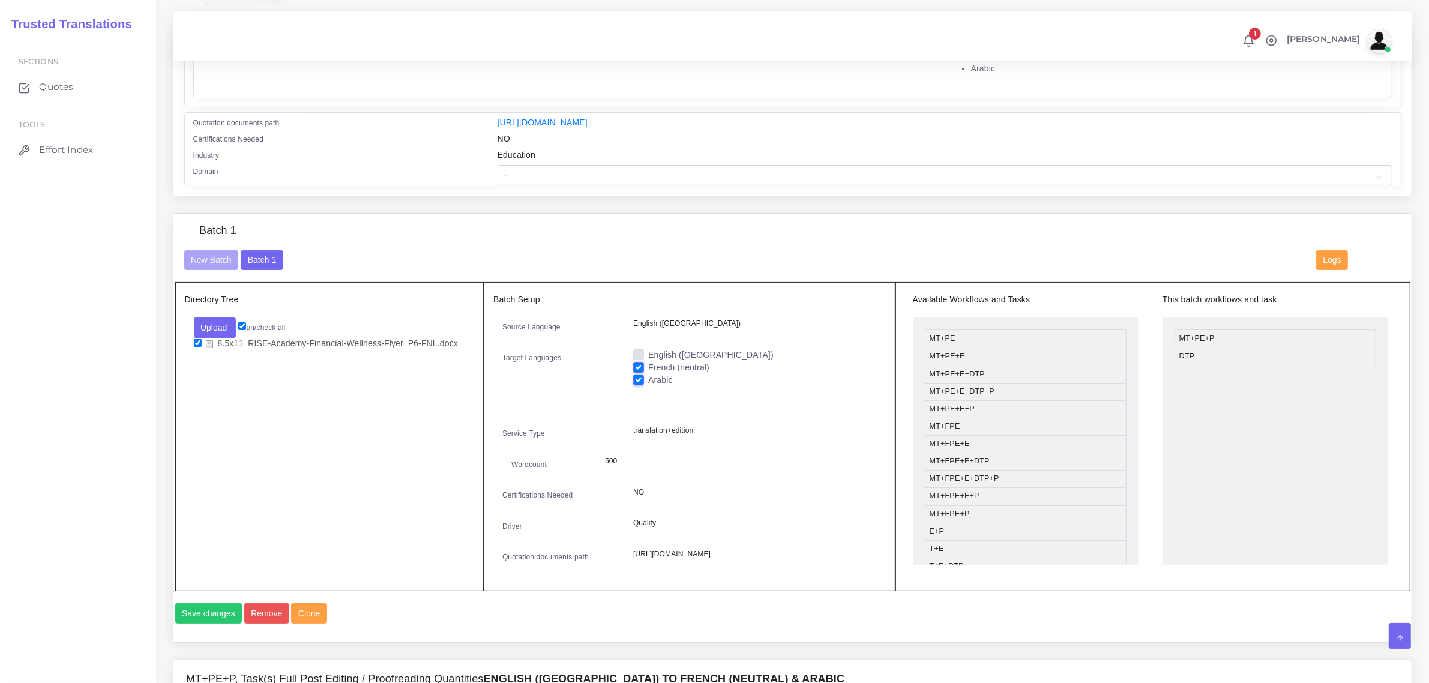
scroll to position [300, 0]
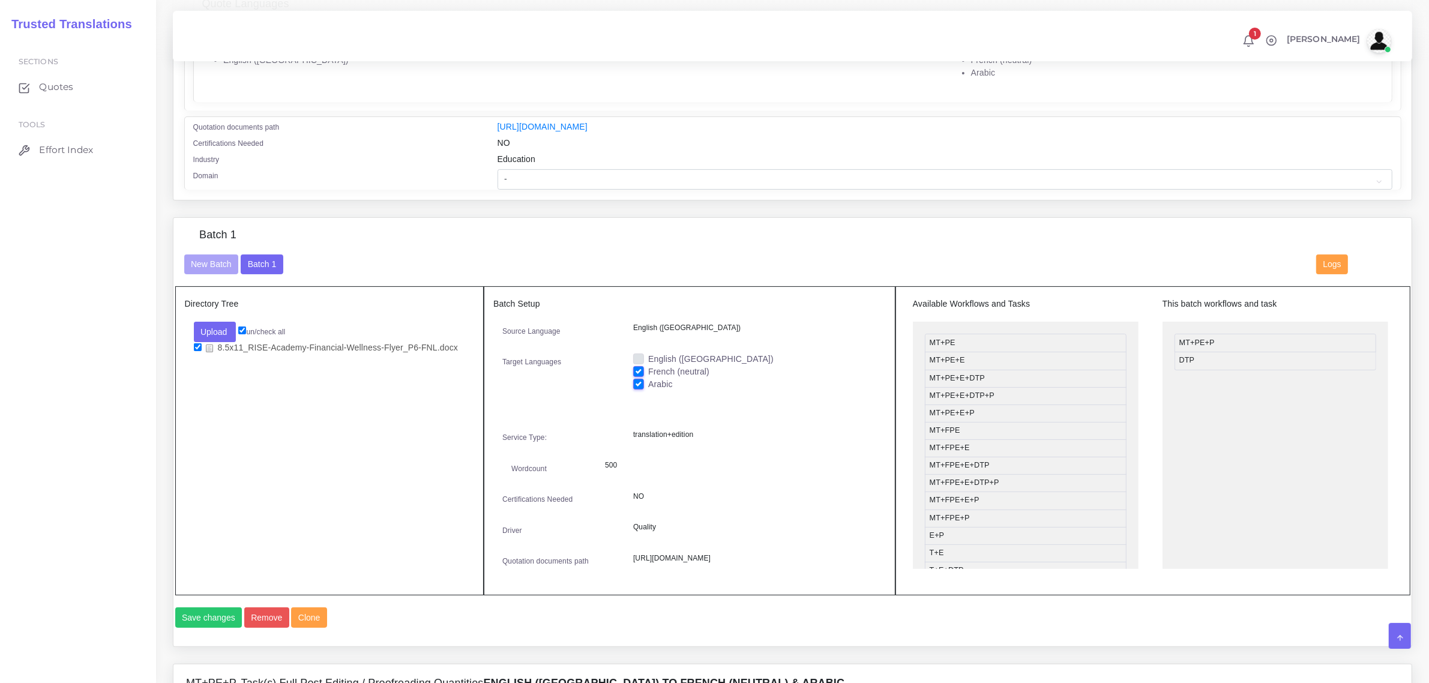
type textarea "no specific instructions"
click at [548, 172] on select "- Advertising and Media Agriculture, Forestry and Fishing Architecture, Buildin…" at bounding box center [945, 179] width 895 height 20
select select "Education"
click at [498, 169] on select "- Advertising and Media Agriculture, Forestry and Fishing Architecture, Buildin…" at bounding box center [945, 179] width 895 height 20
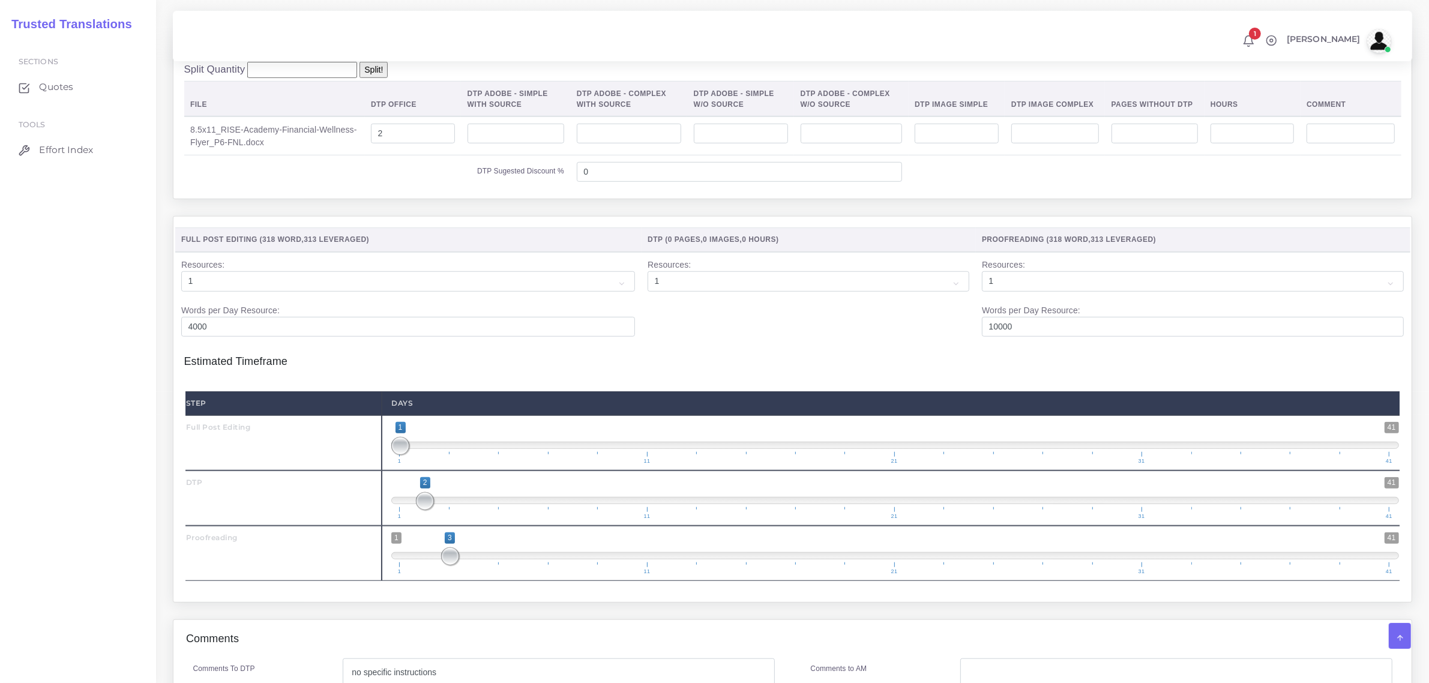
scroll to position [1346, 0]
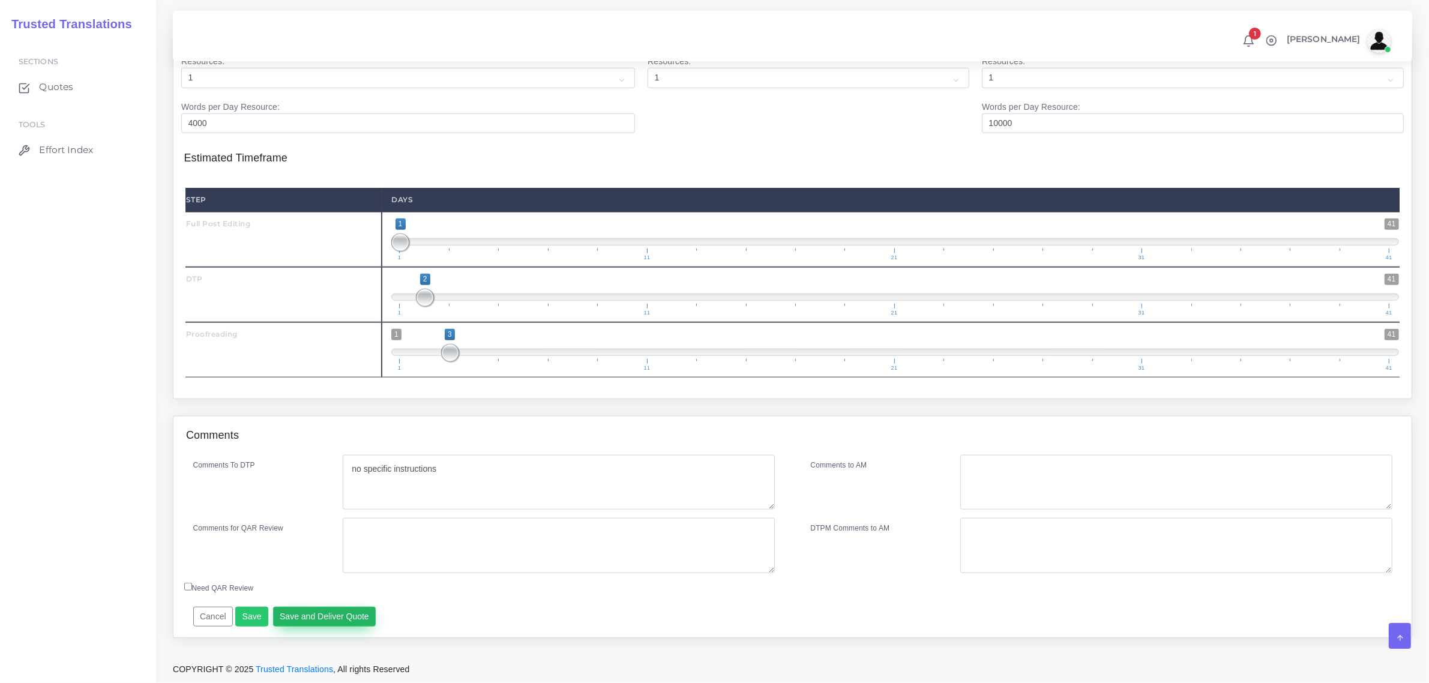
click at [316, 619] on button "Save and Deliver Quote" at bounding box center [324, 617] width 103 height 20
